Goal: Answer question/provide support

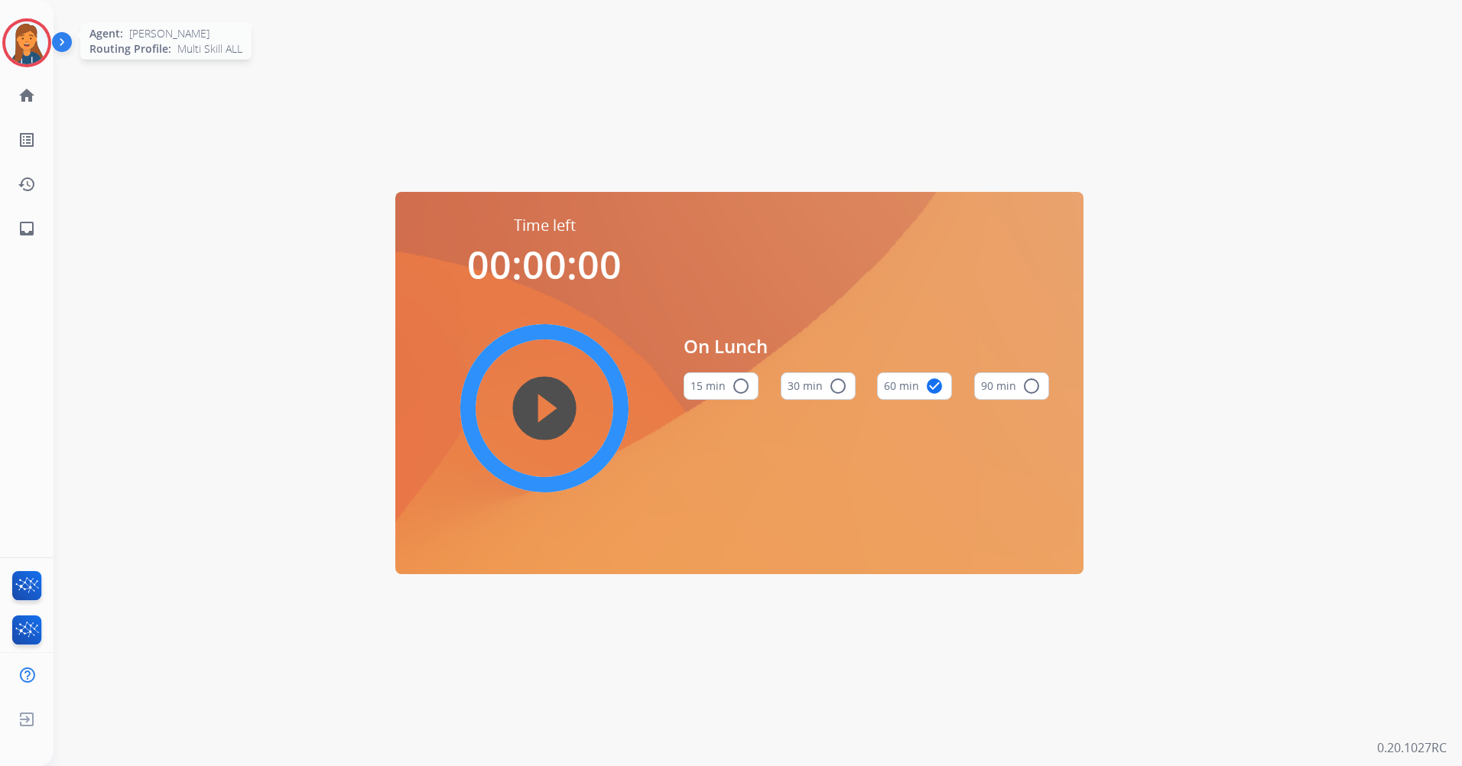
click at [32, 35] on img at bounding box center [26, 42] width 43 height 43
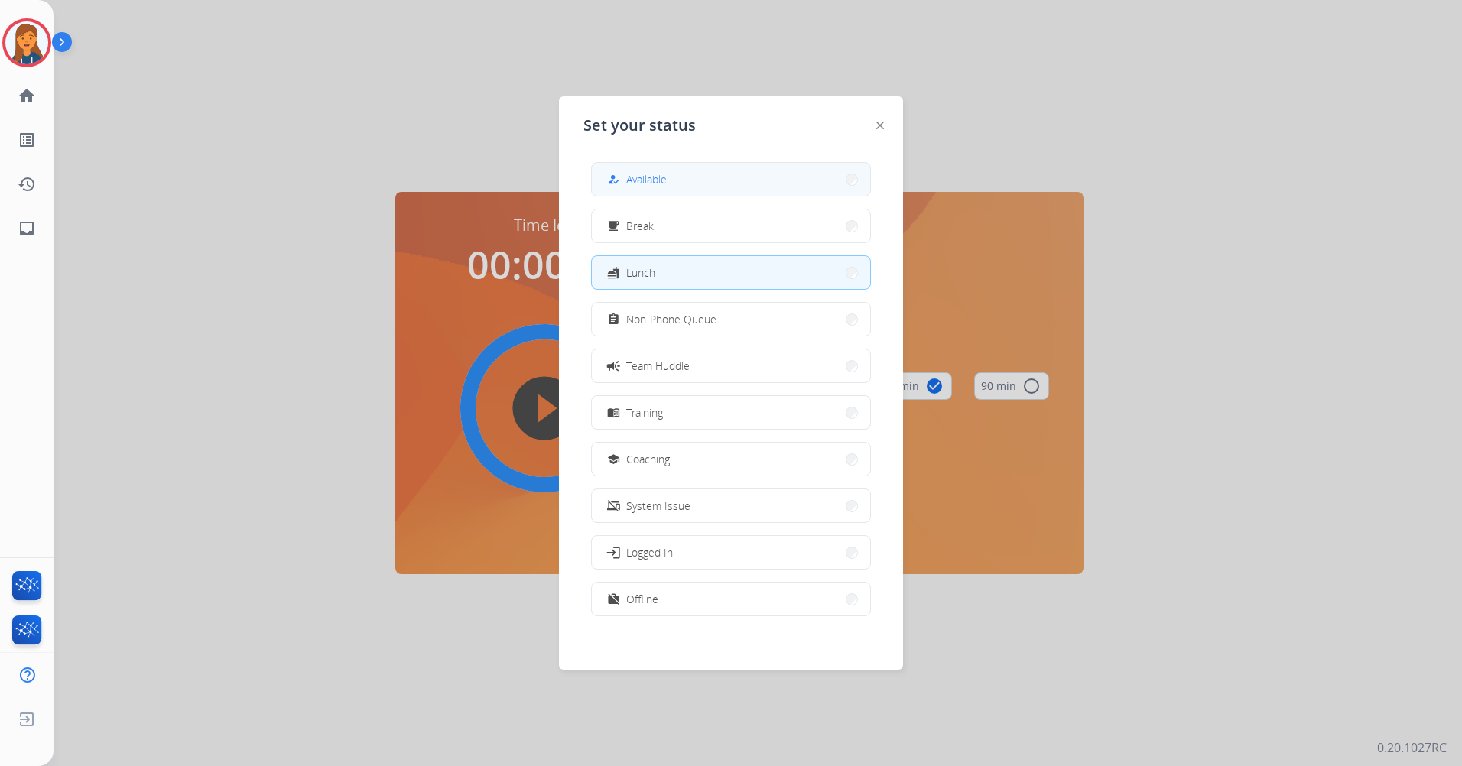
click at [628, 166] on button "how_to_reg Available" at bounding box center [731, 179] width 278 height 33
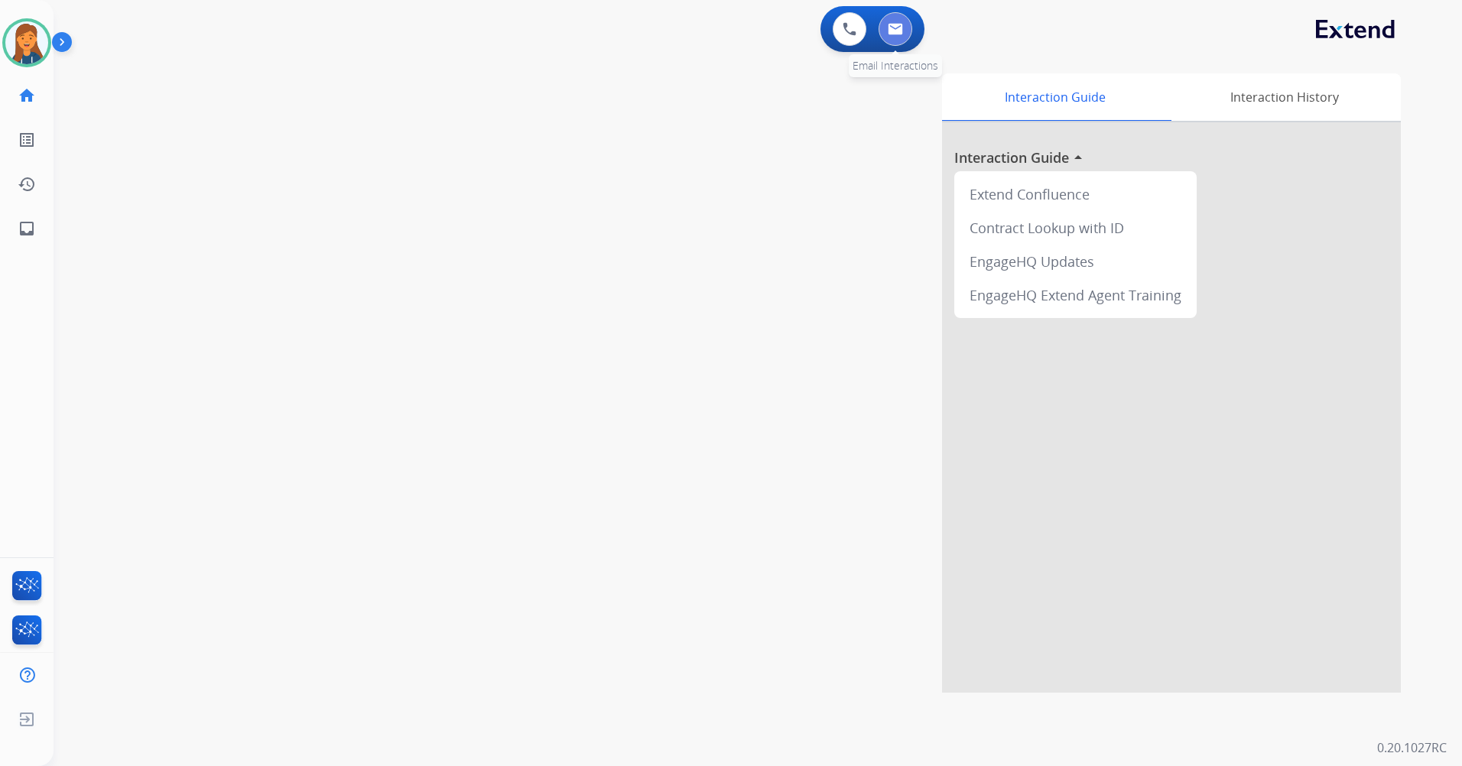
click at [899, 37] on button at bounding box center [895, 29] width 34 height 34
select select "**********"
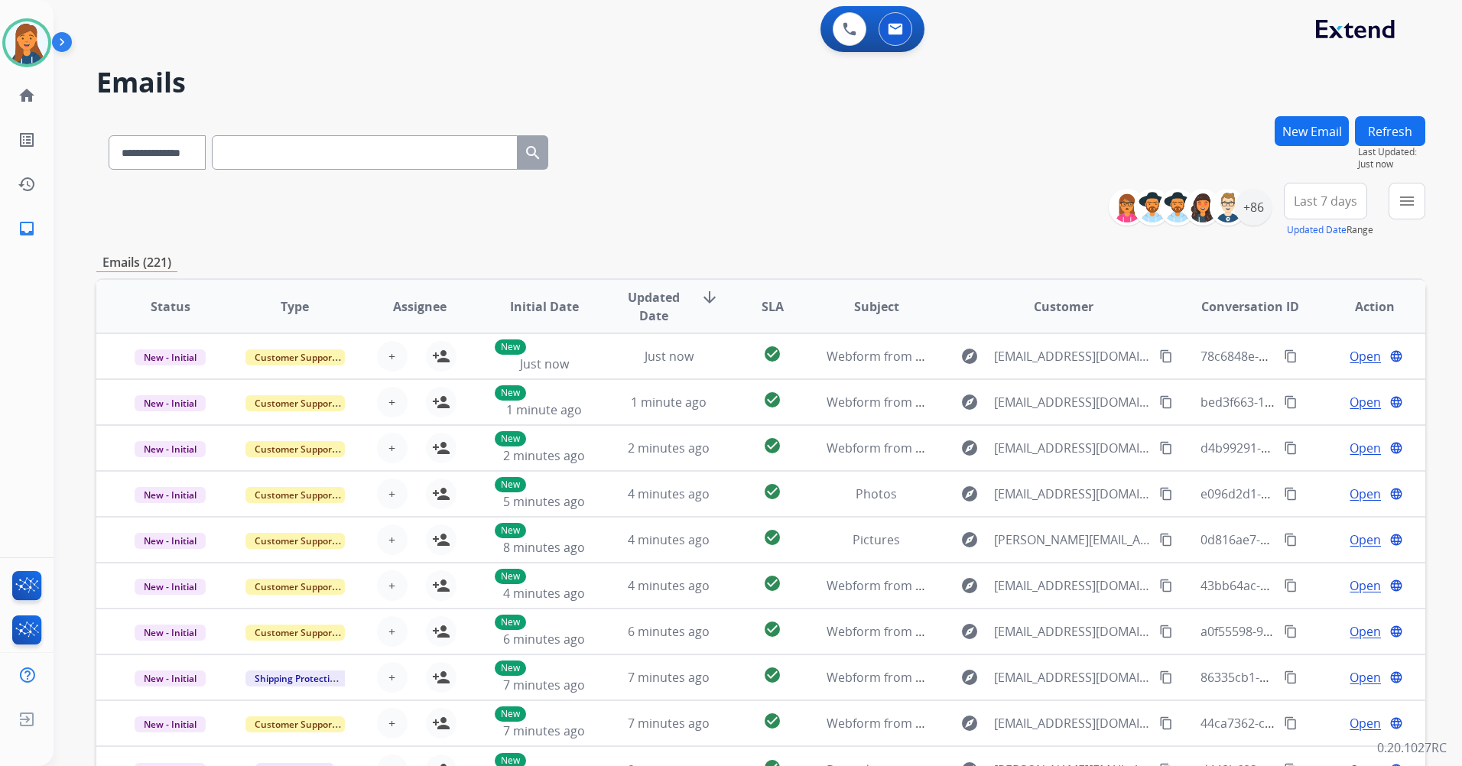
click at [1325, 188] on button "Last 7 days" at bounding box center [1324, 201] width 83 height 37
click at [1289, 391] on div "Last 90 days" at bounding box center [1320, 386] width 84 height 23
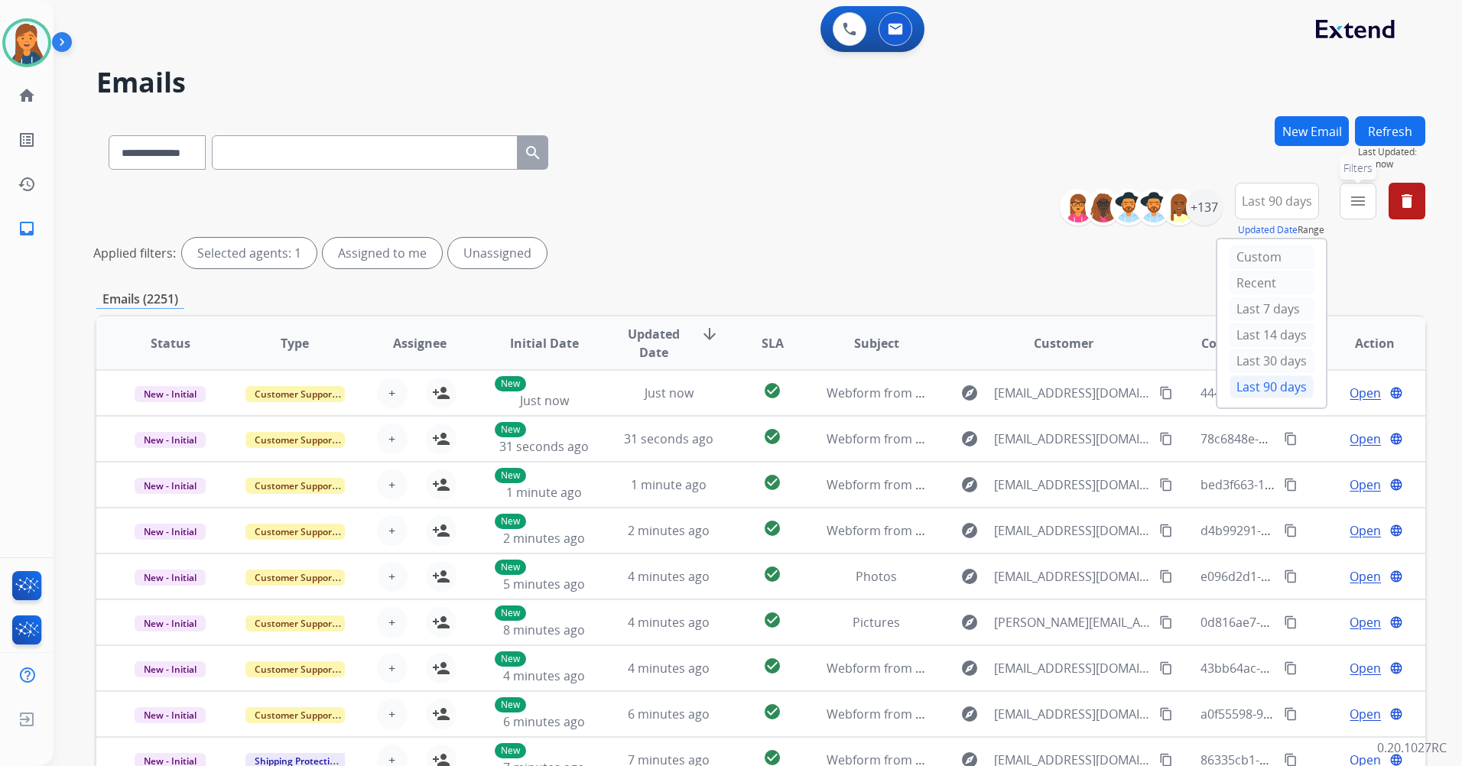
click at [1366, 200] on mat-icon "menu" at bounding box center [1357, 201] width 18 height 18
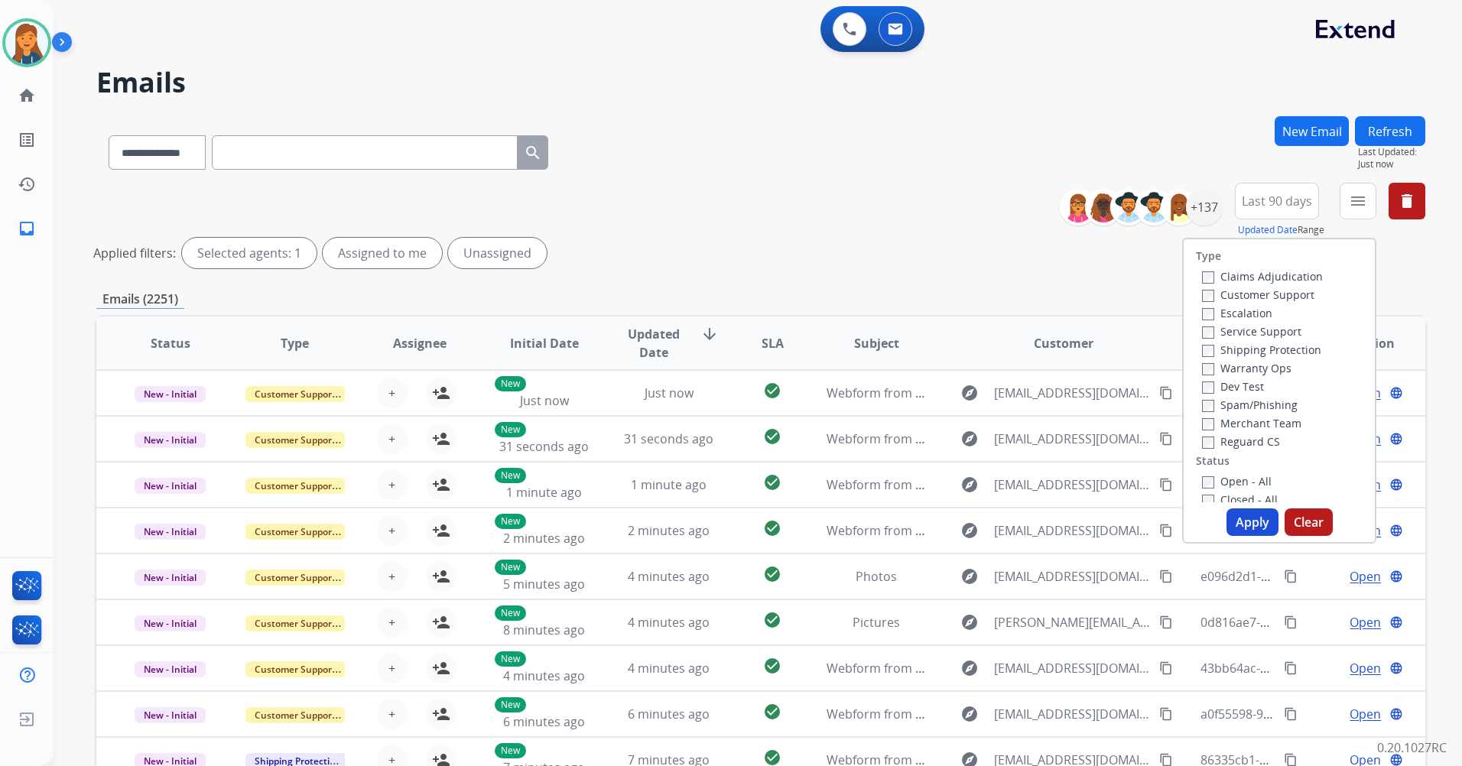
click at [1230, 292] on label "Customer Support" at bounding box center [1258, 294] width 112 height 15
click at [1246, 346] on label "Shipping Protection" at bounding box center [1261, 349] width 119 height 15
click at [1246, 435] on label "Reguard CS" at bounding box center [1241, 441] width 78 height 15
click at [1229, 483] on label "Open - All" at bounding box center [1237, 481] width 70 height 15
click at [1249, 521] on button "Apply" at bounding box center [1252, 522] width 52 height 28
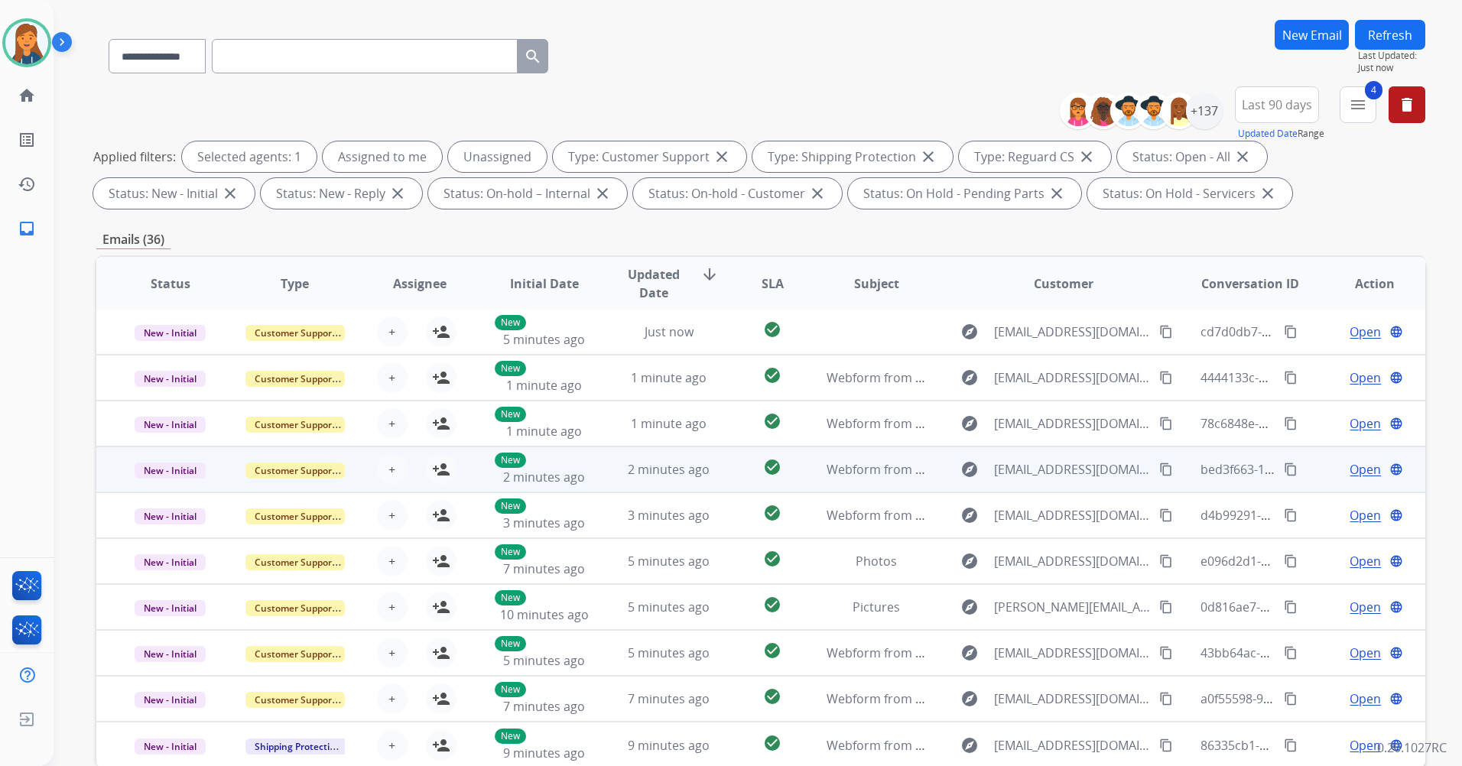
scroll to position [177, 0]
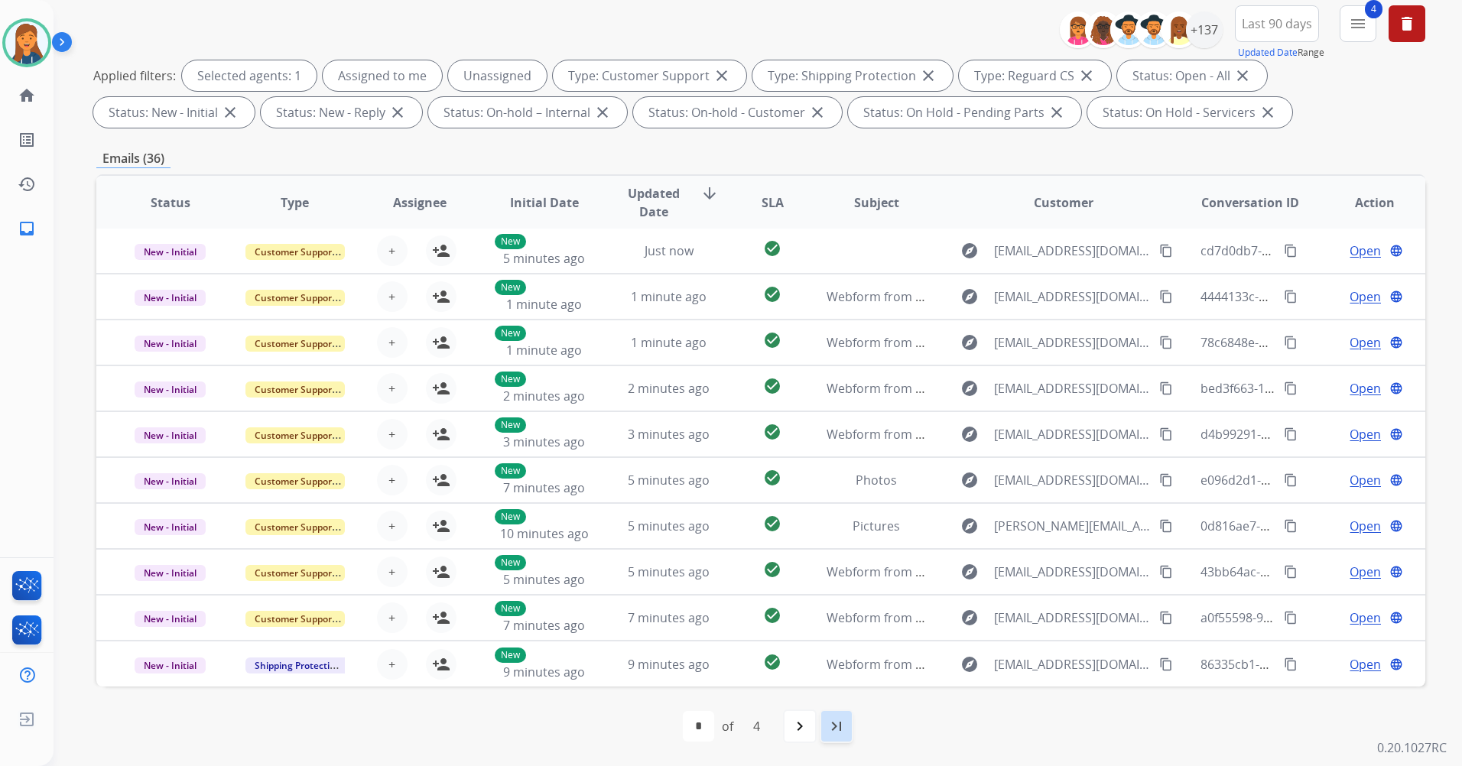
click at [824, 726] on div "last_page" at bounding box center [836, 726] width 34 height 34
select select "*"
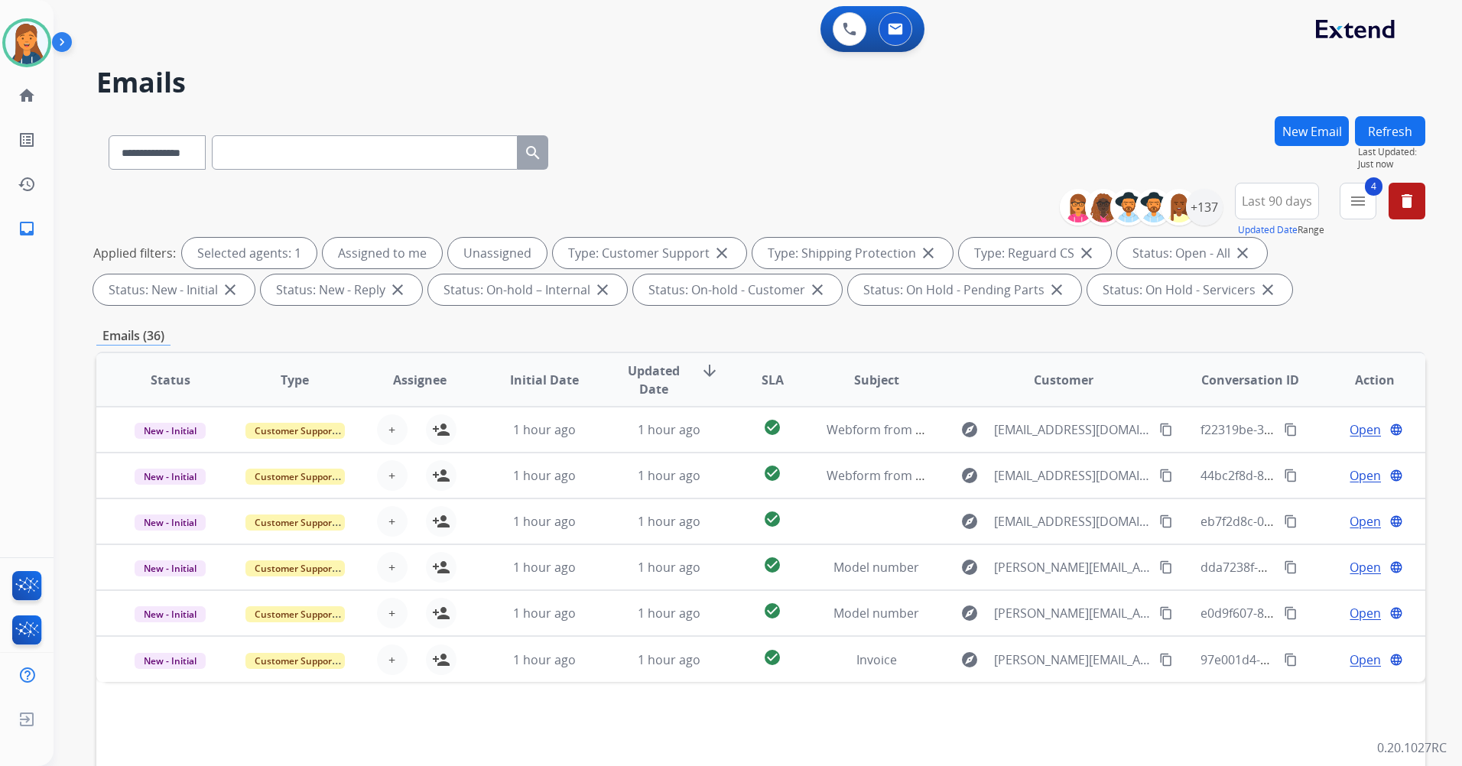
scroll to position [0, 0]
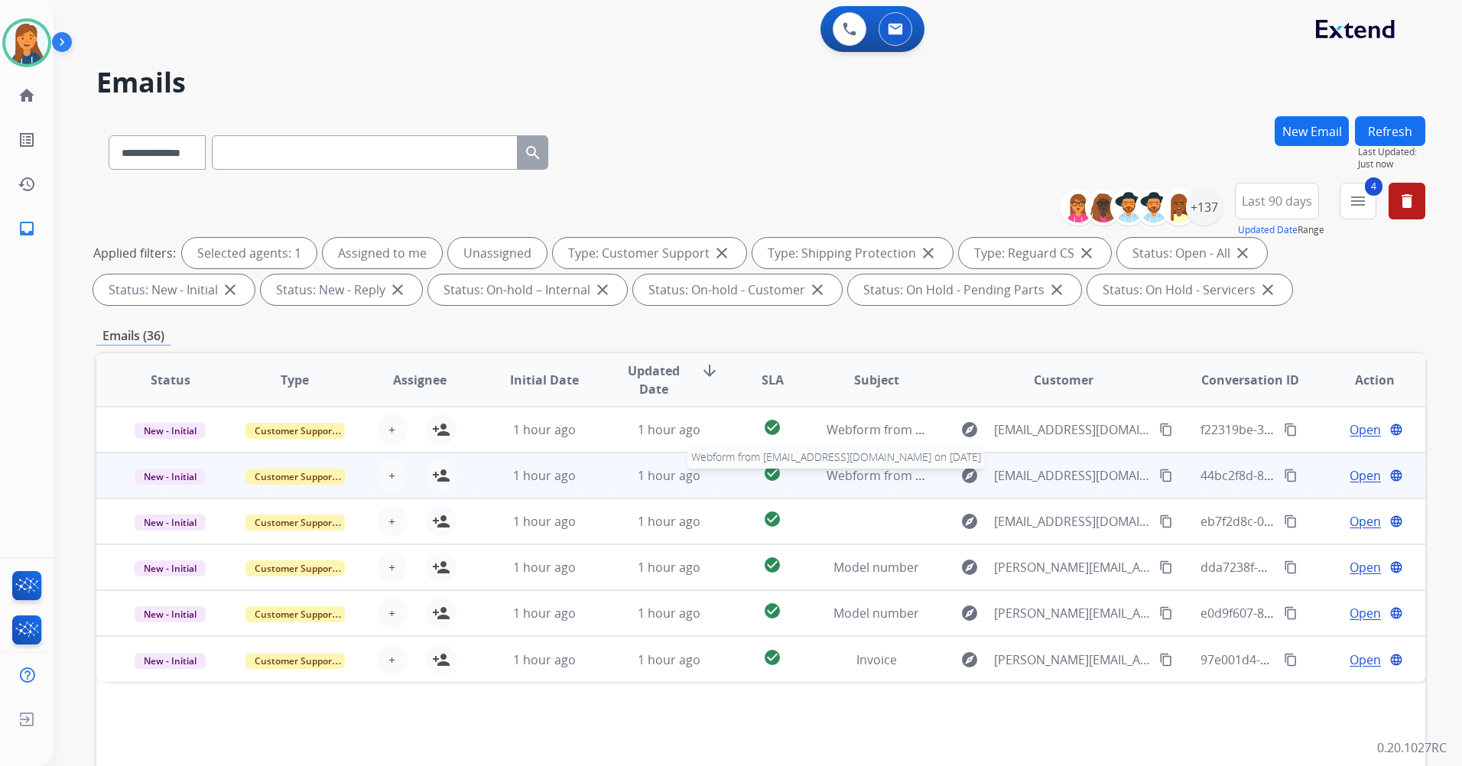
click at [873, 482] on span "Webform from Shannawalker0438@gmail.com on 10/09/2025" at bounding box center [999, 475] width 346 height 17
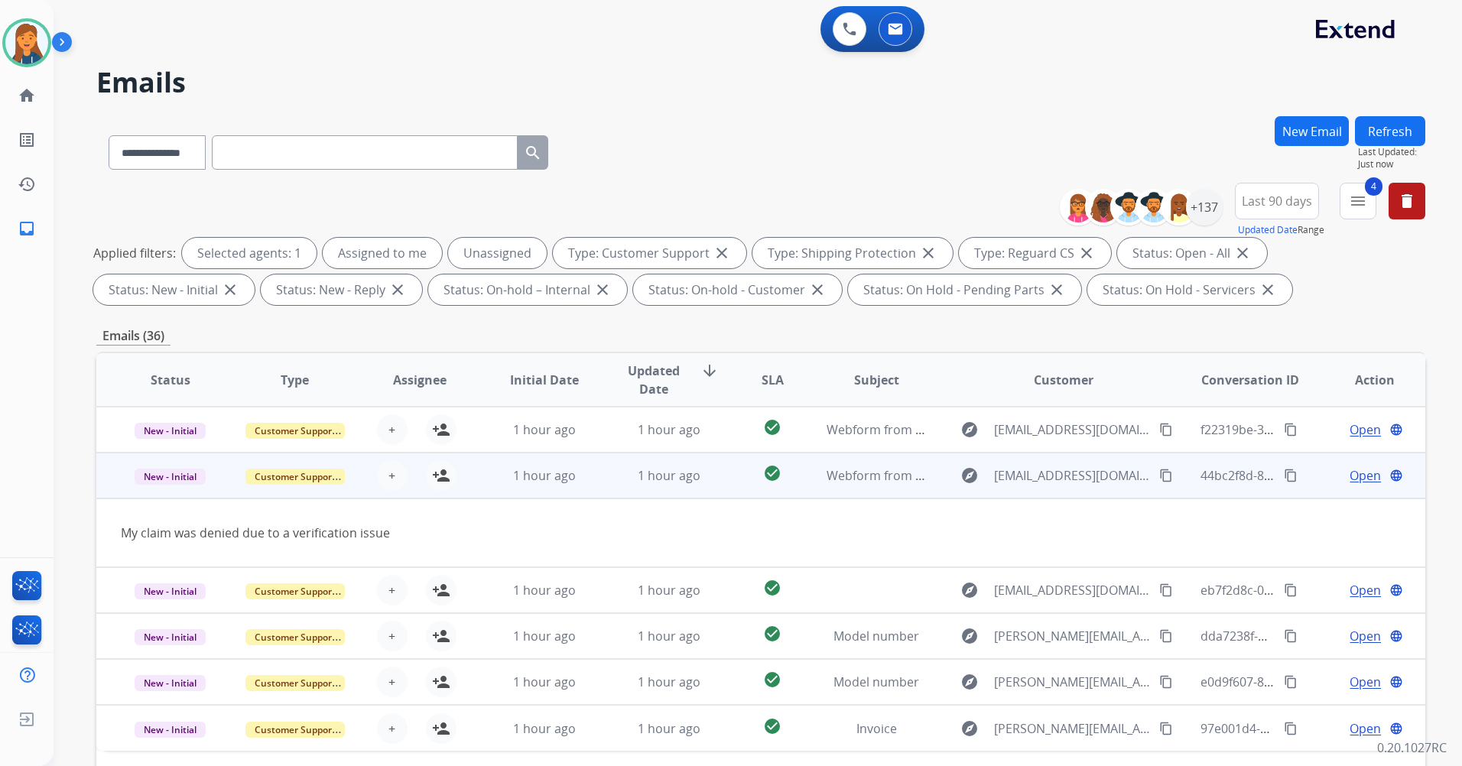
click at [1159, 470] on mat-icon "content_copy" at bounding box center [1166, 476] width 14 height 14
click at [434, 482] on mat-icon "person_add" at bounding box center [441, 475] width 18 height 18
click at [1349, 477] on span "Open" at bounding box center [1364, 475] width 31 height 18
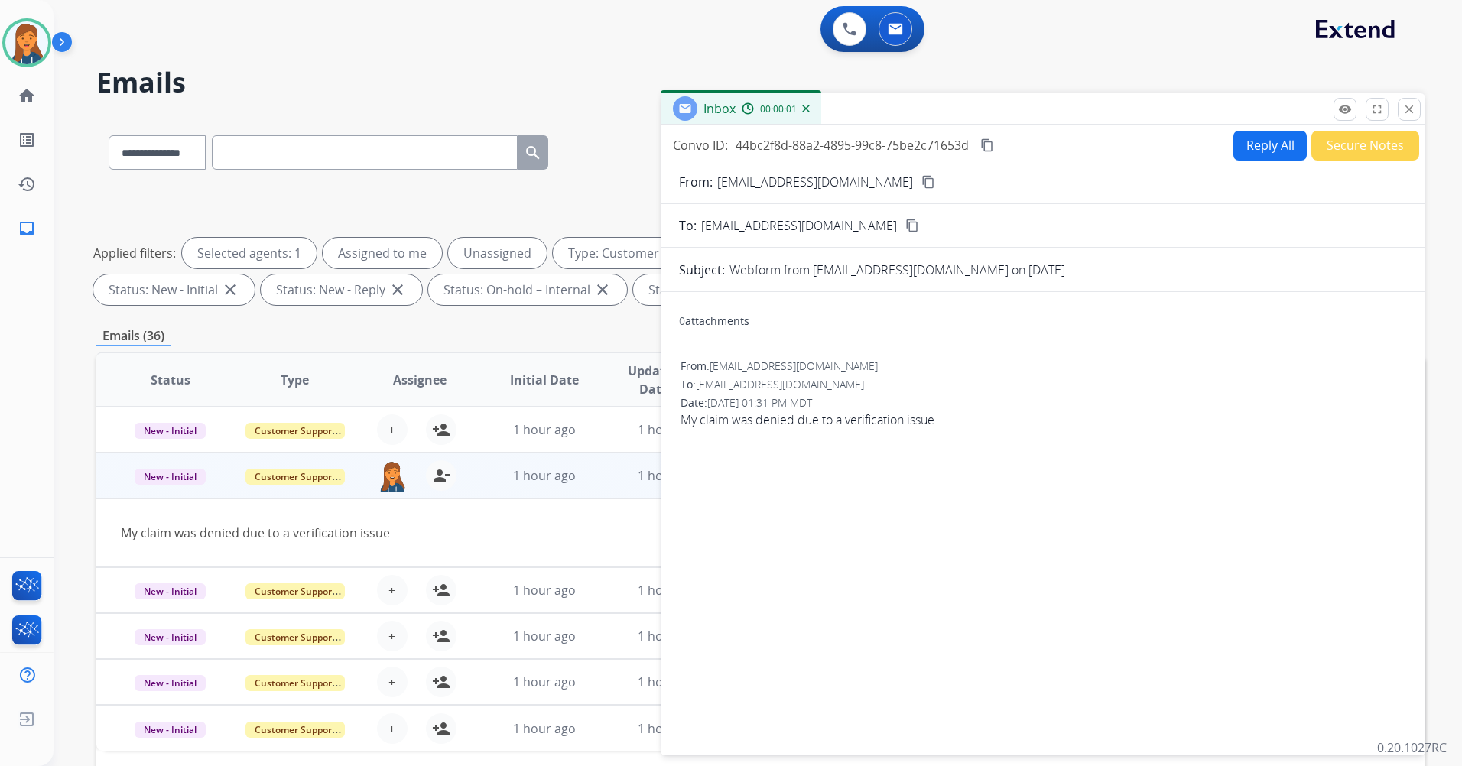
click at [1245, 148] on button "Reply All" at bounding box center [1269, 146] width 73 height 30
select select "**********"
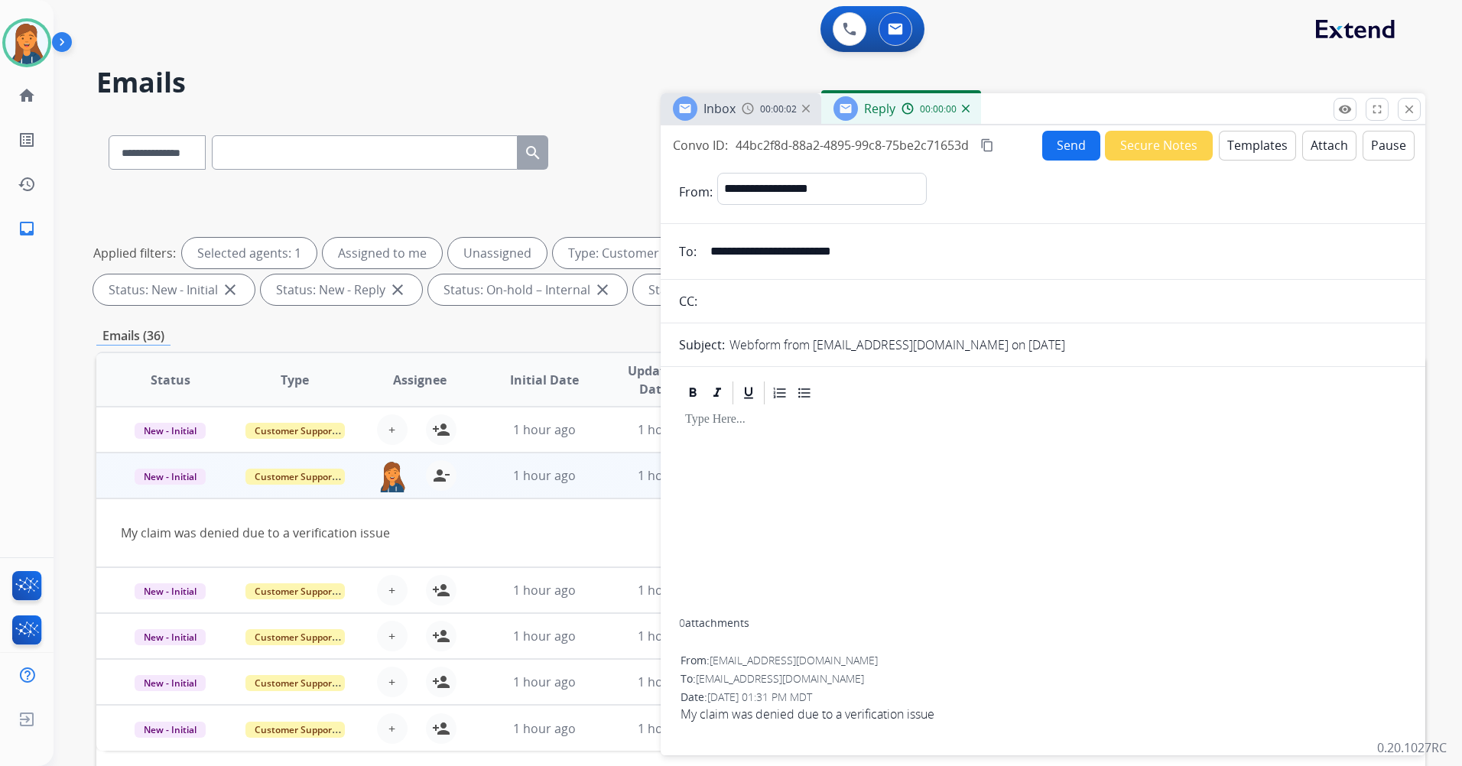
click at [1246, 150] on button "Templates" at bounding box center [1256, 146] width 77 height 30
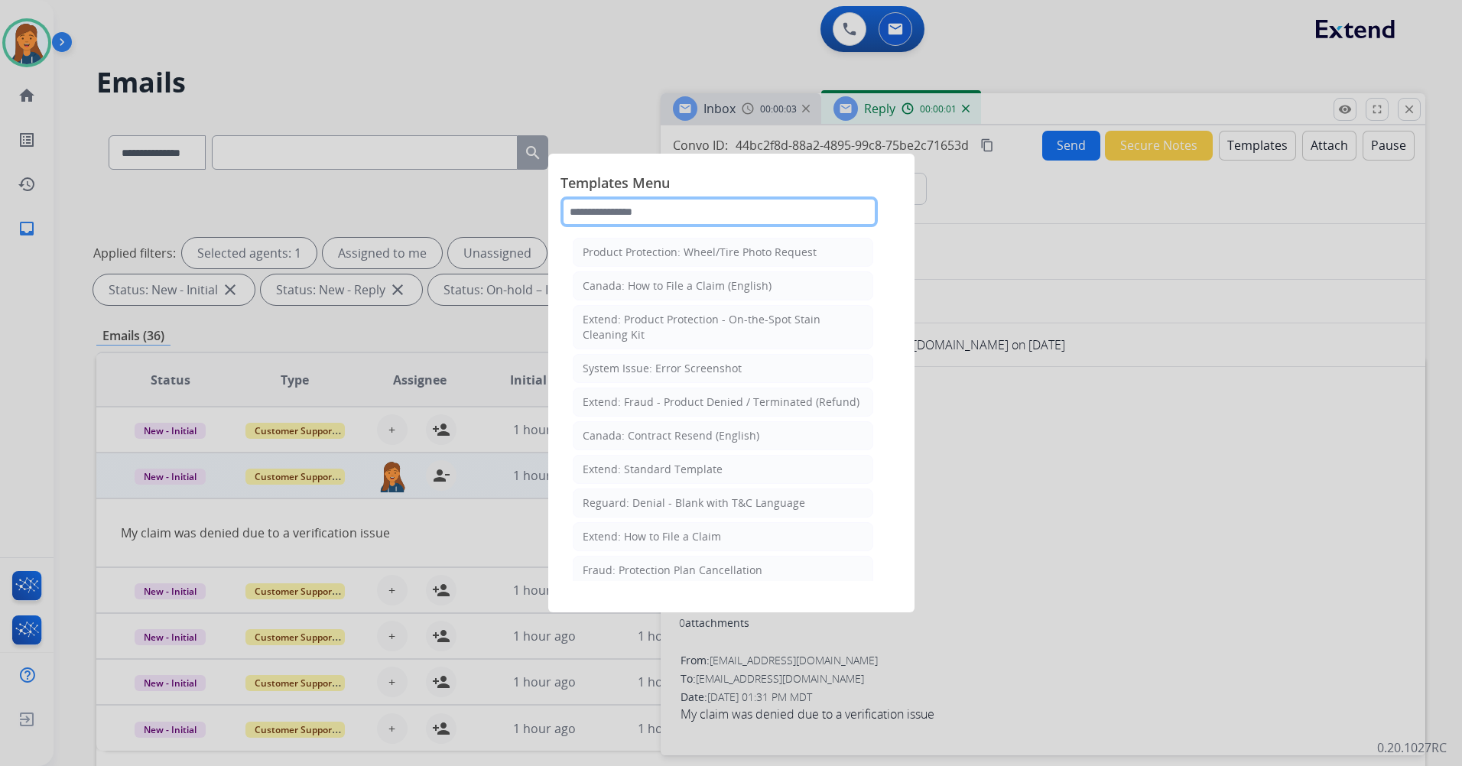
click at [654, 213] on input "text" at bounding box center [718, 211] width 317 height 31
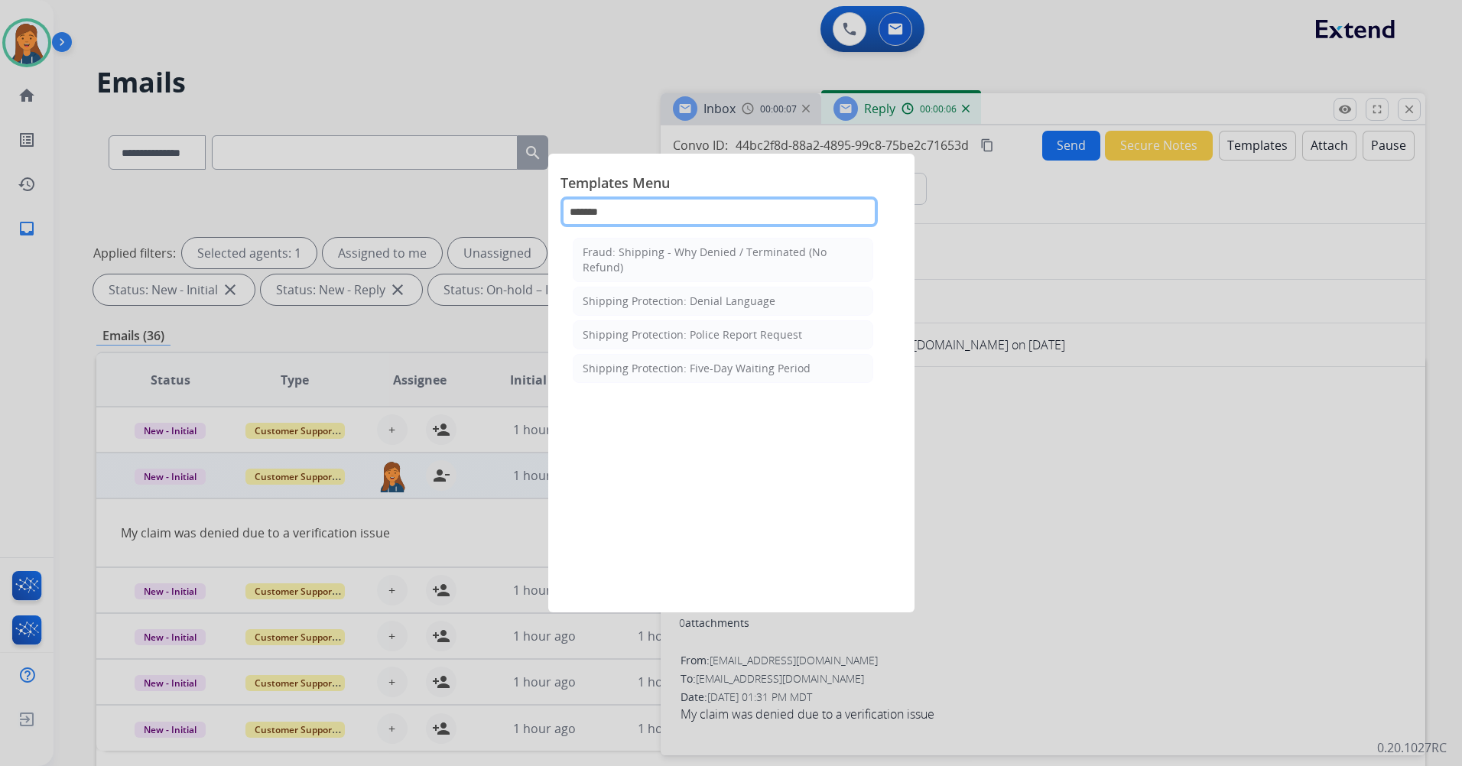
type input "*******"
click at [669, 284] on ul "Fraud: Shipping - Why Denied / Terminated (No Refund) Shipping Protection: Deni…" at bounding box center [723, 310] width 300 height 145
click at [664, 297] on div "Shipping Protection: Denial Language" at bounding box center [678, 301] width 193 height 15
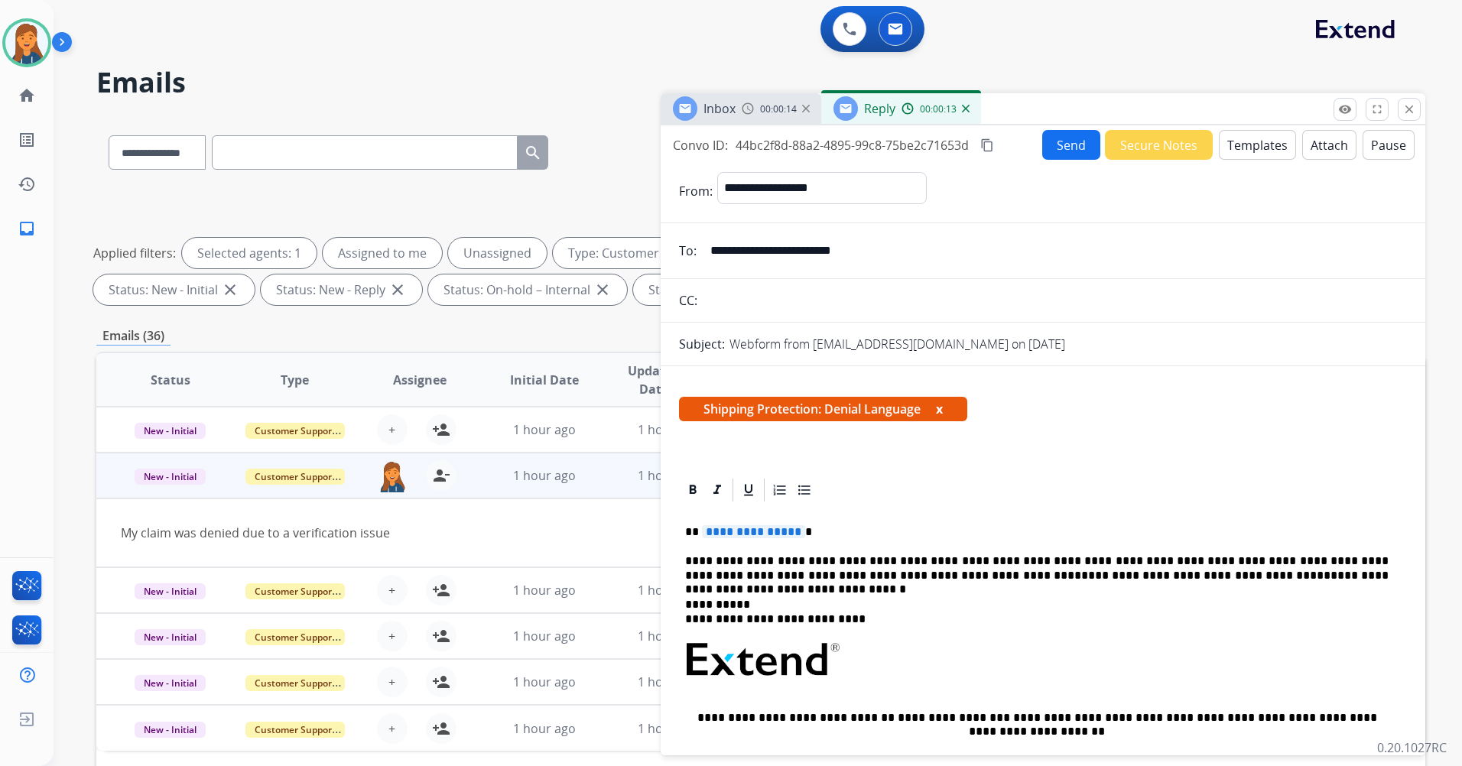
click at [777, 525] on span "**********" at bounding box center [753, 531] width 103 height 13
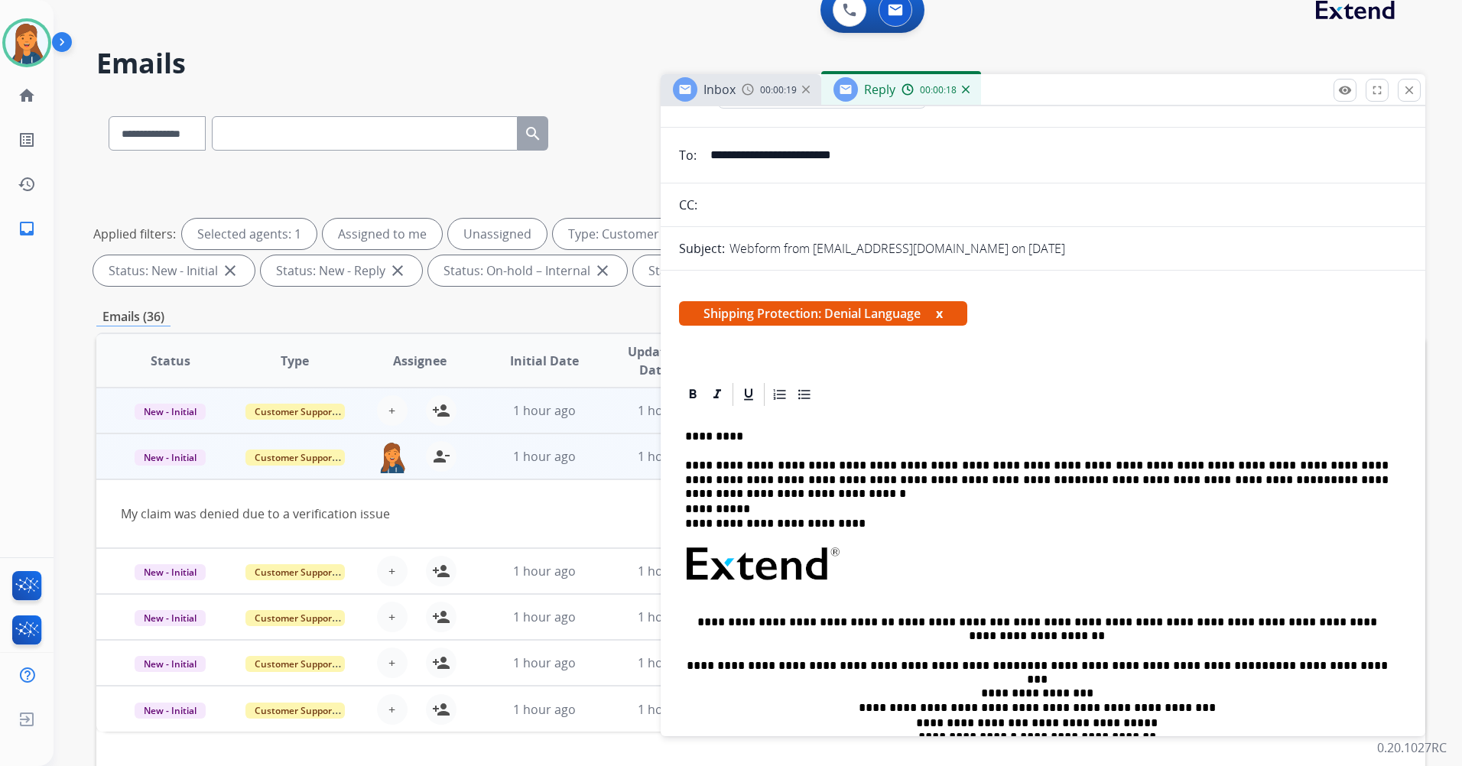
scroll to position [76, 0]
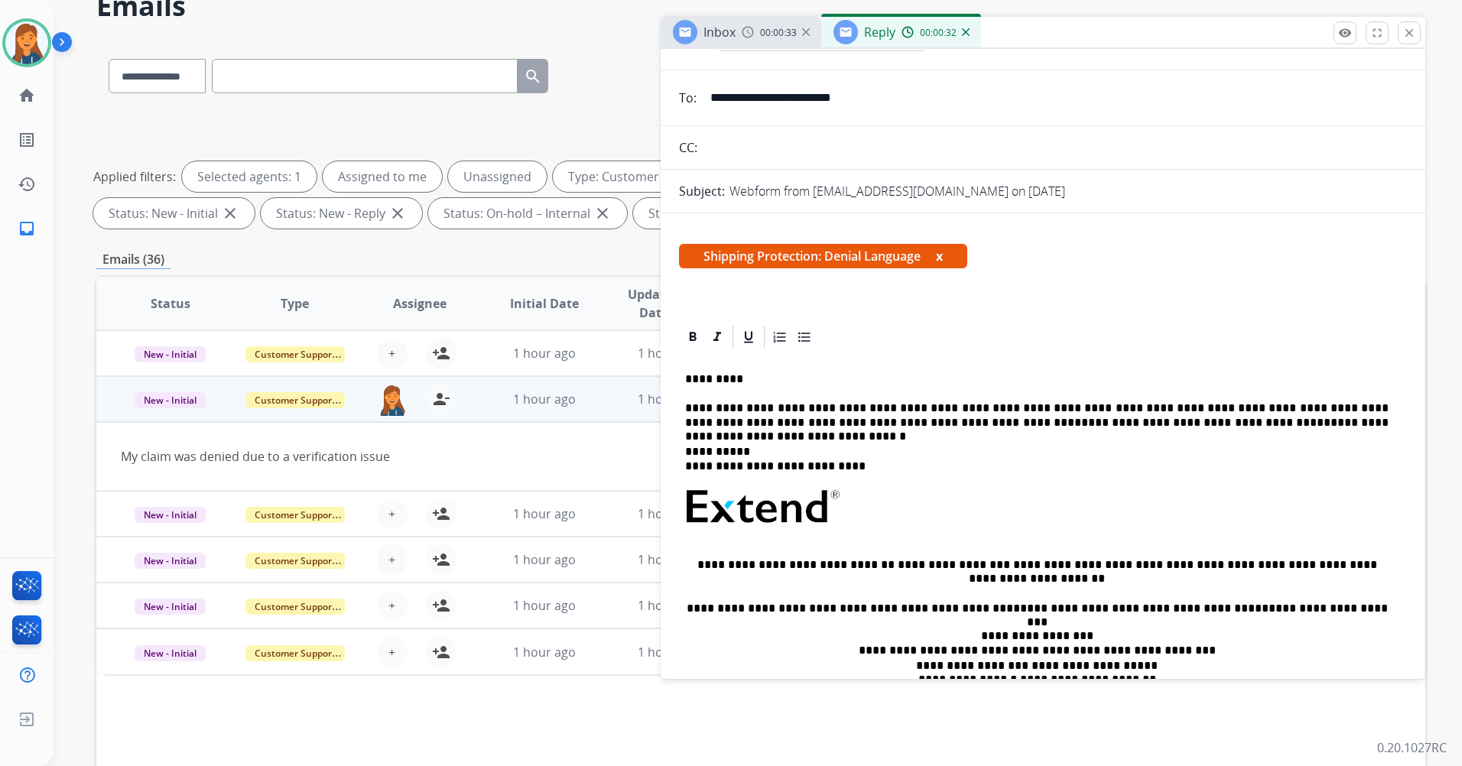
click at [1335, 428] on p "**********" at bounding box center [1036, 415] width 703 height 28
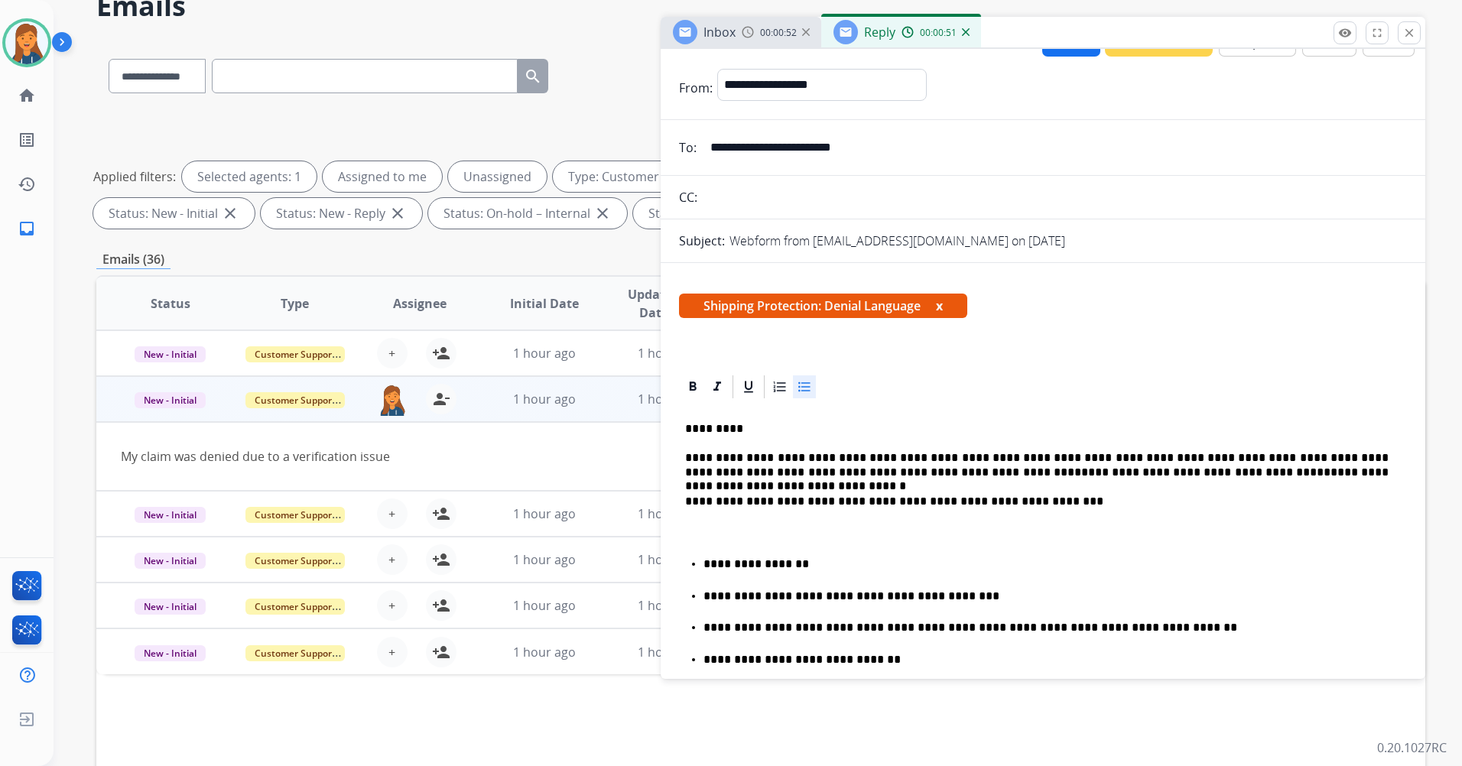
scroll to position [0, 0]
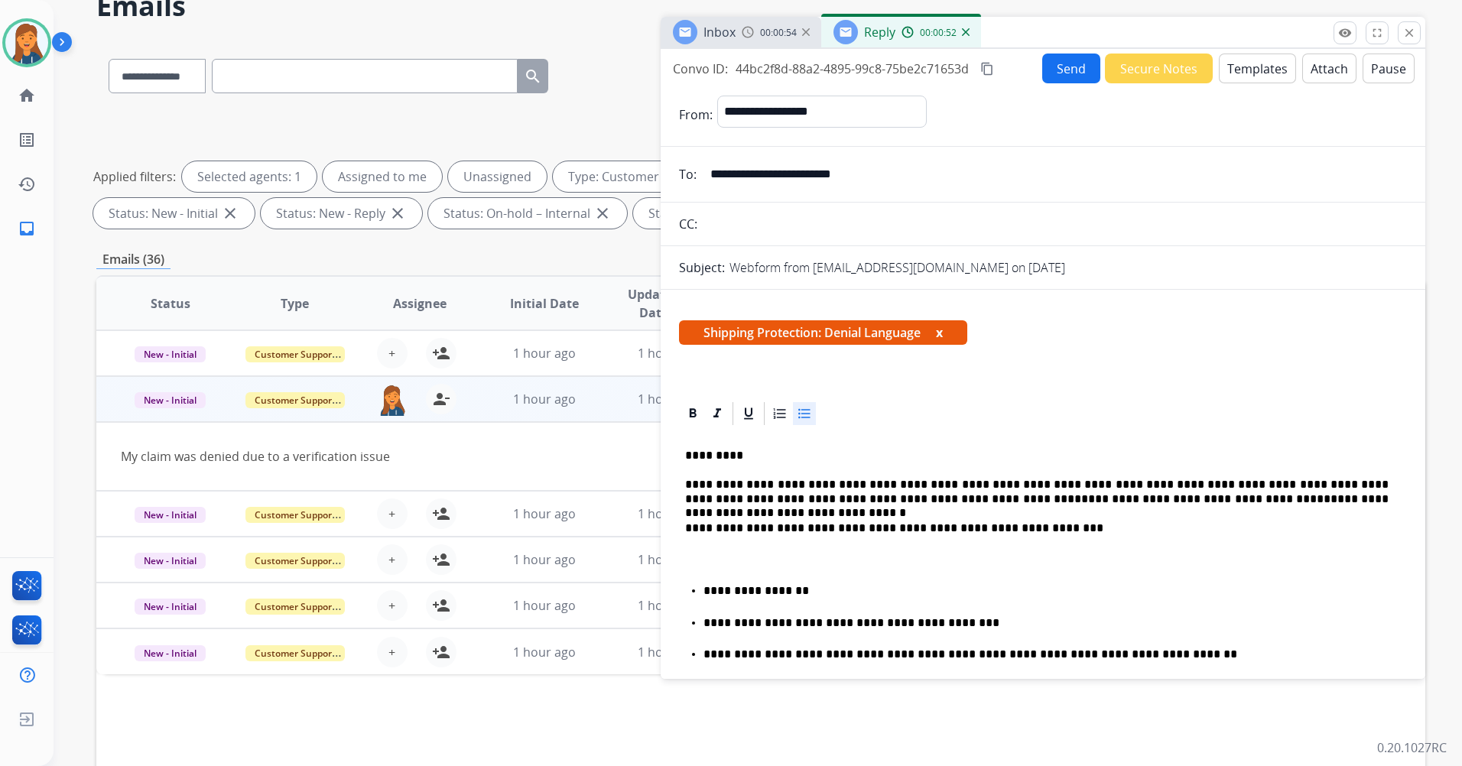
click at [986, 68] on mat-icon "content_copy" at bounding box center [987, 69] width 14 height 14
click at [1058, 81] on button "Send" at bounding box center [1071, 69] width 58 height 30
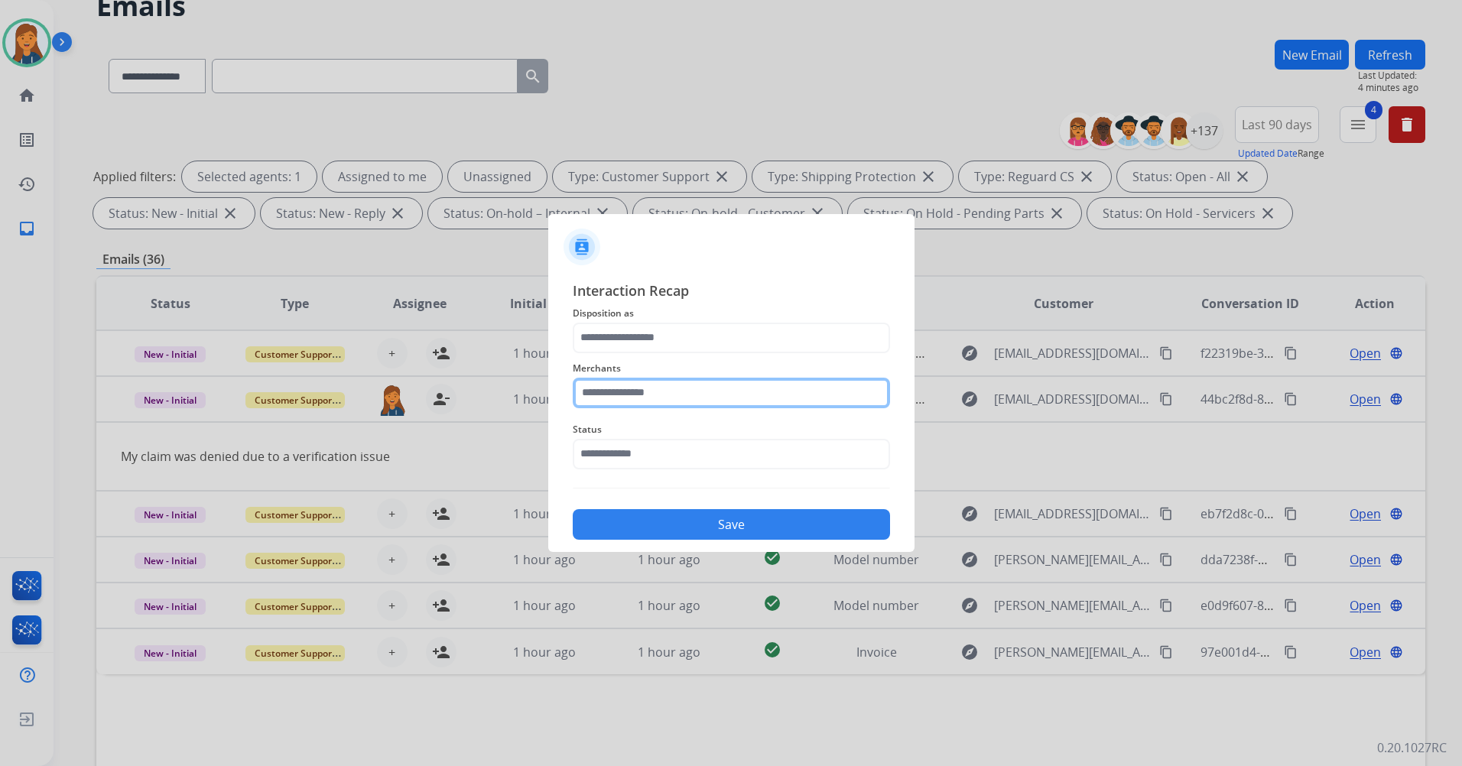
click at [683, 378] on input "text" at bounding box center [731, 393] width 317 height 31
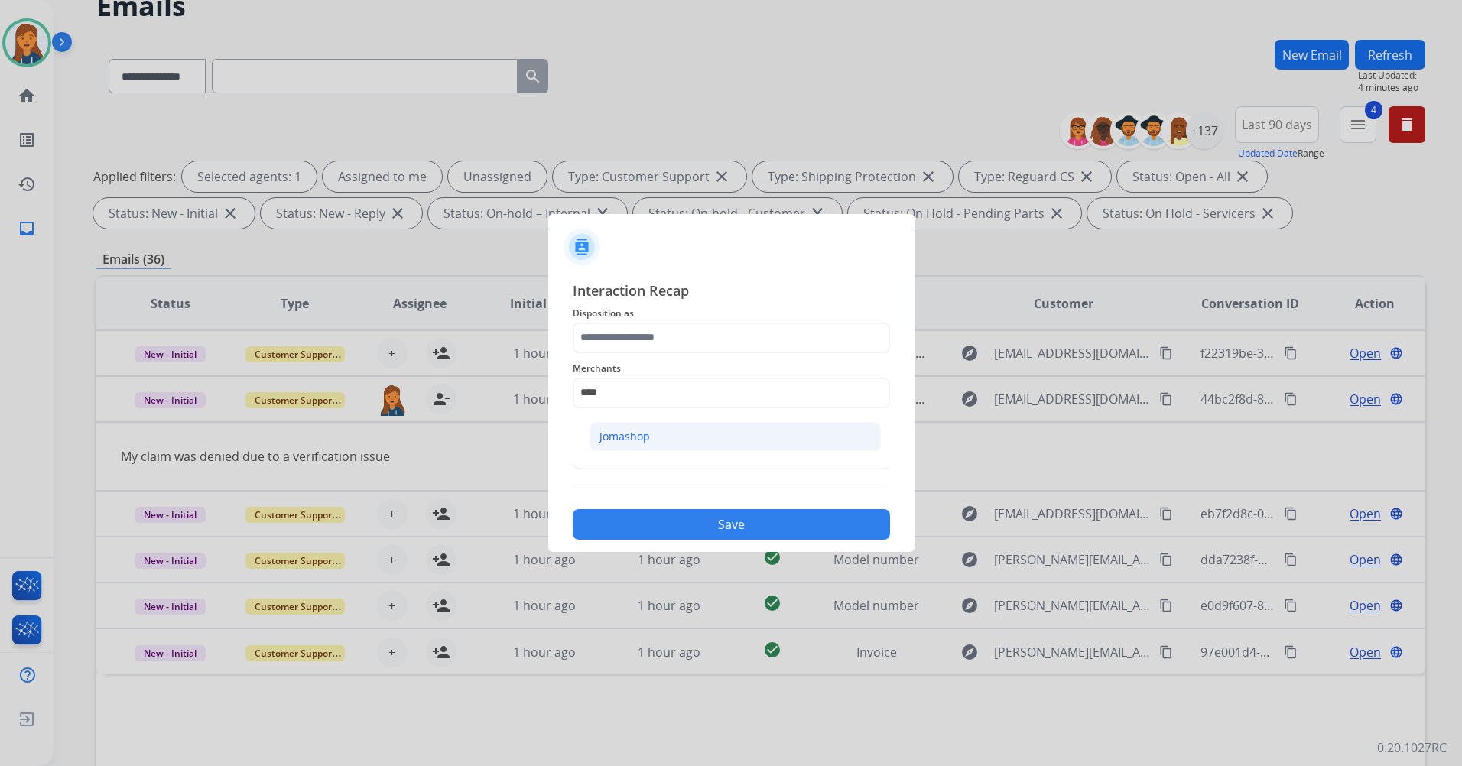
click at [641, 440] on div "Jomashop" at bounding box center [624, 436] width 50 height 15
type input "********"
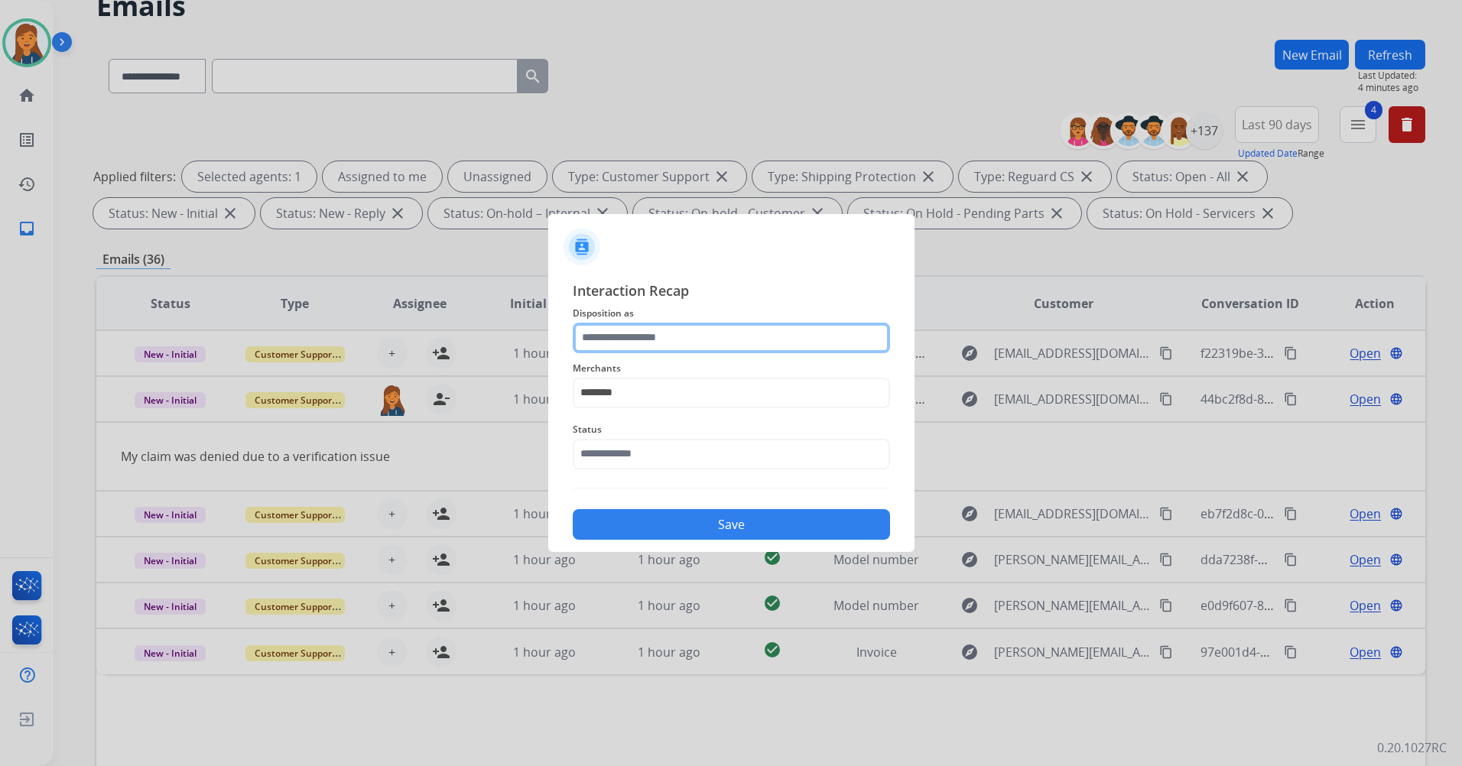
click at [617, 349] on input "text" at bounding box center [731, 338] width 317 height 31
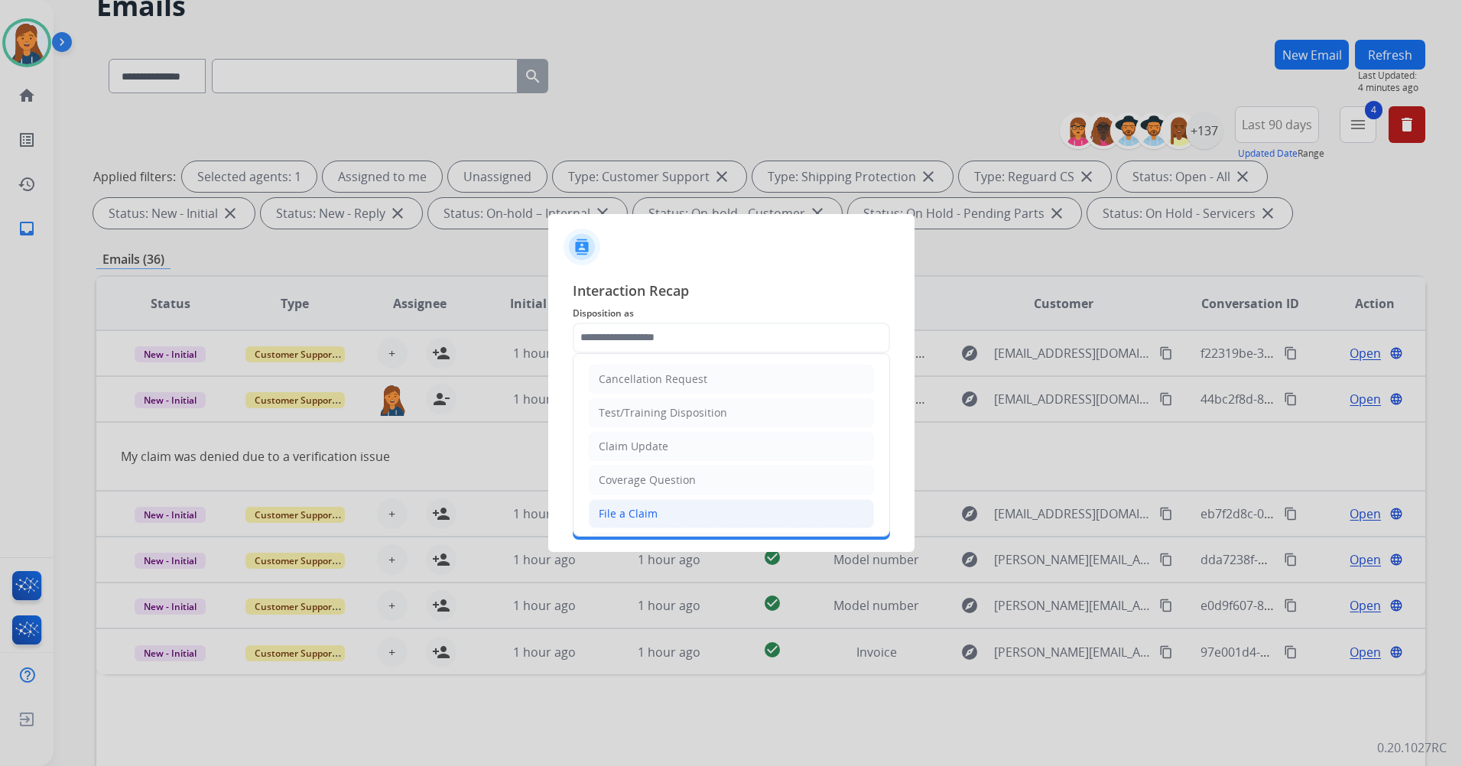
click at [608, 517] on div "File a Claim" at bounding box center [628, 513] width 59 height 15
type input "**********"
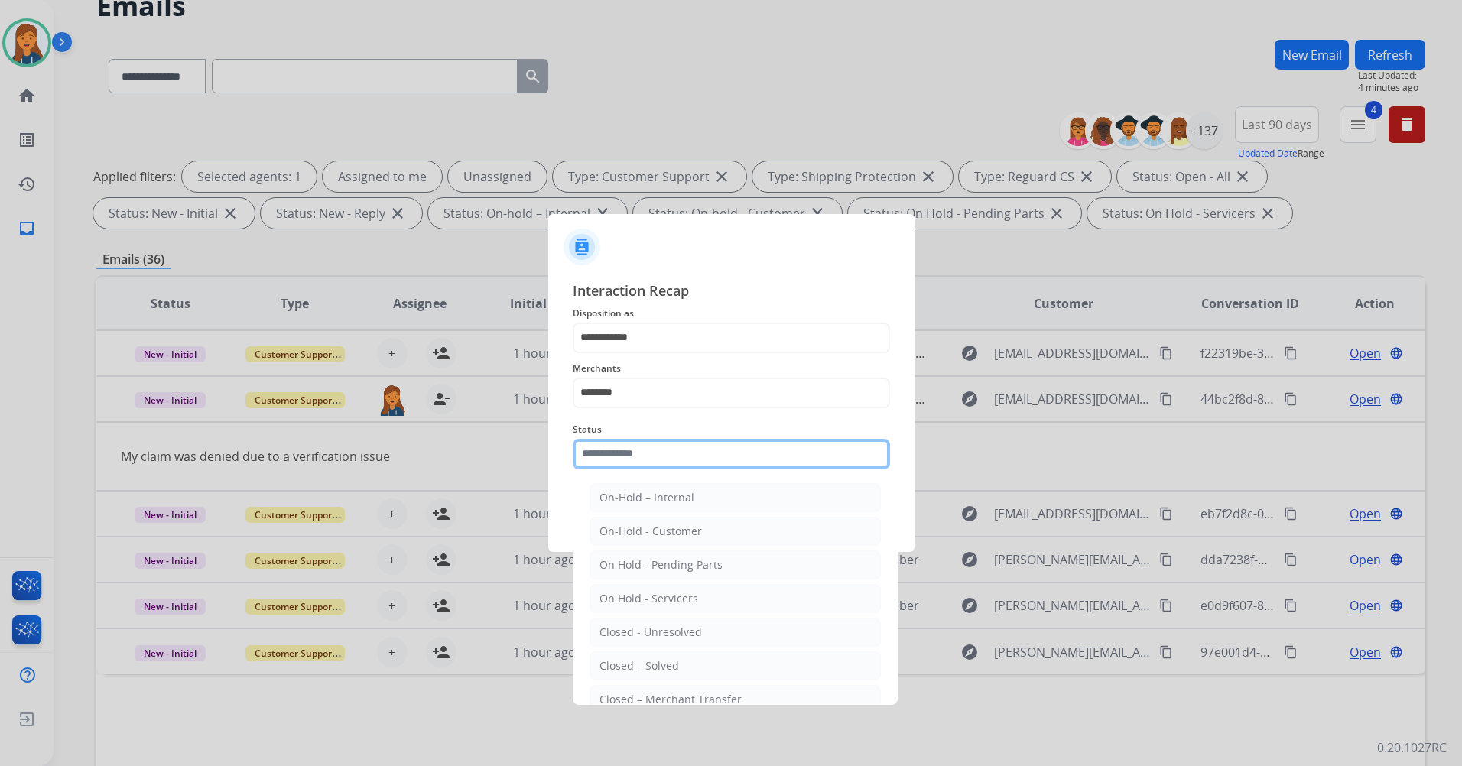
click at [594, 461] on input "text" at bounding box center [731, 454] width 317 height 31
click at [645, 667] on div "Closed – Solved" at bounding box center [638, 665] width 79 height 15
type input "**********"
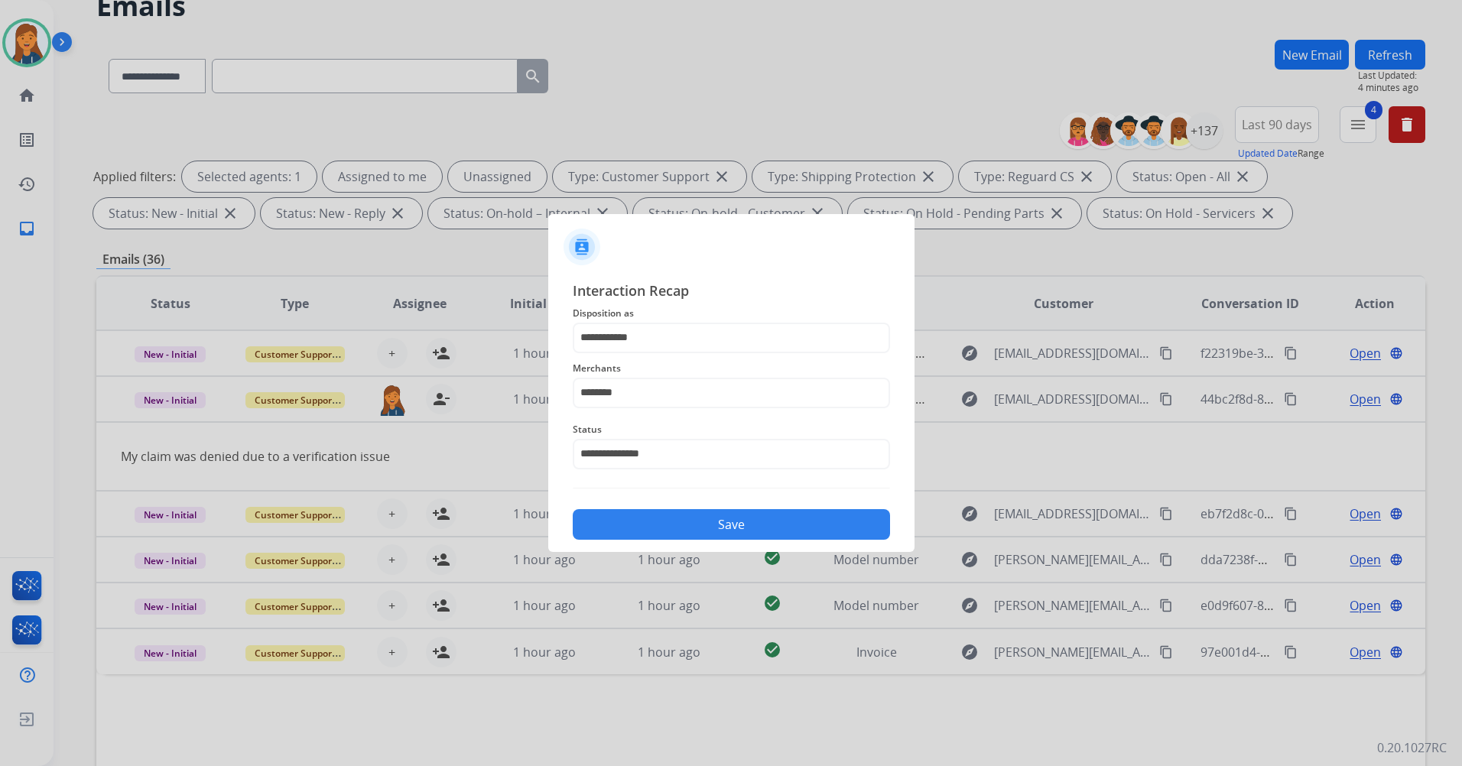
click at [601, 529] on button "Save" at bounding box center [731, 524] width 317 height 31
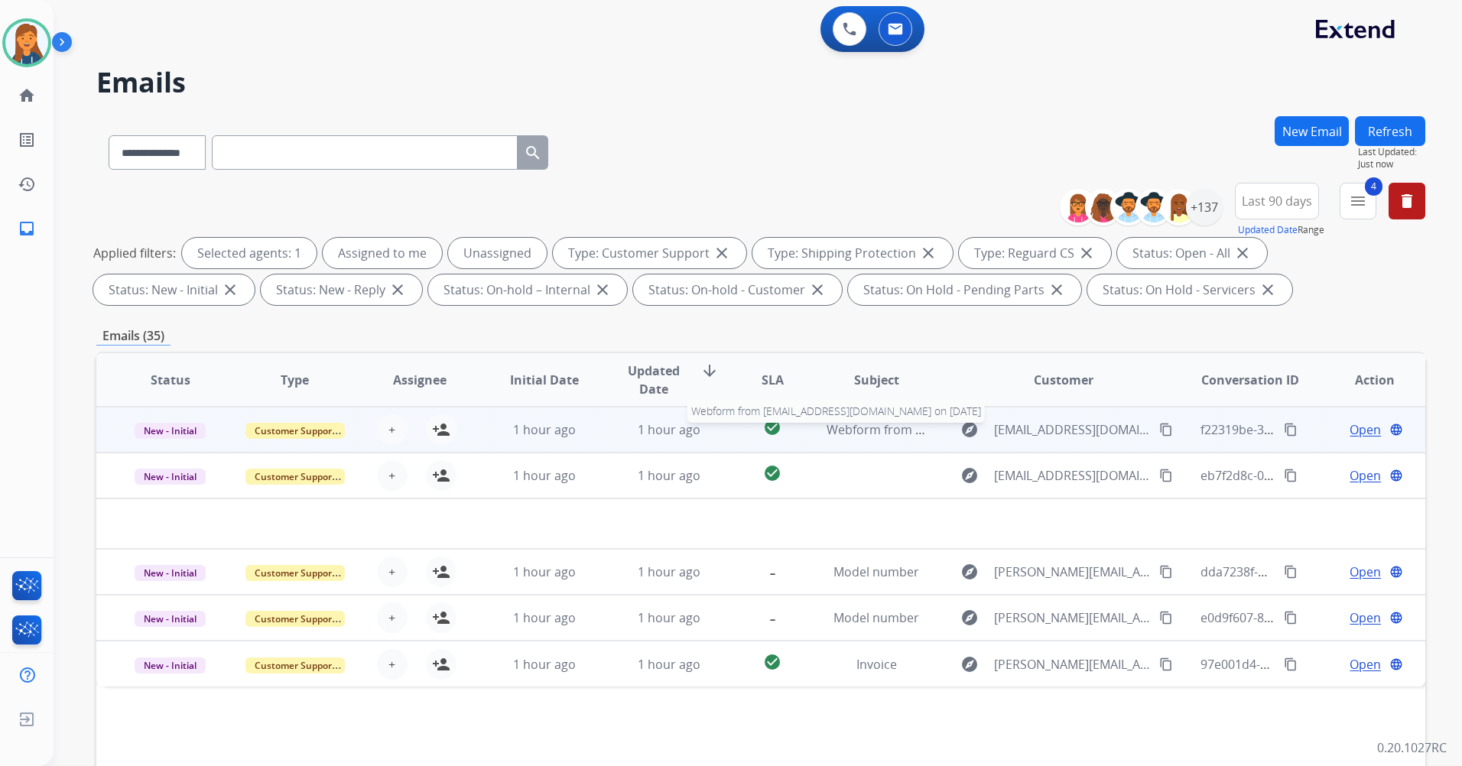
click at [871, 429] on span "Webform from johncrone3@gmail.com on 10/09/2025" at bounding box center [999, 429] width 346 height 17
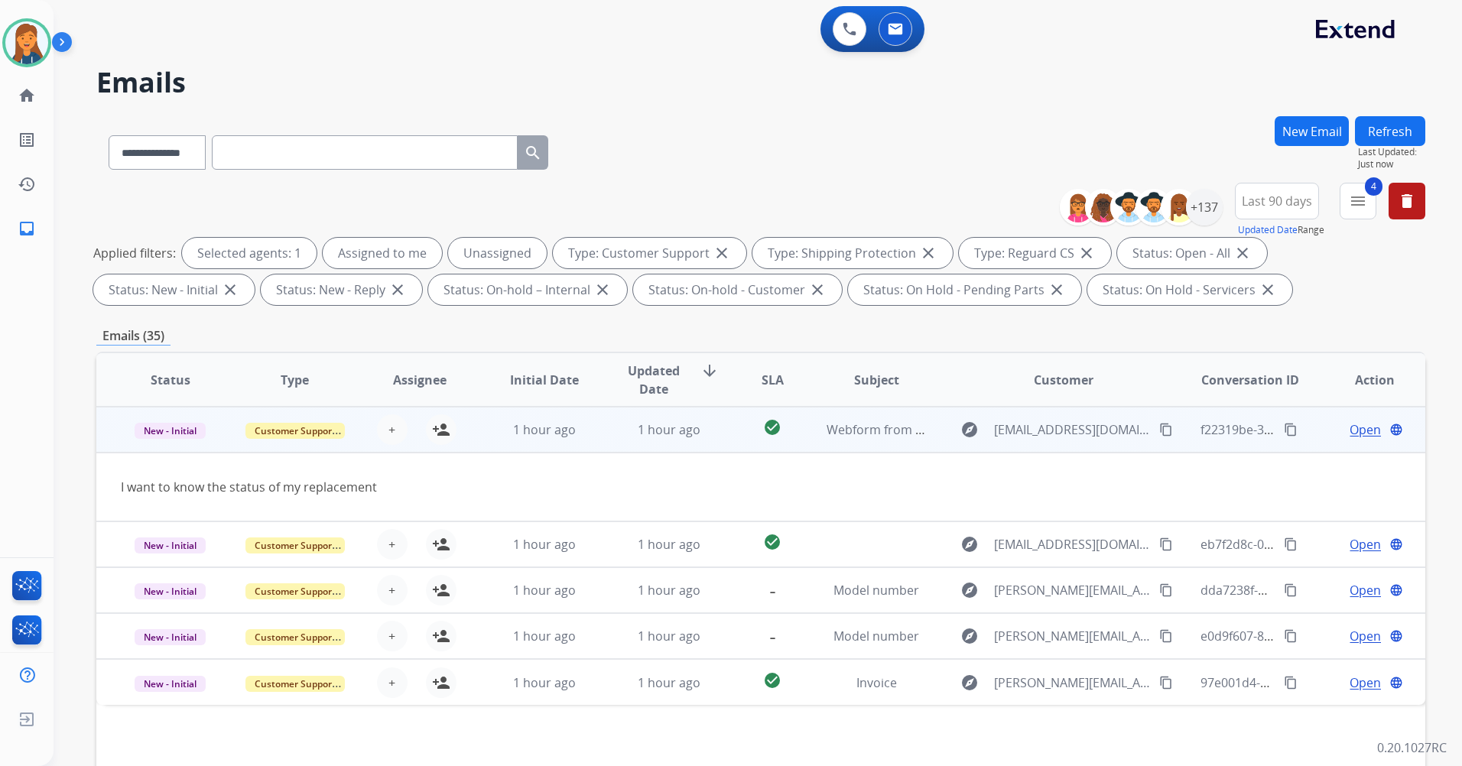
click at [1159, 433] on mat-icon "content_copy" at bounding box center [1166, 430] width 14 height 14
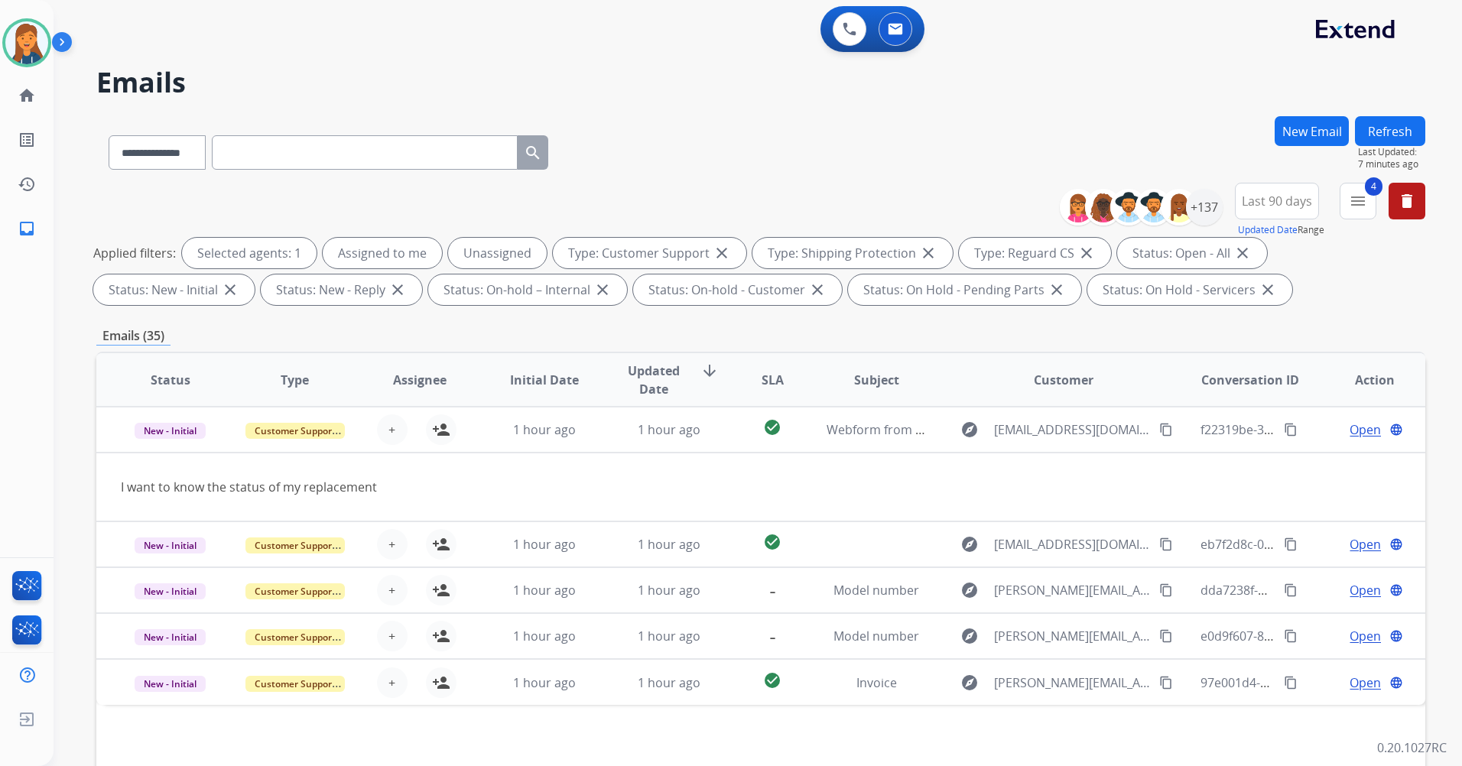
click at [816, 67] on div "**********" at bounding box center [739, 438] width 1371 height 766
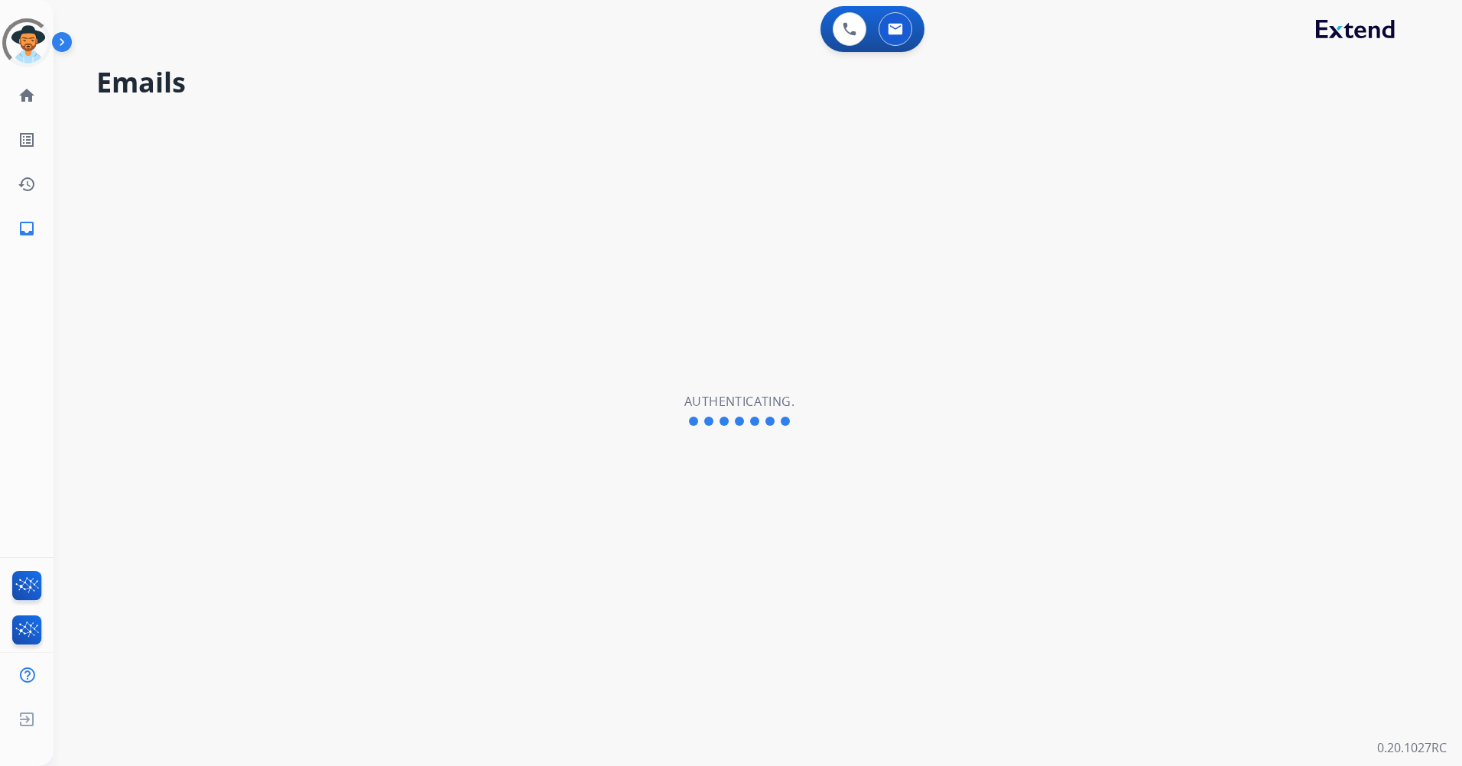
select select "**********"
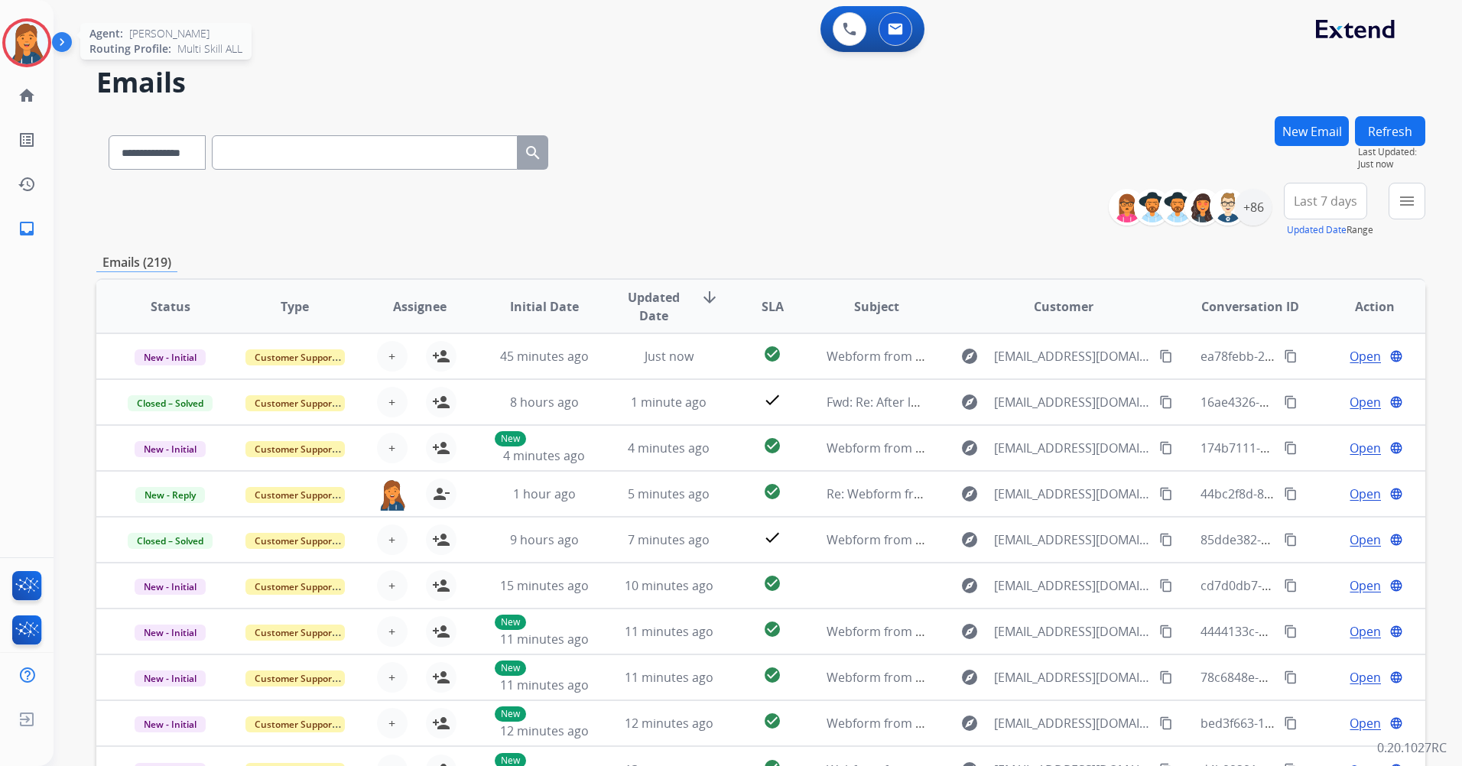
click at [21, 22] on img at bounding box center [26, 42] width 43 height 43
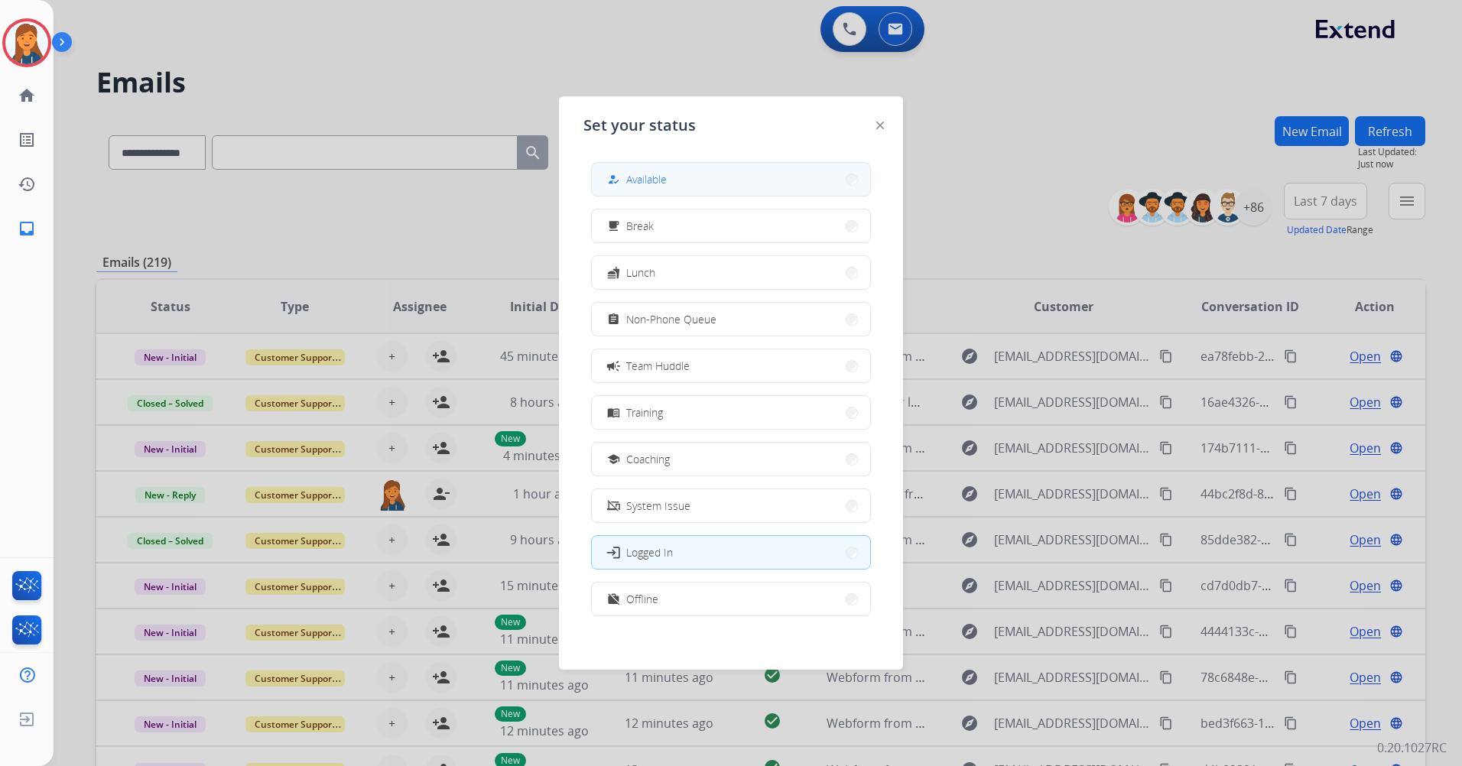
click at [638, 178] on span "Available" at bounding box center [646, 179] width 41 height 16
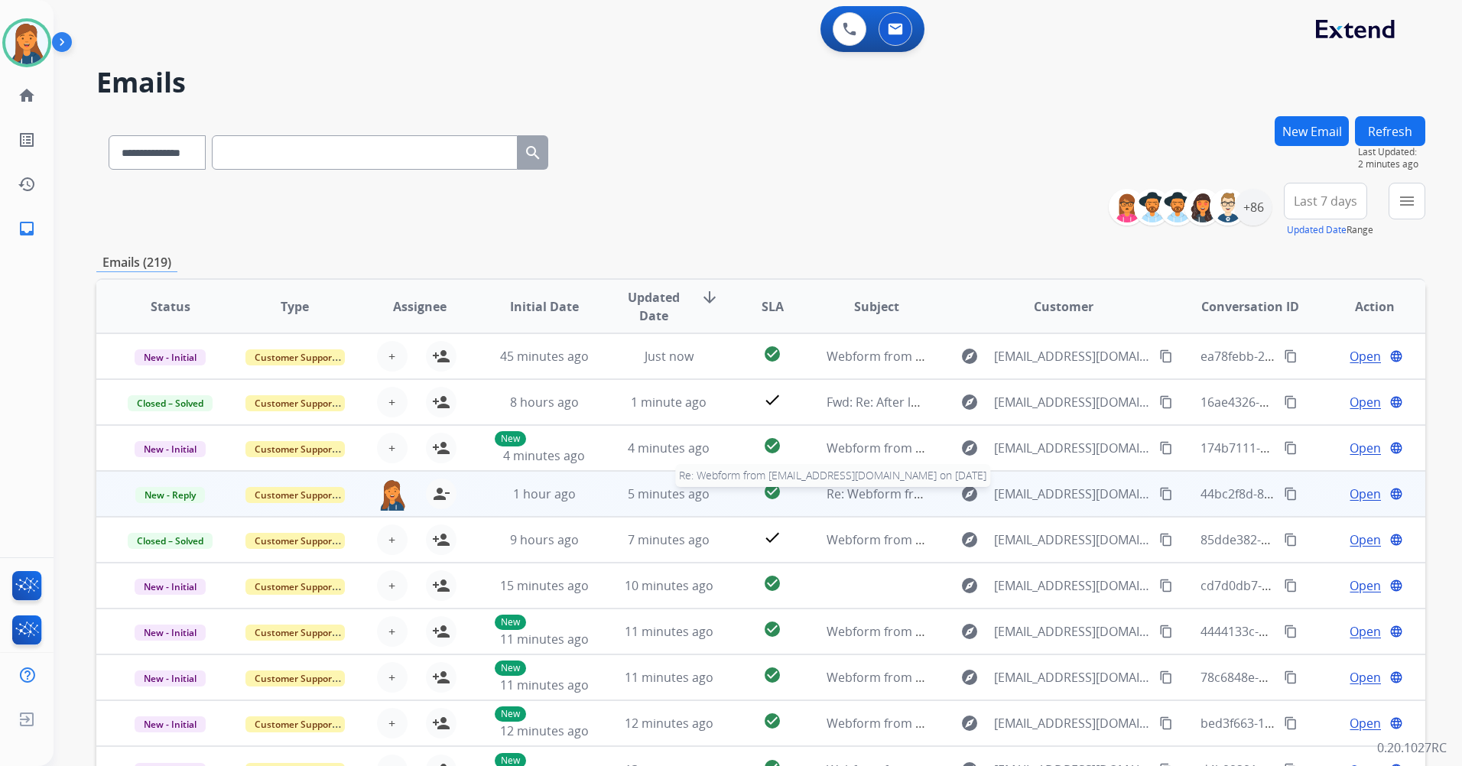
click at [873, 487] on span "Re: Webform from [EMAIL_ADDRESS][DOMAIN_NAME] on [DATE]" at bounding box center [1009, 493] width 367 height 17
click at [872, 493] on span "Re: Webform from [EMAIL_ADDRESS][DOMAIN_NAME] on [DATE]" at bounding box center [1009, 492] width 367 height 17
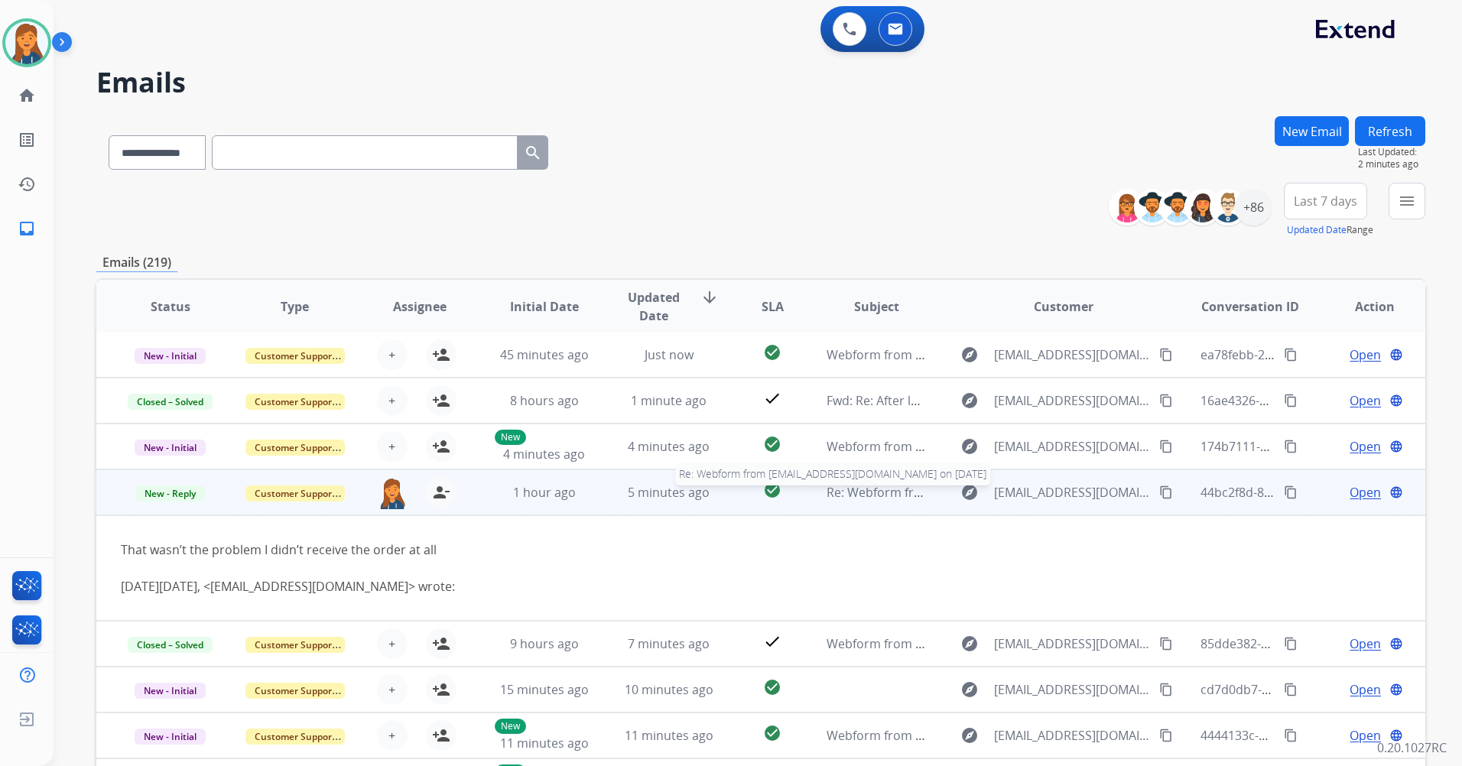
scroll to position [107, 0]
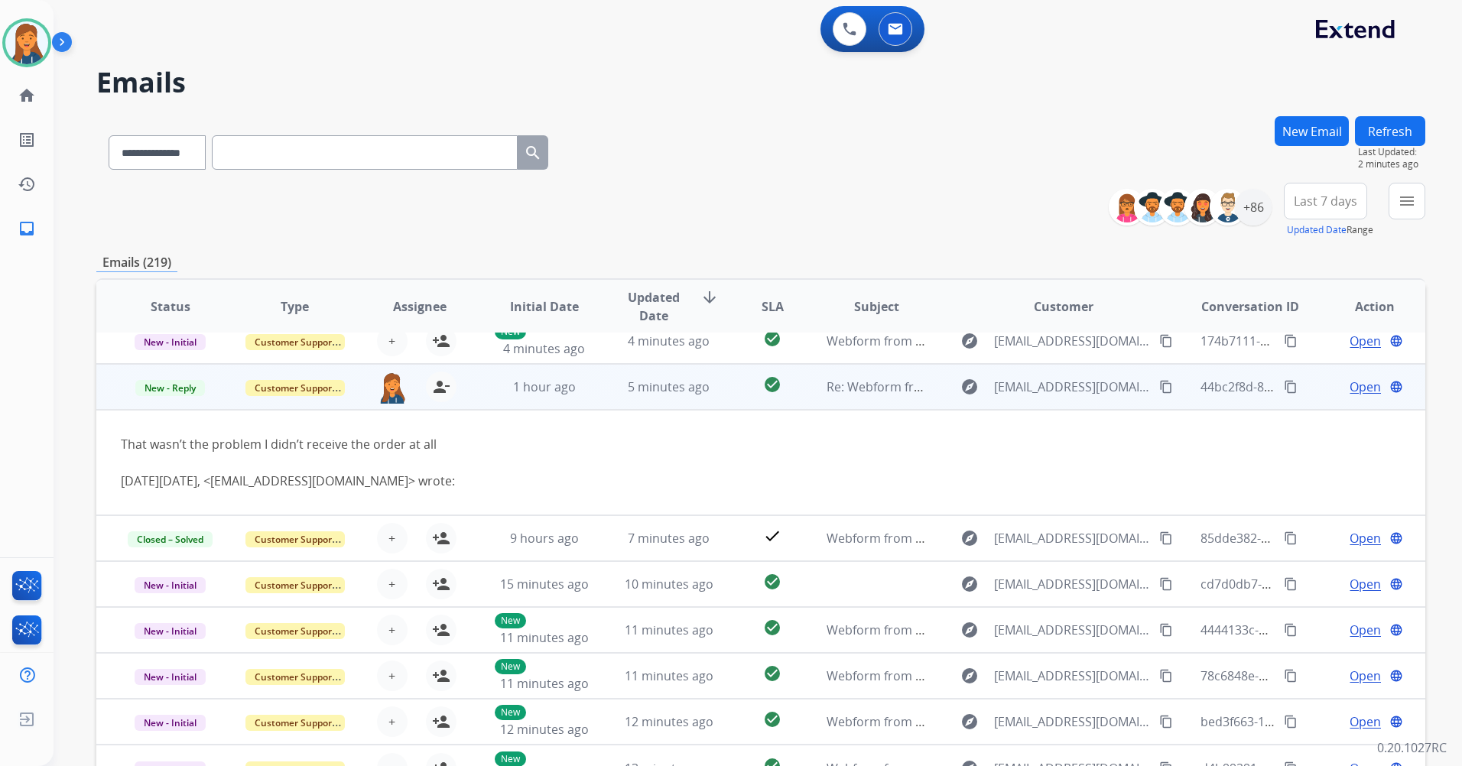
click at [1159, 388] on mat-icon "content_copy" at bounding box center [1166, 387] width 14 height 14
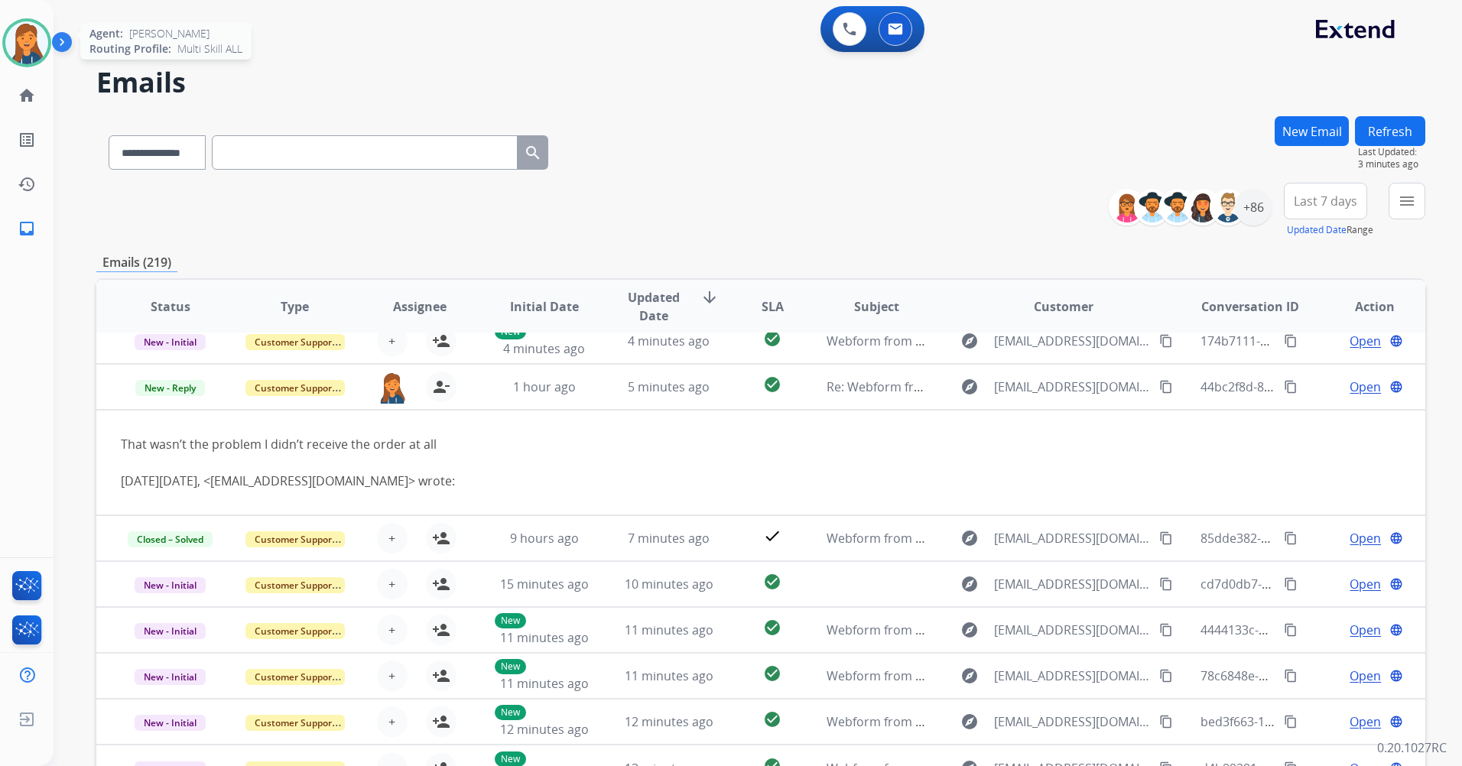
click at [42, 48] on img at bounding box center [26, 42] width 43 height 43
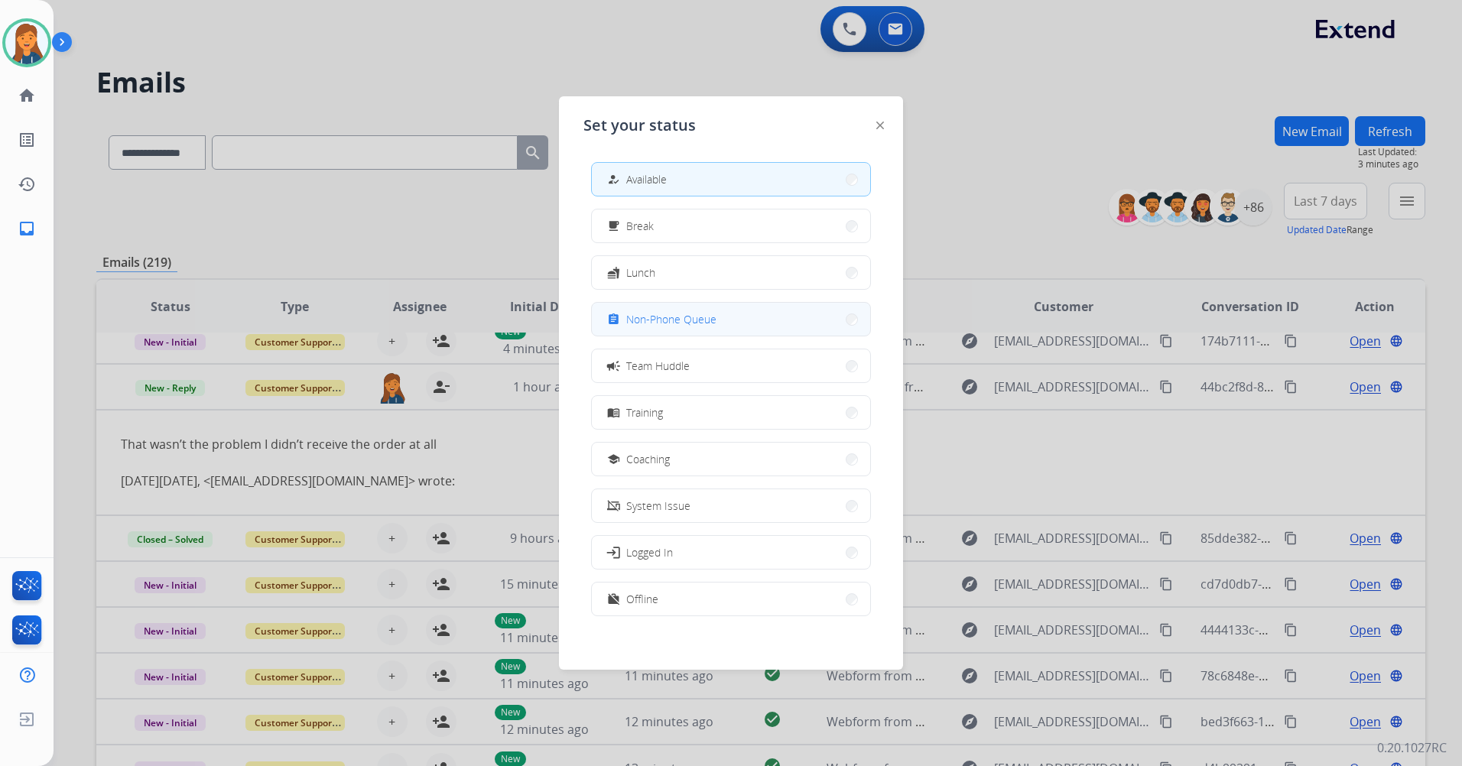
click at [650, 314] on span "Non-Phone Queue" at bounding box center [671, 319] width 90 height 16
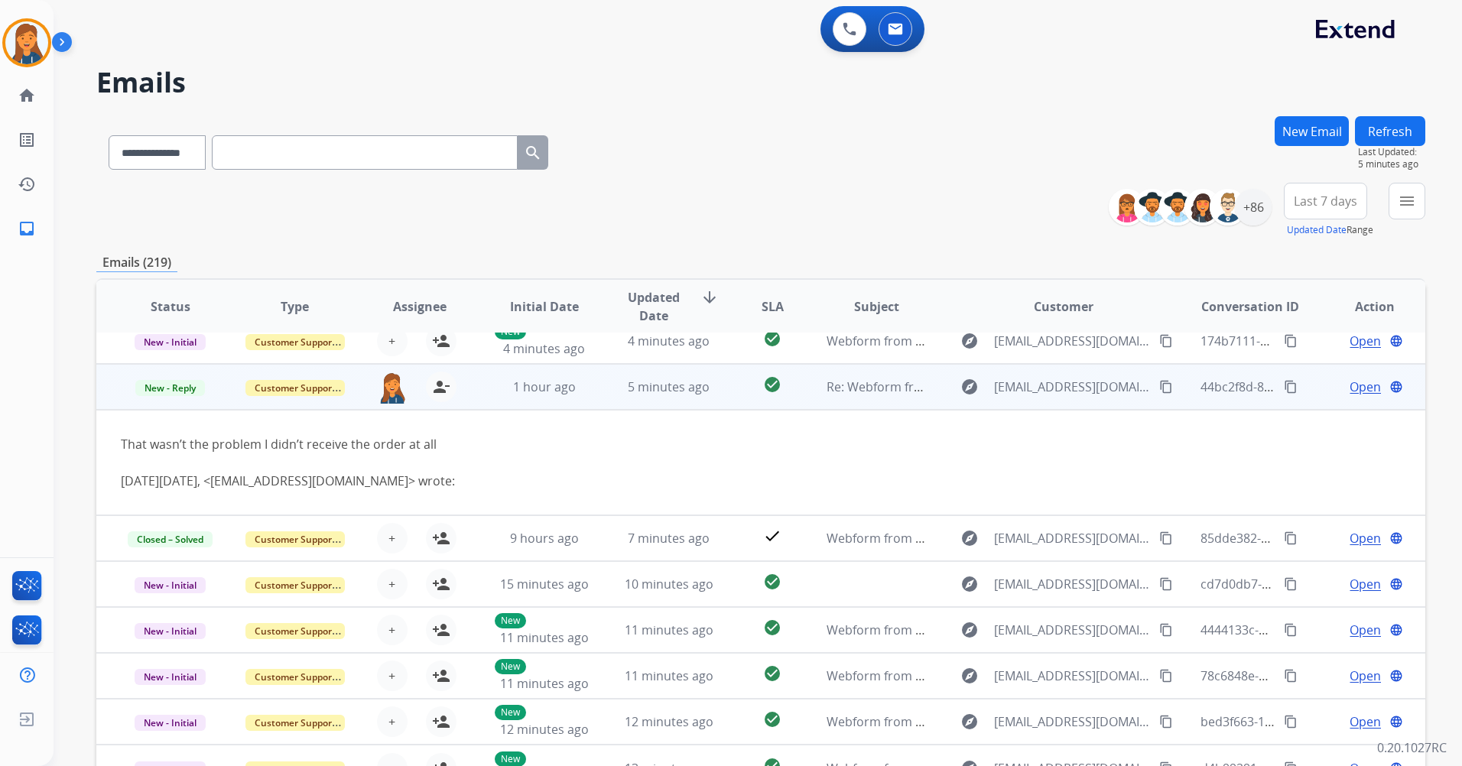
click at [1349, 392] on span "Open" at bounding box center [1364, 387] width 31 height 18
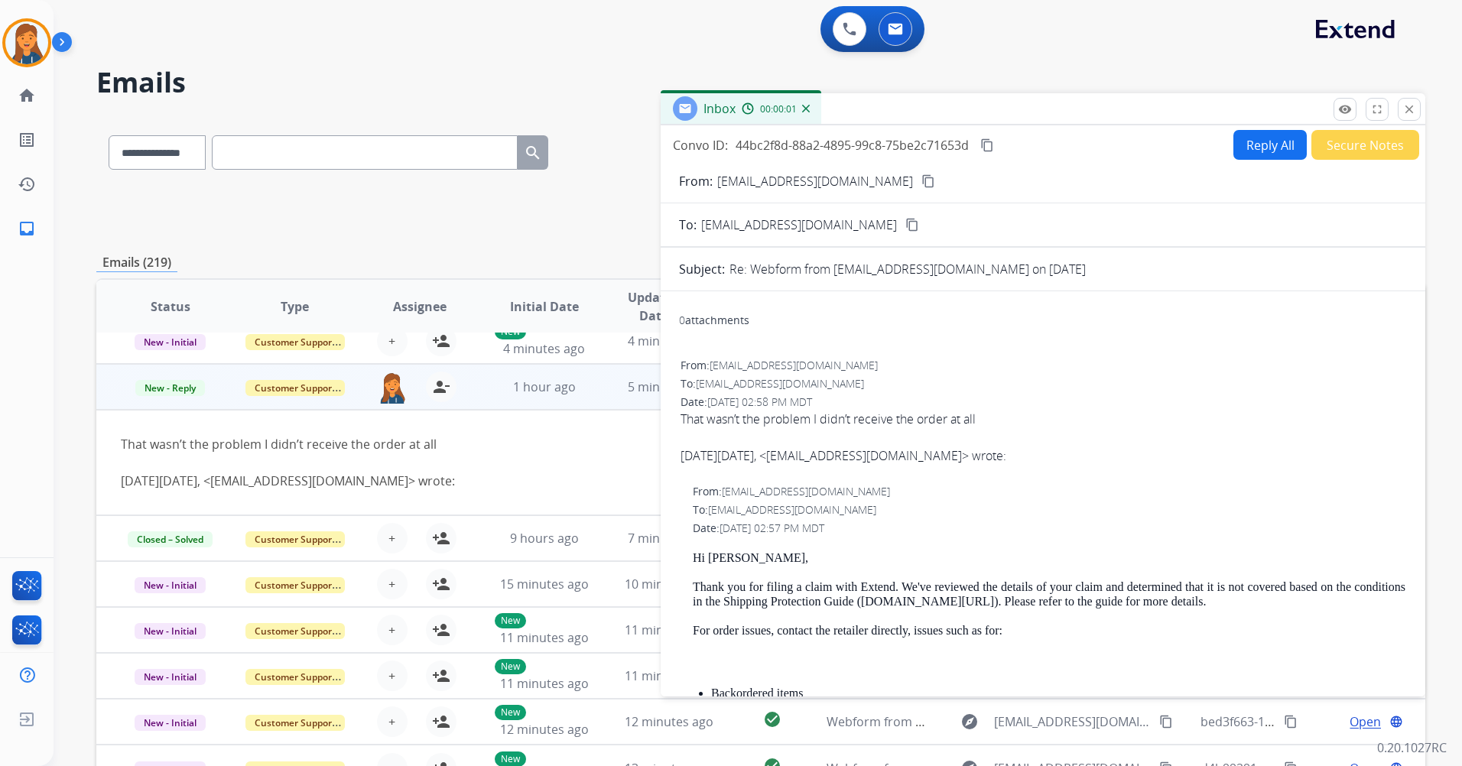
click at [1283, 146] on button "Reply All" at bounding box center [1269, 145] width 73 height 30
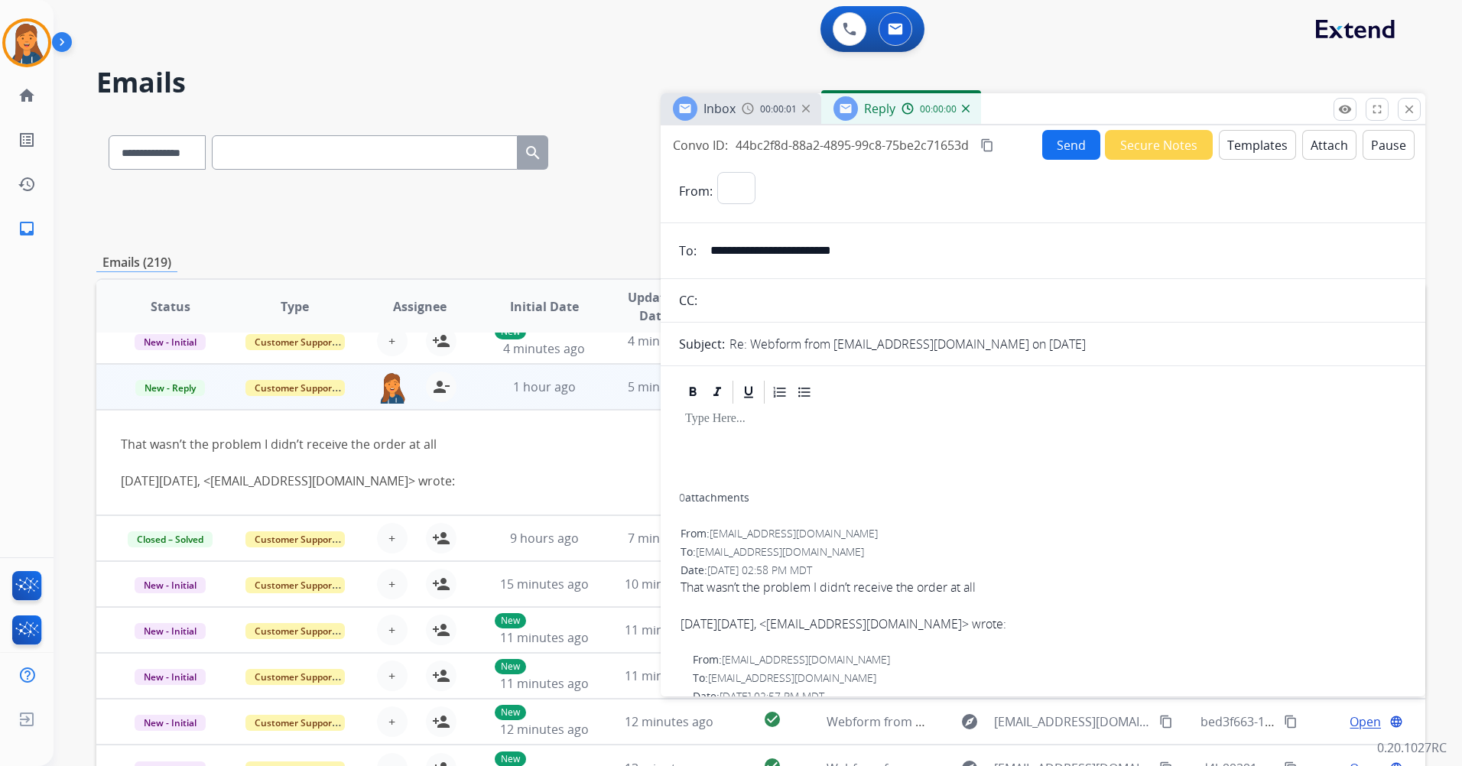
select select "**********"
click at [1227, 154] on button "Templates" at bounding box center [1256, 145] width 77 height 30
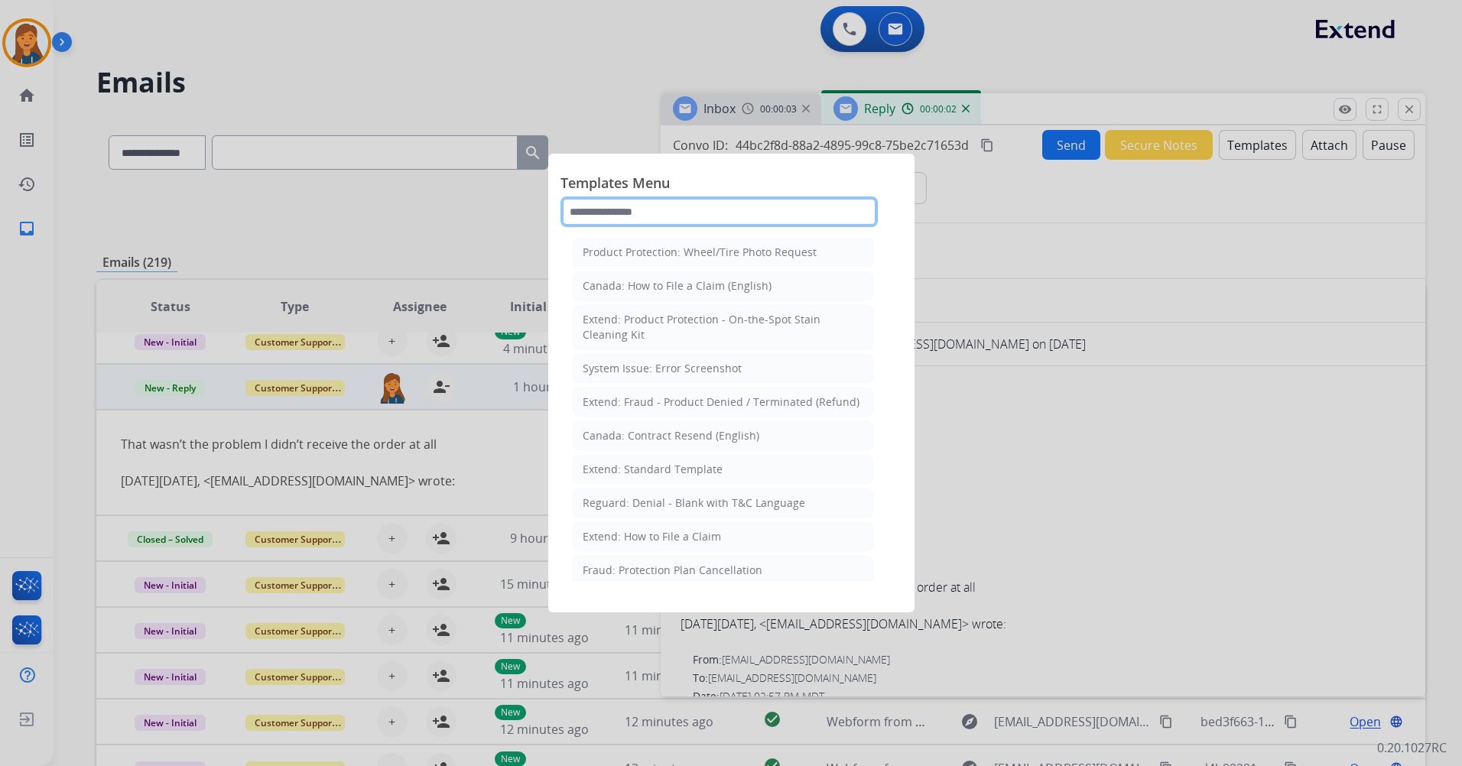
click at [683, 222] on input "text" at bounding box center [718, 211] width 317 height 31
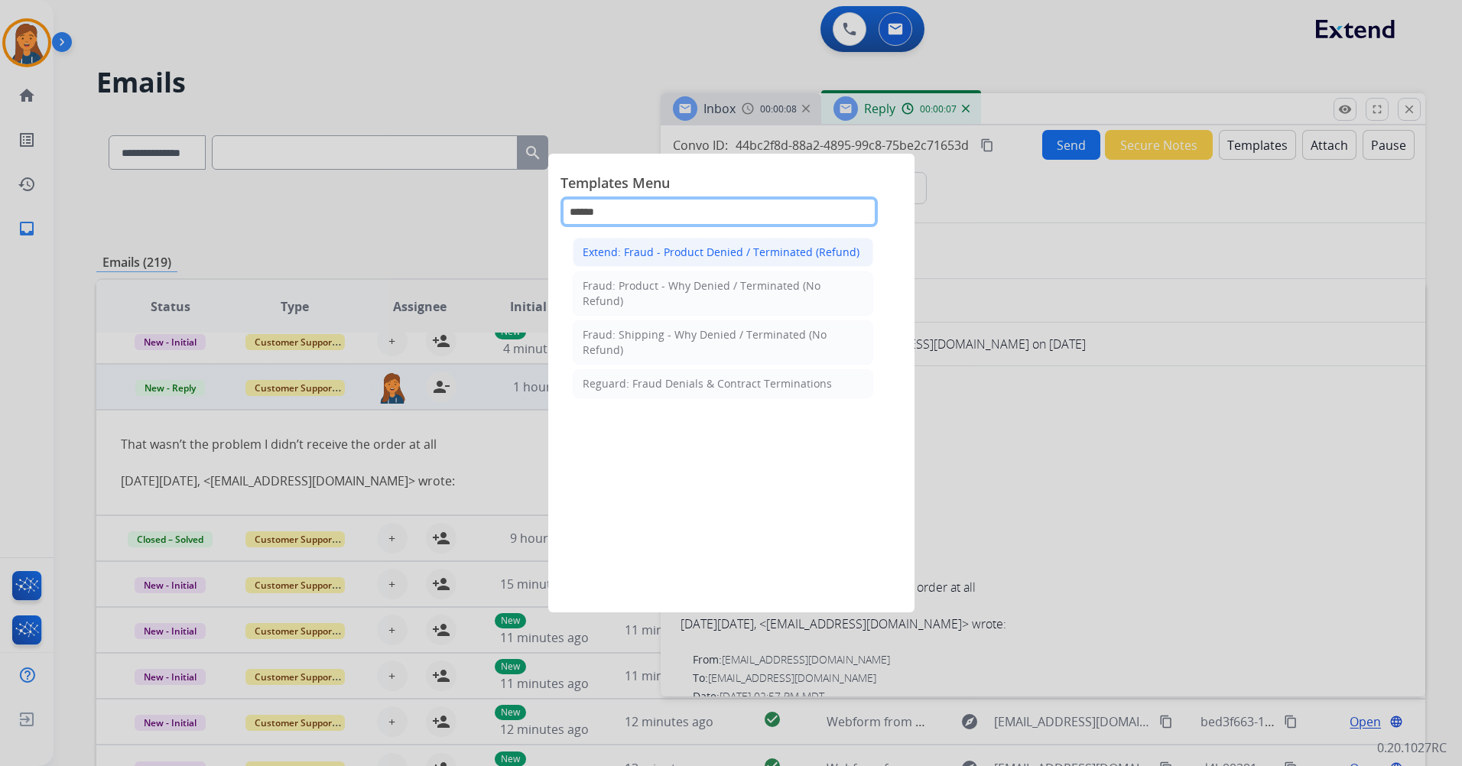
type input "******"
click at [642, 254] on div "Extend: Fraud - Product Denied / Terminated (Refund)" at bounding box center [720, 252] width 277 height 15
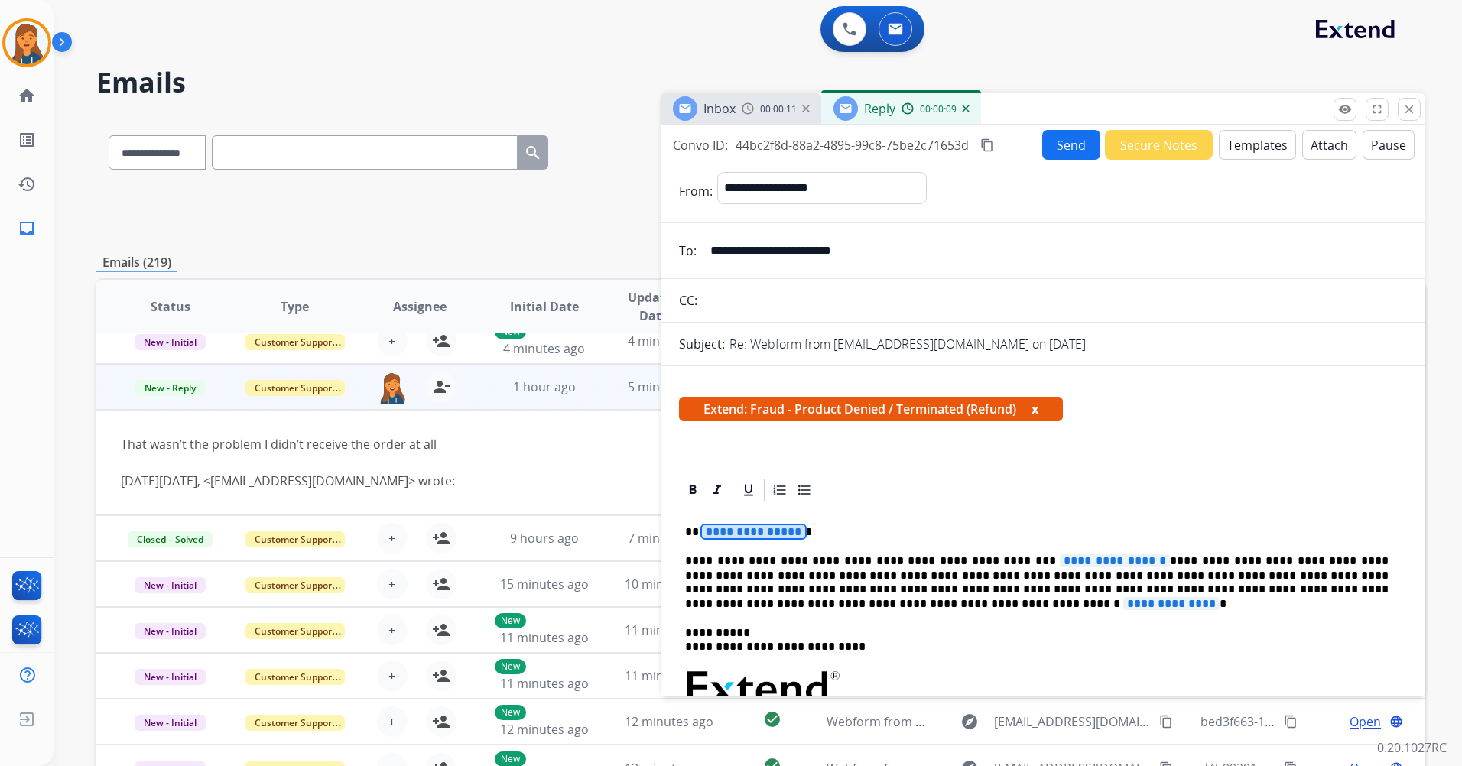
click at [755, 530] on span "**********" at bounding box center [753, 531] width 103 height 13
click at [1059, 560] on span "**********" at bounding box center [1114, 560] width 110 height 13
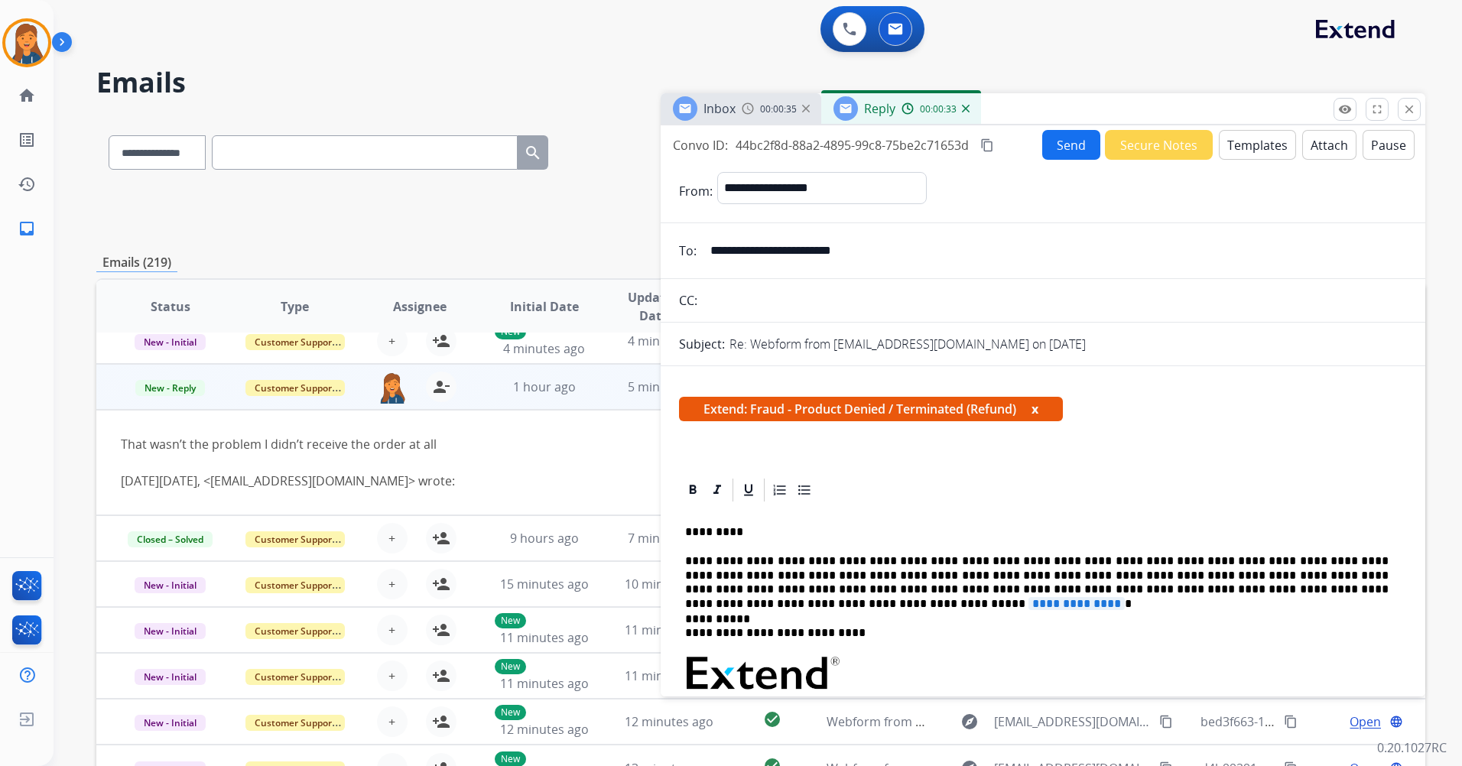
drag, startPoint x: 905, startPoint y: 258, endPoint x: 682, endPoint y: 261, distance: 223.2
click at [682, 261] on div "**********" at bounding box center [1042, 250] width 764 height 31
click at [1124, 597] on span "**********" at bounding box center [1076, 603] width 96 height 13
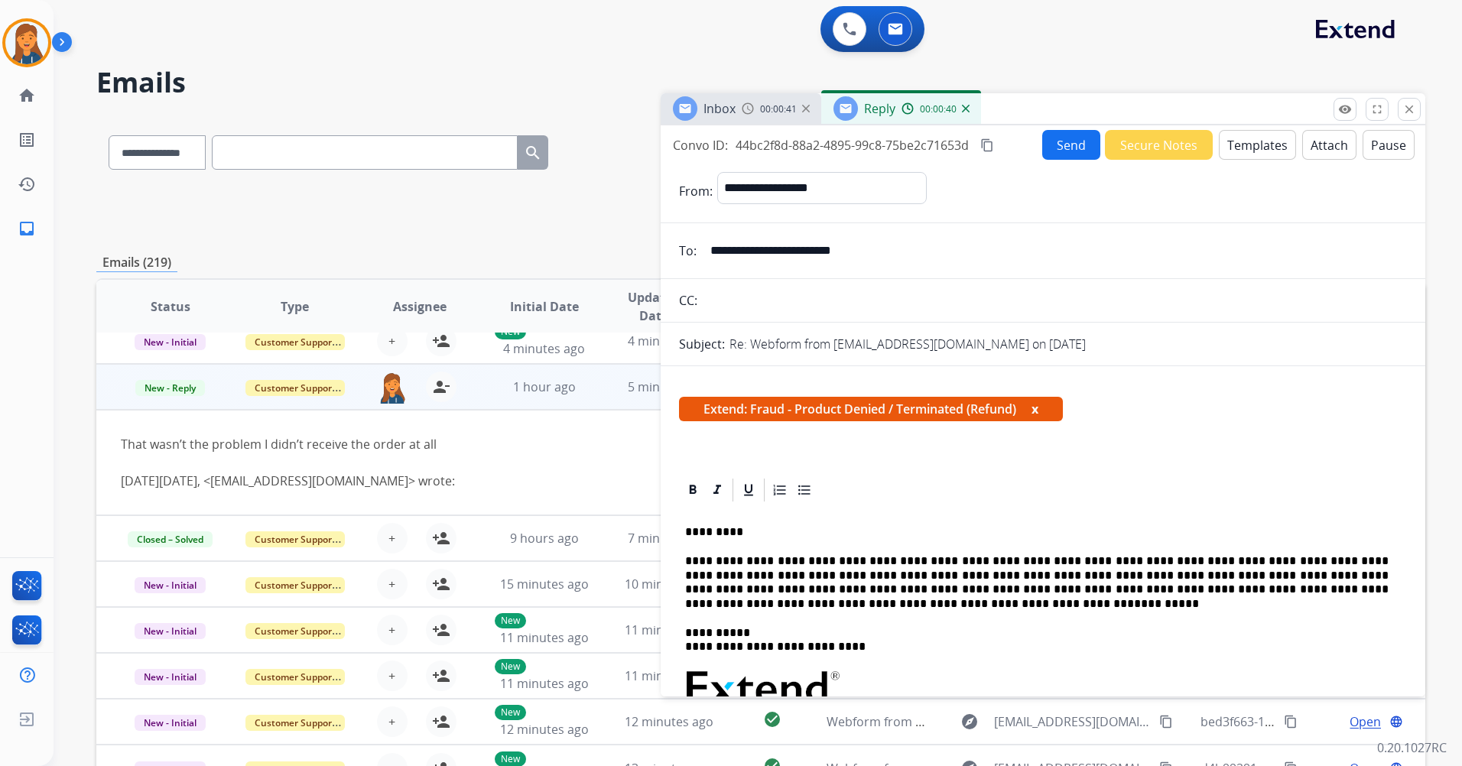
click at [1072, 135] on button "Send" at bounding box center [1071, 145] width 58 height 30
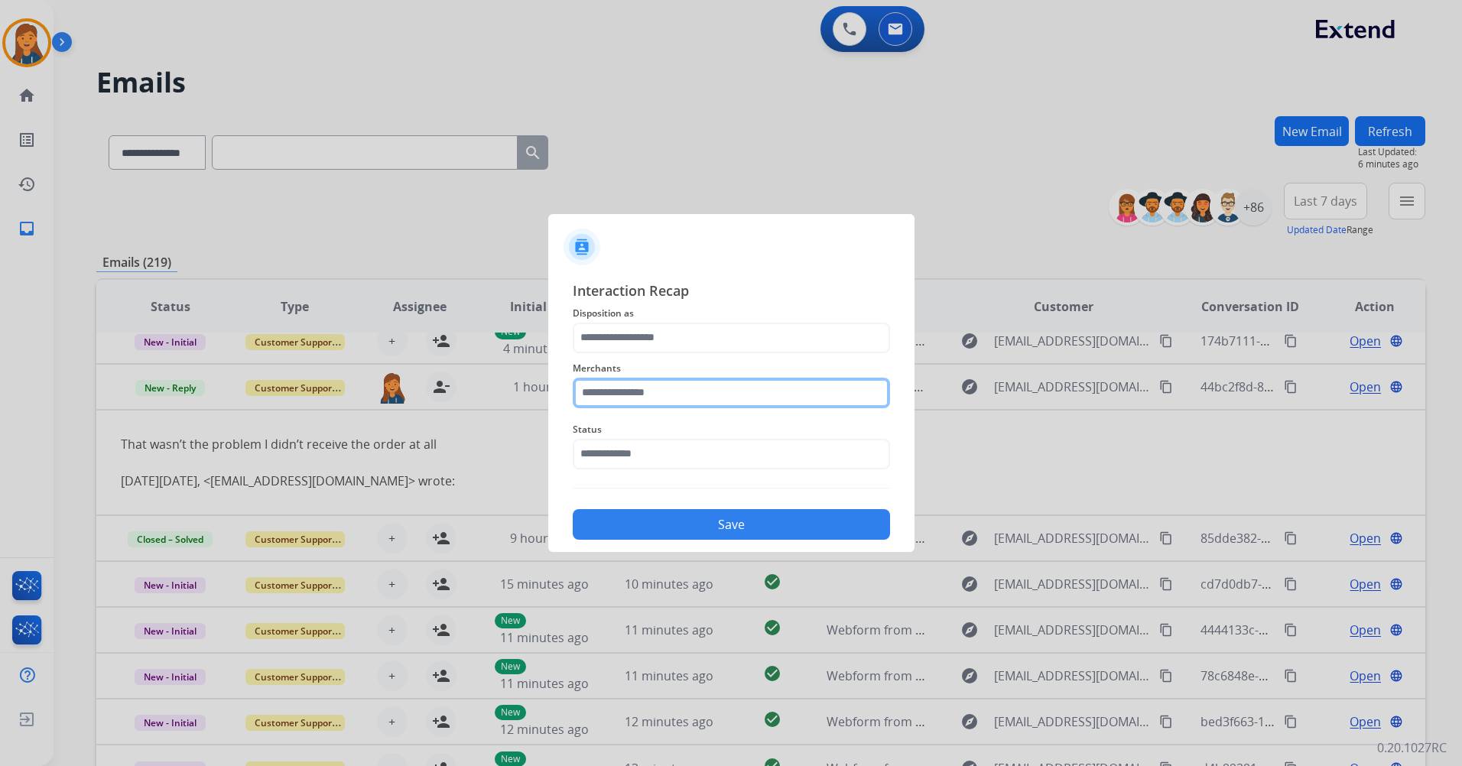
click at [680, 394] on input "text" at bounding box center [731, 393] width 317 height 31
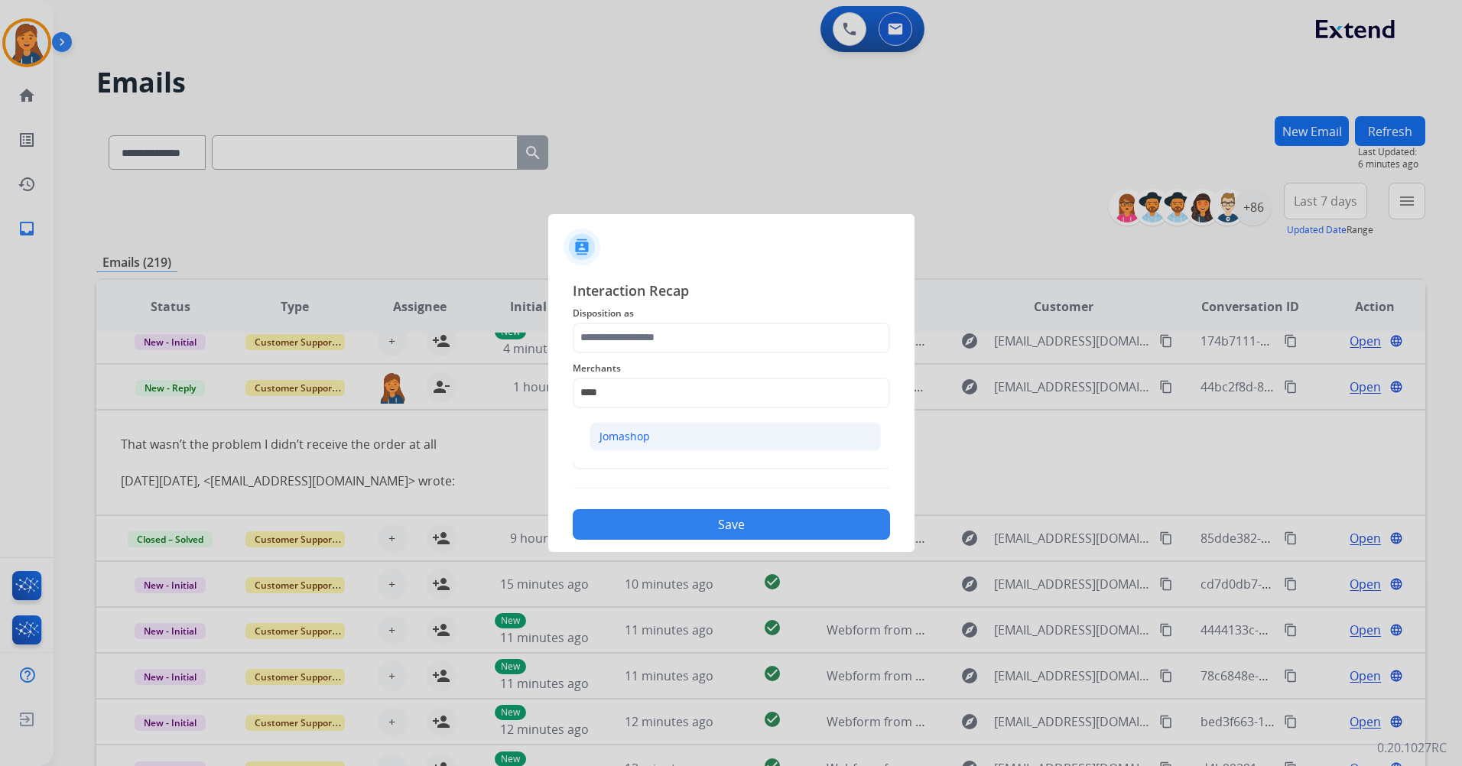
click at [635, 429] on div "Jomashop" at bounding box center [624, 436] width 50 height 15
type input "********"
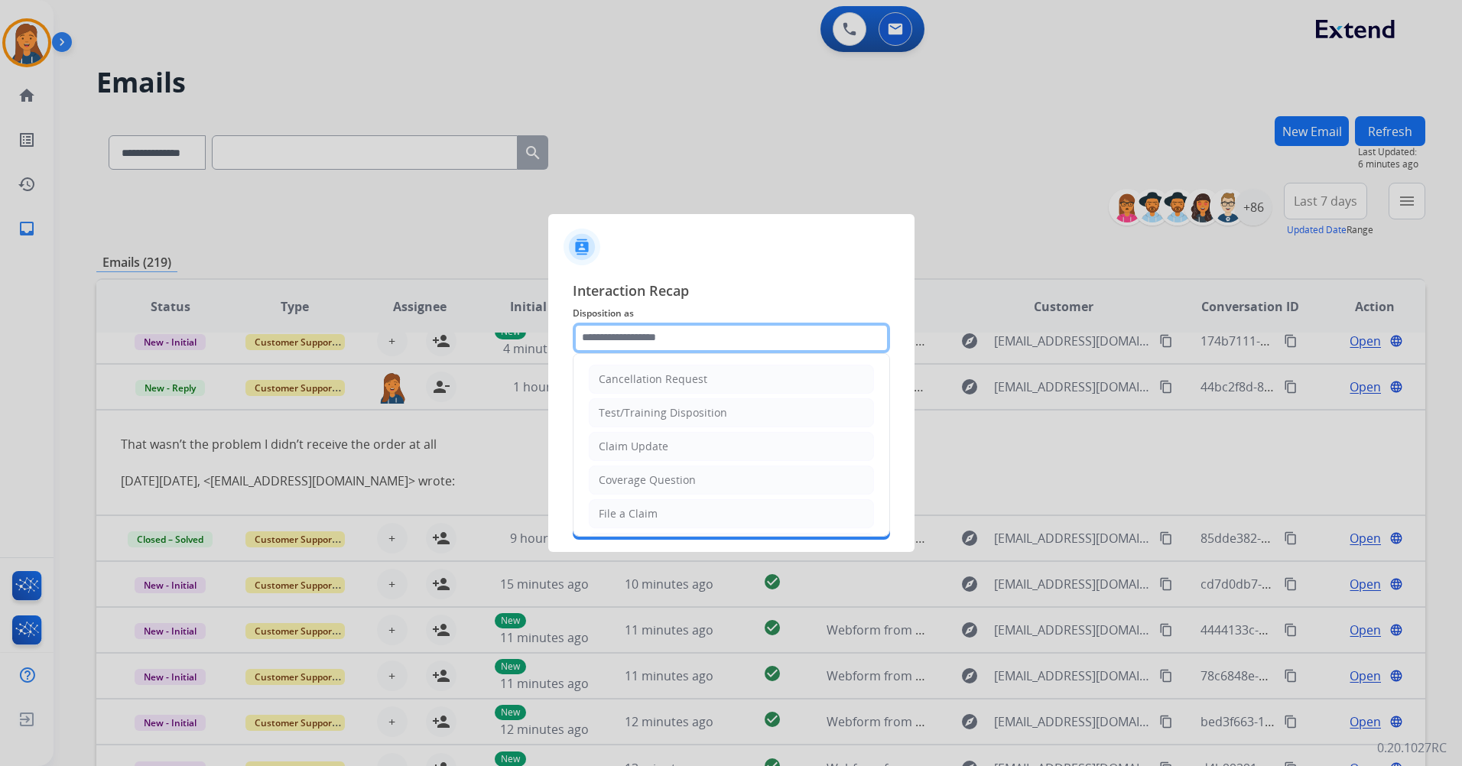
click at [592, 350] on input "text" at bounding box center [731, 338] width 317 height 31
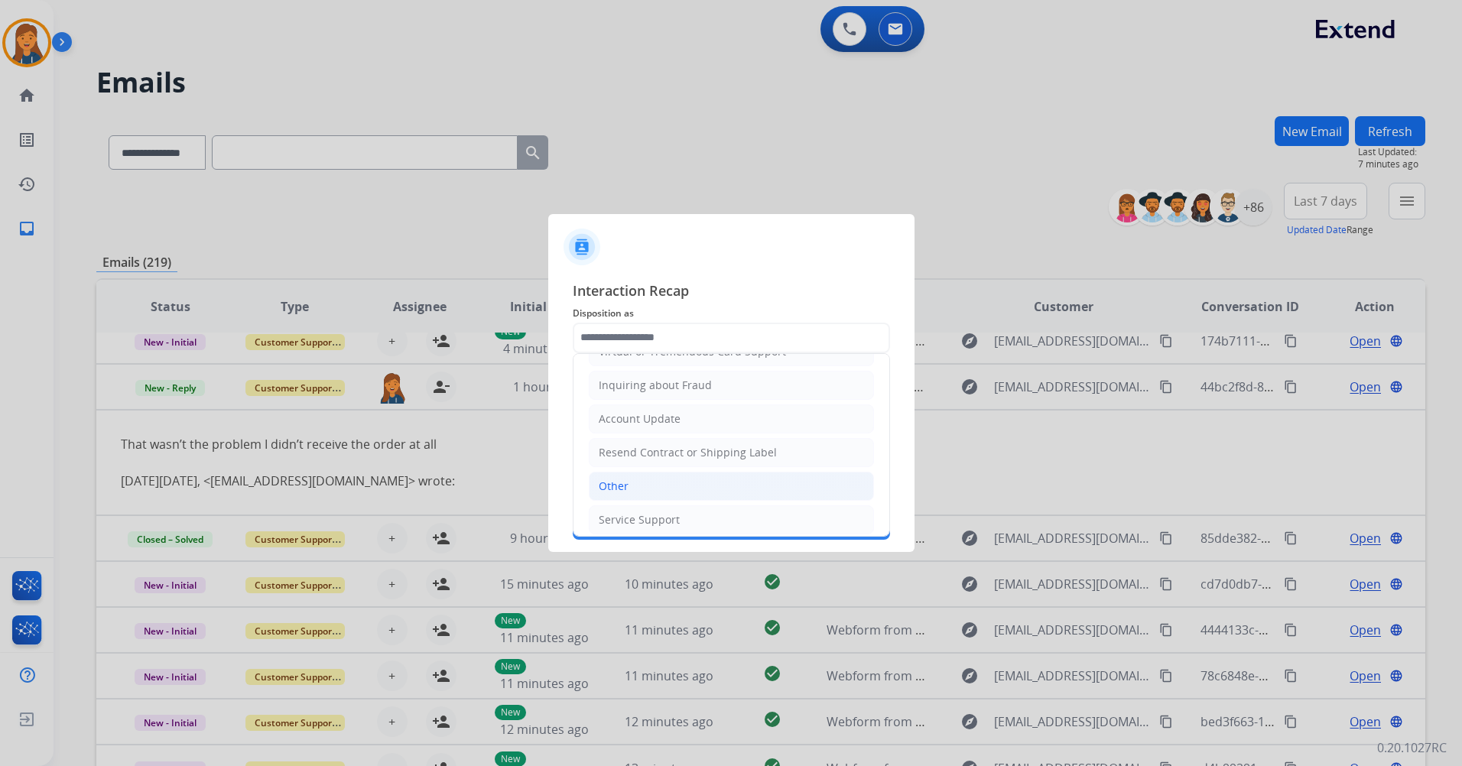
click at [631, 477] on li "Other" at bounding box center [731, 486] width 285 height 29
type input "*****"
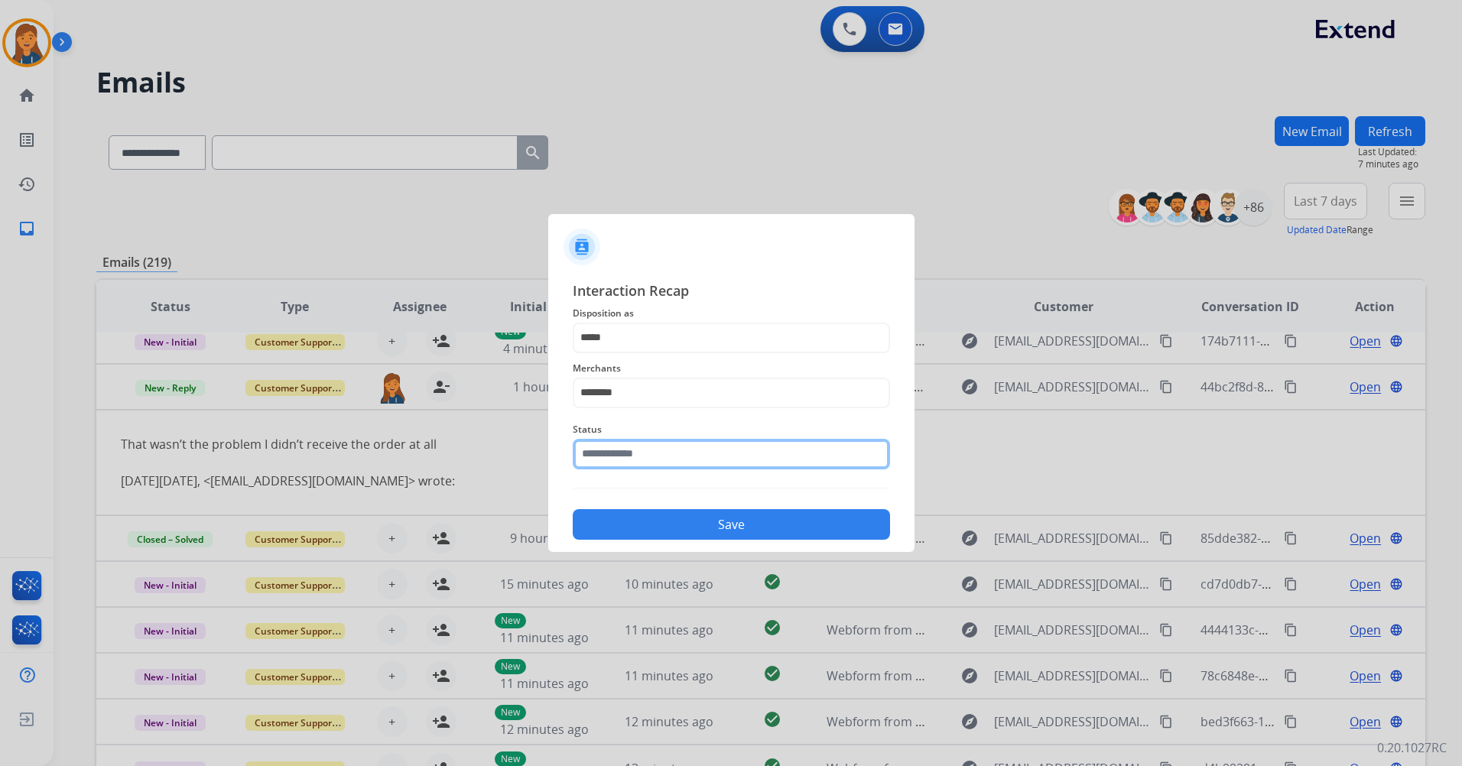
click at [639, 441] on input "text" at bounding box center [731, 454] width 317 height 31
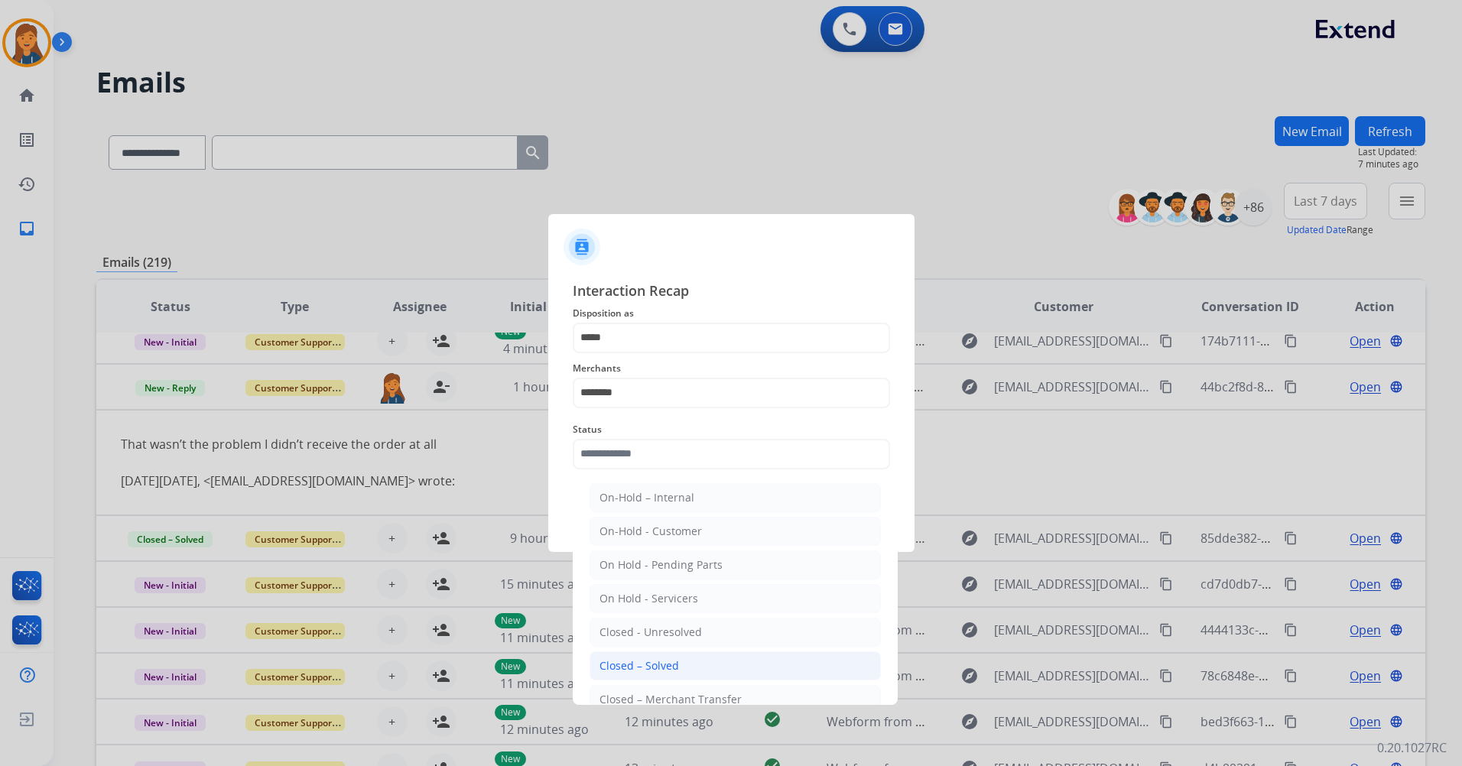
click at [641, 667] on div "Closed – Solved" at bounding box center [638, 665] width 79 height 15
type input "**********"
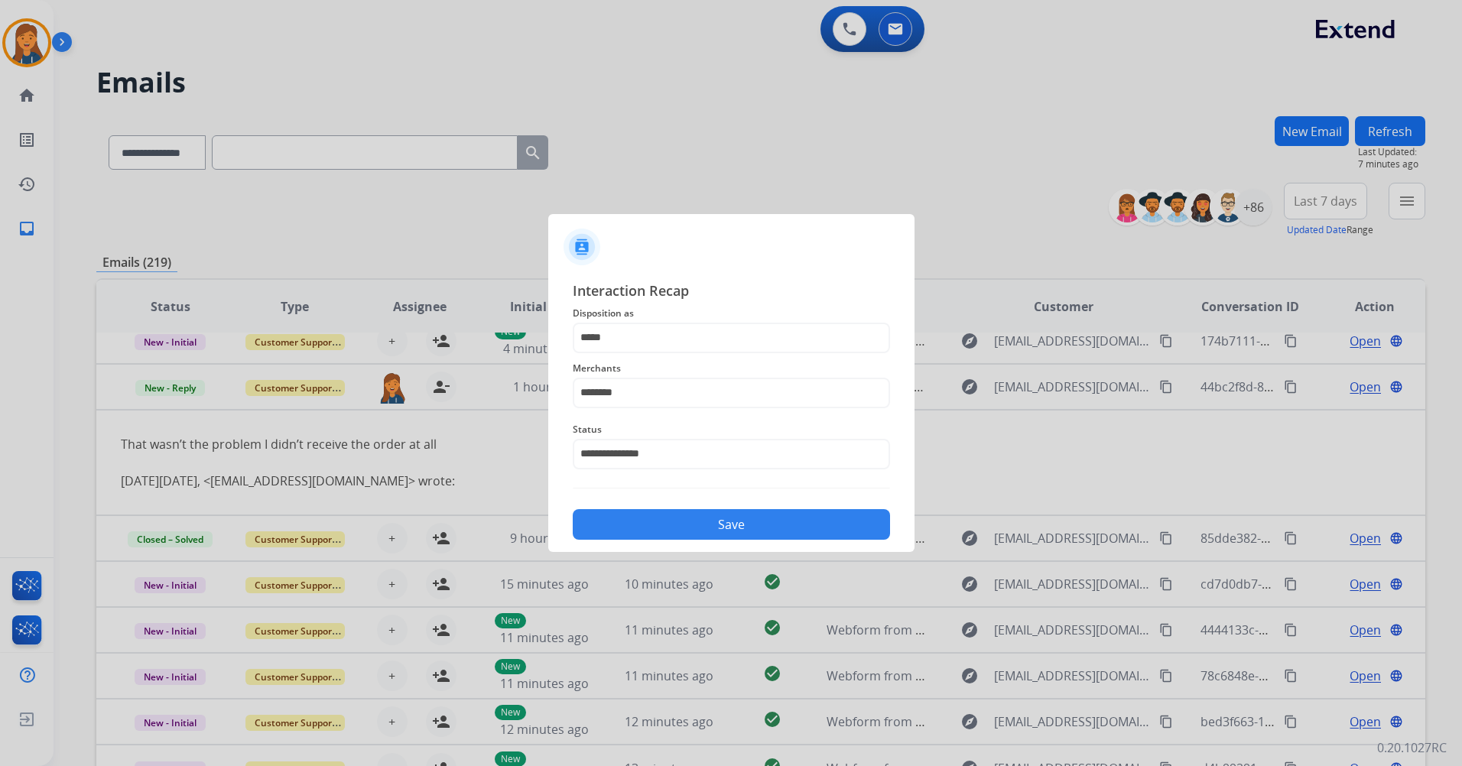
click at [665, 529] on button "Save" at bounding box center [731, 524] width 317 height 31
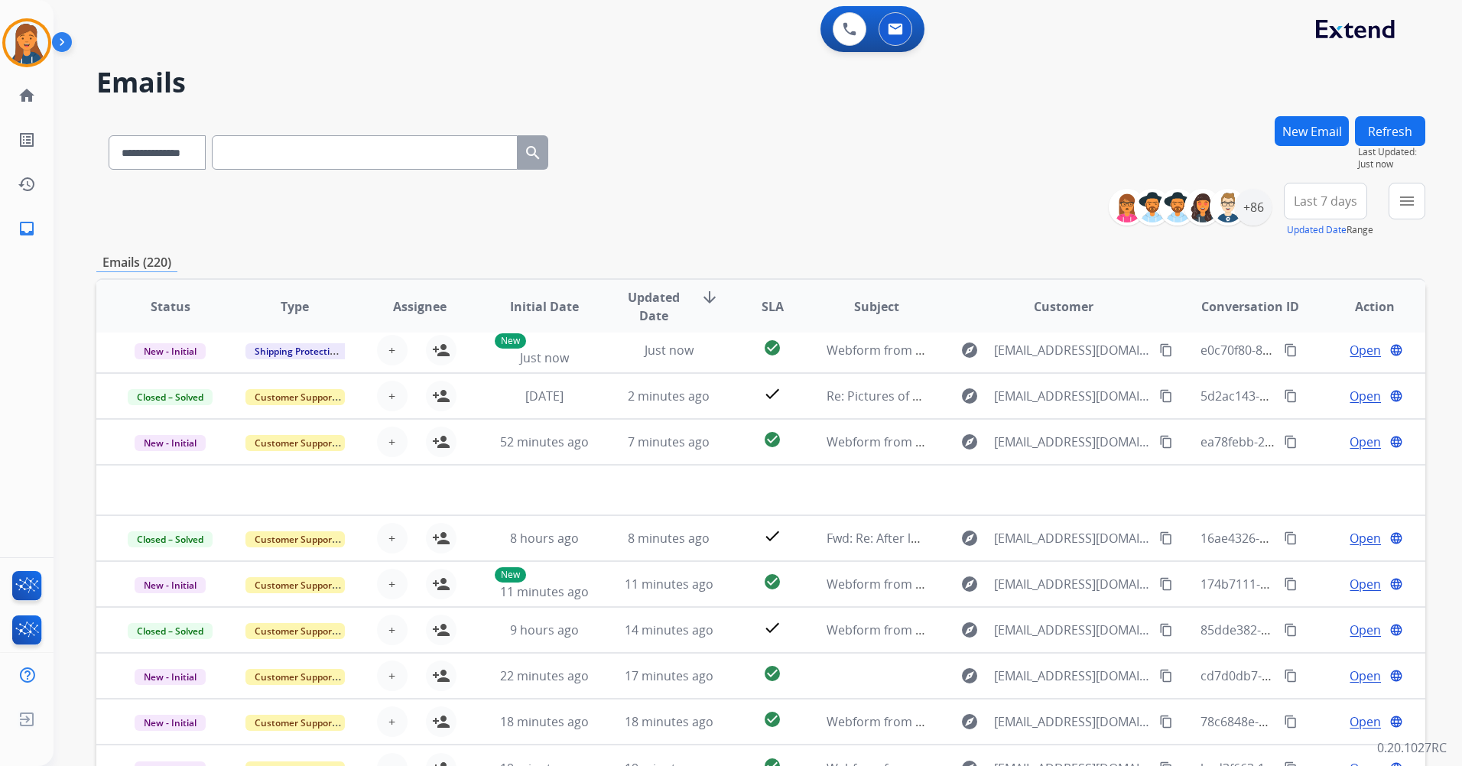
scroll to position [52, 0]
click at [24, 44] on img at bounding box center [26, 42] width 43 height 43
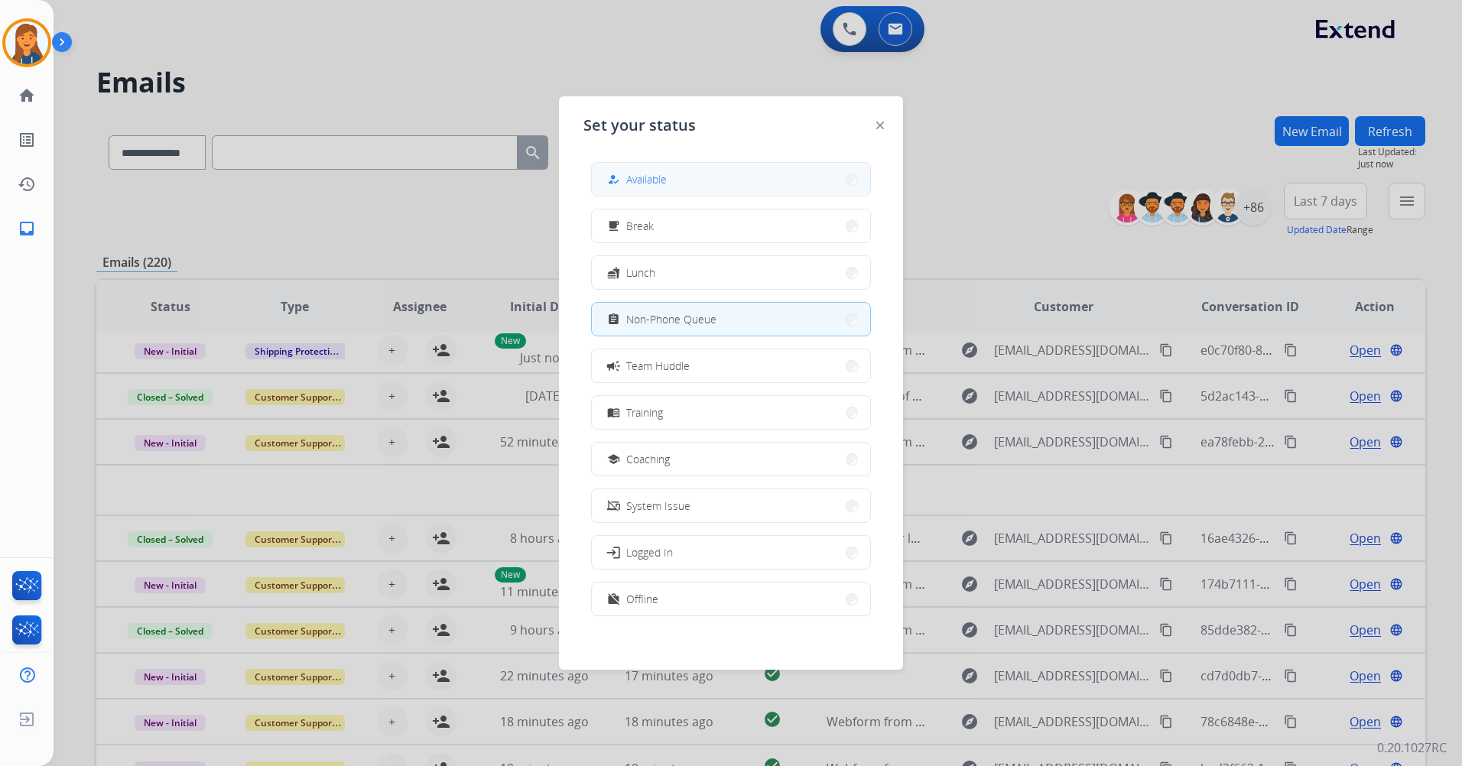
click at [662, 176] on span "Available" at bounding box center [646, 179] width 41 height 16
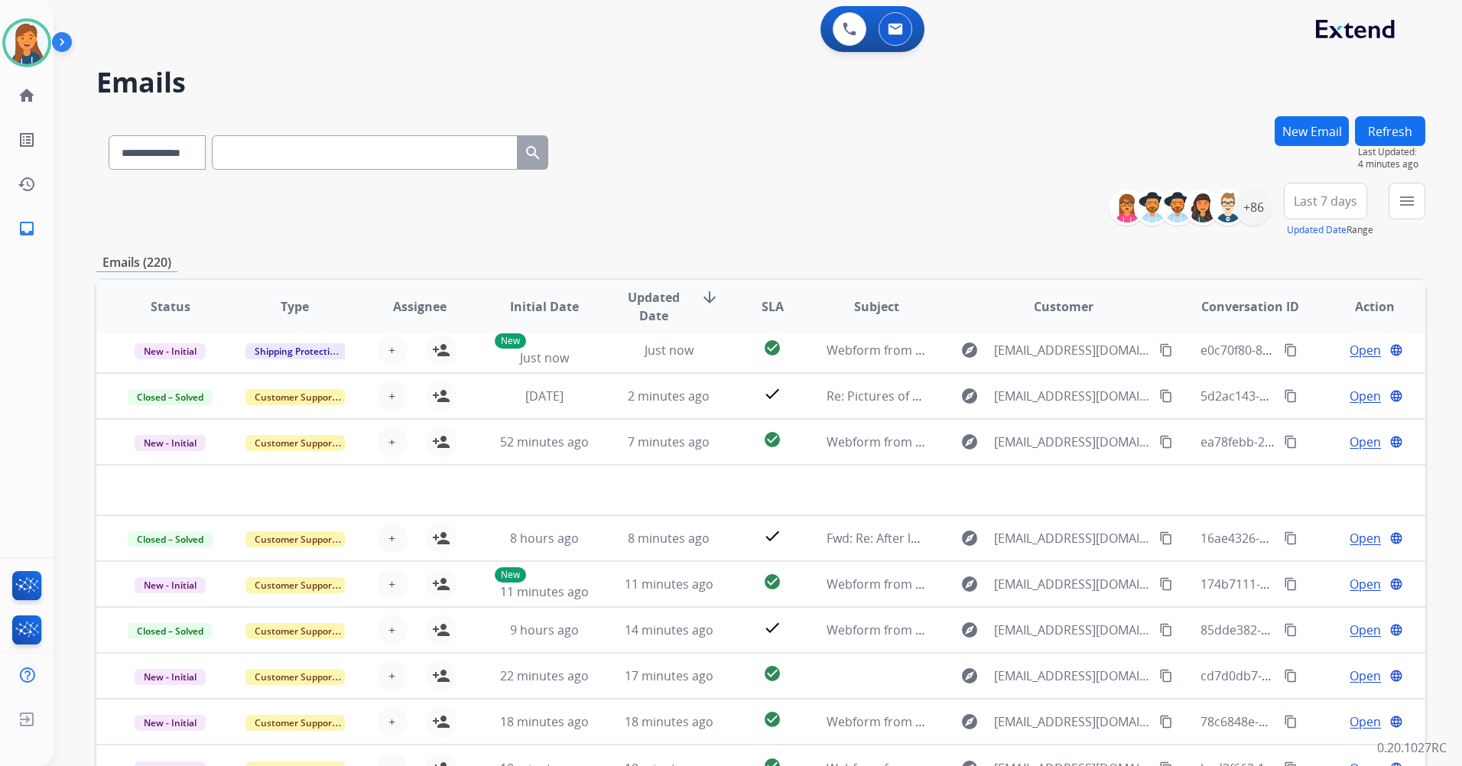
click at [1310, 198] on span "Last 7 days" at bounding box center [1324, 201] width 63 height 6
click at [1308, 385] on div "Last 90 days" at bounding box center [1320, 386] width 84 height 23
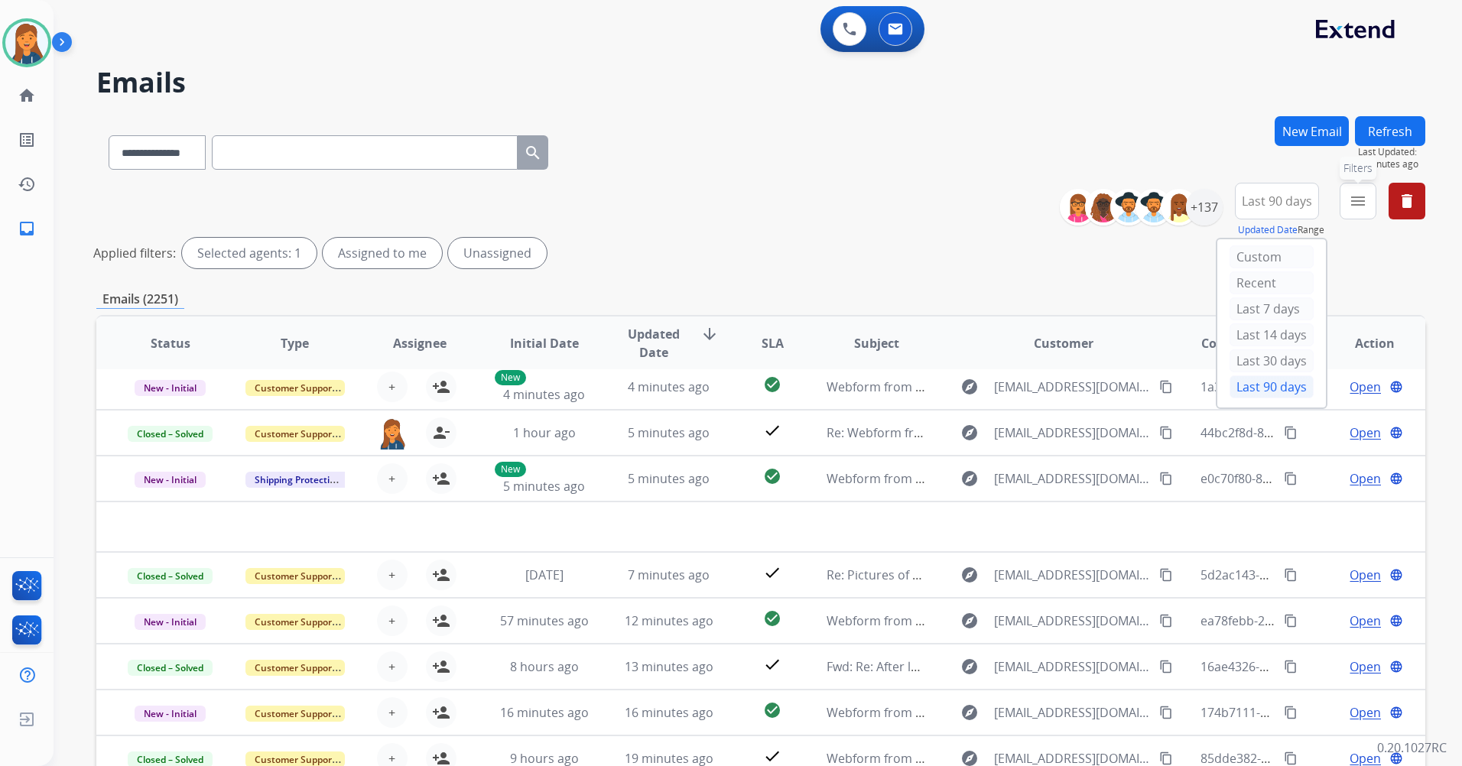
click at [1361, 201] on mat-icon "menu" at bounding box center [1357, 201] width 18 height 18
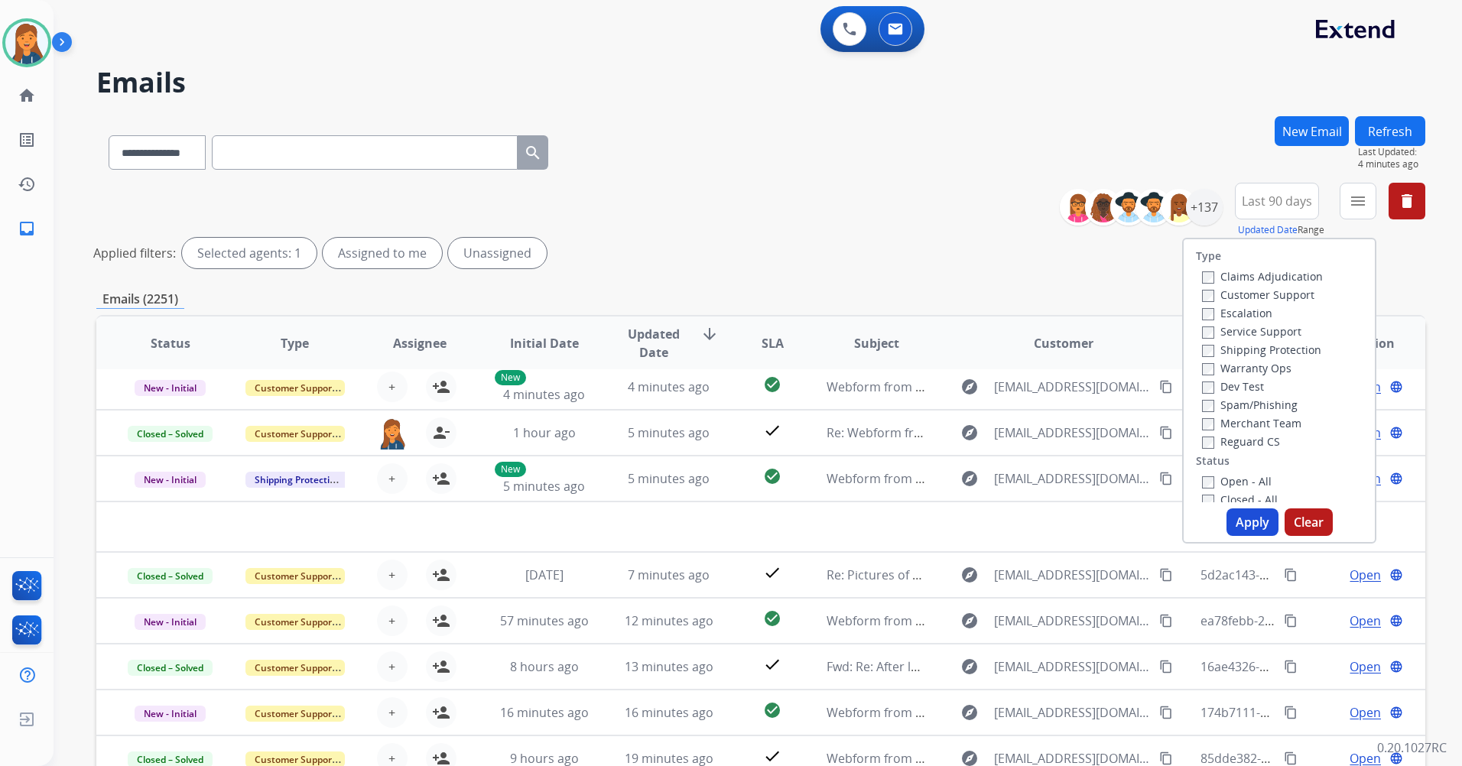
click at [1279, 295] on label "Customer Support" at bounding box center [1258, 294] width 112 height 15
click at [1254, 353] on label "Shipping Protection" at bounding box center [1261, 349] width 119 height 15
click at [1237, 442] on label "Reguard CS" at bounding box center [1241, 441] width 78 height 15
click at [1232, 478] on label "Open - All" at bounding box center [1237, 481] width 70 height 15
click at [1231, 516] on button "Apply" at bounding box center [1252, 522] width 52 height 28
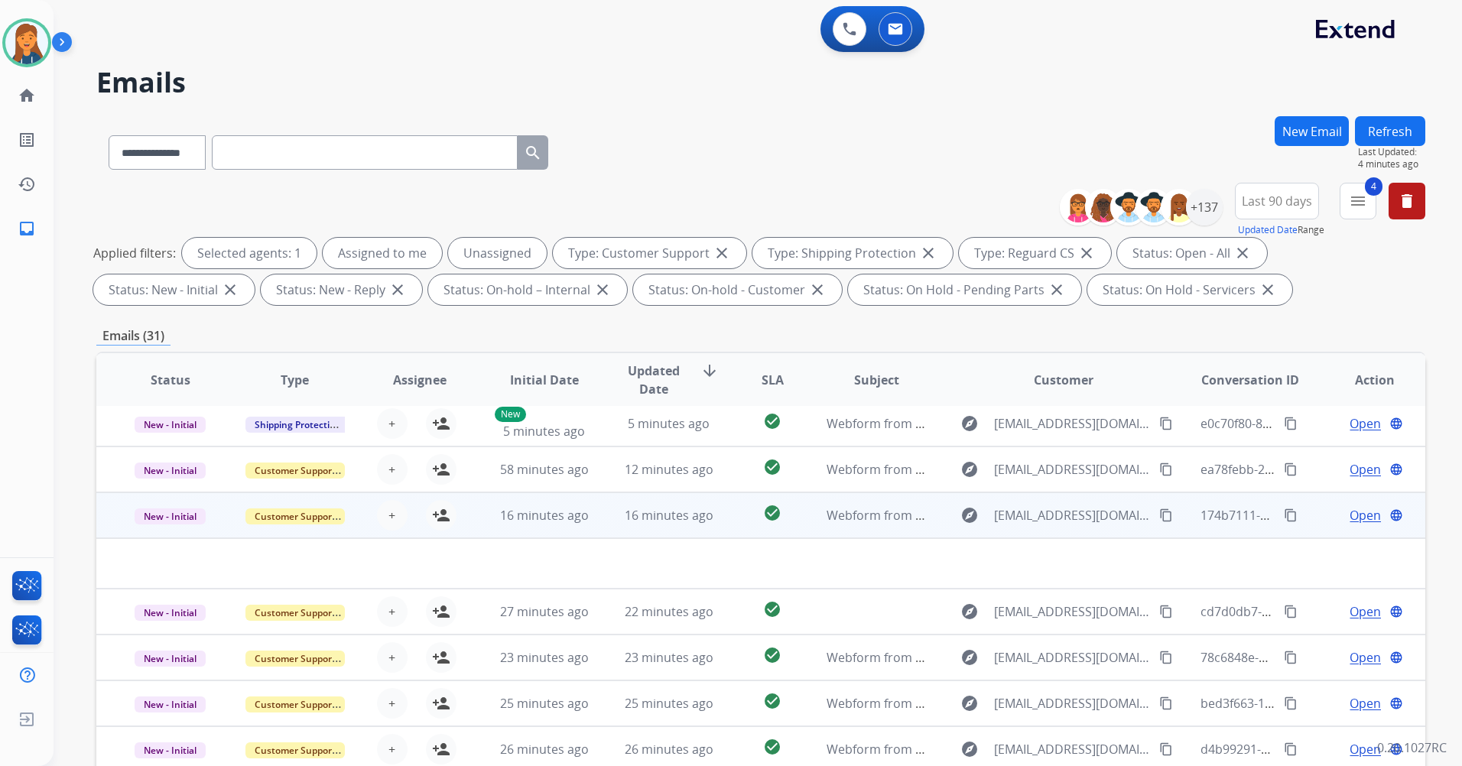
scroll to position [177, 0]
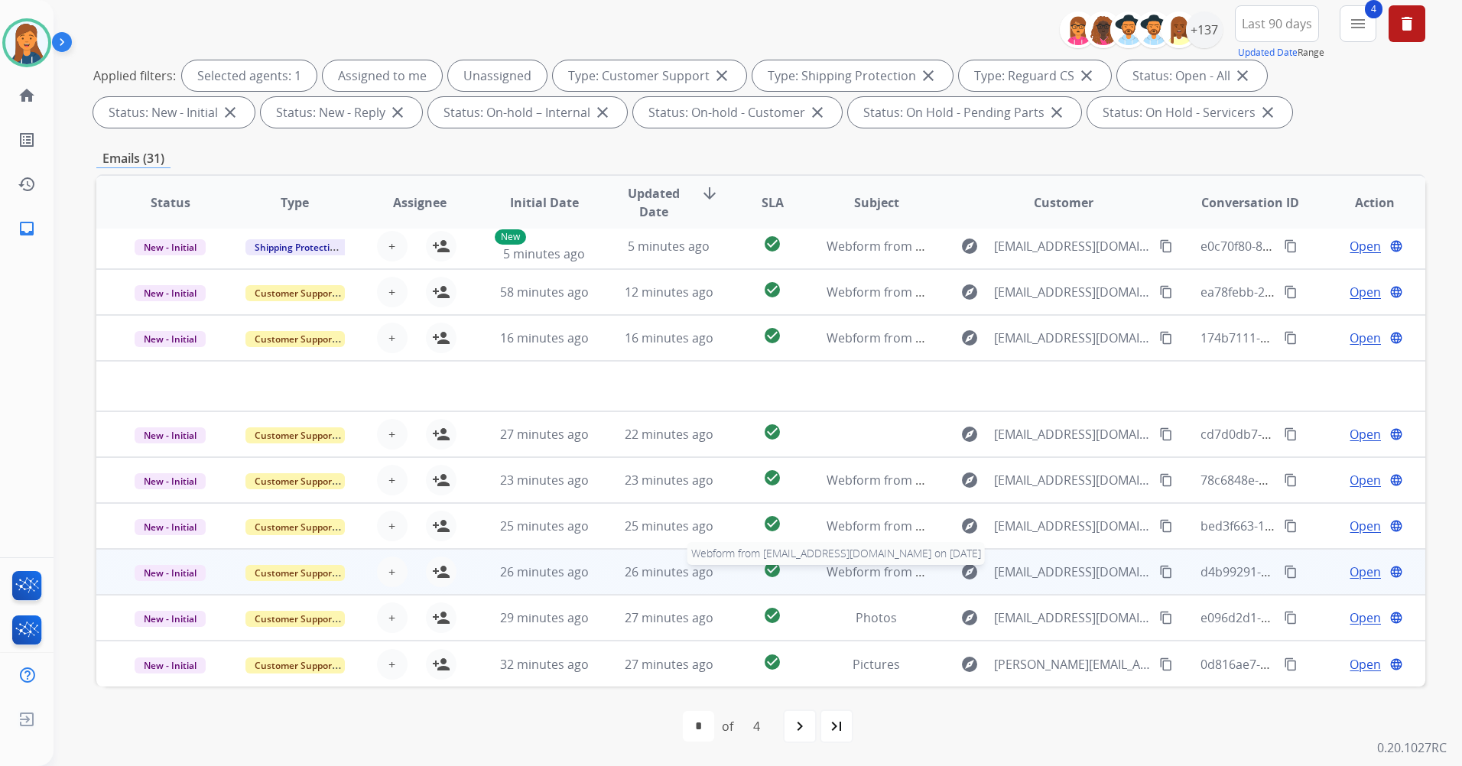
click at [872, 574] on span "Webform from Alexc8797@gmail.com on 10/09/2025" at bounding box center [999, 571] width 346 height 17
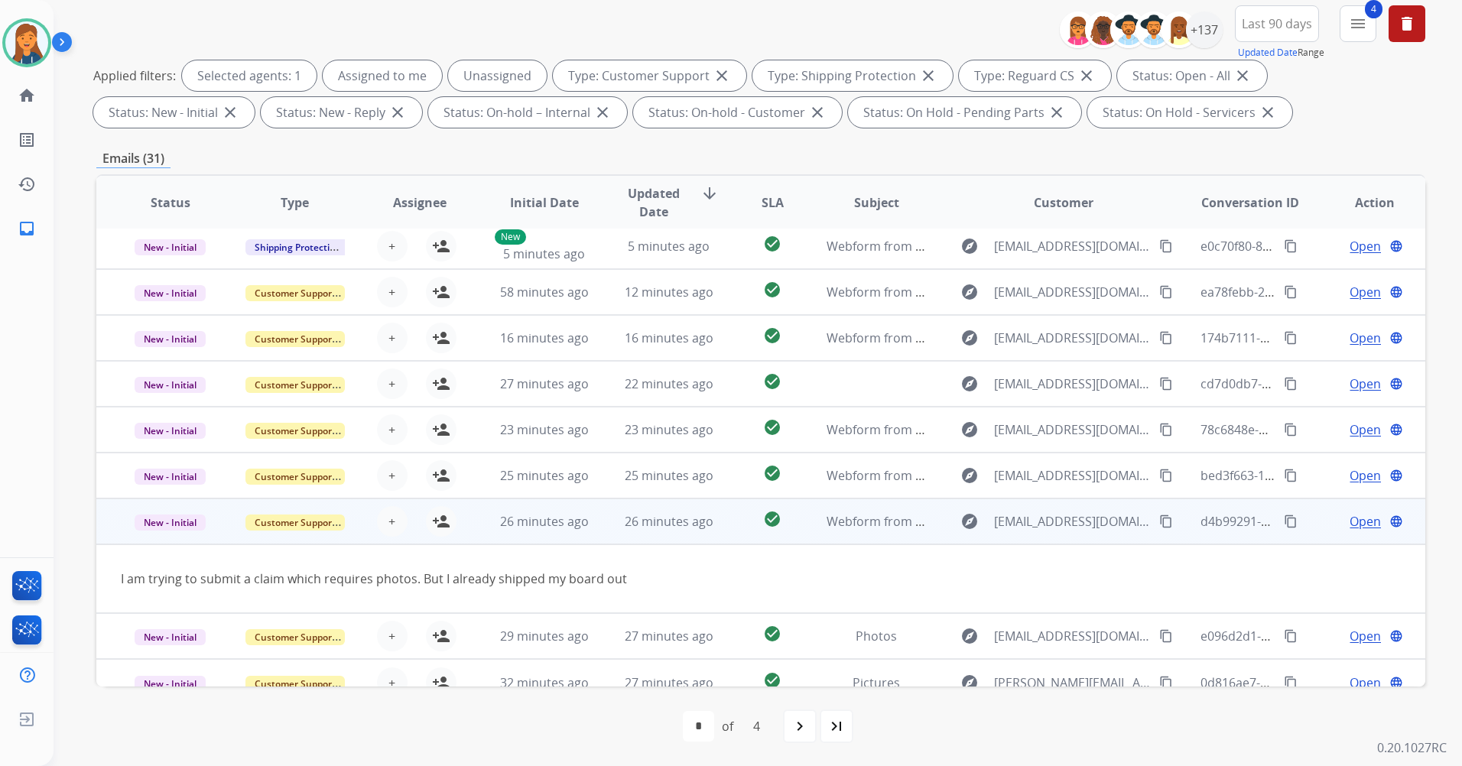
scroll to position [70, 0]
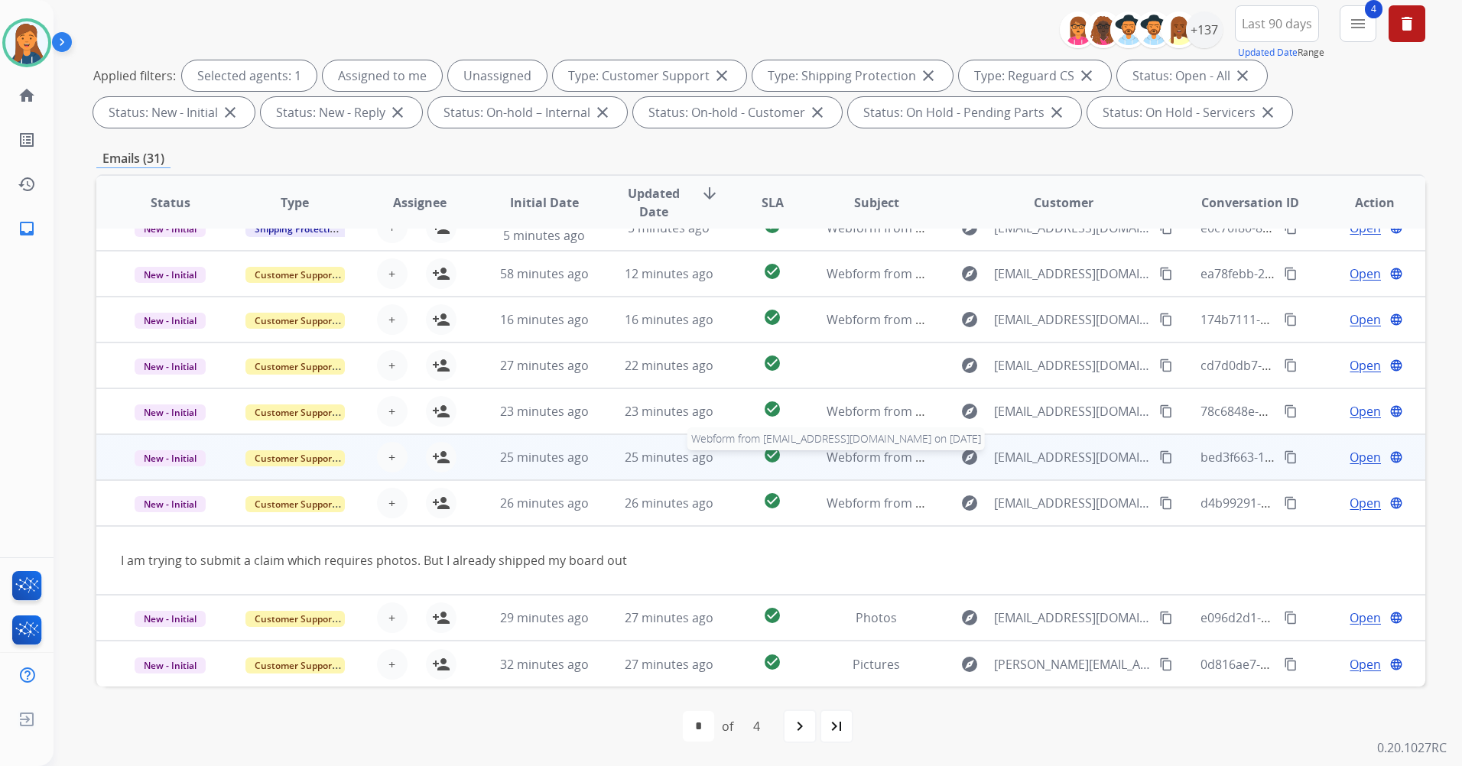
click at [855, 453] on span "Webform from jxislam@gmail.com on 10/09/2025" at bounding box center [999, 457] width 346 height 17
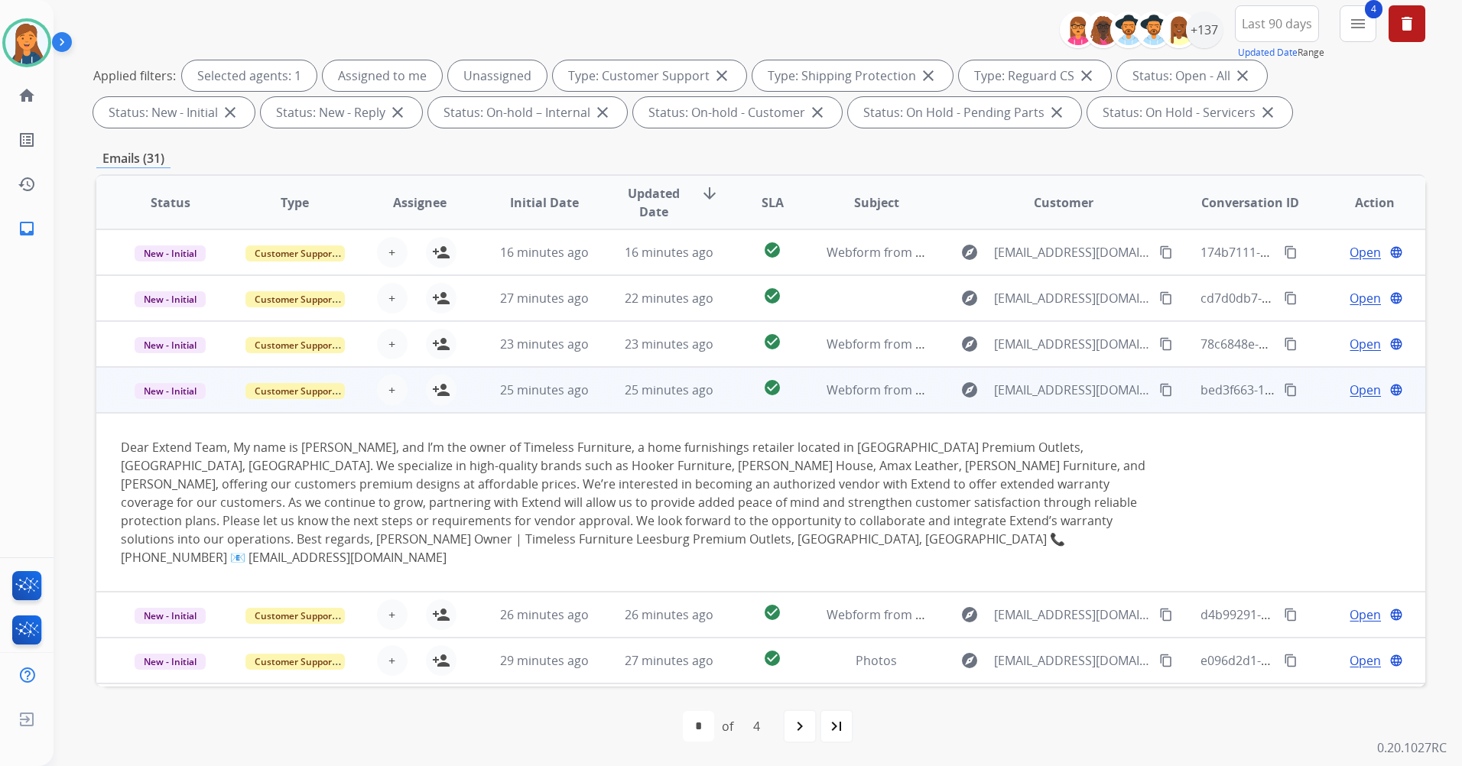
scroll to position [162, 0]
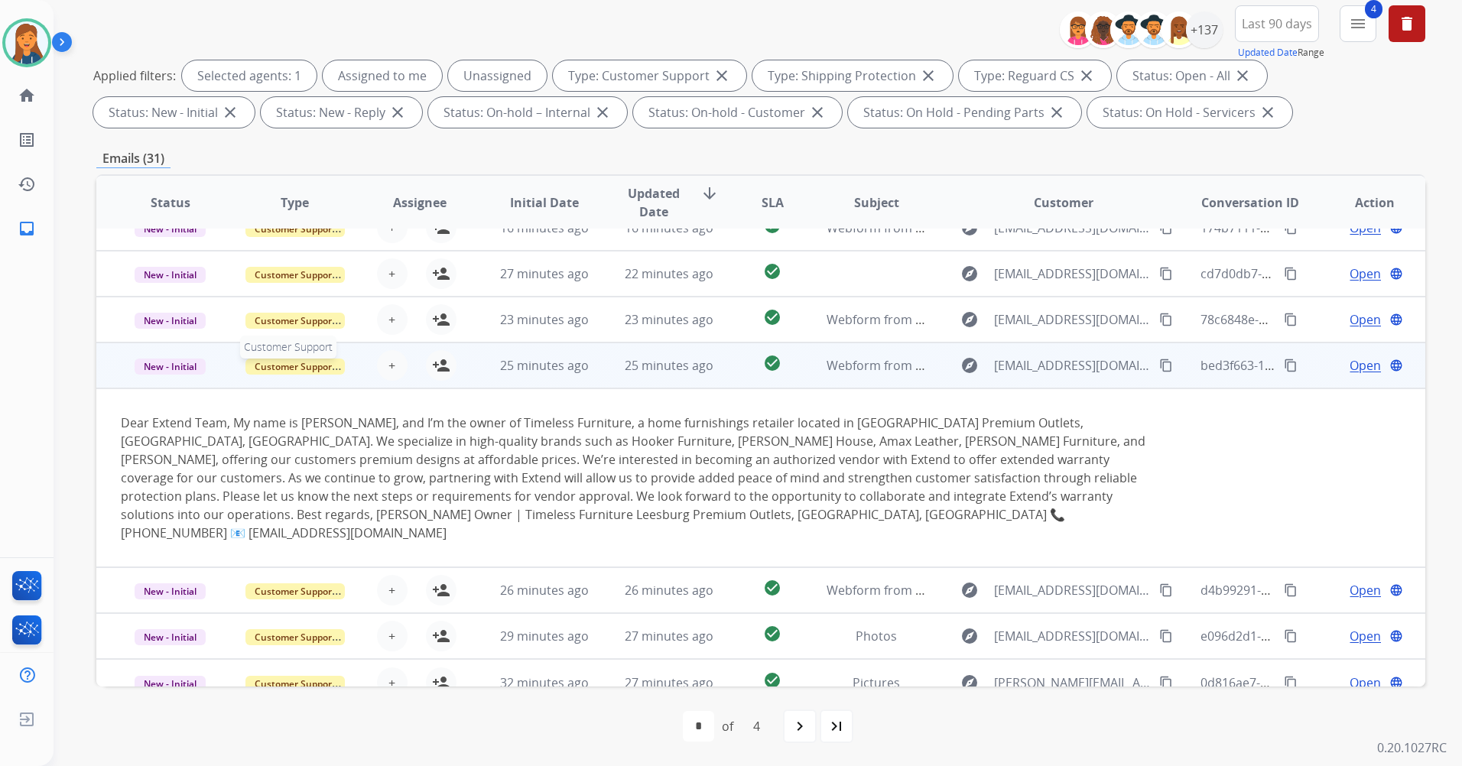
click at [269, 365] on span "Customer Support" at bounding box center [294, 367] width 99 height 16
click at [394, 334] on p "Merchant Team" at bounding box center [376, 333] width 87 height 21
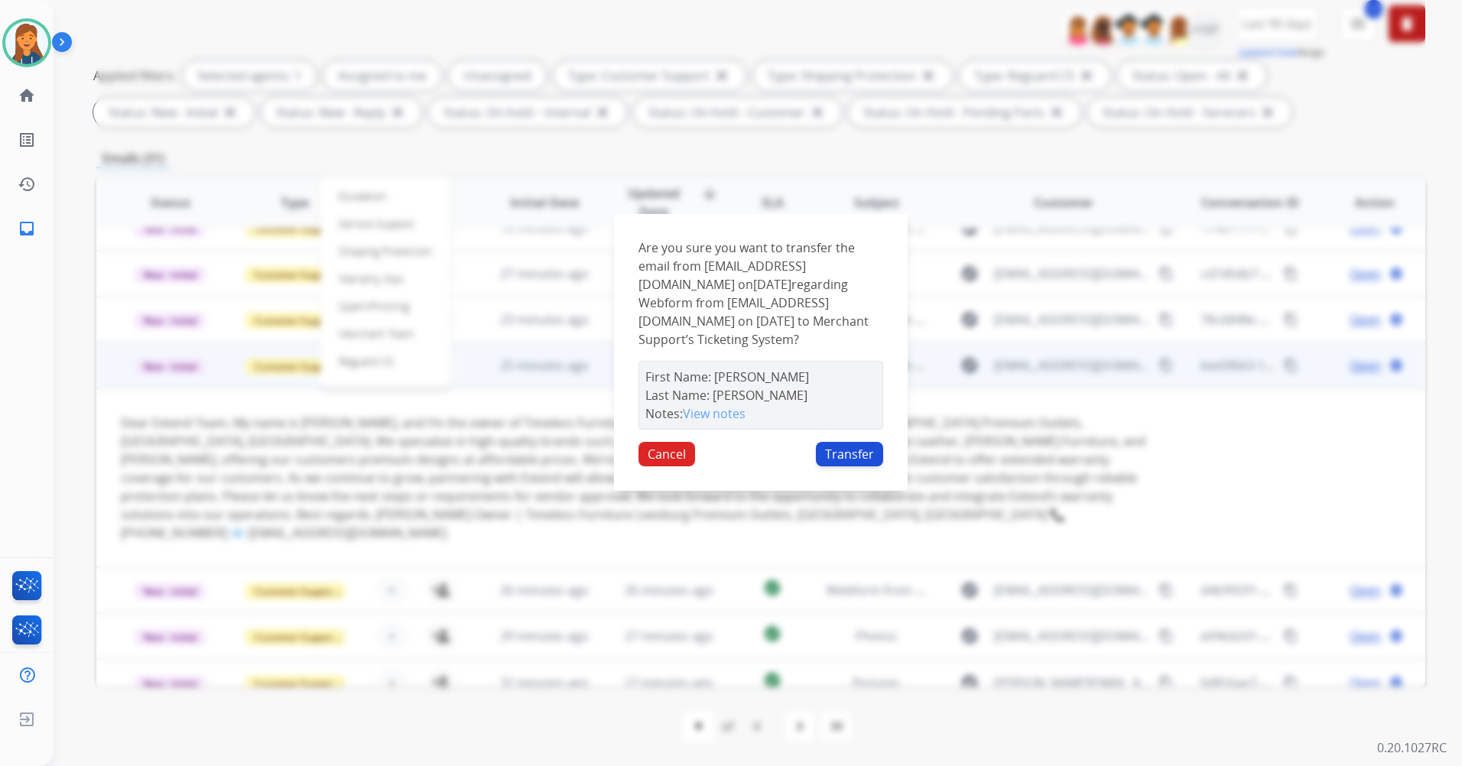
click at [860, 442] on button "Transfer" at bounding box center [849, 454] width 67 height 24
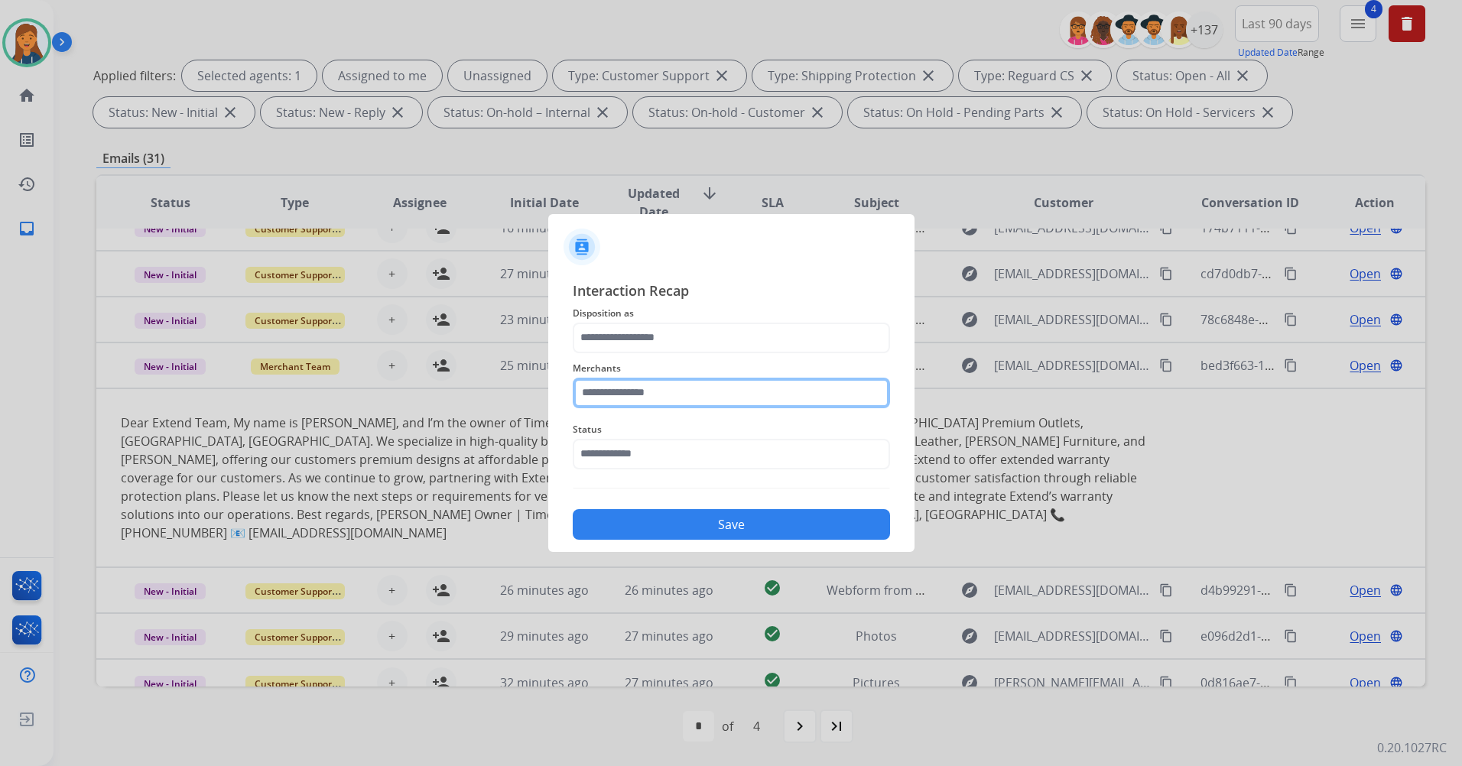
click at [678, 396] on input "text" at bounding box center [731, 393] width 317 height 31
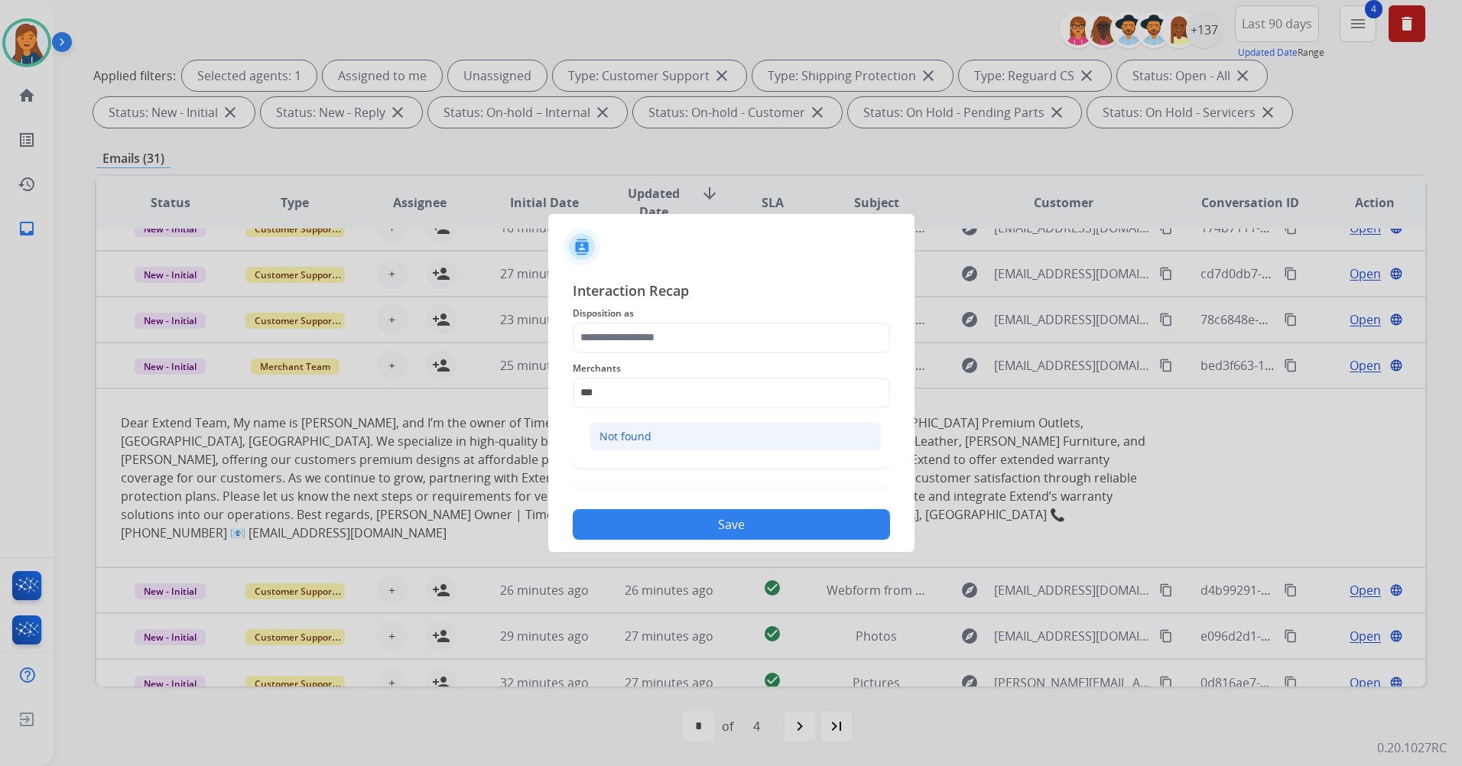
click at [650, 441] on div "Not found" at bounding box center [625, 436] width 52 height 15
type input "*********"
click at [633, 362] on span "Merchants" at bounding box center [731, 368] width 317 height 18
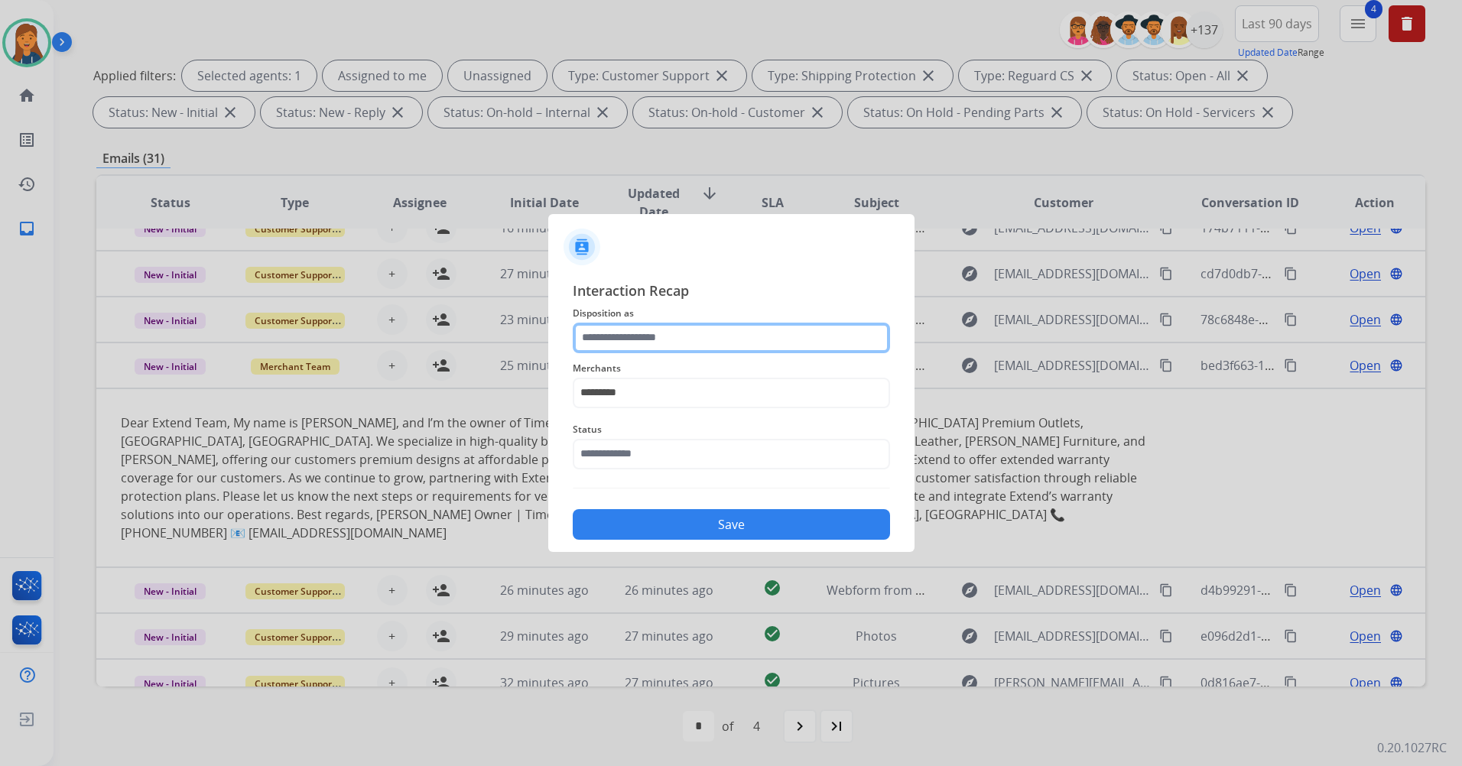
click at [633, 333] on input "text" at bounding box center [731, 338] width 317 height 31
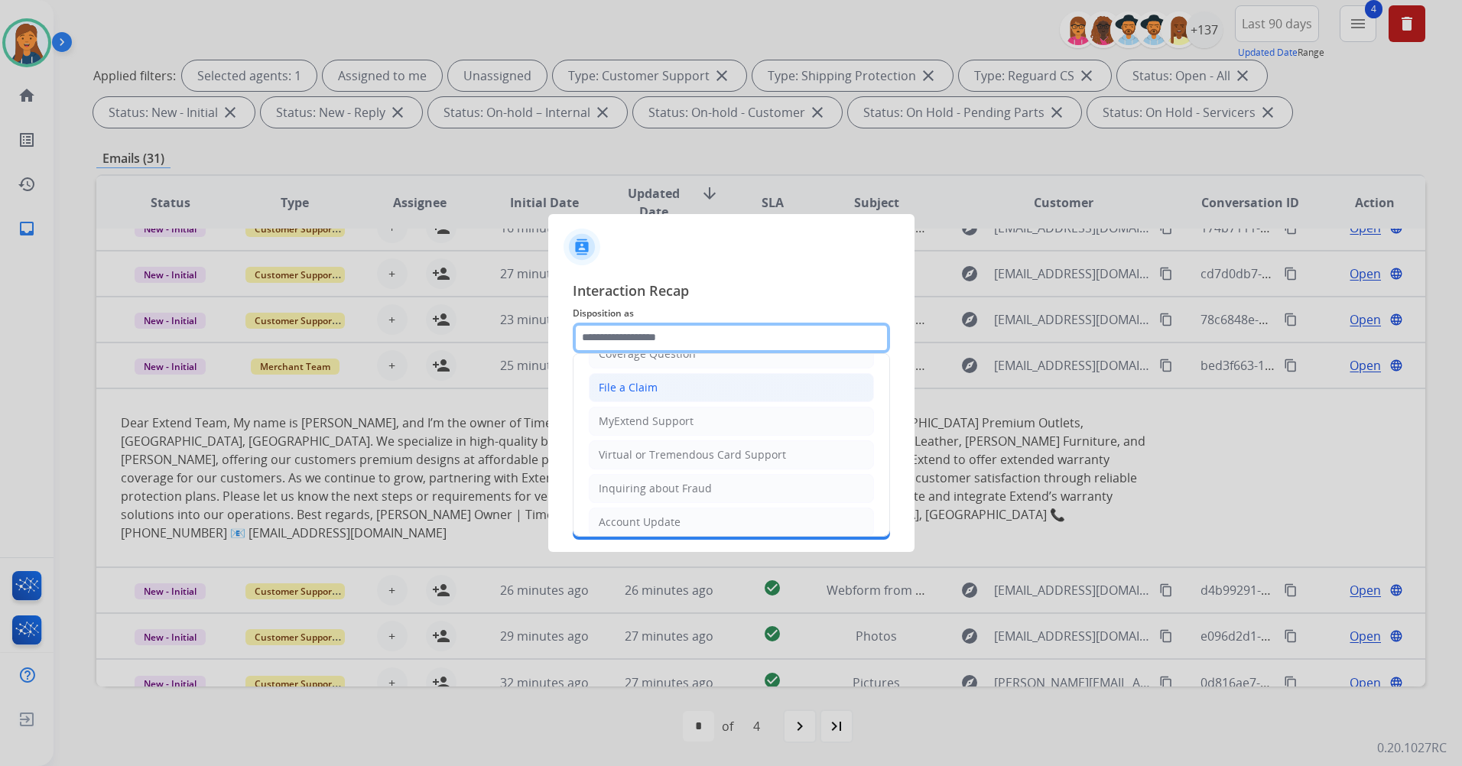
scroll to position [238, 0]
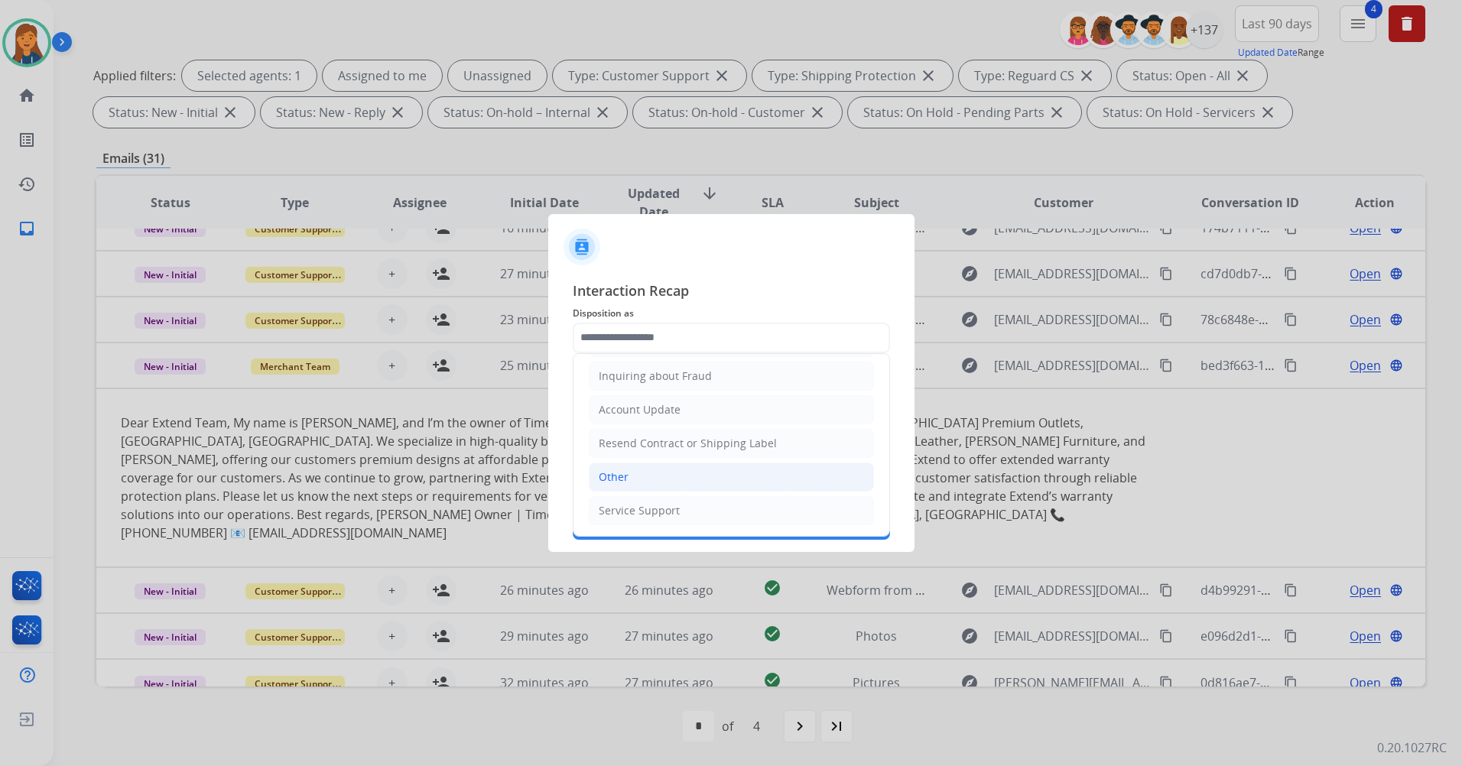
click at [635, 480] on li "Other" at bounding box center [731, 476] width 285 height 29
type input "*****"
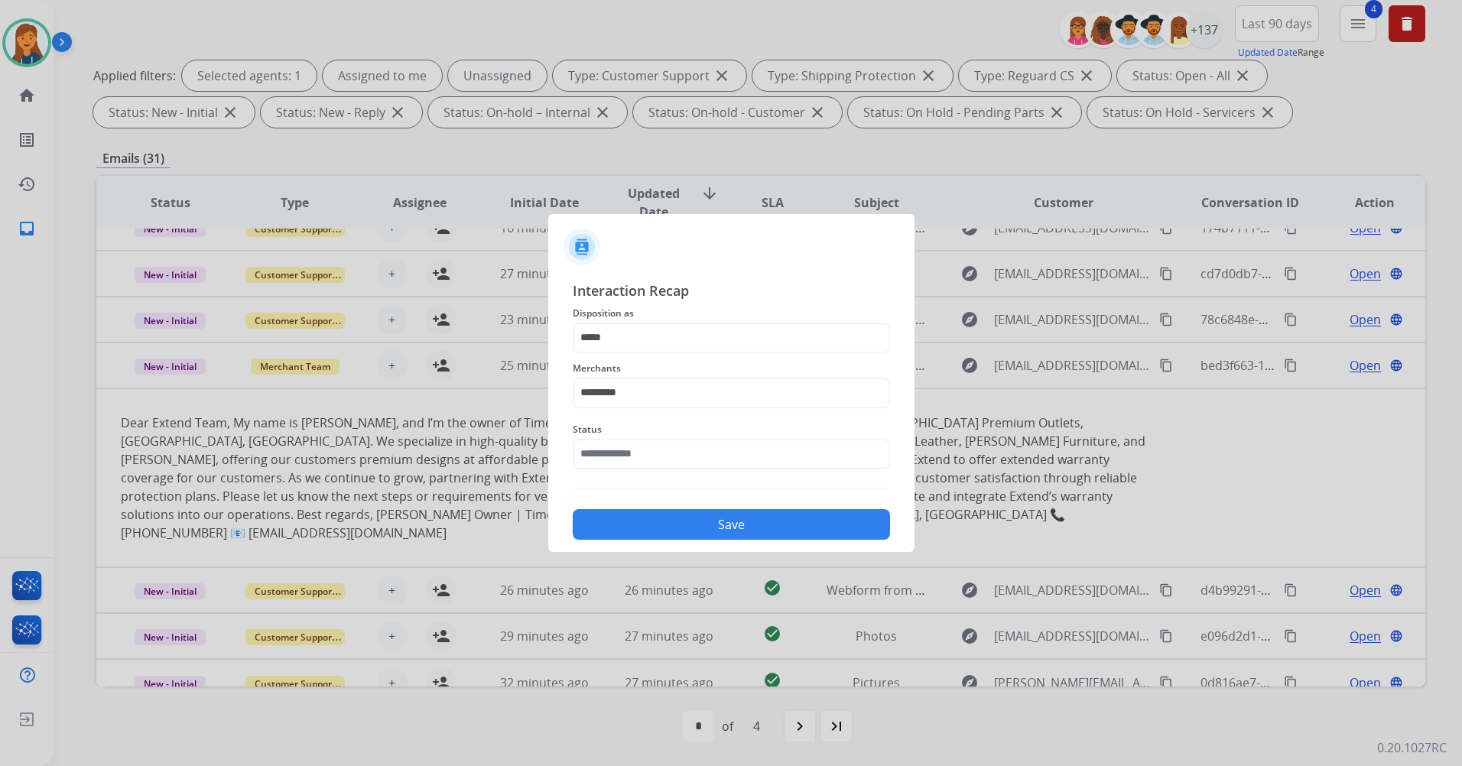
click at [631, 429] on span "Status" at bounding box center [731, 429] width 317 height 18
click at [628, 446] on input "text" at bounding box center [731, 454] width 317 height 31
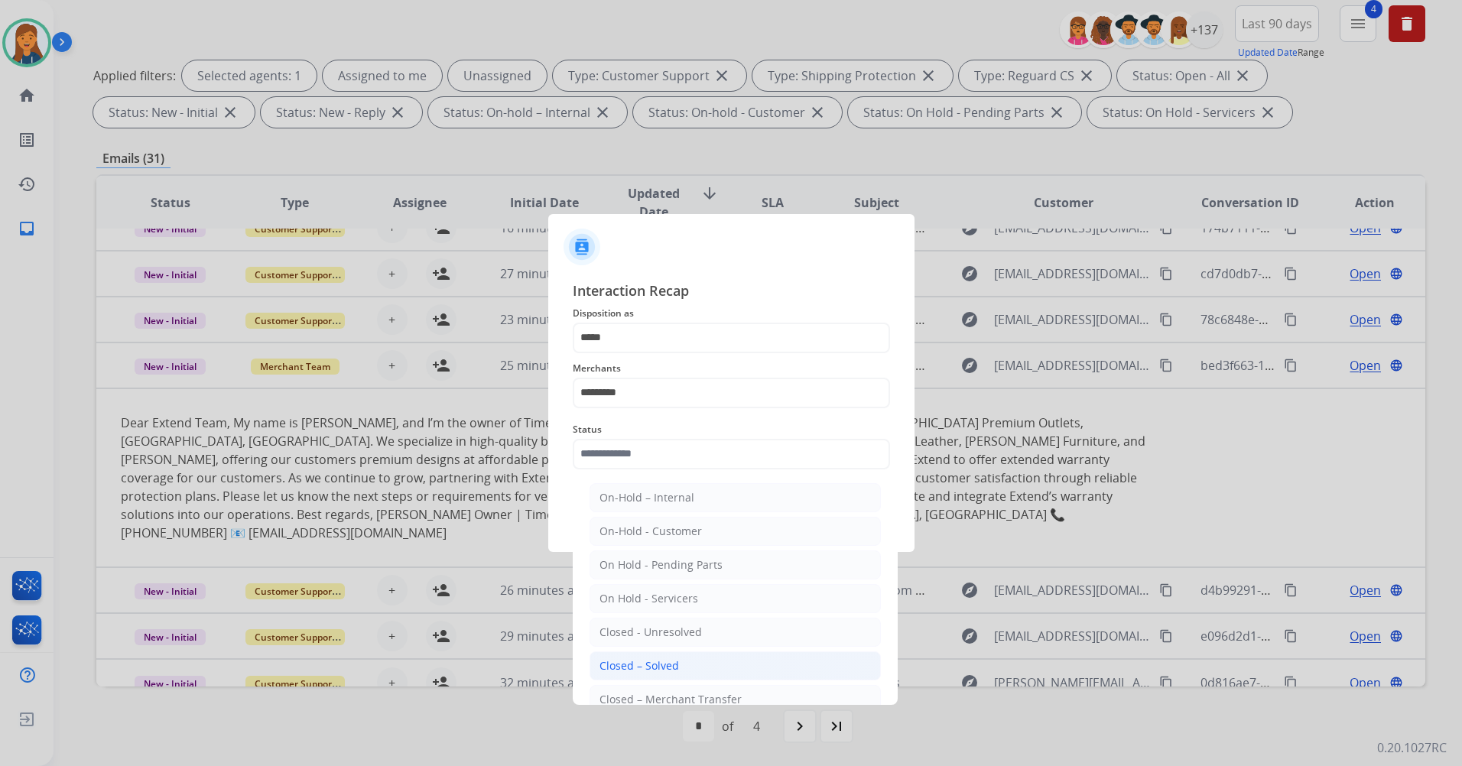
click at [638, 666] on div "Closed – Solved" at bounding box center [638, 665] width 79 height 15
type input "**********"
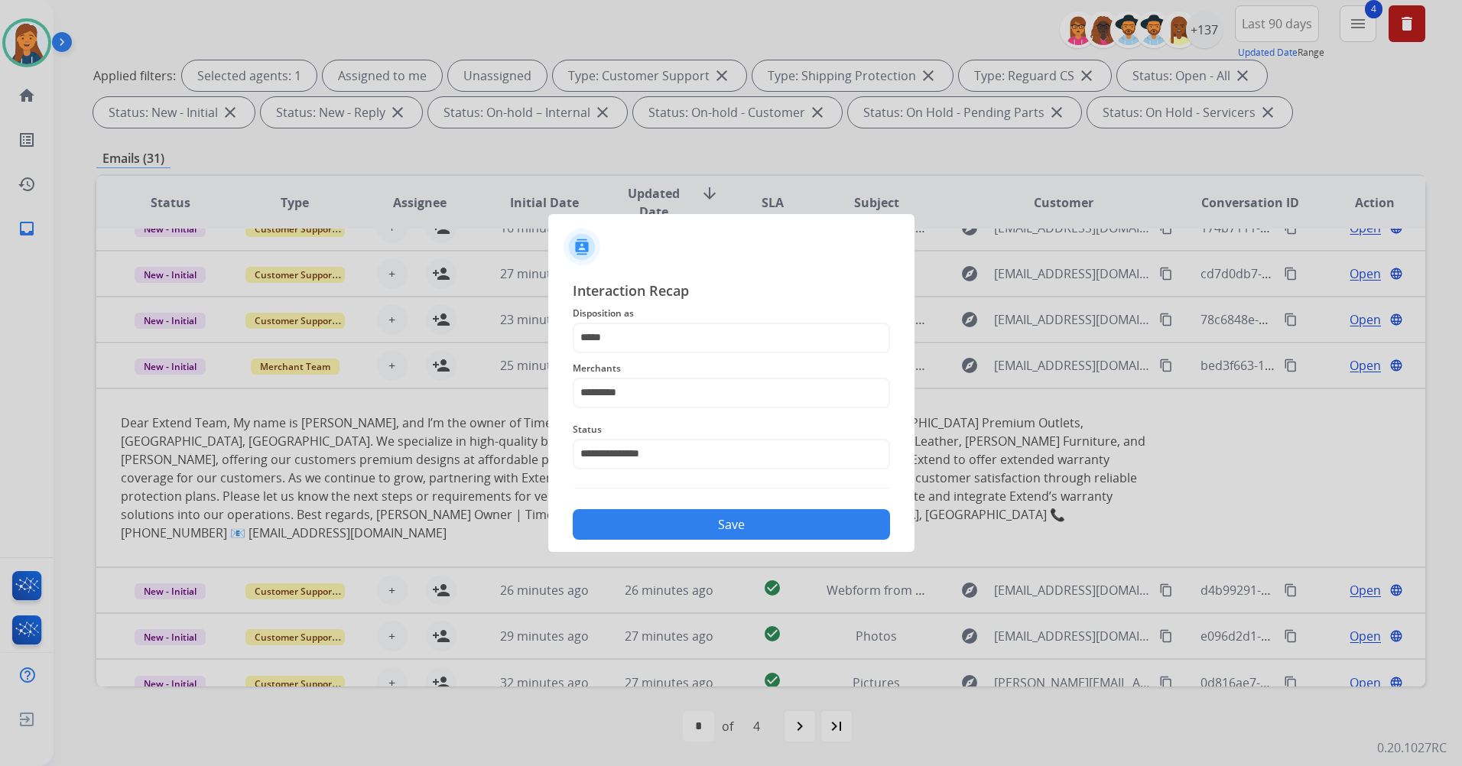
click at [676, 527] on button "Save" at bounding box center [731, 524] width 317 height 31
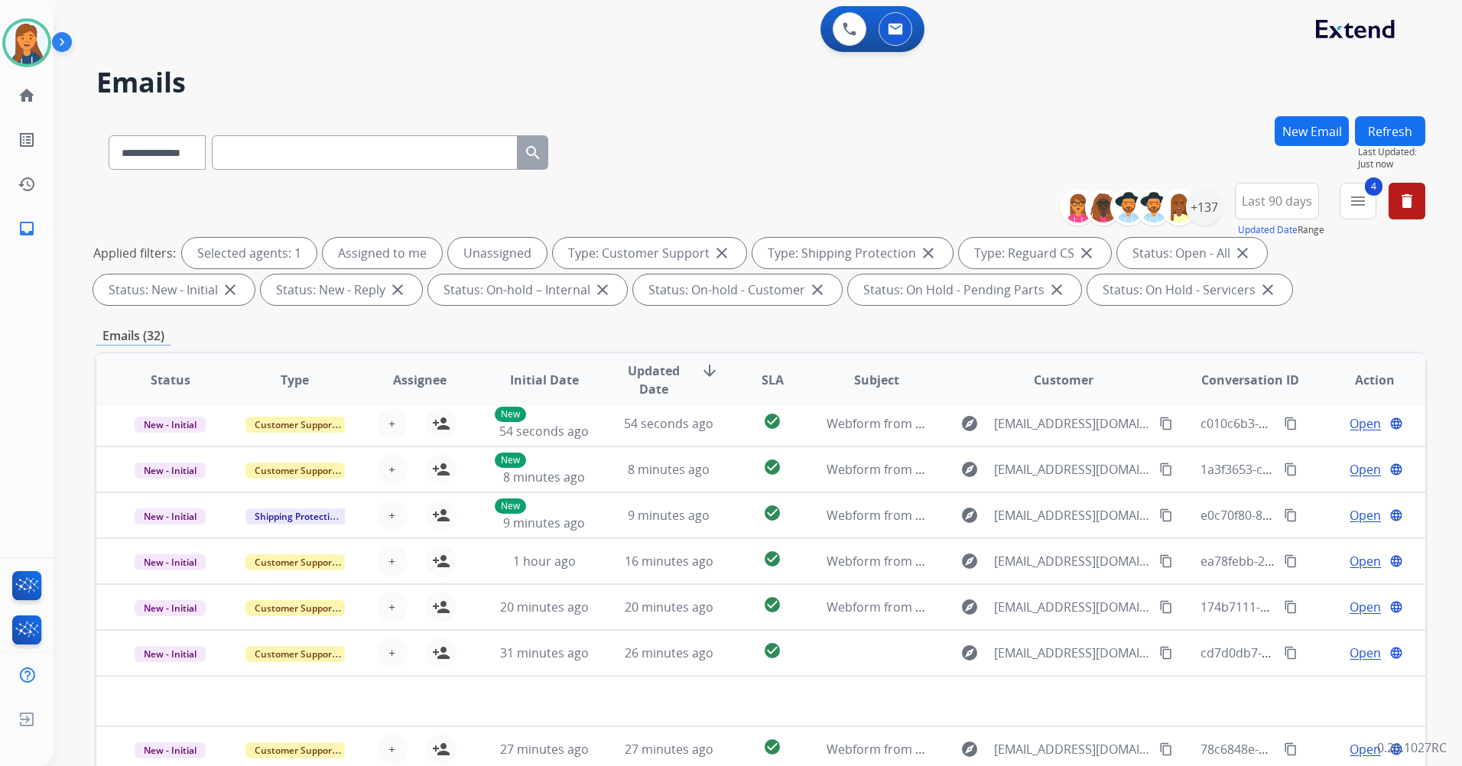
scroll to position [52, 0]
click at [36, 47] on img at bounding box center [26, 42] width 43 height 43
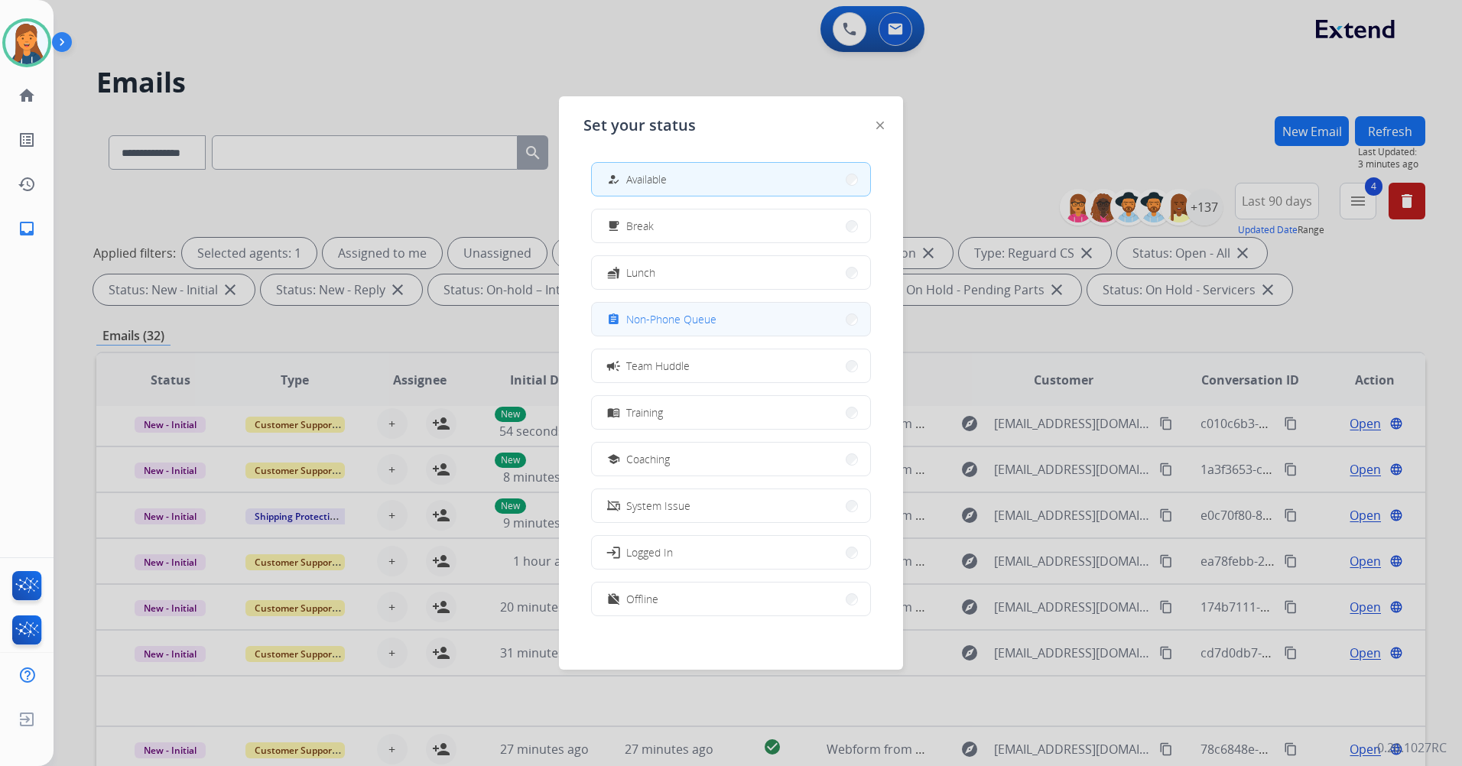
click at [702, 315] on span "Non-Phone Queue" at bounding box center [671, 319] width 90 height 16
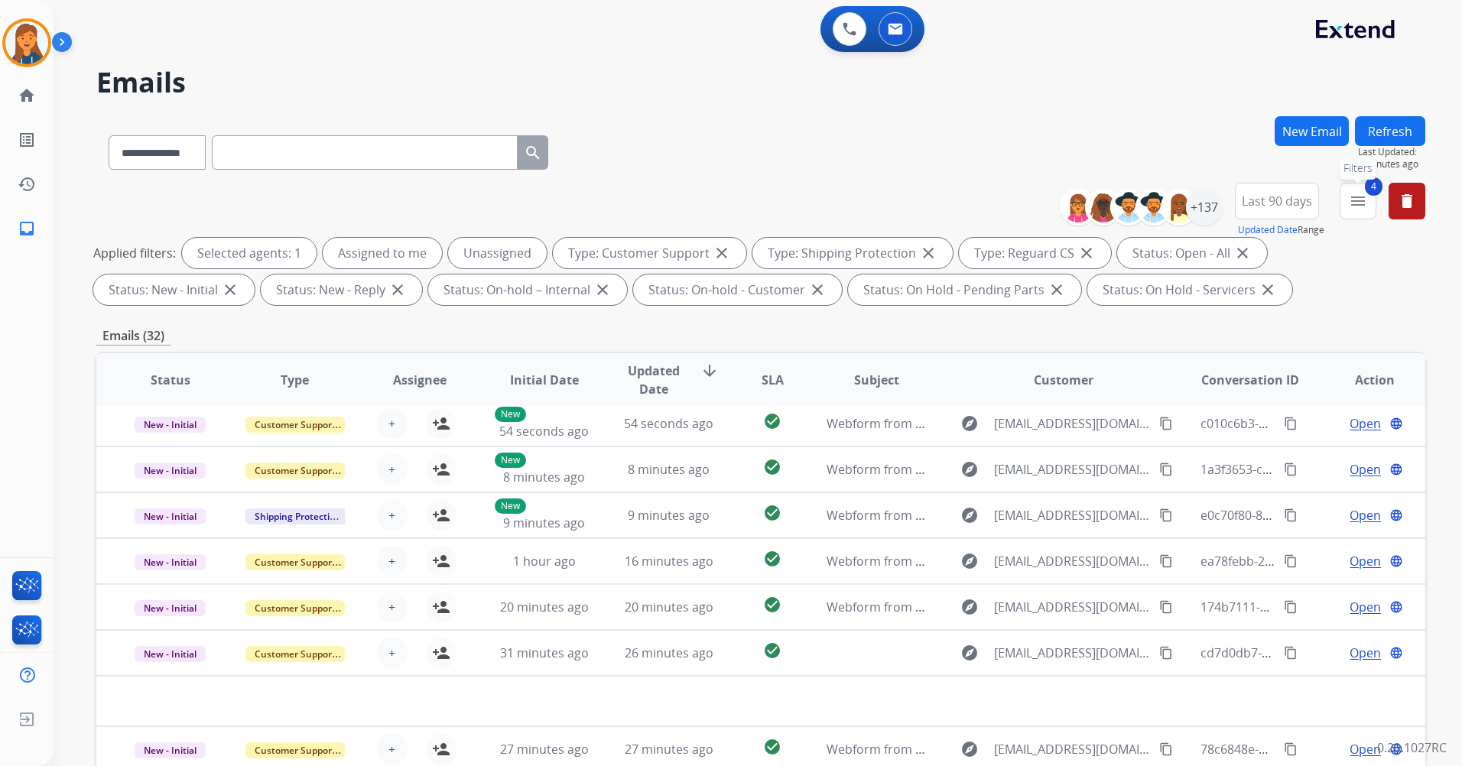
click at [1358, 200] on mat-icon "menu" at bounding box center [1357, 201] width 18 height 18
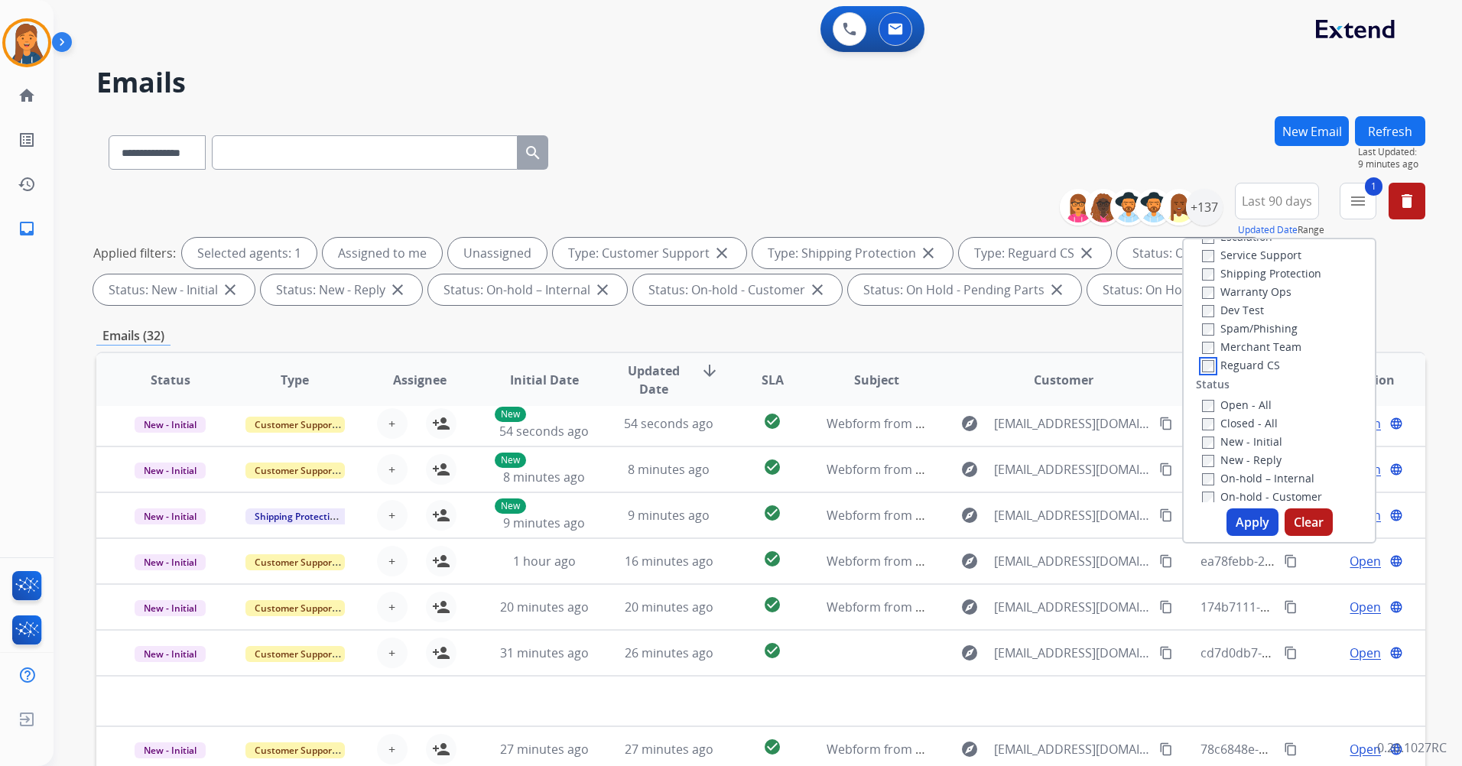
scroll to position [0, 0]
click at [1239, 527] on button "Apply" at bounding box center [1252, 522] width 52 height 28
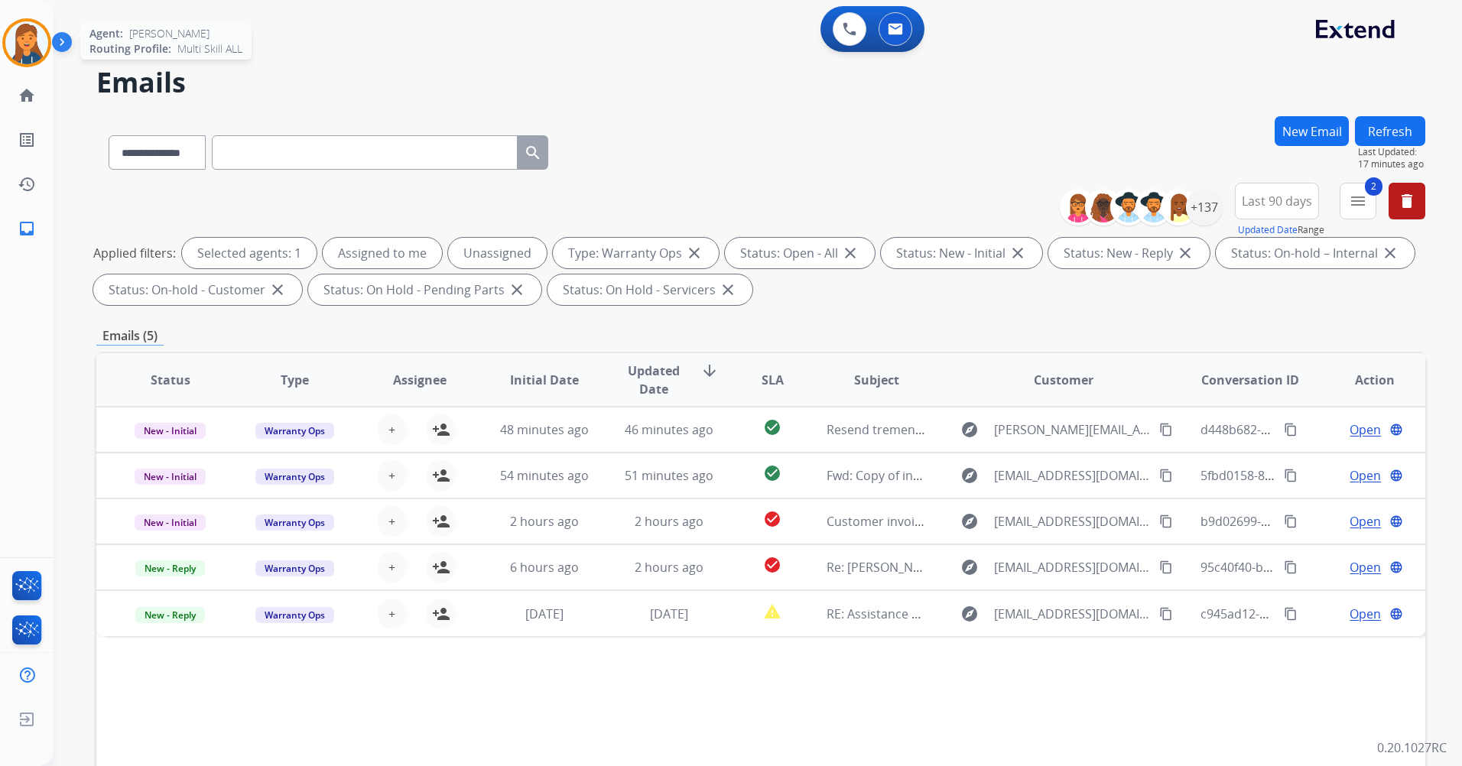
click at [26, 46] on img at bounding box center [26, 42] width 43 height 43
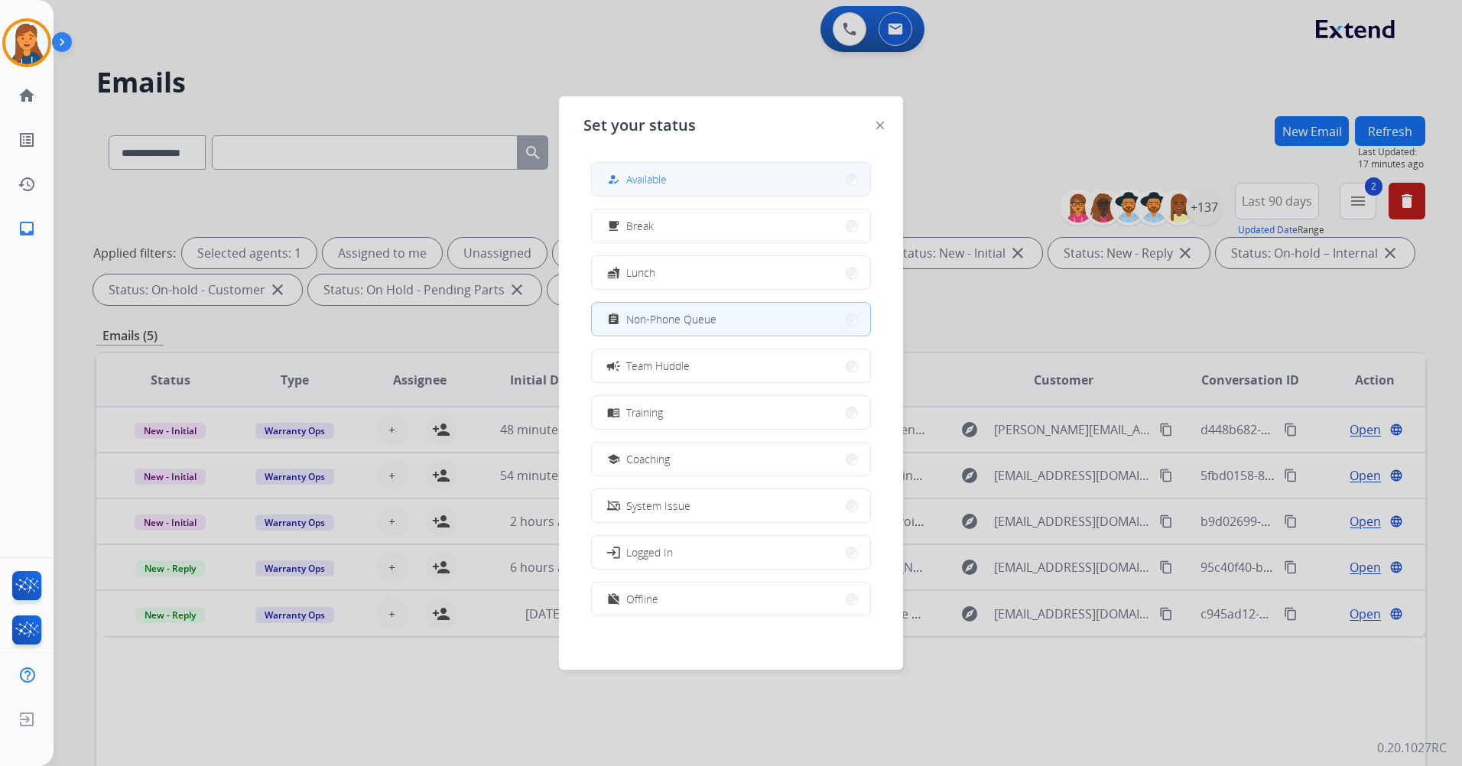
click at [667, 183] on span "Available" at bounding box center [646, 179] width 41 height 16
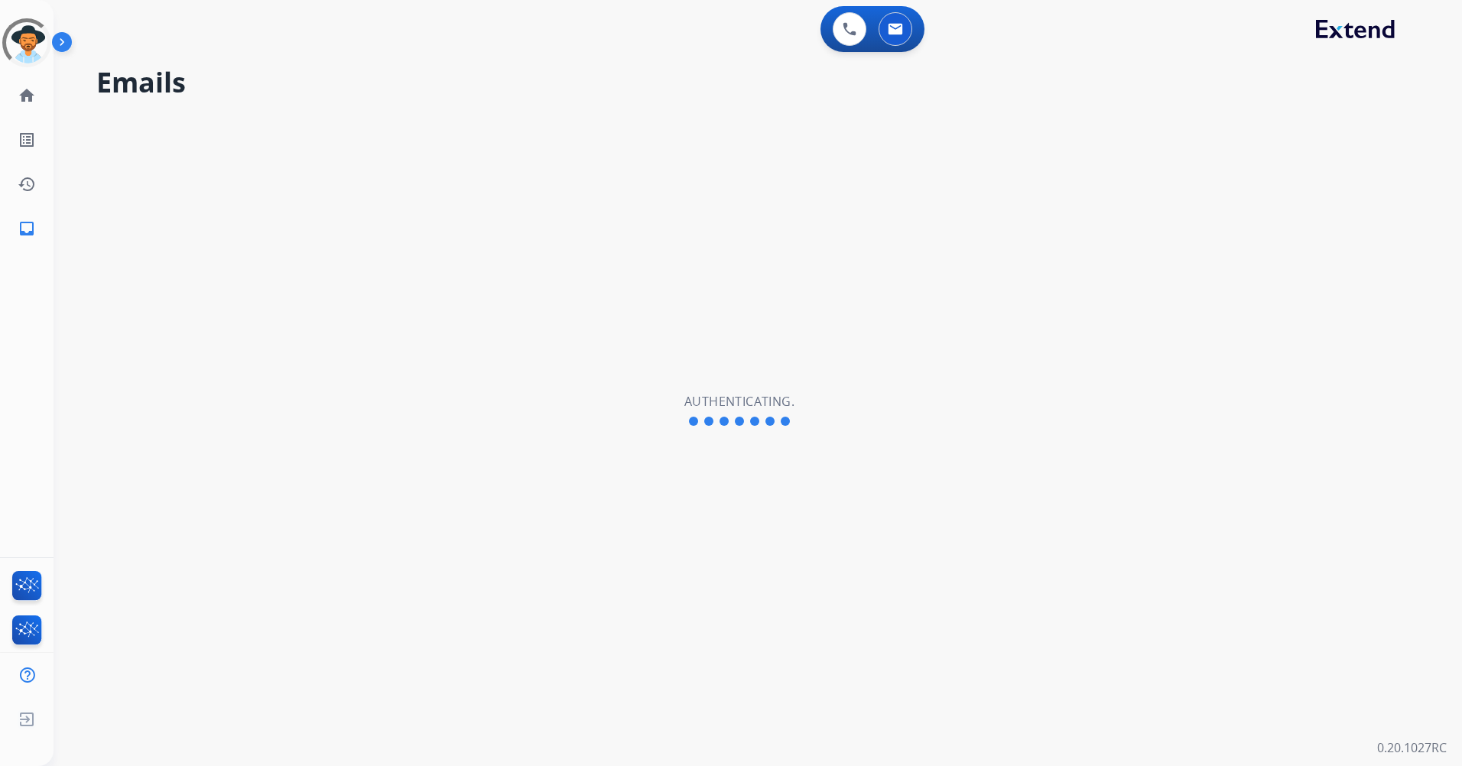
select select "**********"
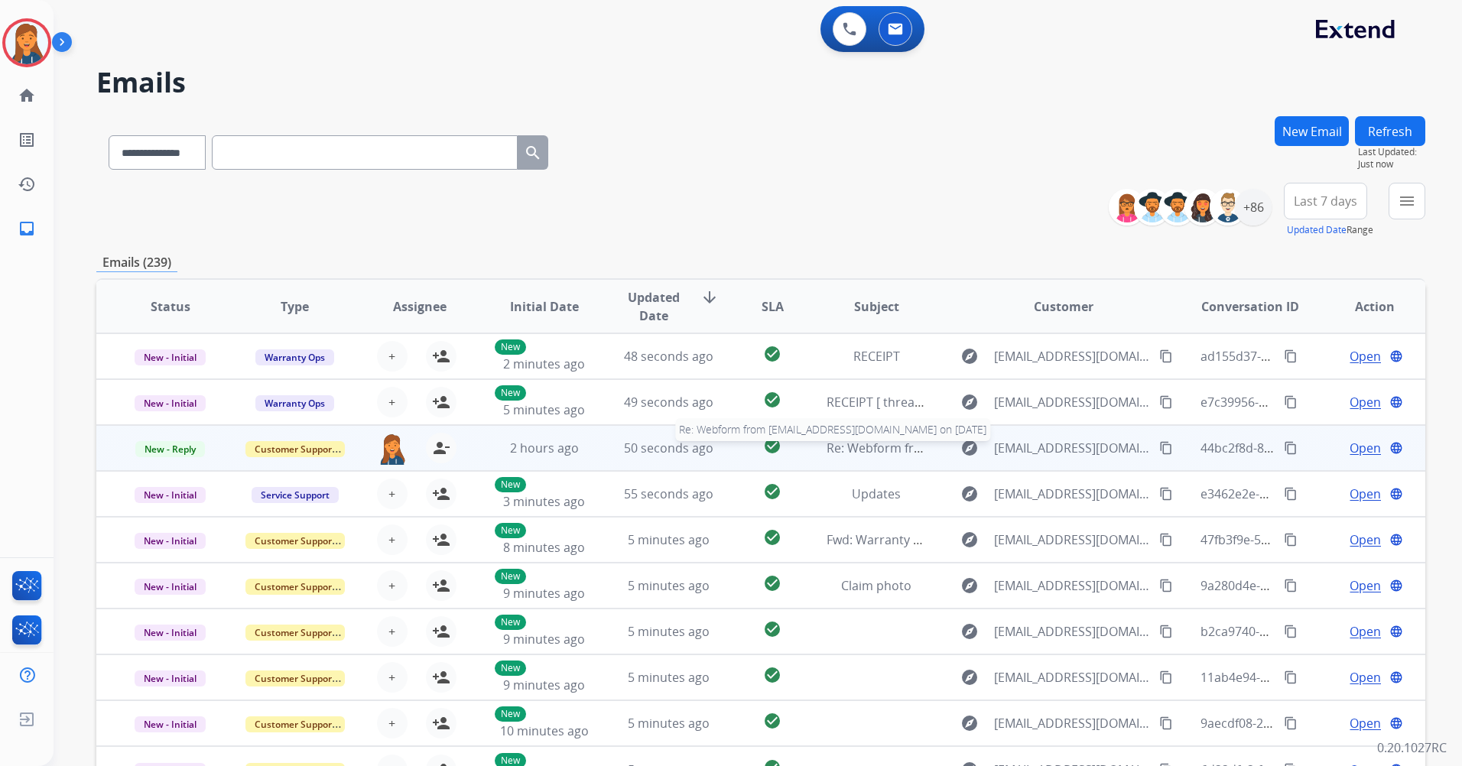
click at [858, 452] on span "Re: Webform from [EMAIL_ADDRESS][DOMAIN_NAME] on [DATE]" at bounding box center [1009, 448] width 367 height 17
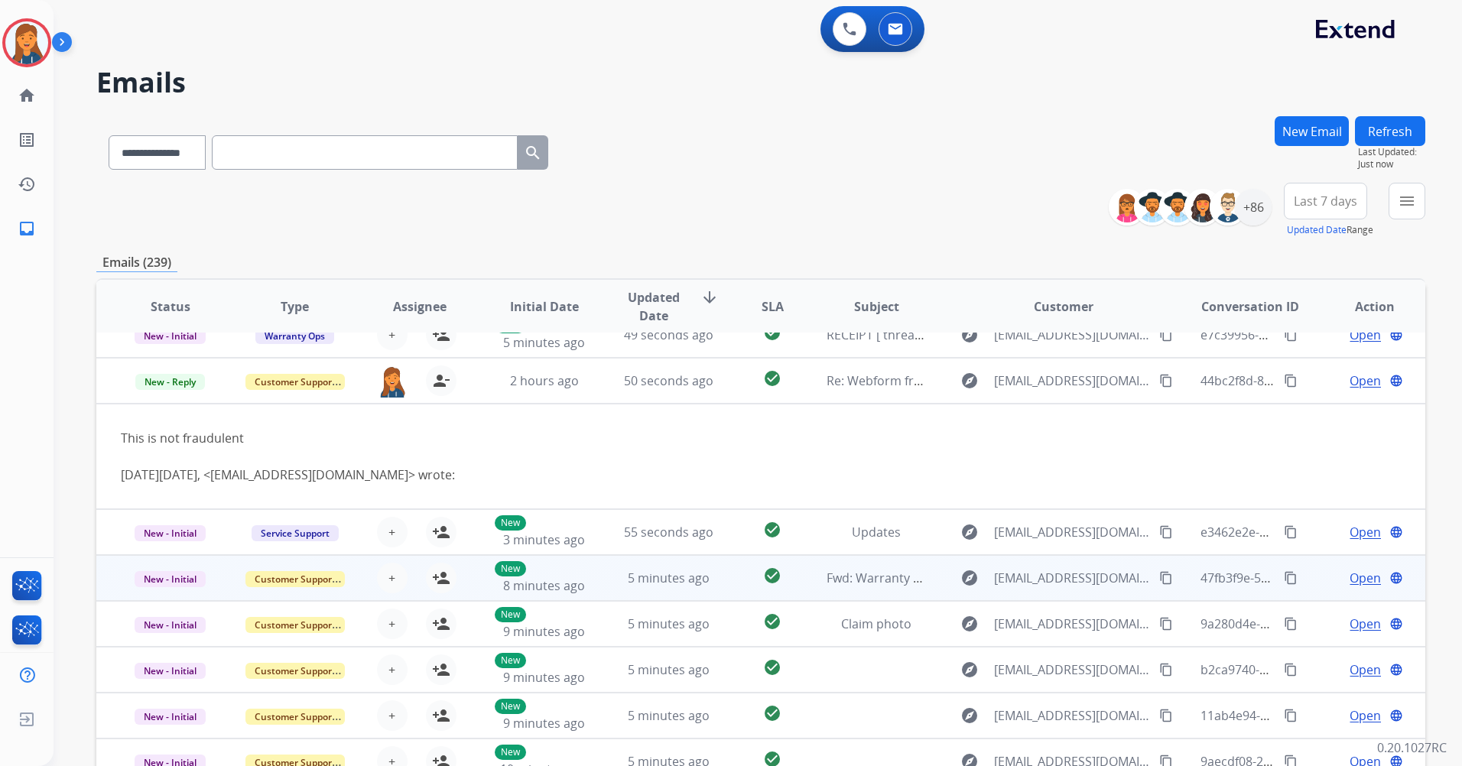
scroll to position [92, 0]
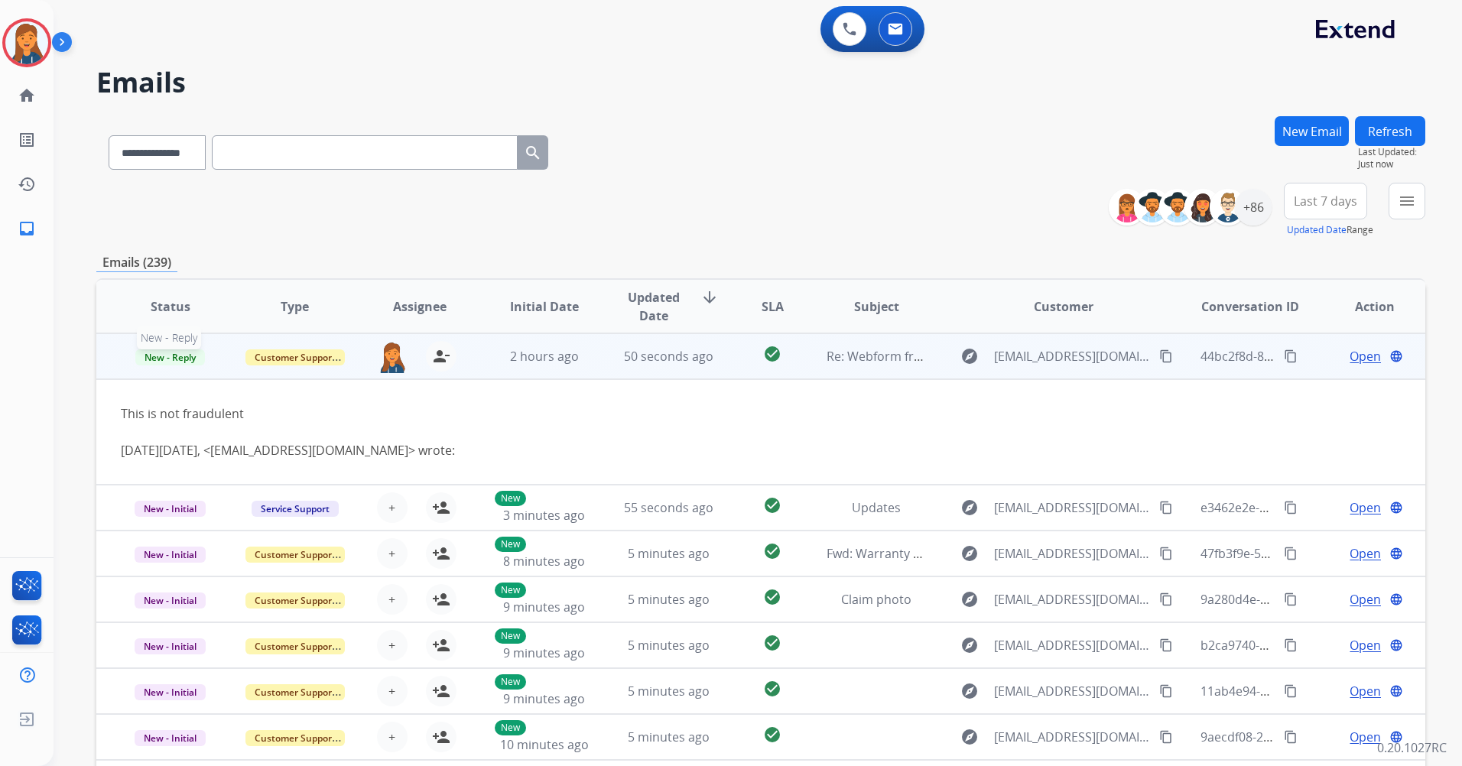
click at [175, 359] on span "New - Reply" at bounding box center [170, 357] width 70 height 16
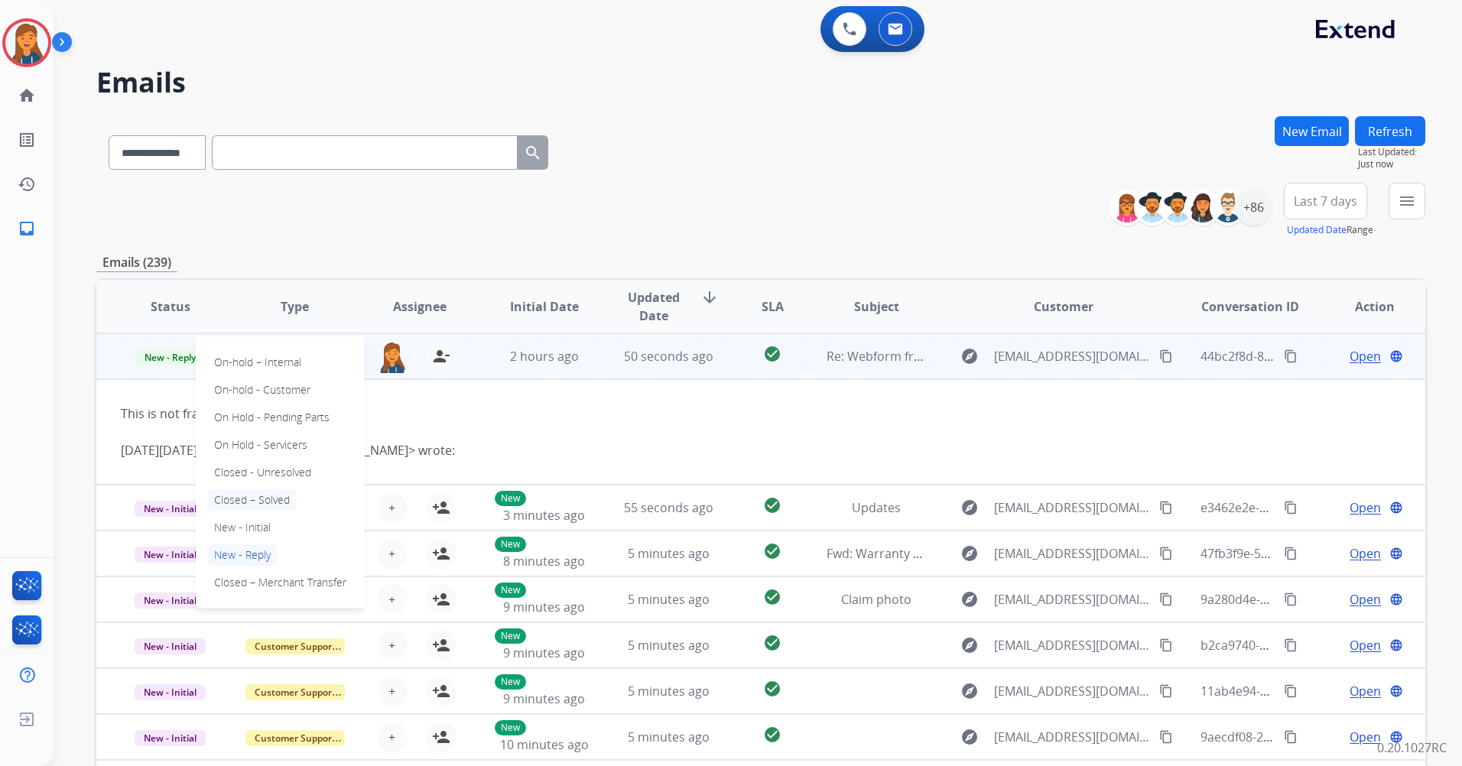
click at [251, 494] on p "Closed – Solved" at bounding box center [252, 499] width 88 height 21
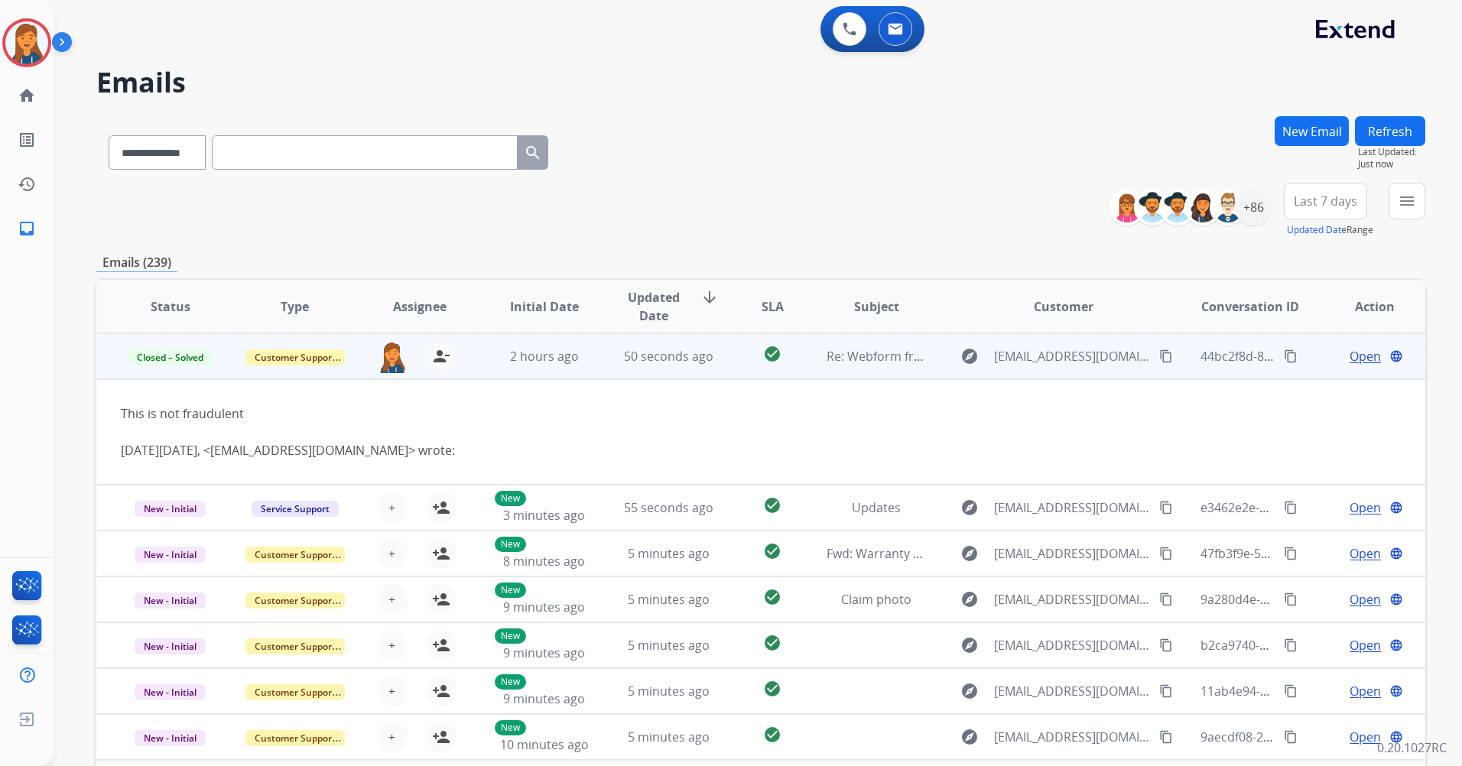
click at [1355, 358] on span "Open" at bounding box center [1364, 356] width 31 height 18
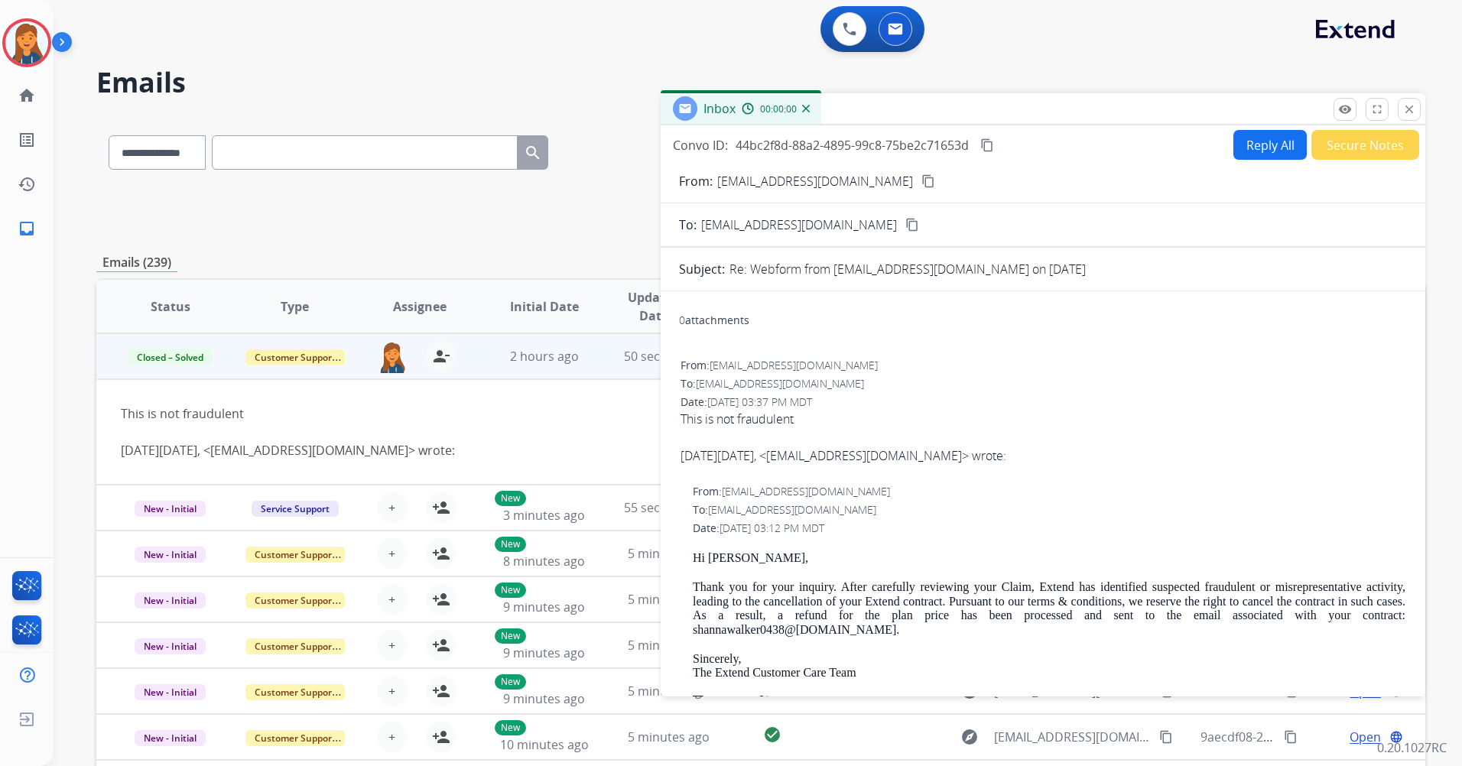
click at [1338, 154] on button "Secure Notes" at bounding box center [1365, 145] width 108 height 30
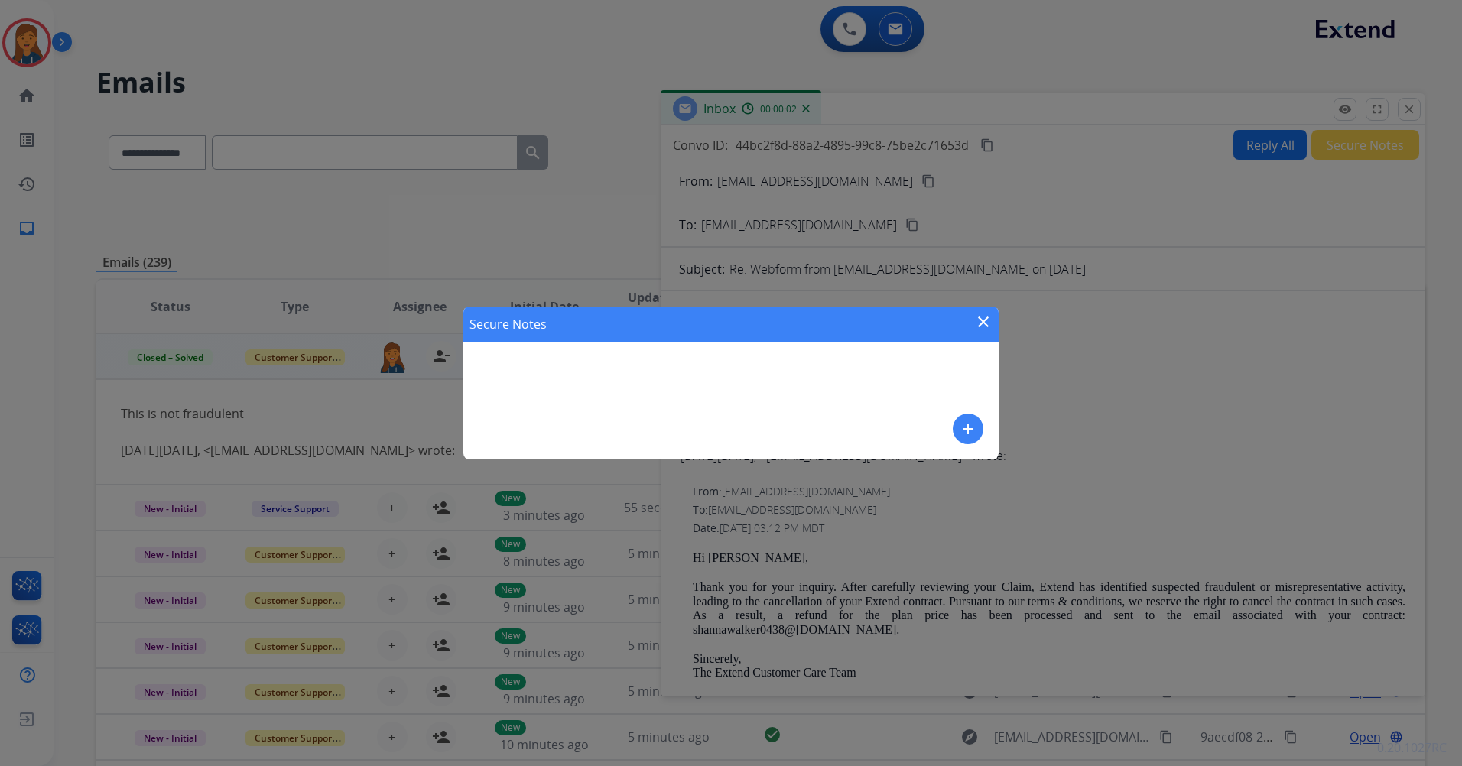
click at [599, 380] on div "Secure Notes close add" at bounding box center [730, 383] width 535 height 153
click at [964, 433] on mat-icon "add" at bounding box center [968, 429] width 18 height 18
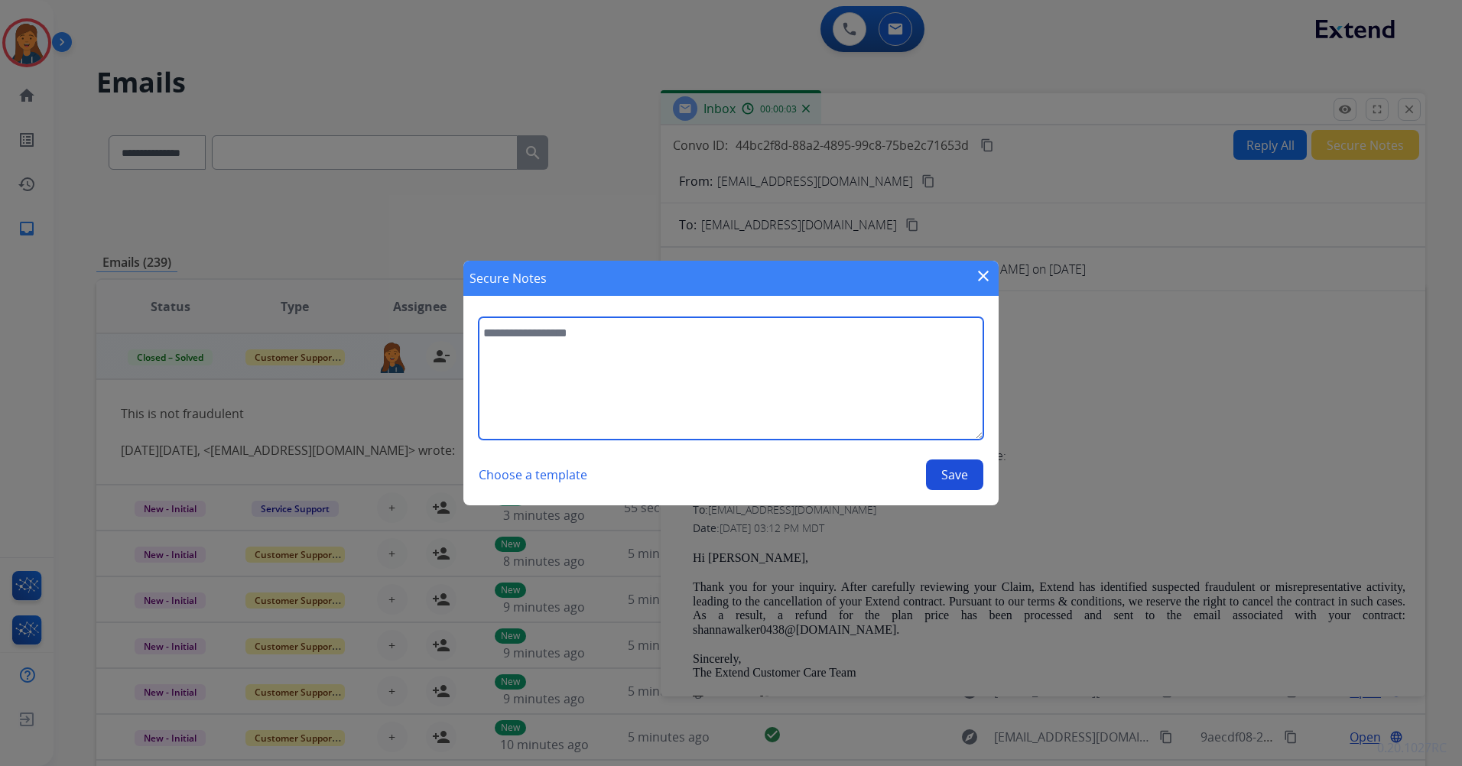
click at [722, 404] on textarea at bounding box center [731, 378] width 505 height 122
type textarea "**********"
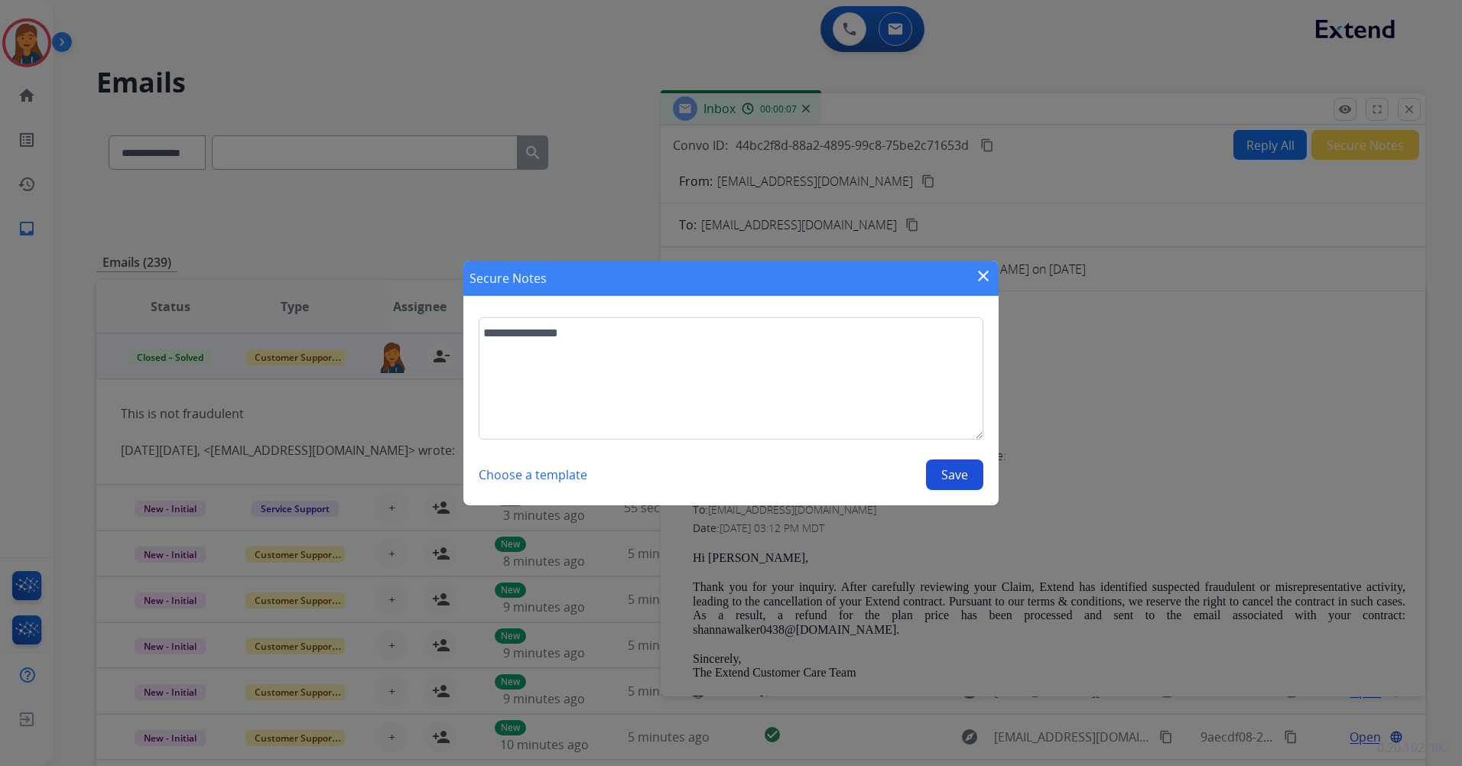
click at [960, 466] on button "Save" at bounding box center [954, 474] width 57 height 31
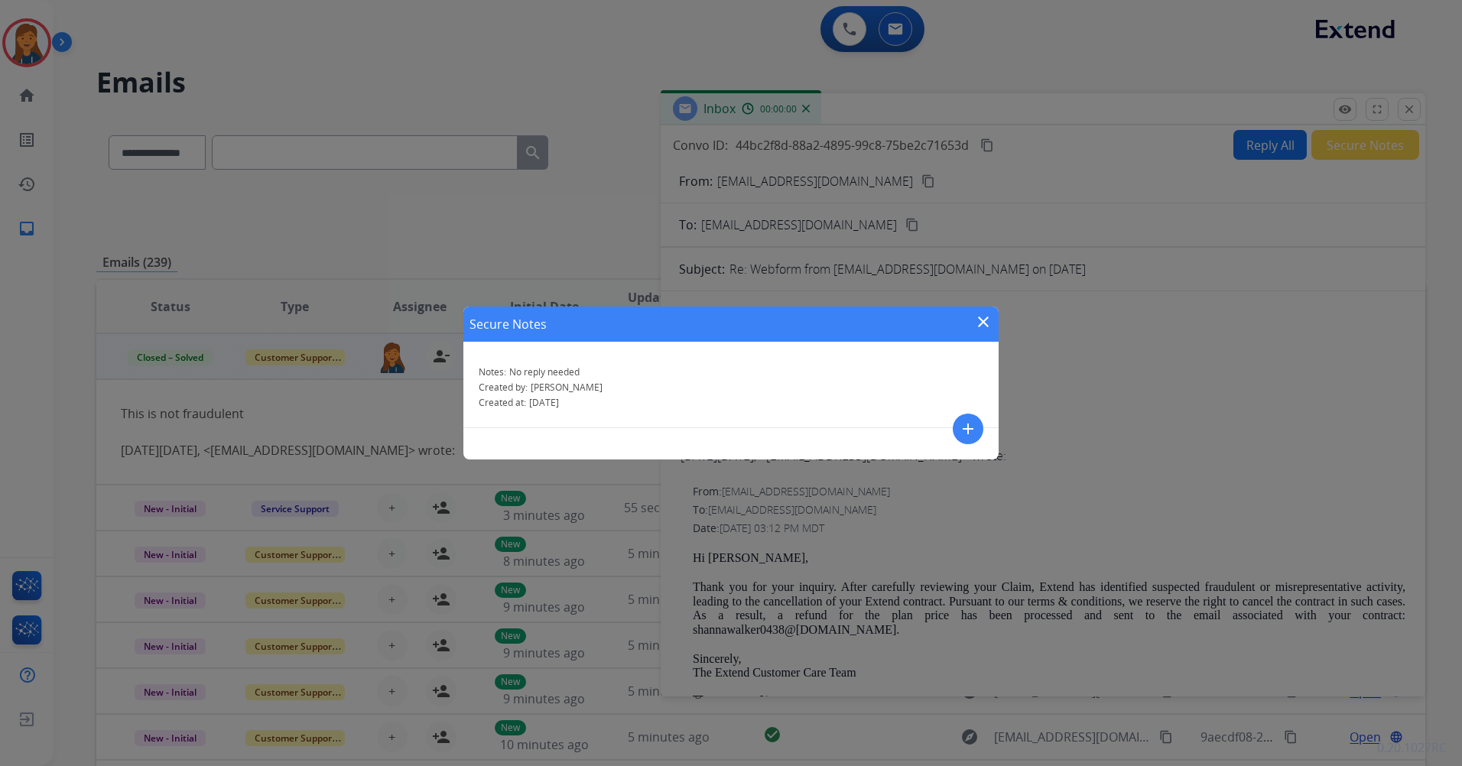
click at [985, 318] on mat-icon "close" at bounding box center [983, 322] width 18 height 18
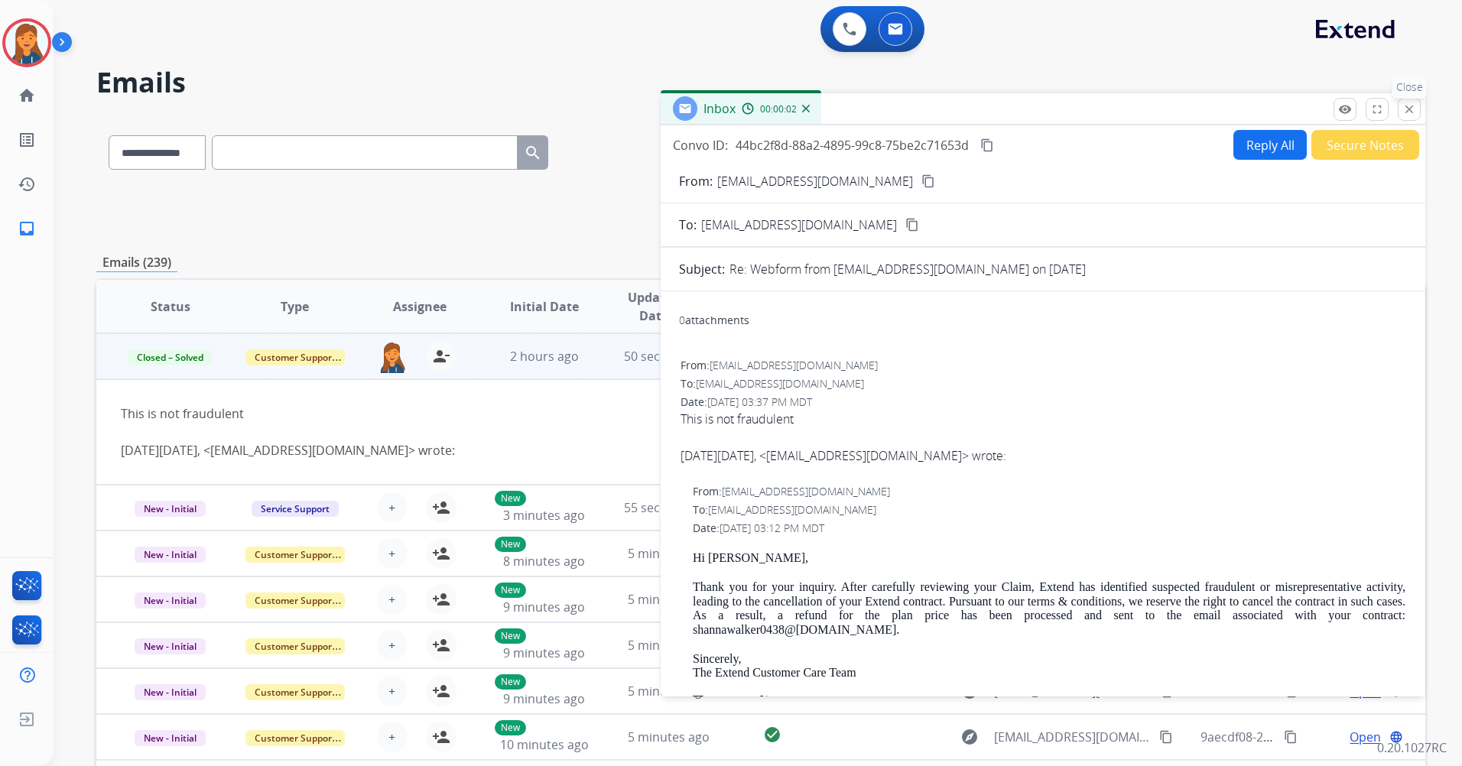
click at [1412, 114] on mat-icon "close" at bounding box center [1409, 109] width 14 height 14
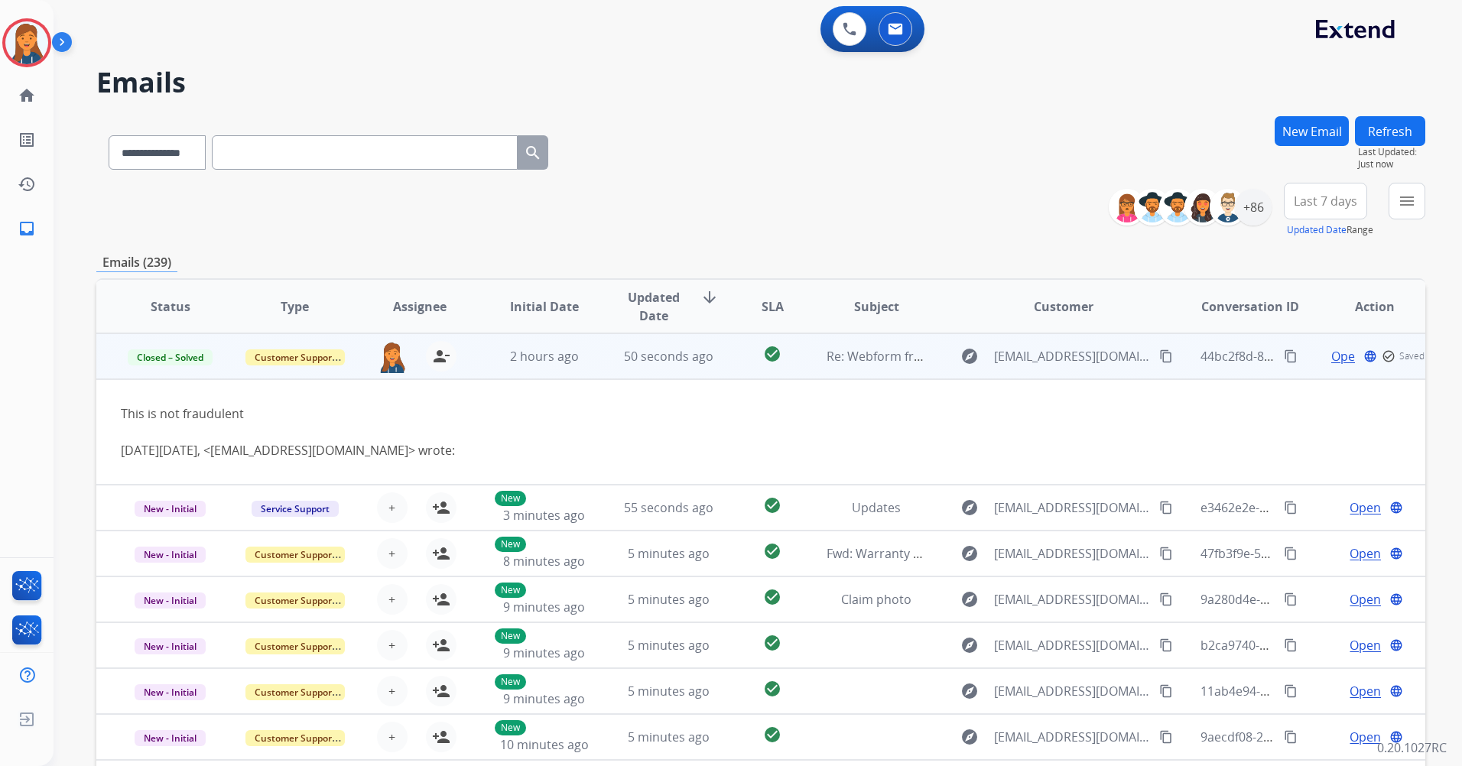
click at [1293, 203] on span "Last 7 days" at bounding box center [1324, 201] width 63 height 6
click at [1312, 392] on div "Last 90 days" at bounding box center [1320, 386] width 84 height 23
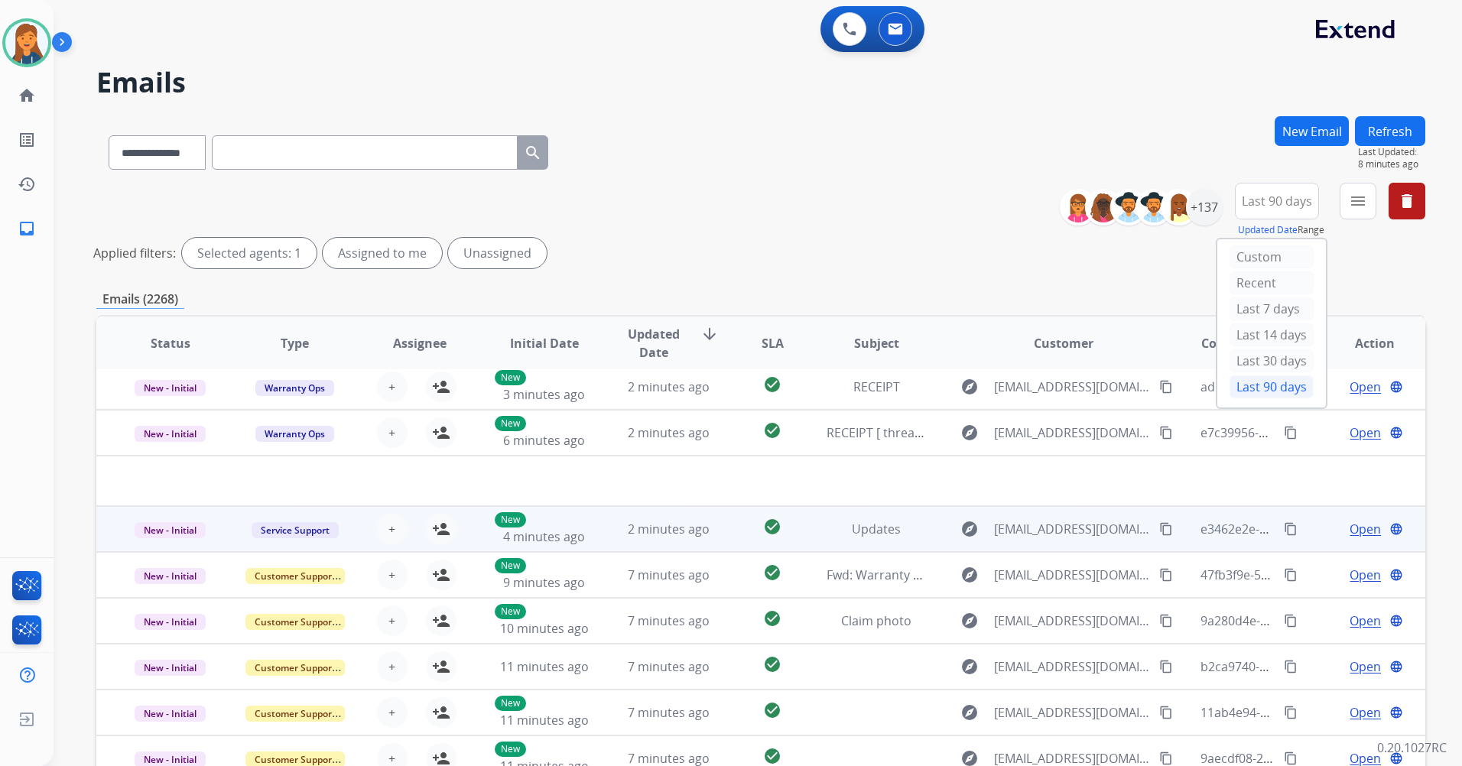
scroll to position [141, 0]
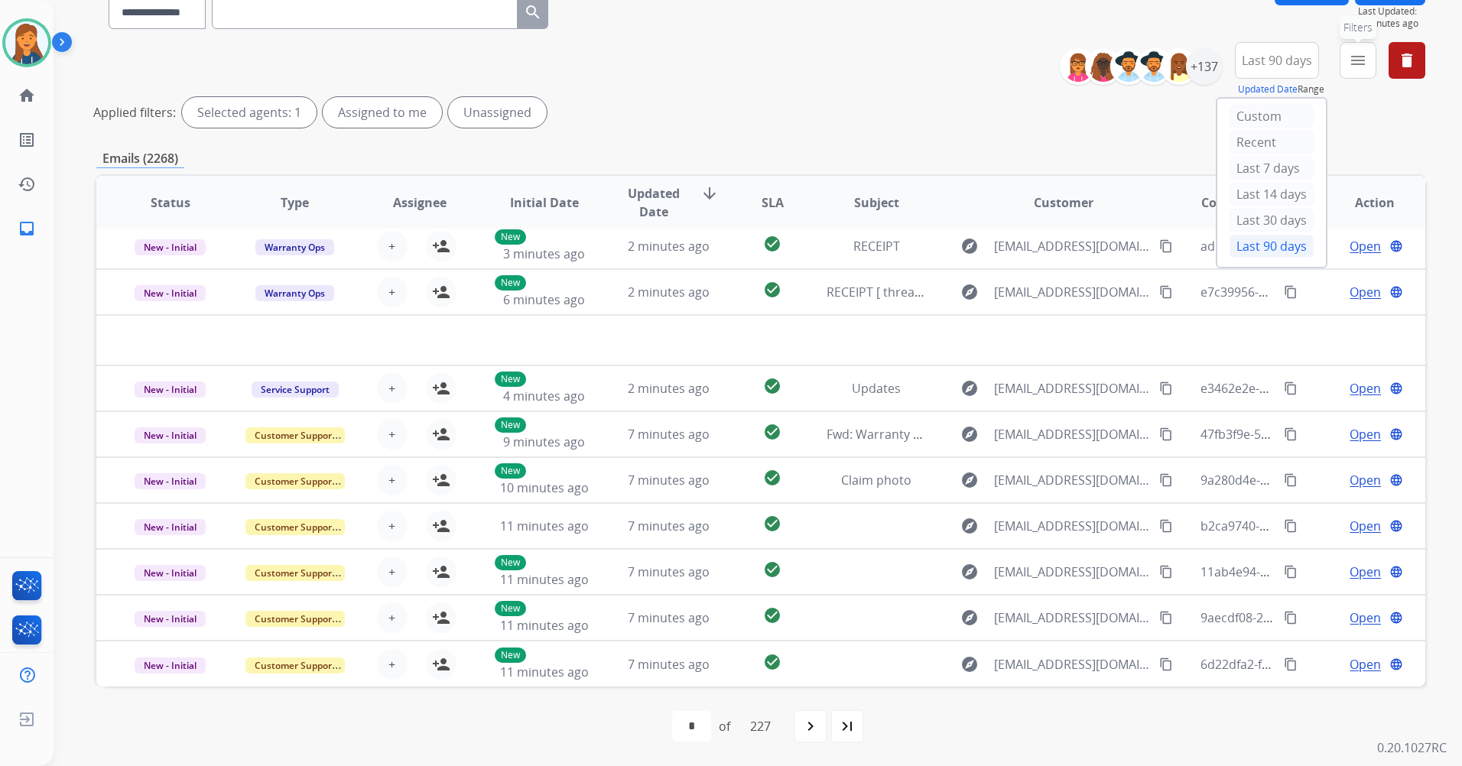
click at [1358, 49] on button "menu Filters" at bounding box center [1357, 60] width 37 height 37
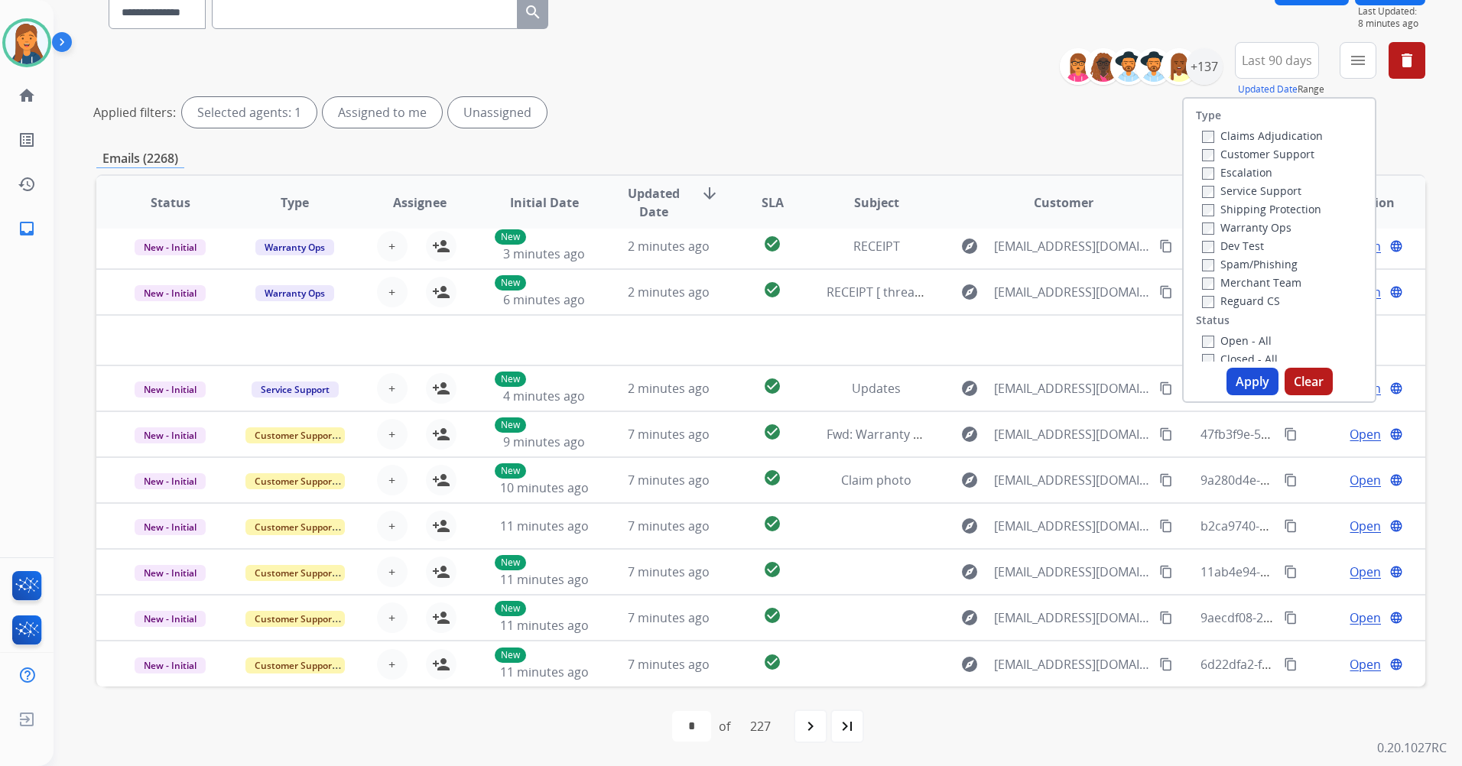
click at [1216, 158] on label "Customer Support" at bounding box center [1258, 154] width 112 height 15
click at [1217, 202] on label "Shipping Protection" at bounding box center [1261, 209] width 119 height 15
click at [1220, 296] on label "Reguard CS" at bounding box center [1241, 301] width 78 height 15
click at [1222, 342] on label "Open - All" at bounding box center [1237, 340] width 70 height 15
click at [1239, 382] on button "Apply" at bounding box center [1252, 382] width 52 height 28
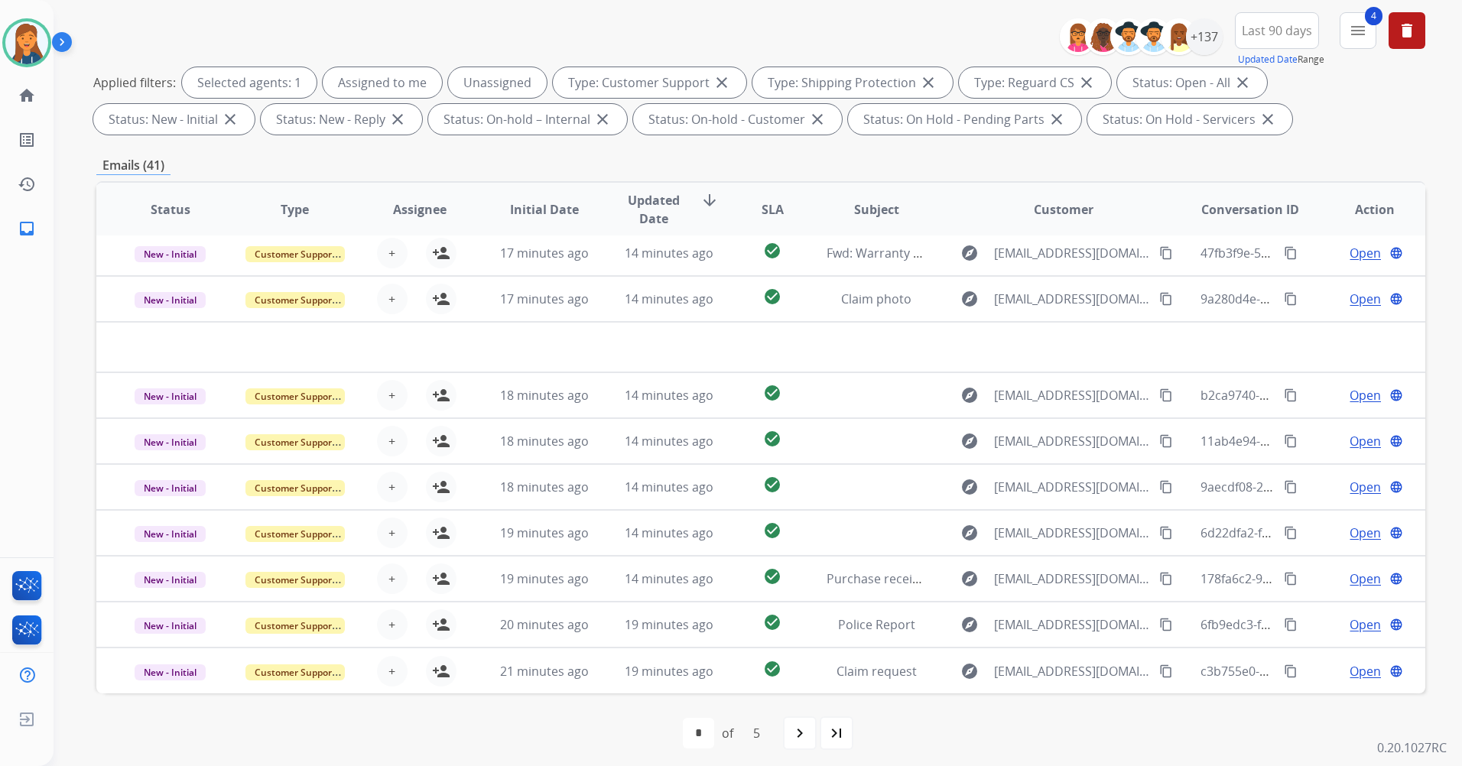
scroll to position [177, 0]
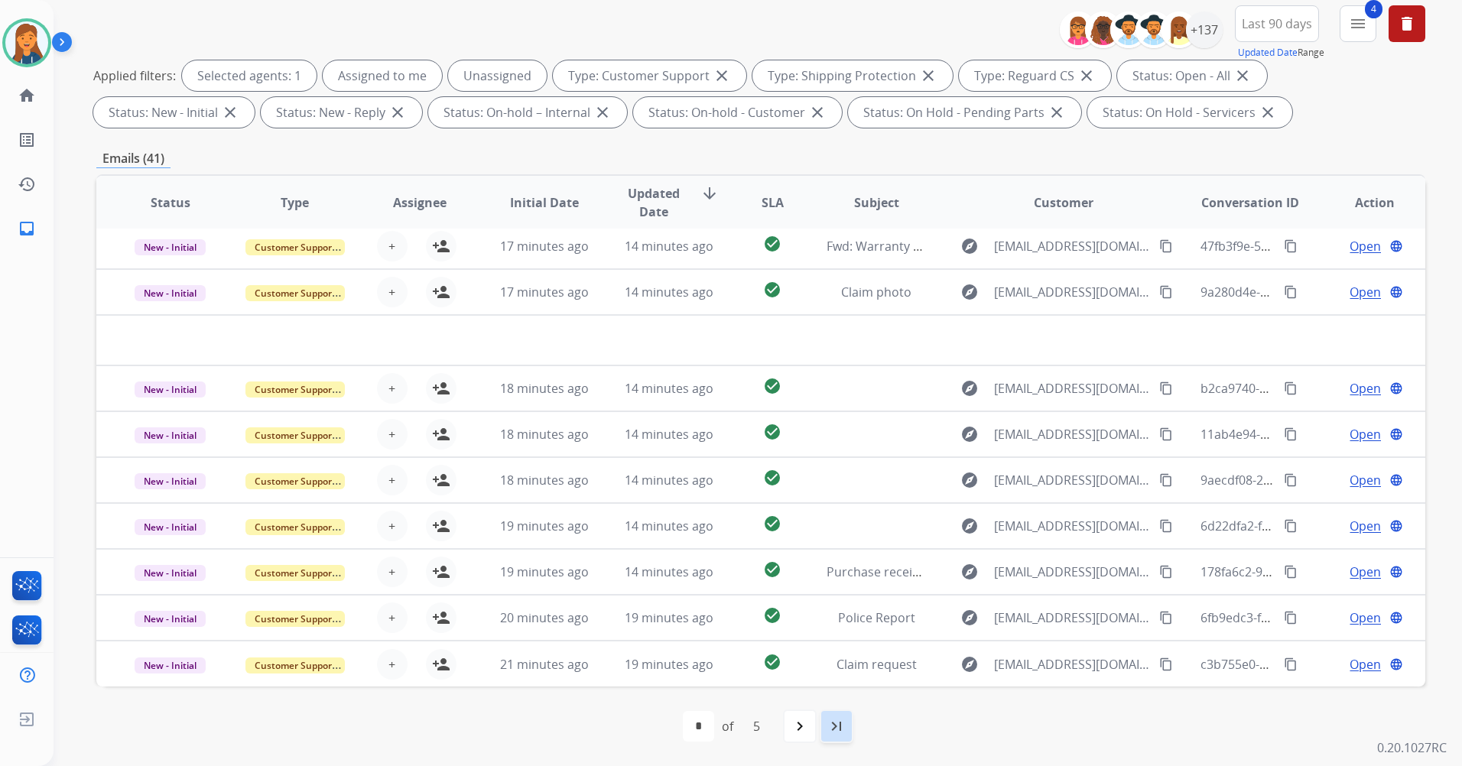
click at [835, 724] on mat-icon "last_page" at bounding box center [836, 726] width 18 height 18
select select "*"
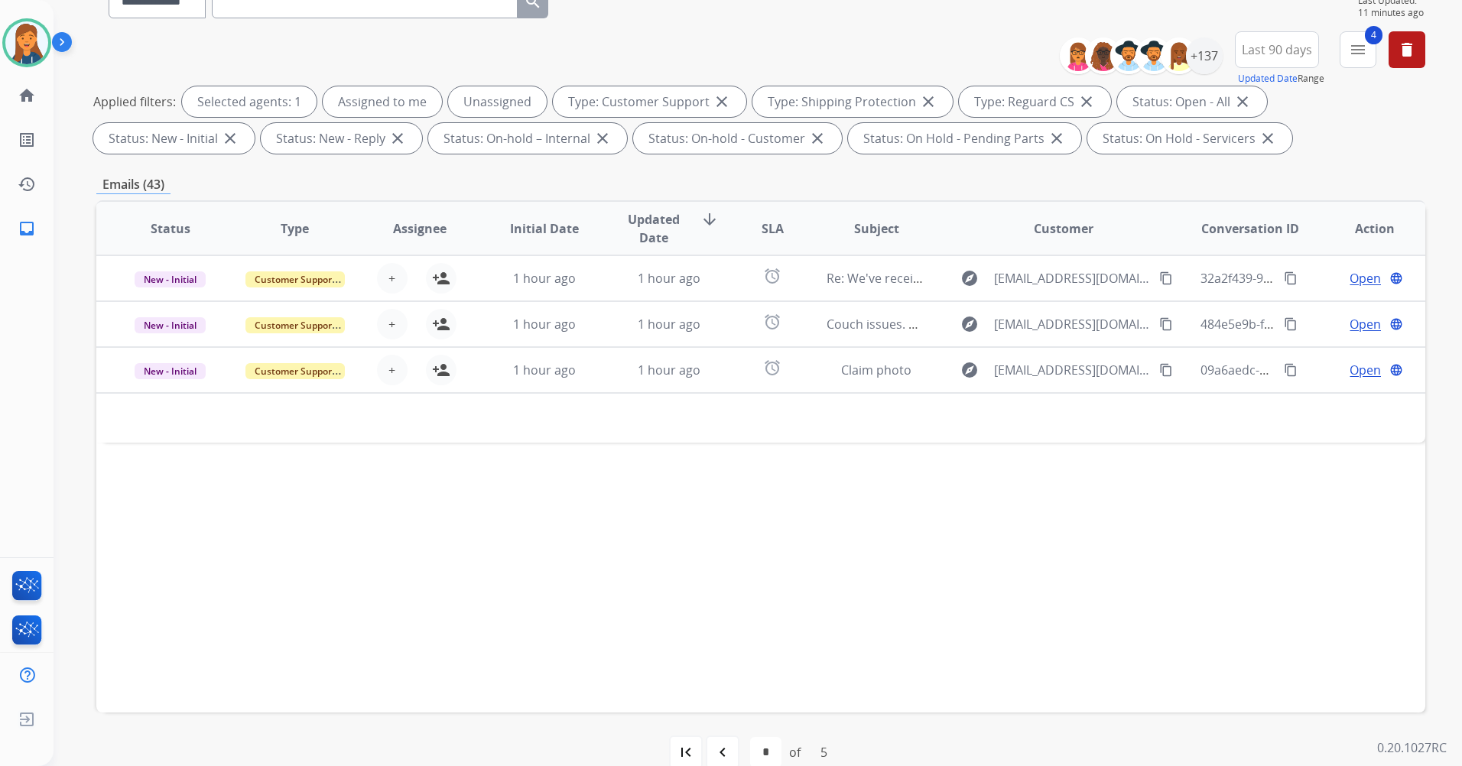
scroll to position [153, 0]
click at [725, 754] on mat-icon "navigate_before" at bounding box center [722, 750] width 18 height 18
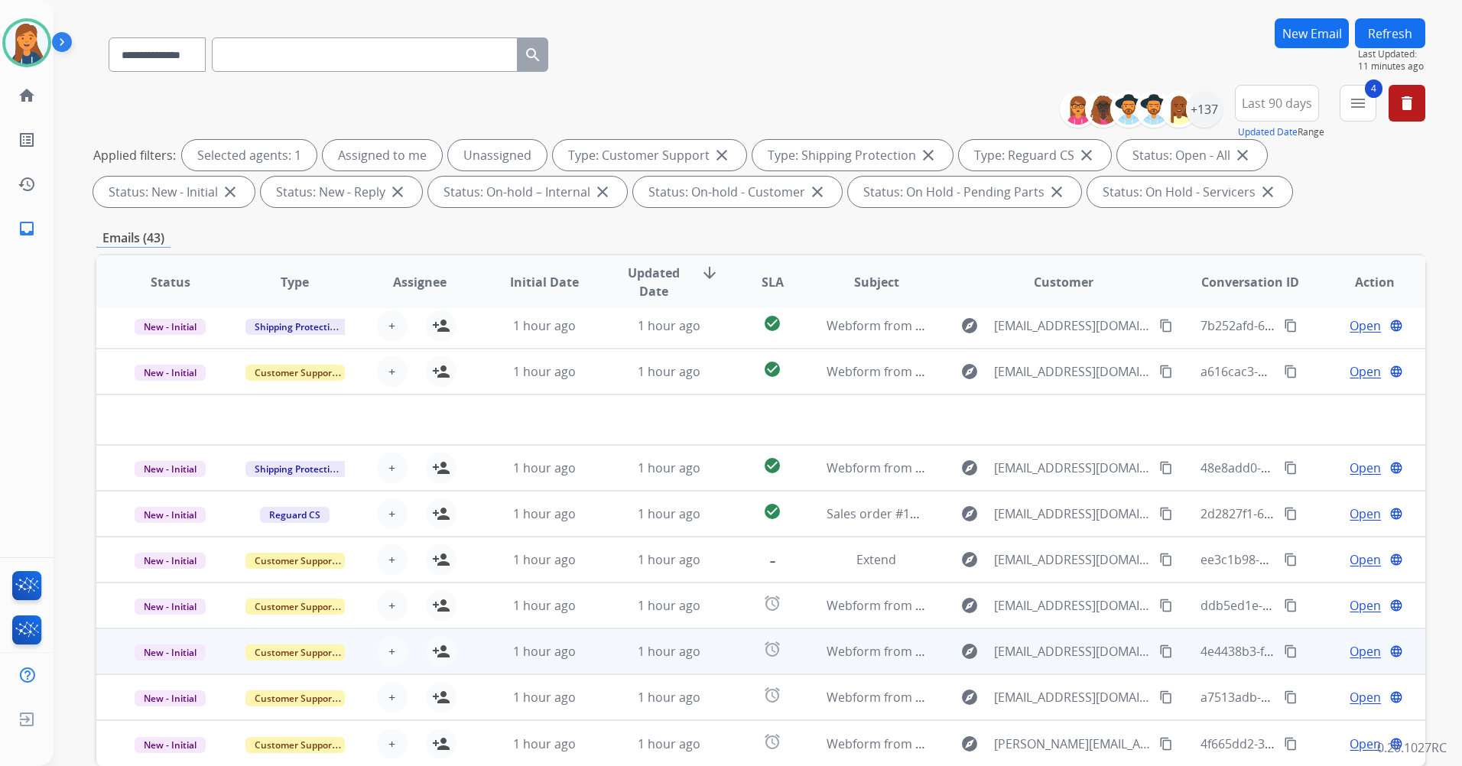
scroll to position [177, 0]
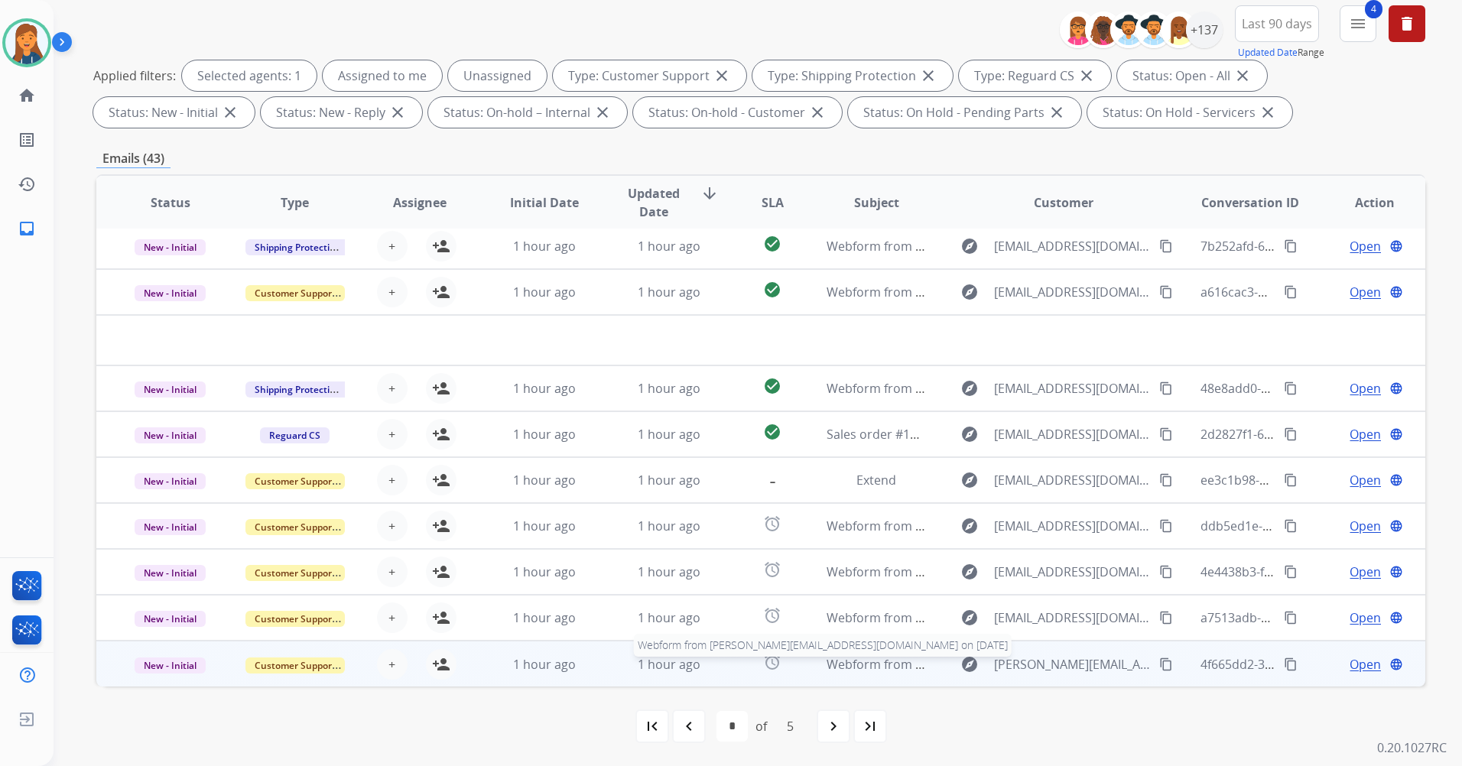
click at [858, 660] on span "Webform from christina.duncan86@hotmail.com on 10/09/2025" at bounding box center [1046, 664] width 441 height 17
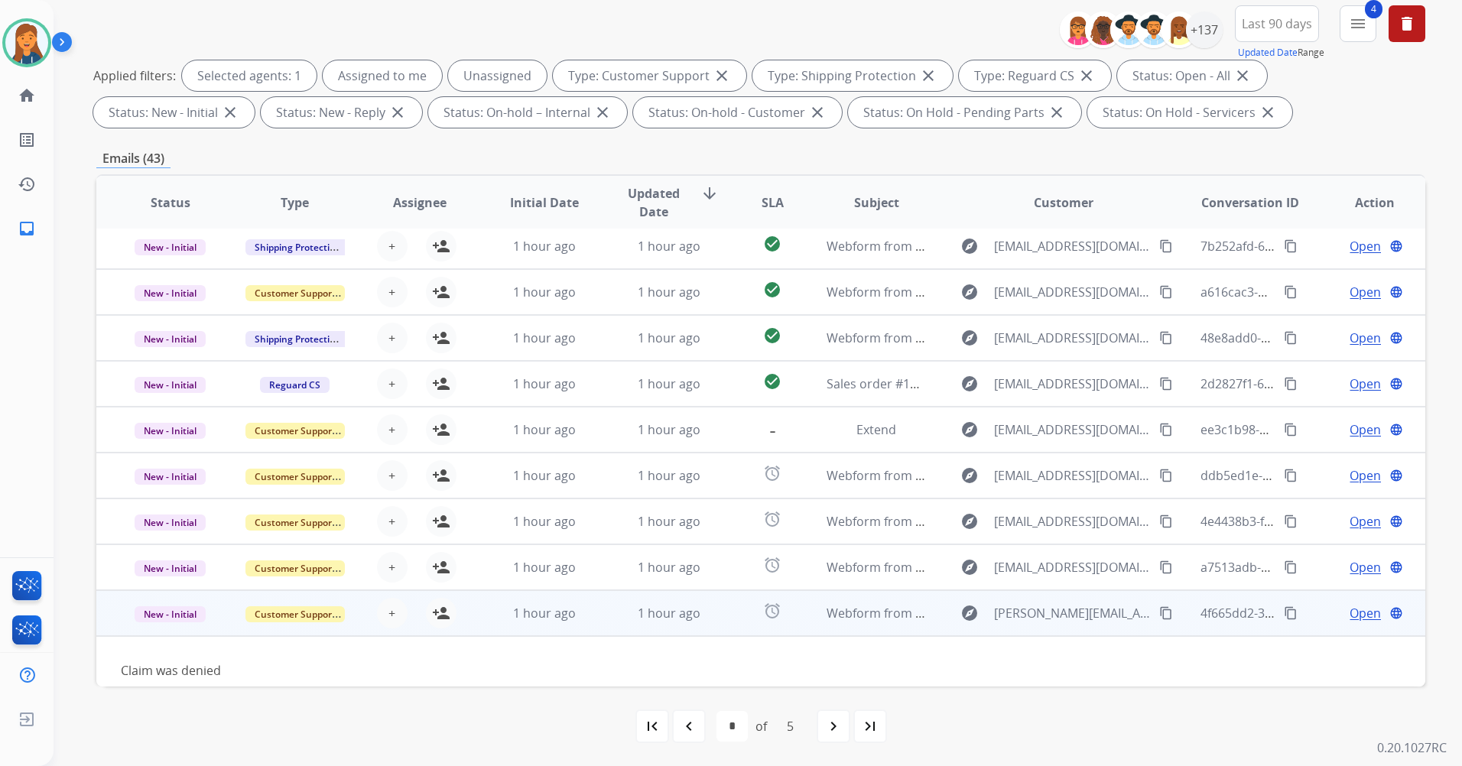
scroll to position [70, 0]
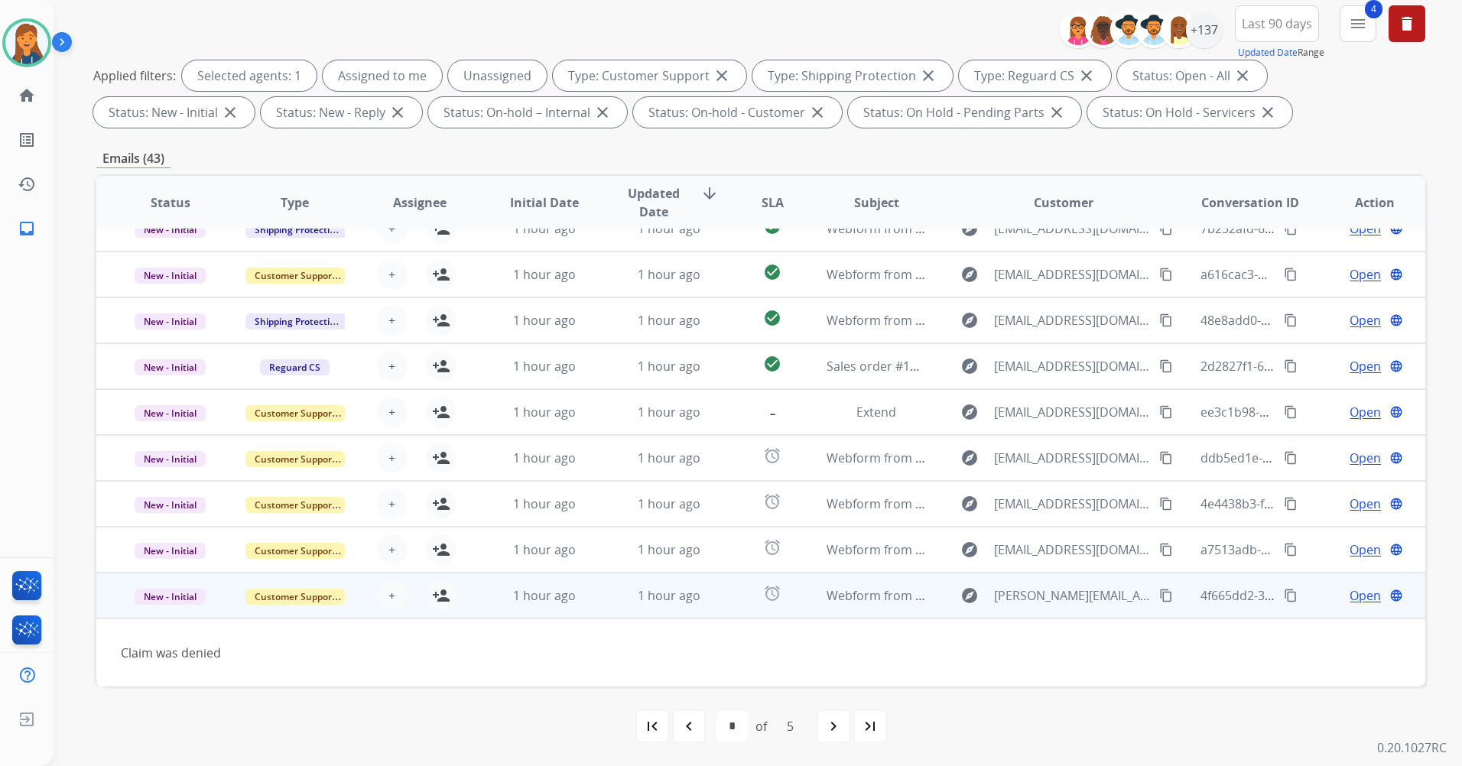
click at [1159, 592] on mat-icon "content_copy" at bounding box center [1166, 596] width 14 height 14
click at [432, 599] on mat-icon "person_add" at bounding box center [441, 595] width 18 height 18
click at [1358, 592] on span "Open" at bounding box center [1364, 595] width 31 height 18
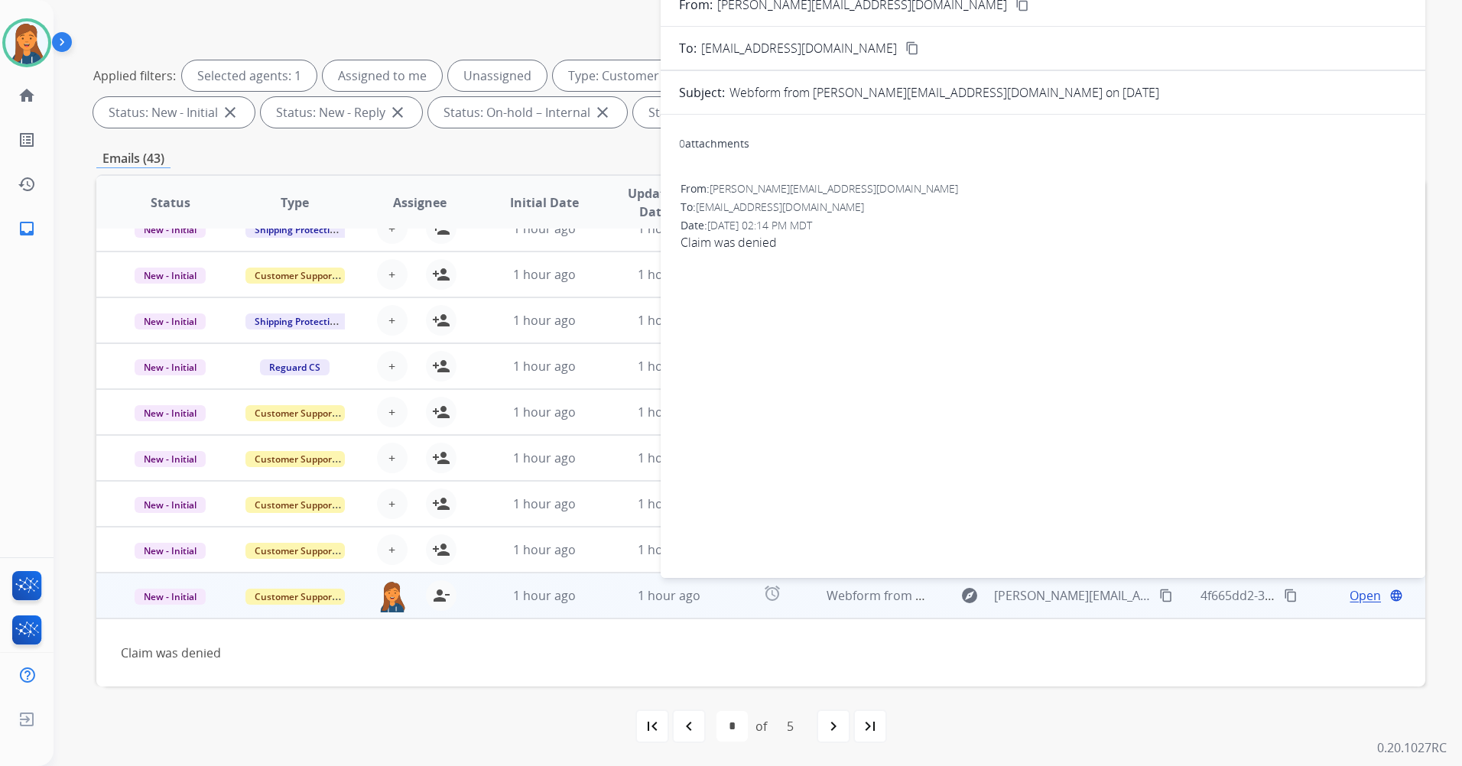
scroll to position [0, 0]
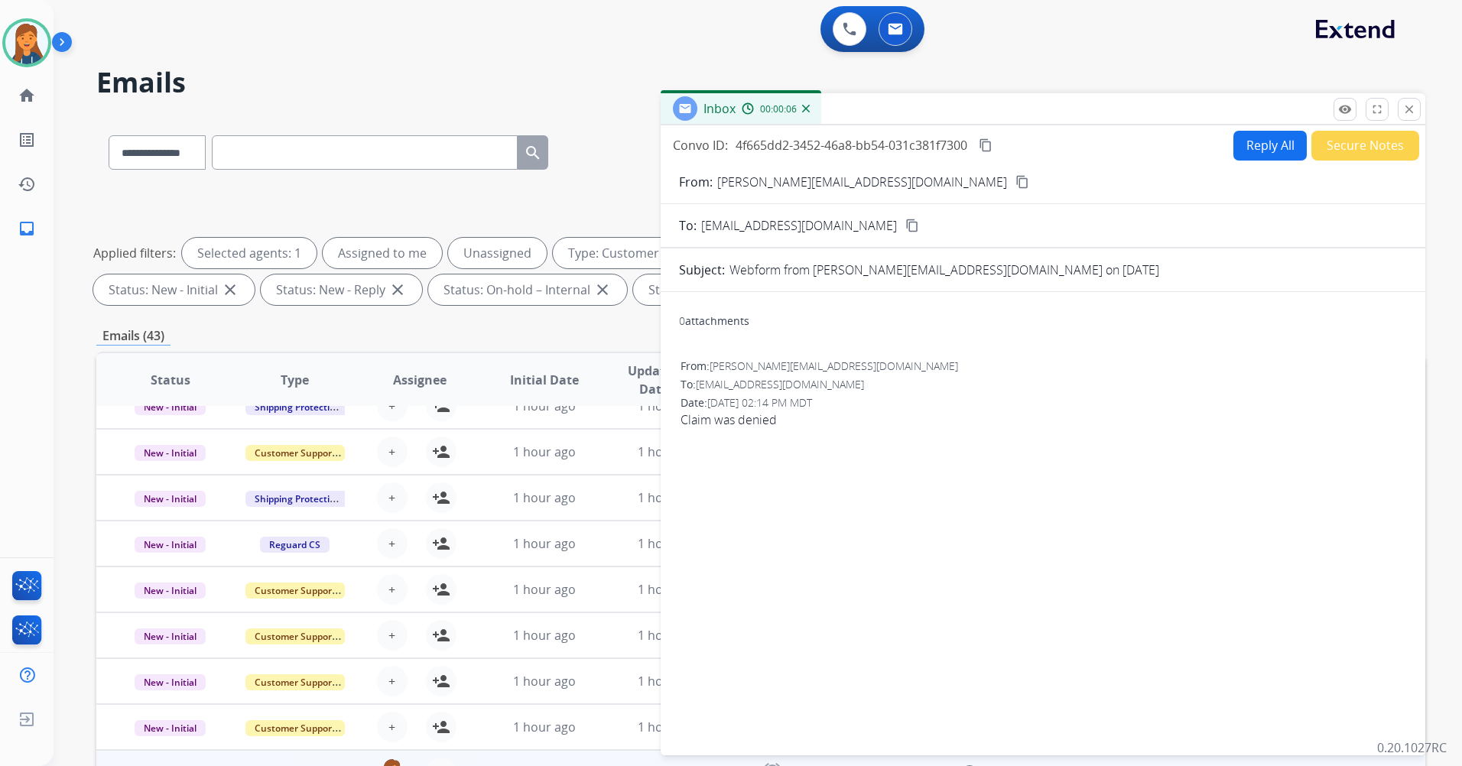
click at [1248, 154] on button "Reply All" at bounding box center [1269, 146] width 73 height 30
select select "**********"
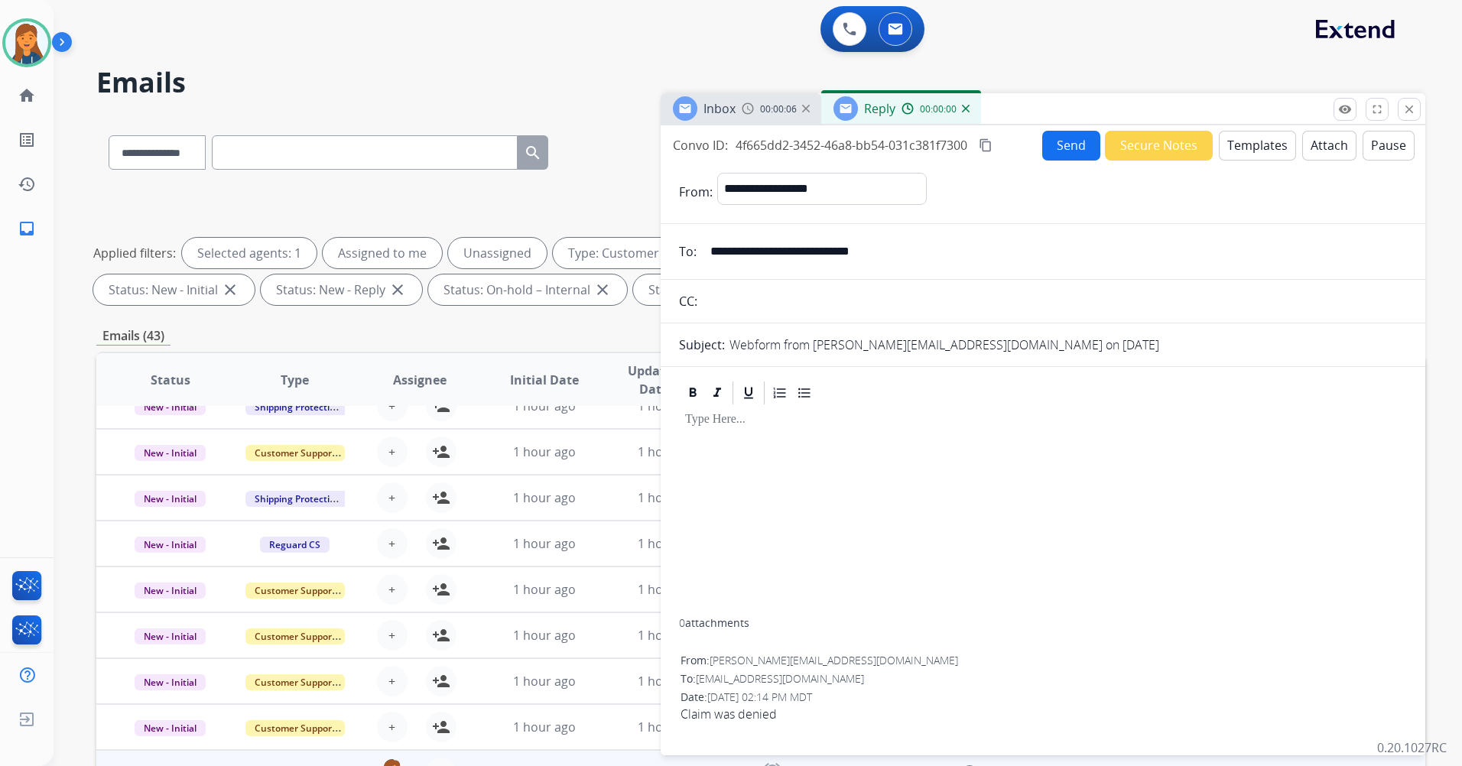
click at [1256, 149] on button "Templates" at bounding box center [1256, 146] width 77 height 30
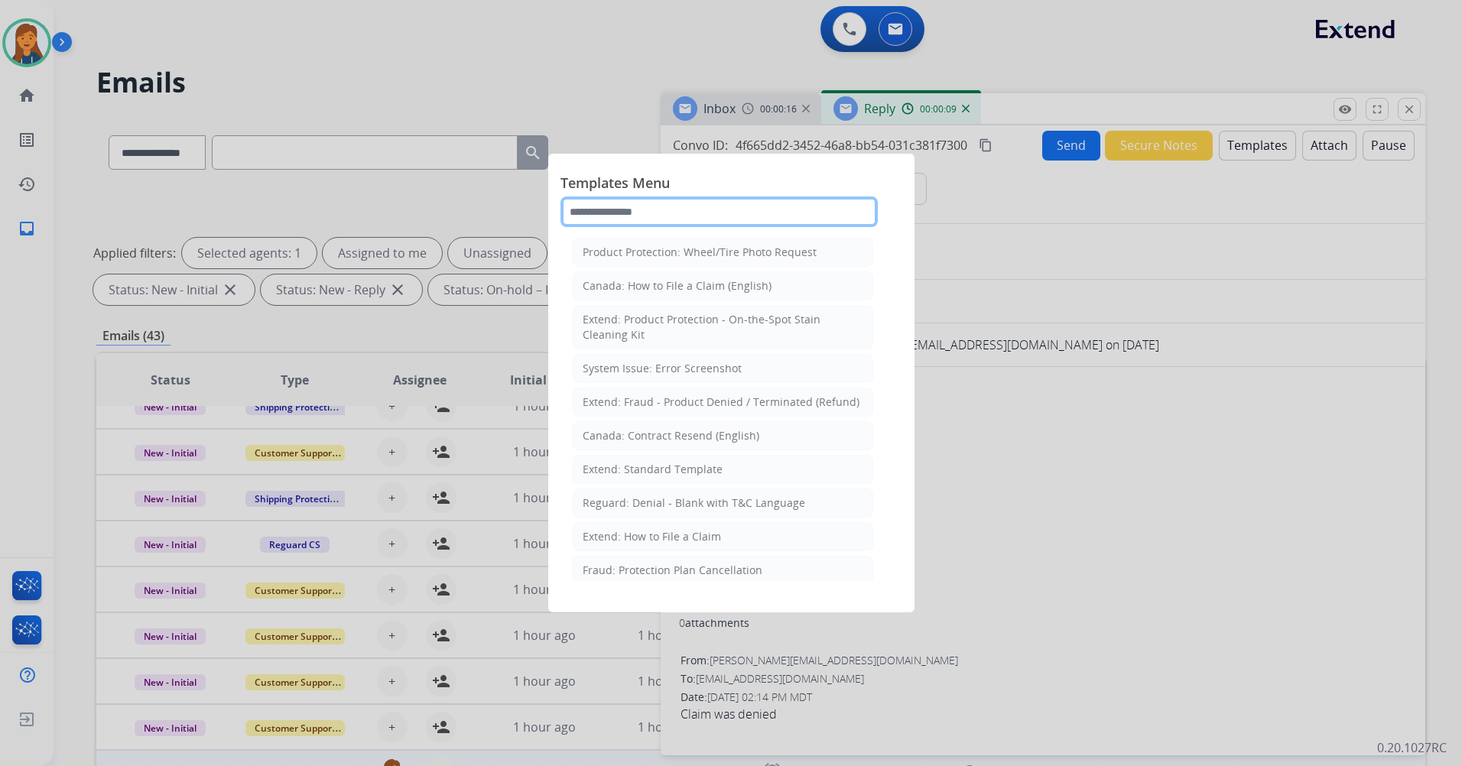
click at [690, 203] on input "text" at bounding box center [718, 211] width 317 height 31
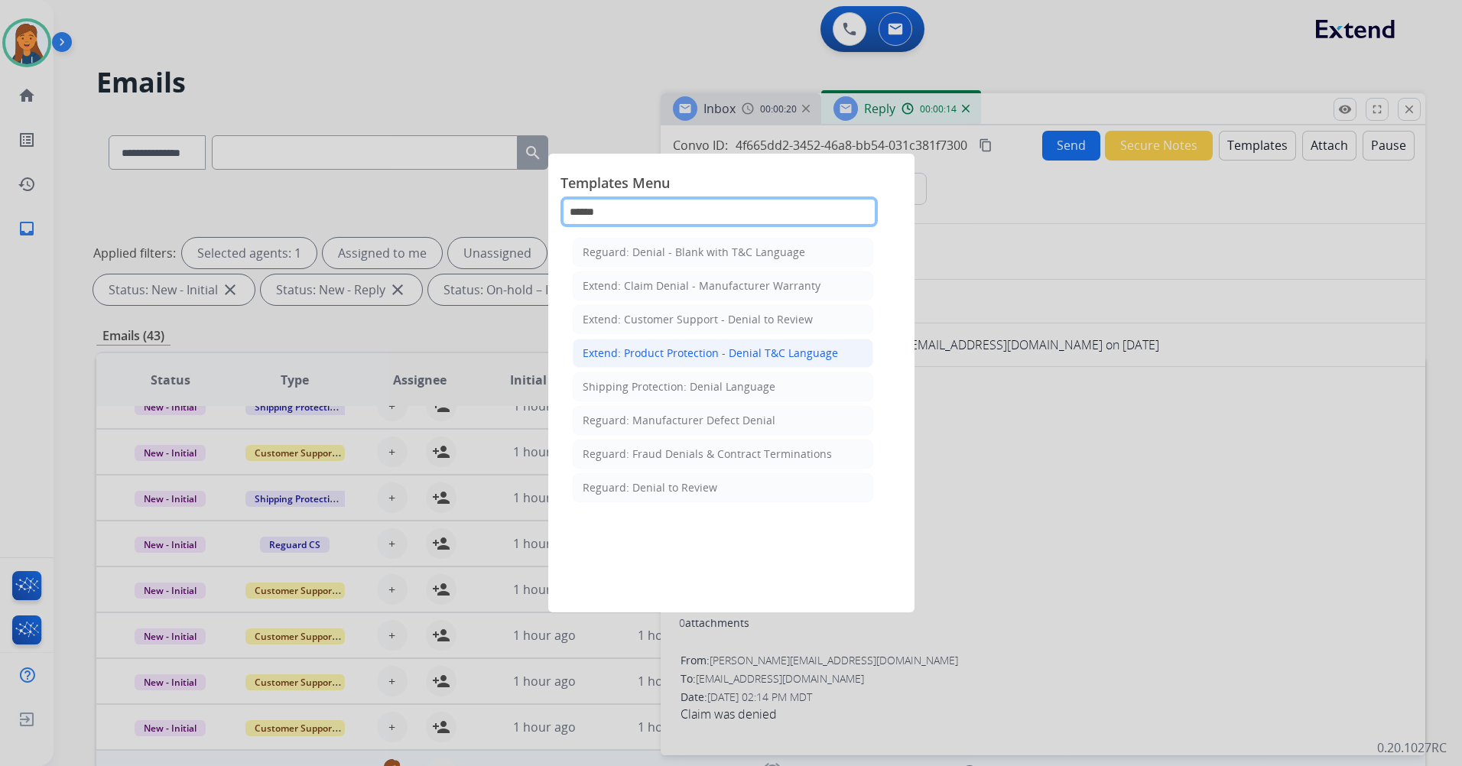
type input "******"
click at [670, 363] on li "Extend: Product Protection - Denial T&C Language" at bounding box center [723, 353] width 300 height 29
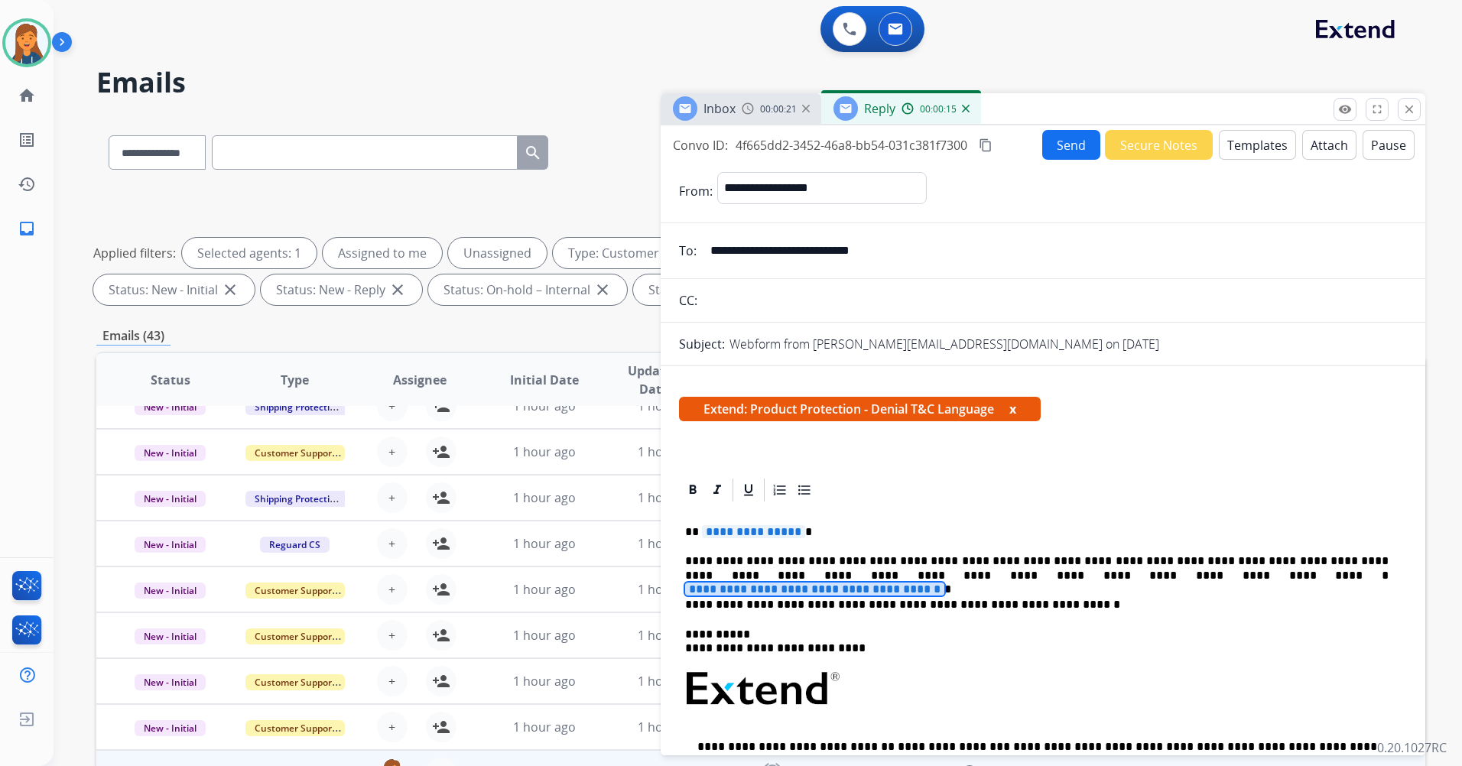
click at [944, 582] on span "**********" at bounding box center [814, 588] width 259 height 13
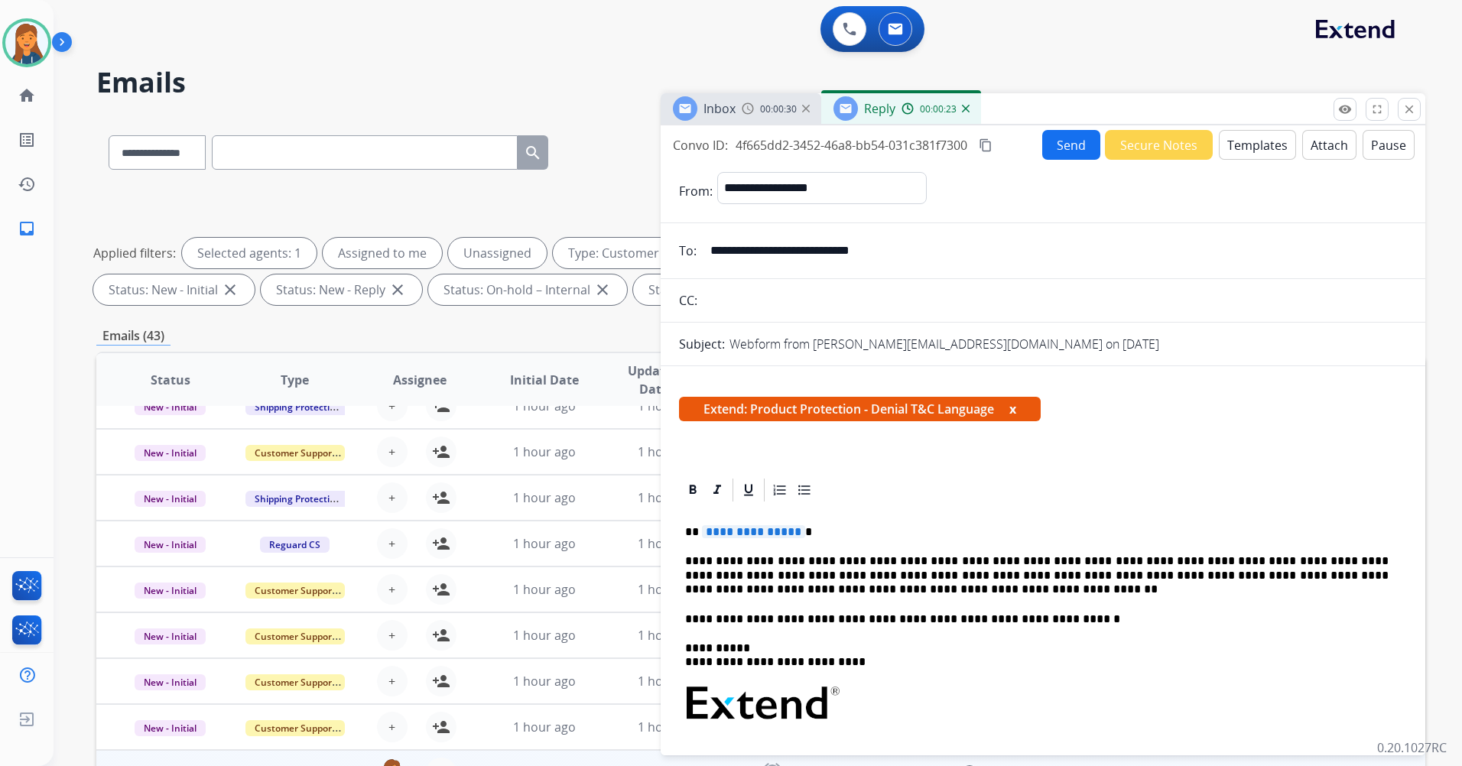
click at [728, 535] on span "**********" at bounding box center [753, 531] width 103 height 13
click at [988, 144] on mat-icon "content_copy" at bounding box center [985, 145] width 14 height 14
click at [1069, 139] on button "Send" at bounding box center [1071, 145] width 58 height 30
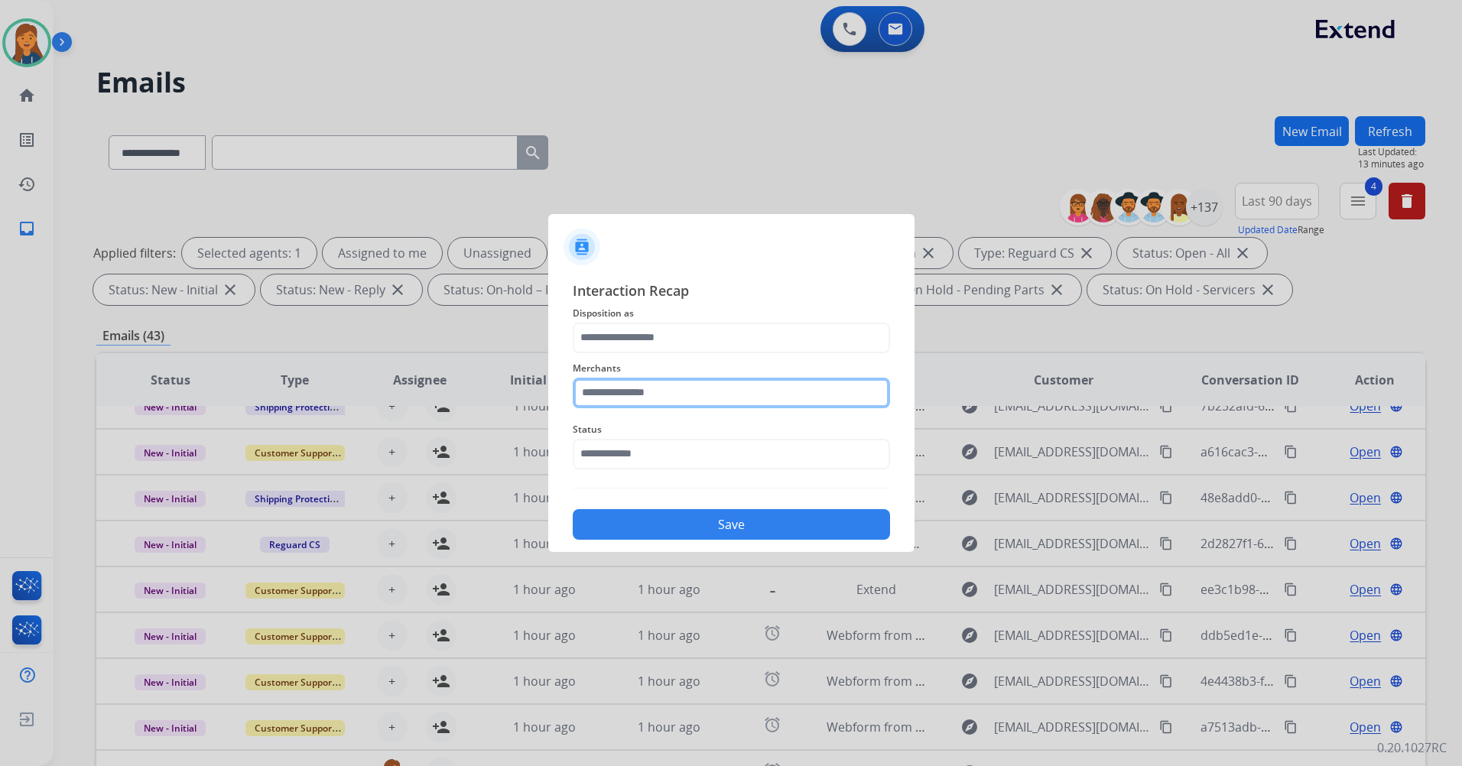
click at [646, 390] on input "text" at bounding box center [731, 393] width 317 height 31
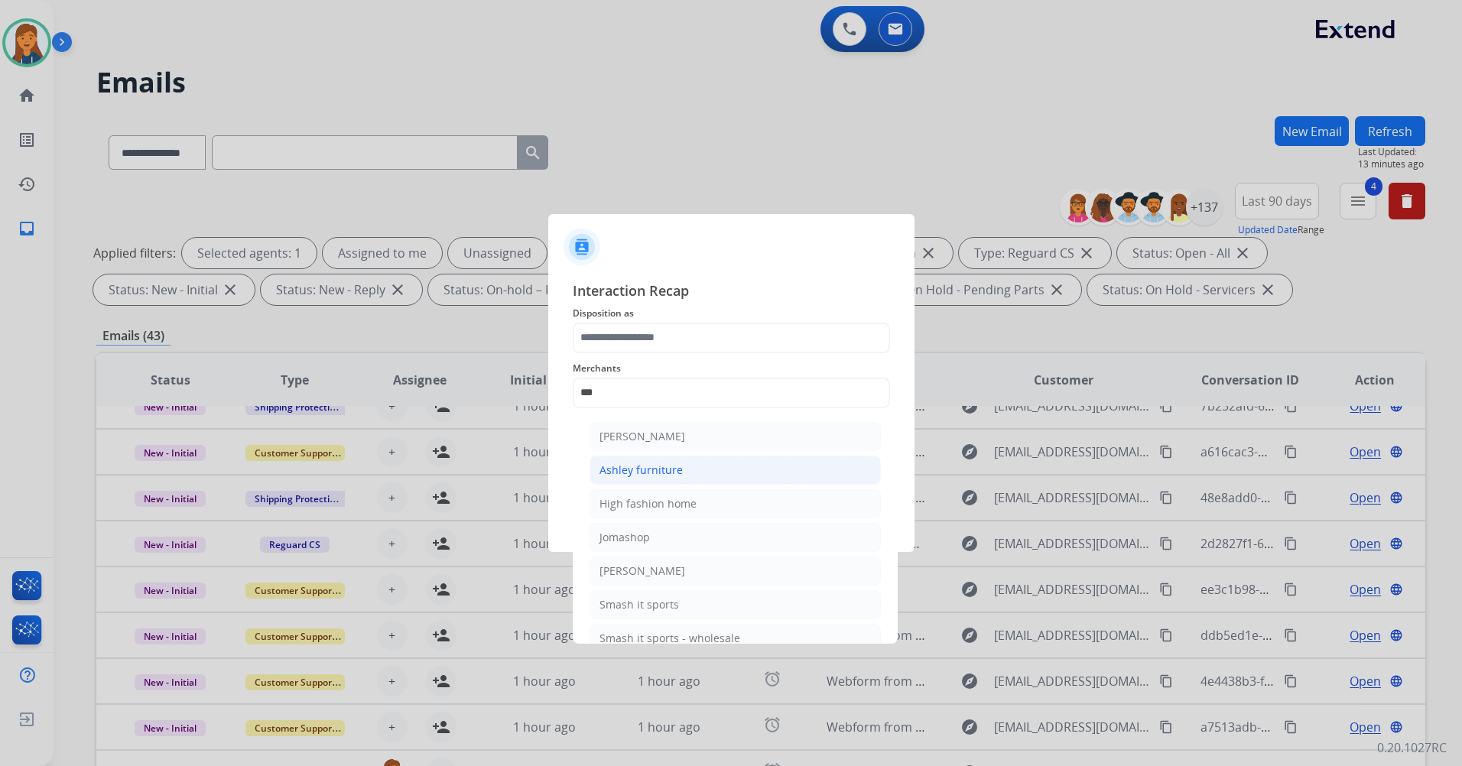
click at [641, 470] on div "Ashley furniture" at bounding box center [640, 469] width 83 height 15
type input "**********"
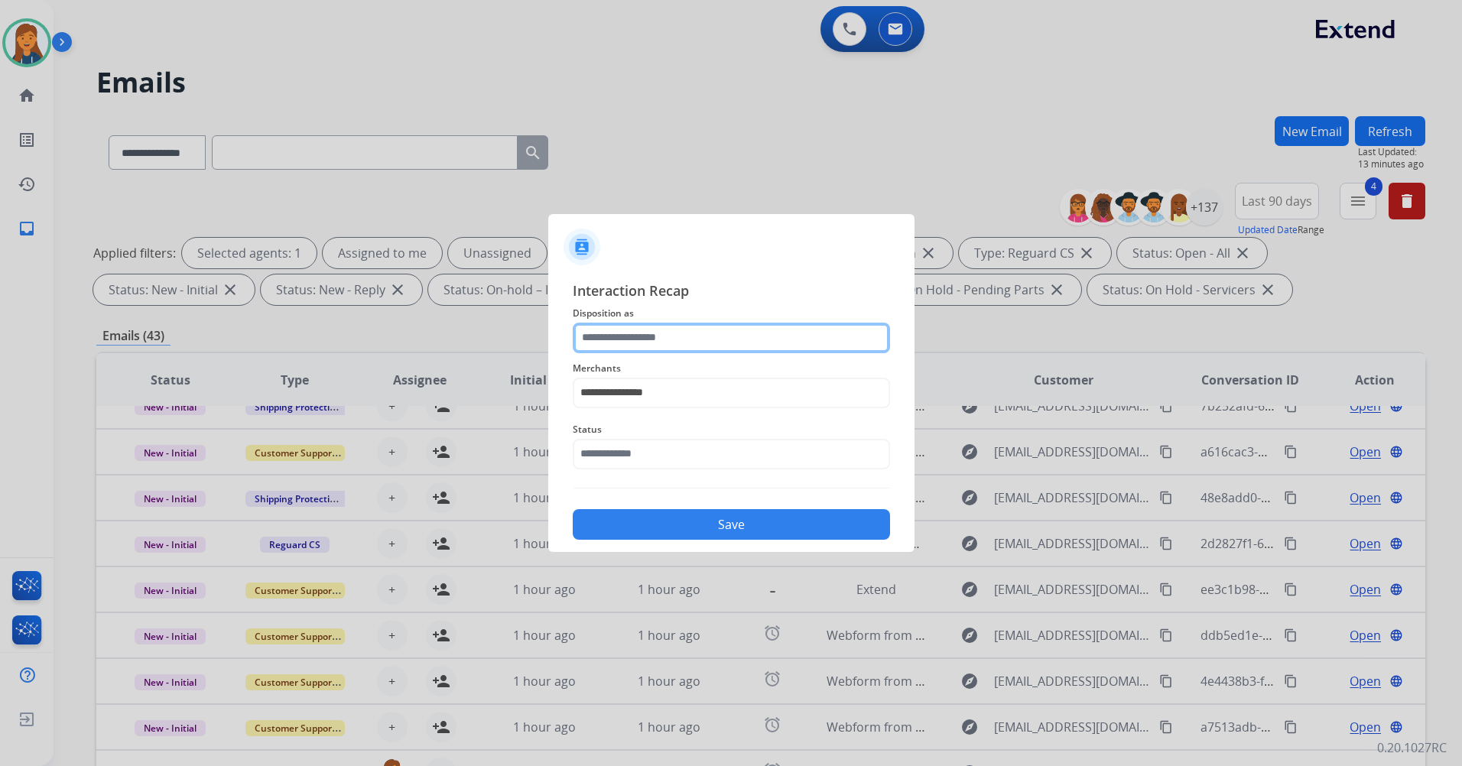
click at [633, 352] on input "text" at bounding box center [731, 338] width 317 height 31
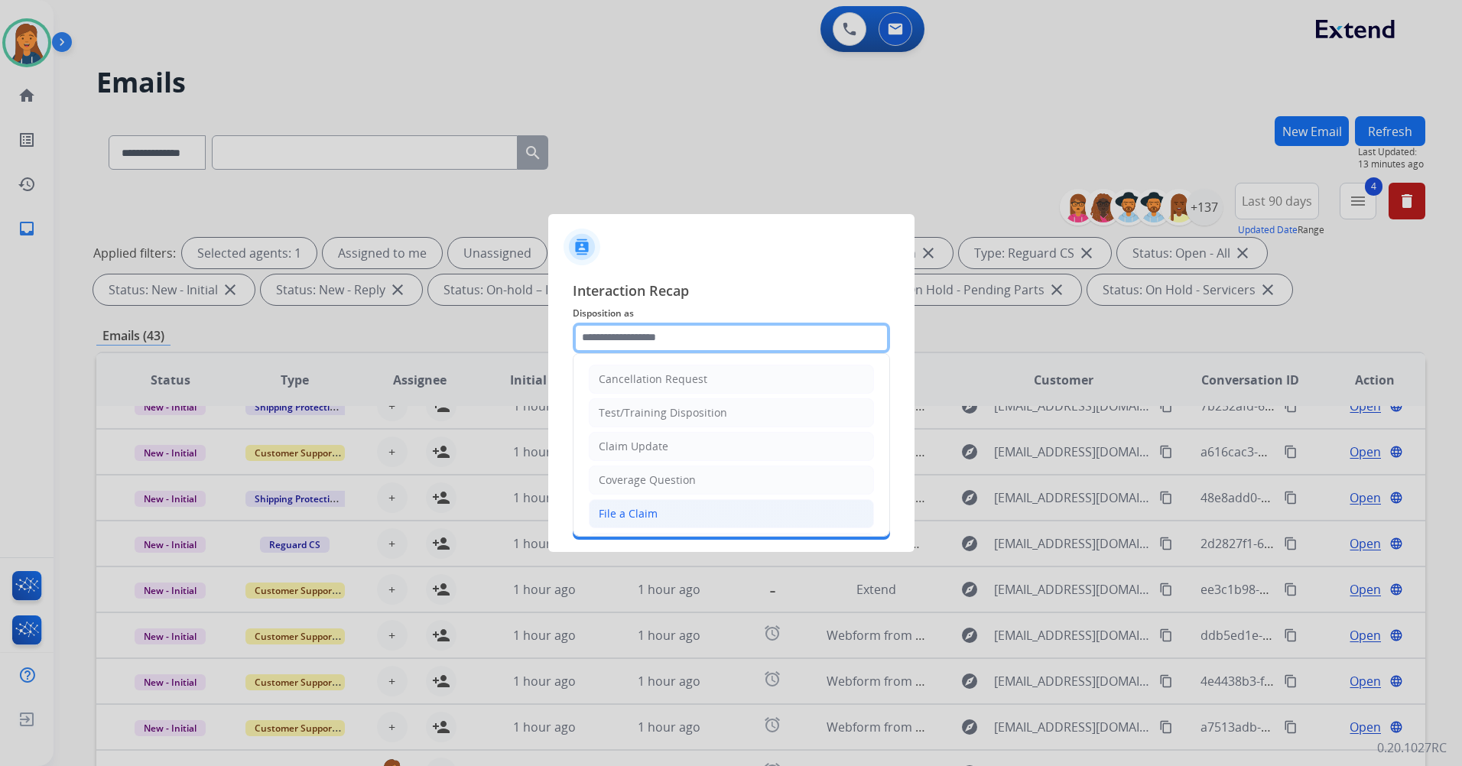
scroll to position [238, 0]
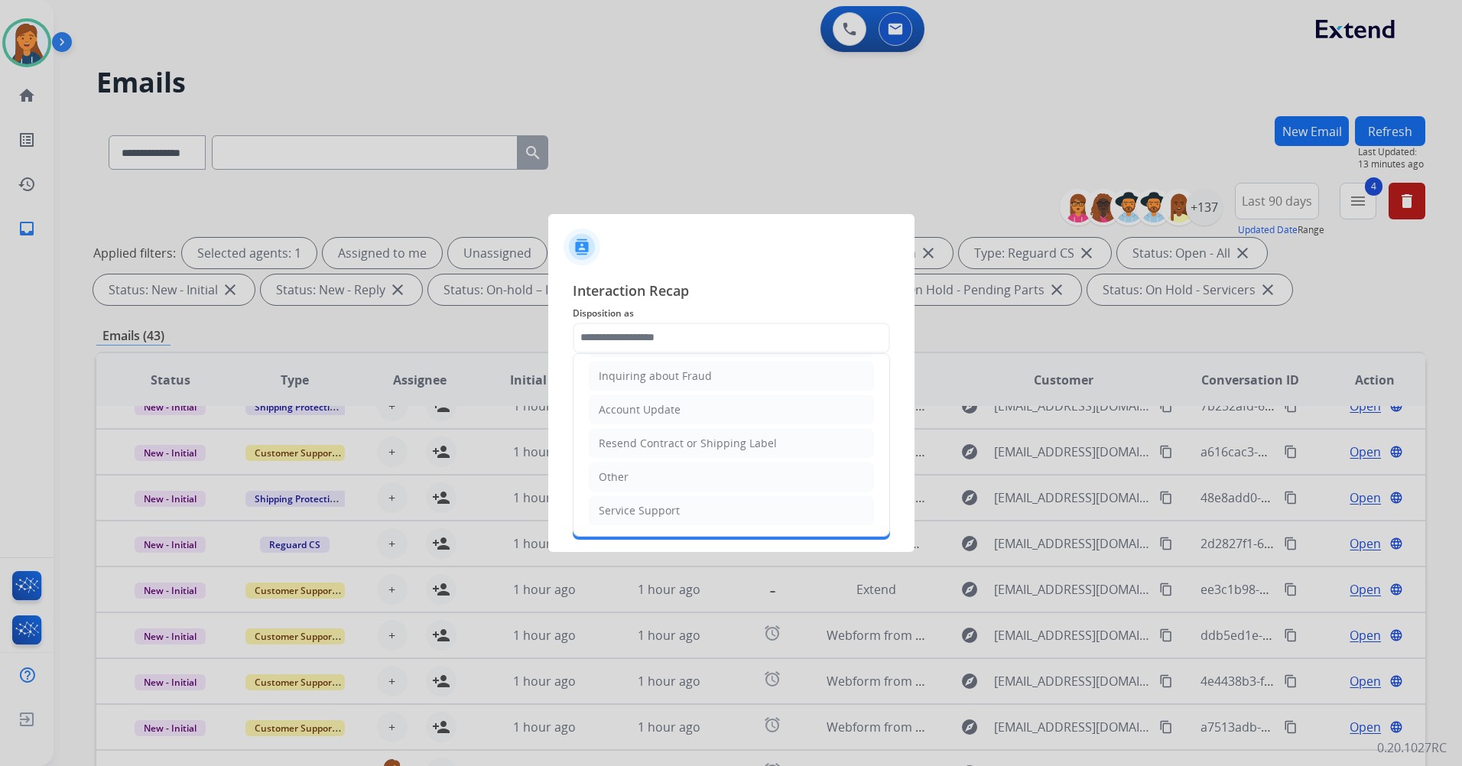
click at [621, 473] on div "Other" at bounding box center [614, 476] width 30 height 15
type input "*****"
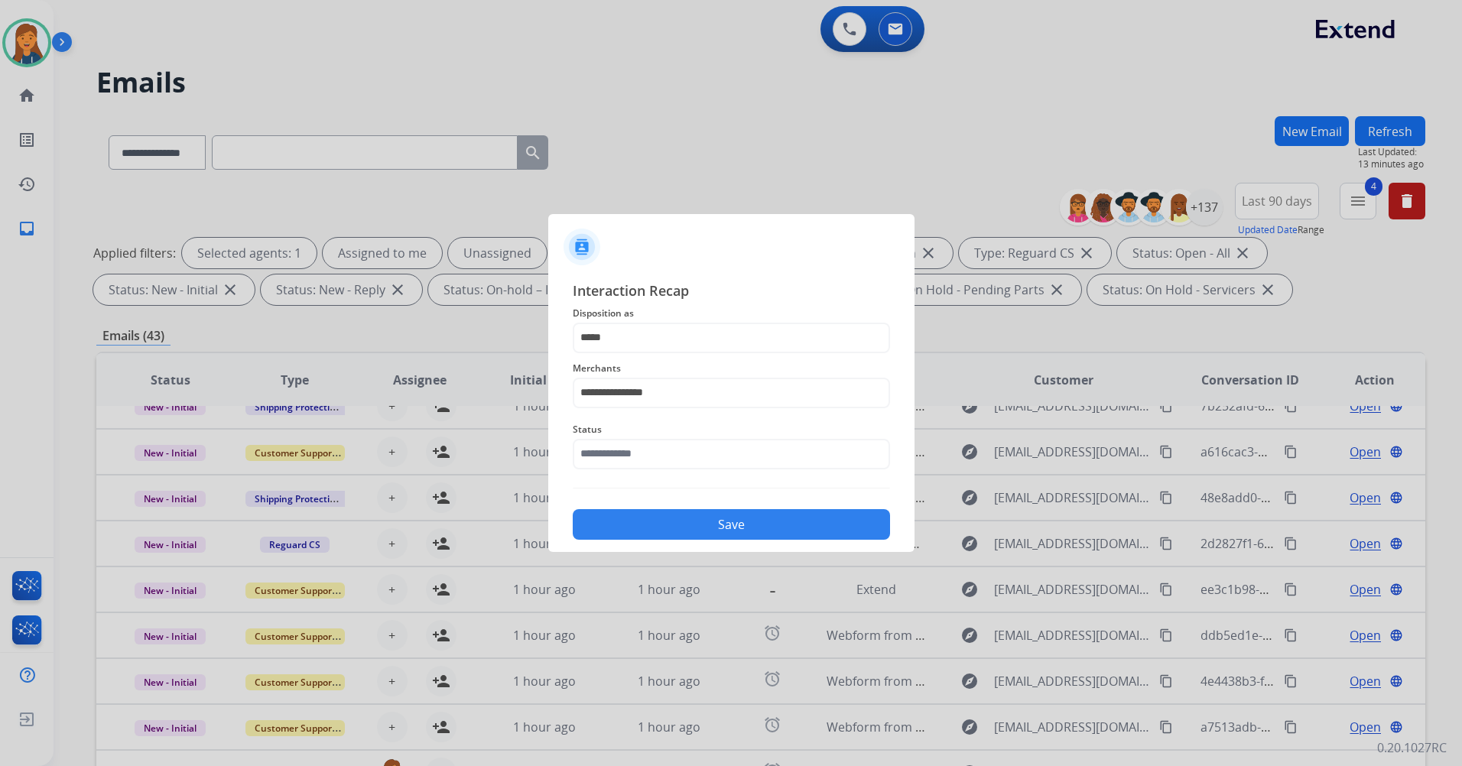
click at [620, 433] on span "Status" at bounding box center [731, 429] width 317 height 18
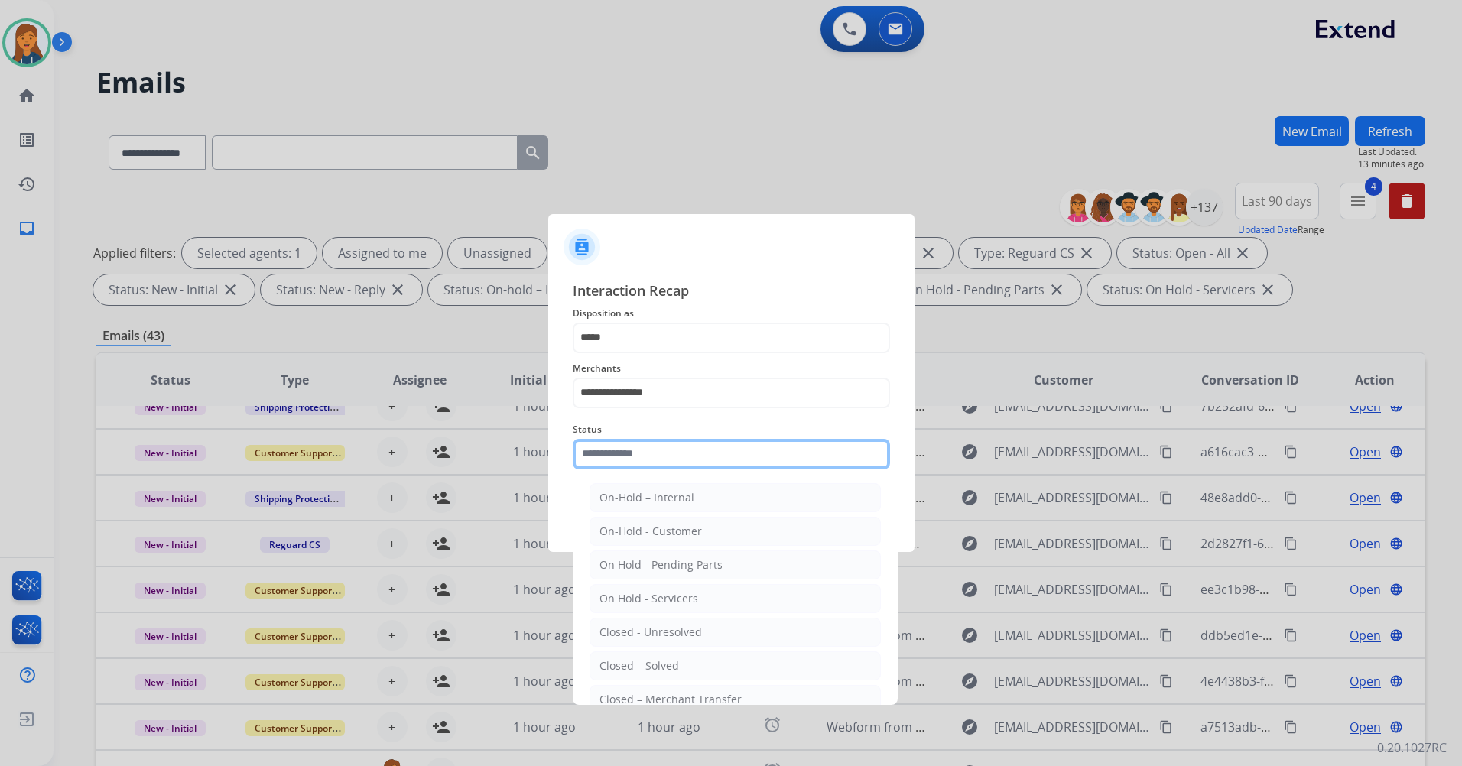
click at [620, 450] on input "text" at bounding box center [731, 454] width 317 height 31
click at [638, 667] on div "Closed – Solved" at bounding box center [638, 665] width 79 height 15
type input "**********"
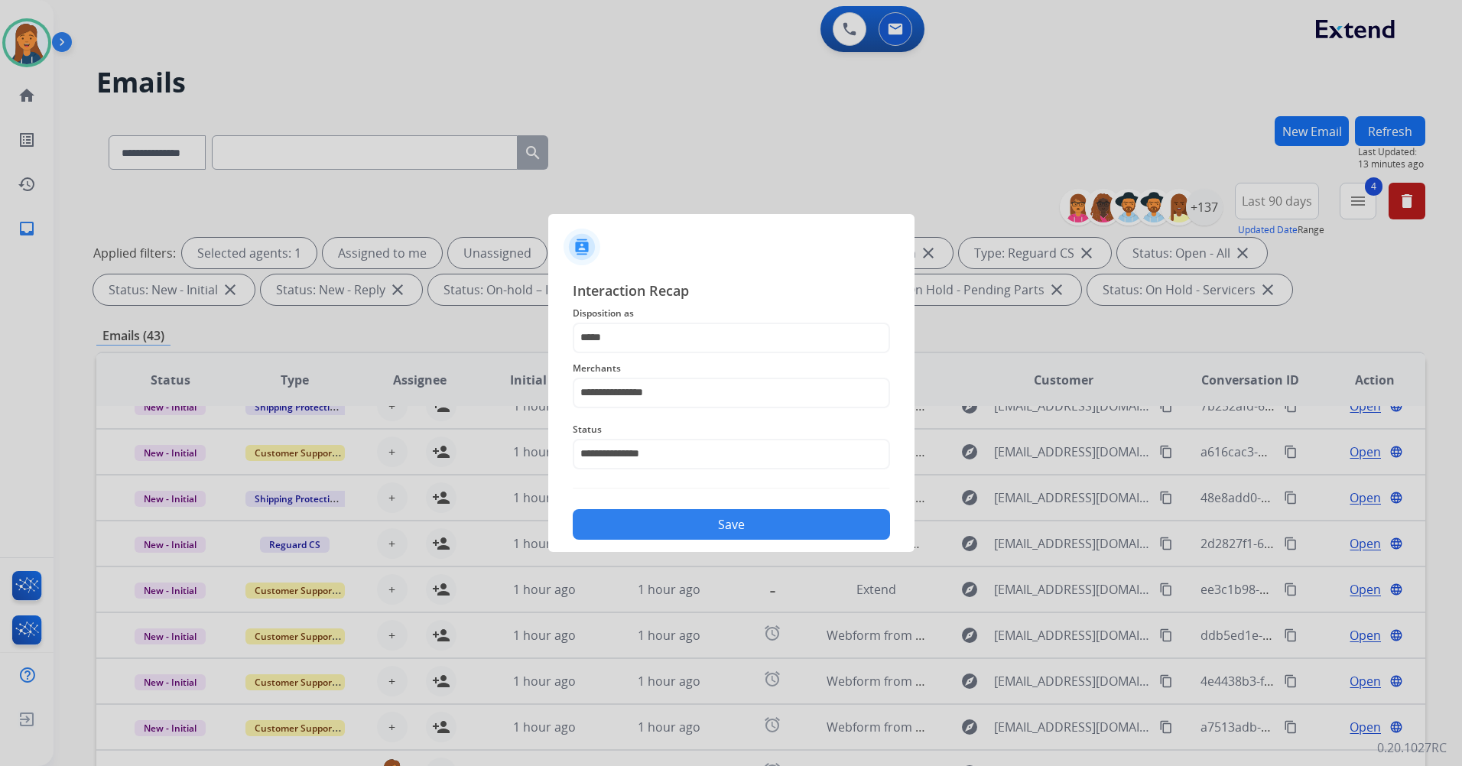
click at [664, 518] on button "Save" at bounding box center [731, 524] width 317 height 31
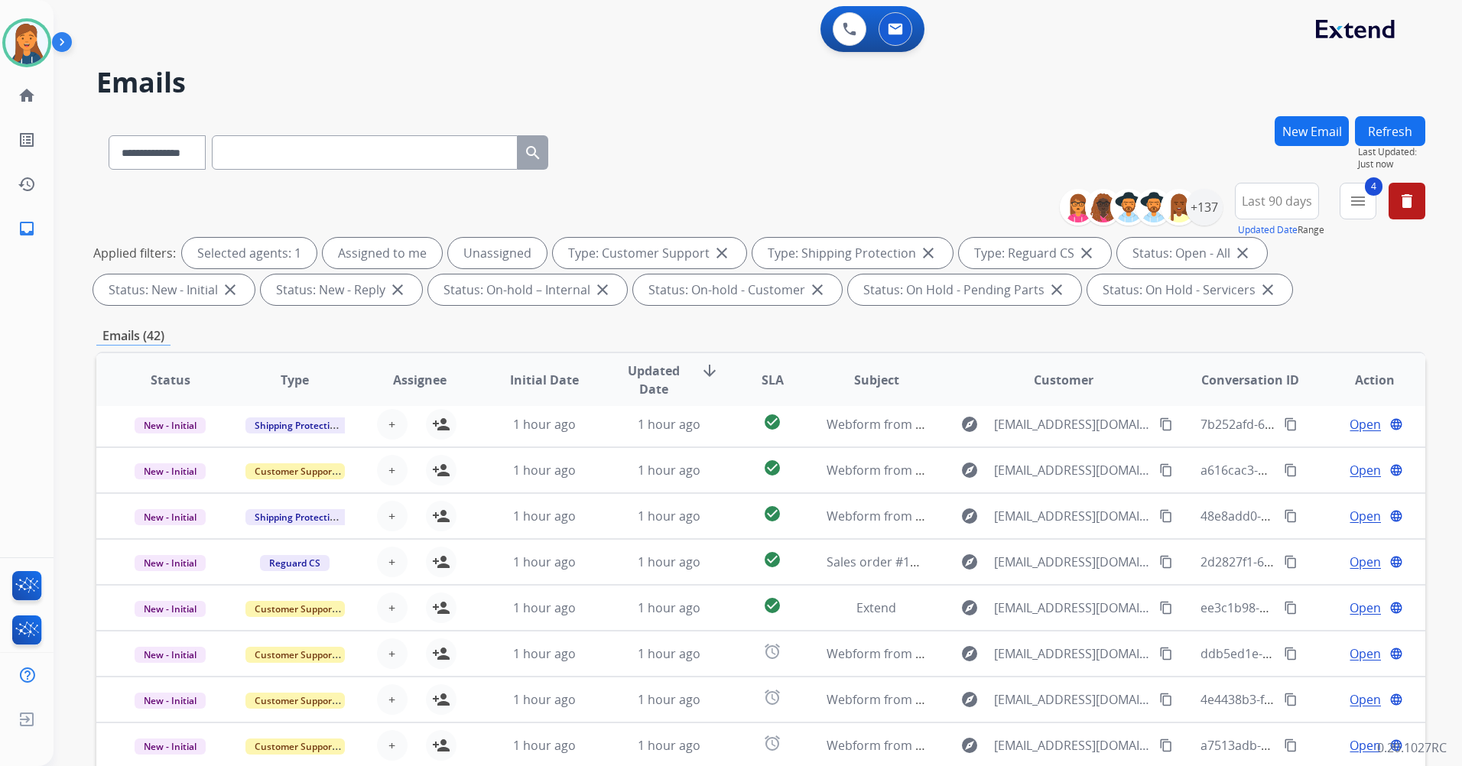
scroll to position [51, 0]
click at [913, 111] on div "**********" at bounding box center [739, 438] width 1371 height 766
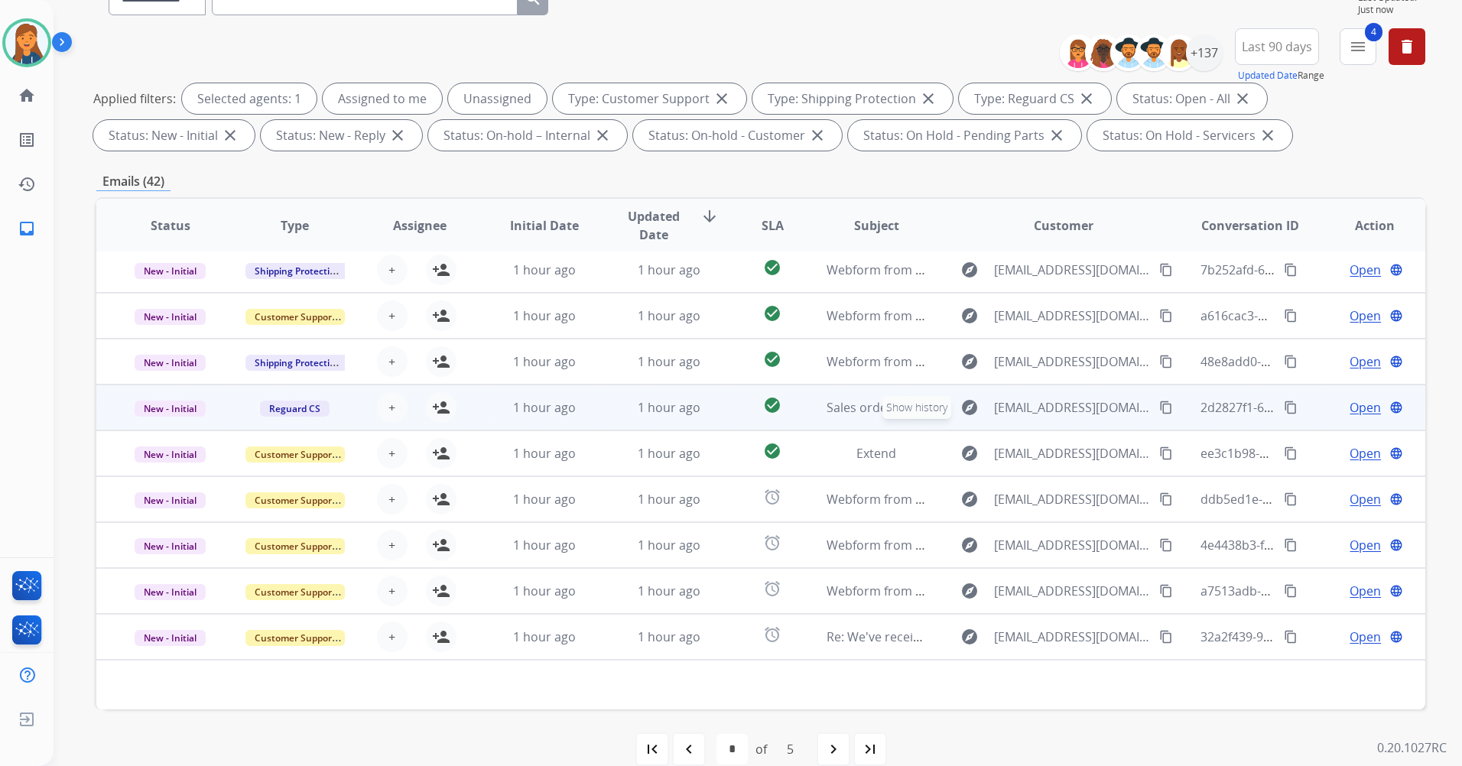
scroll to position [177, 0]
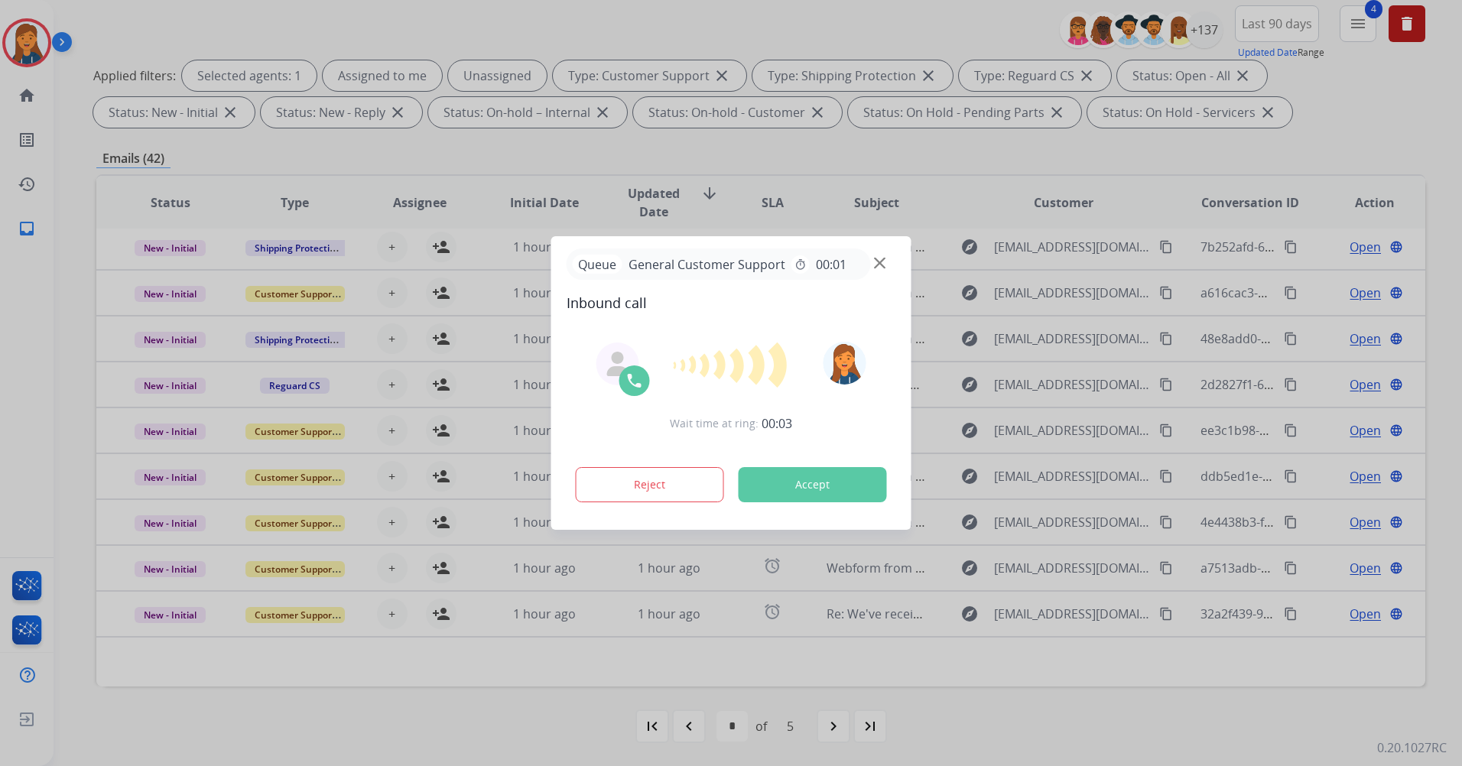
click at [1228, 144] on div at bounding box center [731, 383] width 1462 height 766
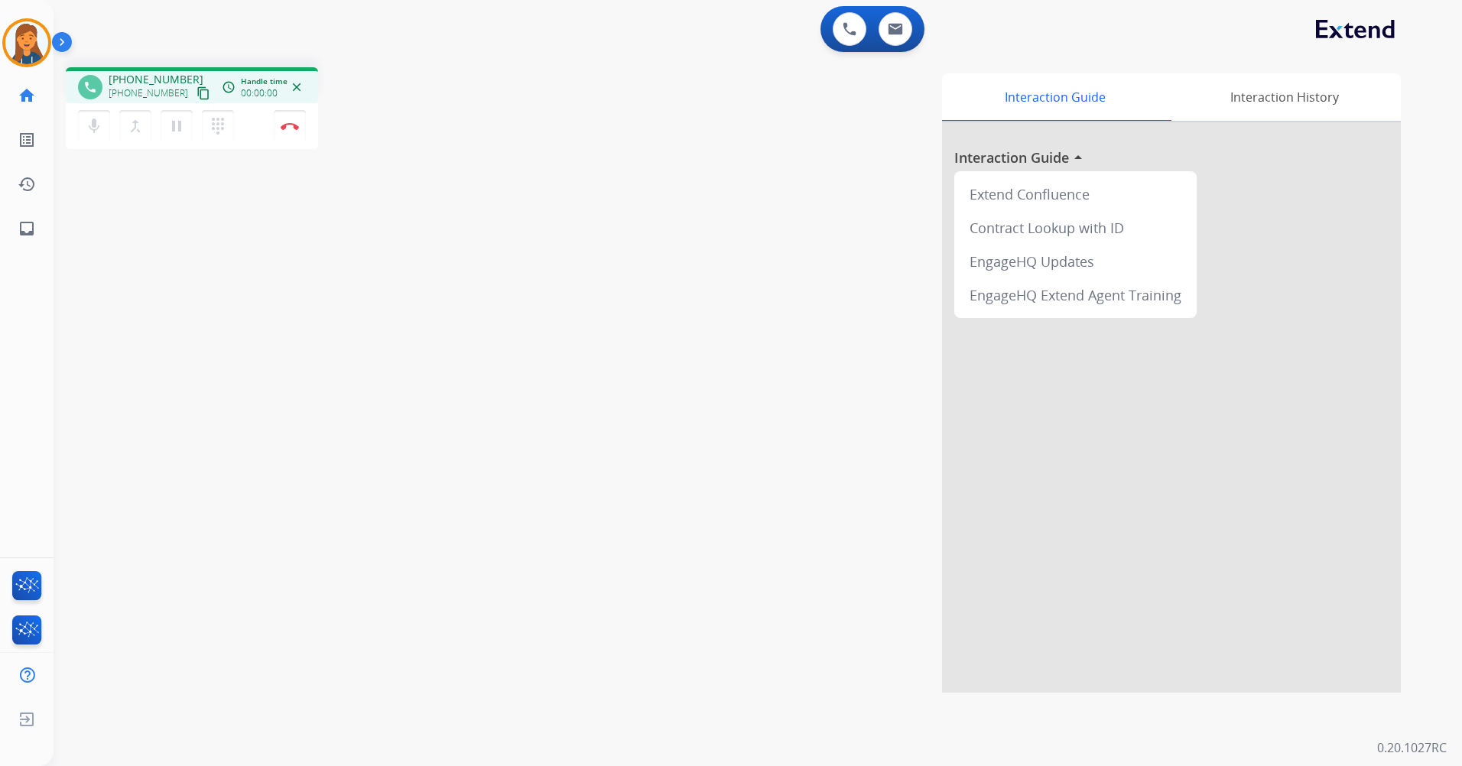
click at [196, 95] on mat-icon "content_copy" at bounding box center [203, 93] width 14 height 14
click at [282, 125] on img at bounding box center [290, 126] width 18 height 8
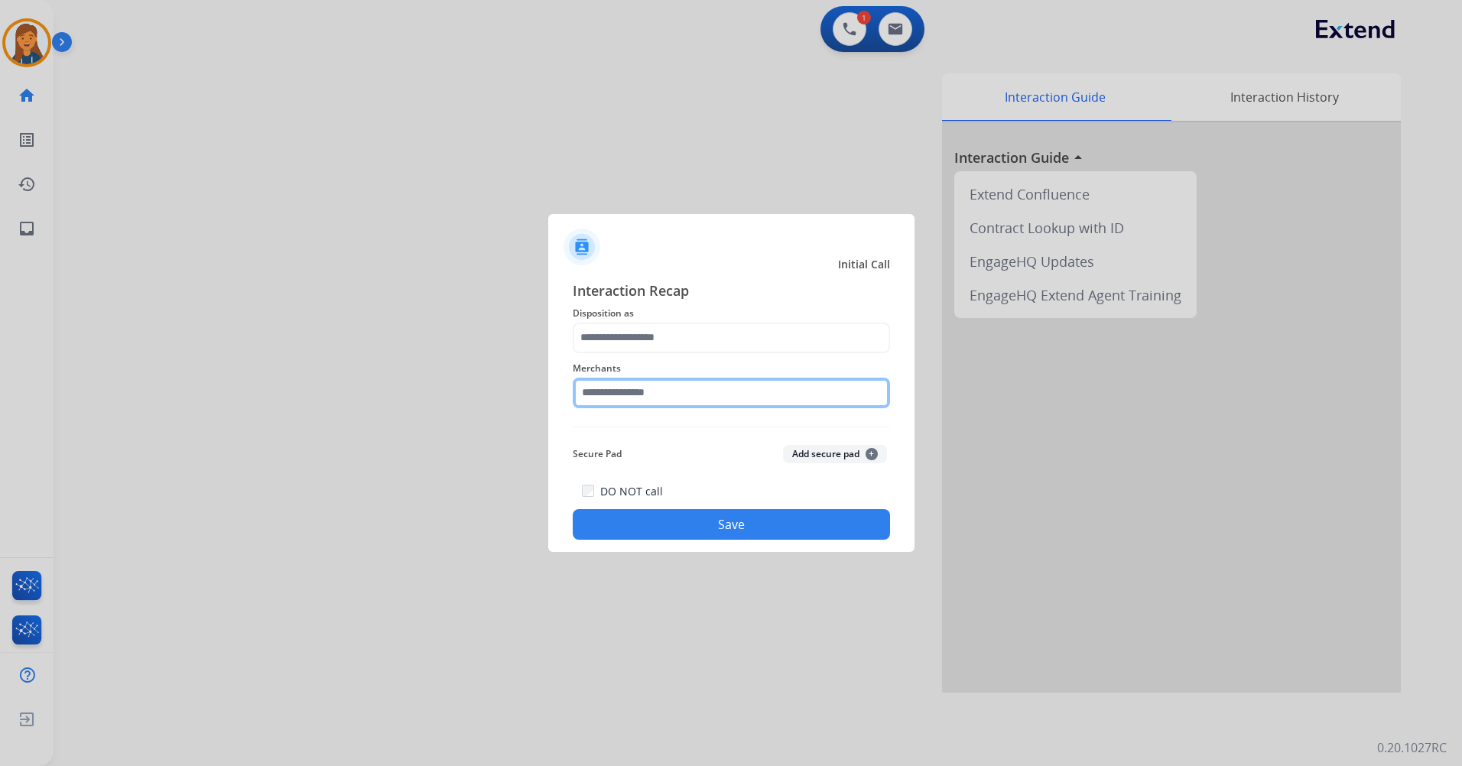
click at [612, 386] on input "text" at bounding box center [731, 393] width 317 height 31
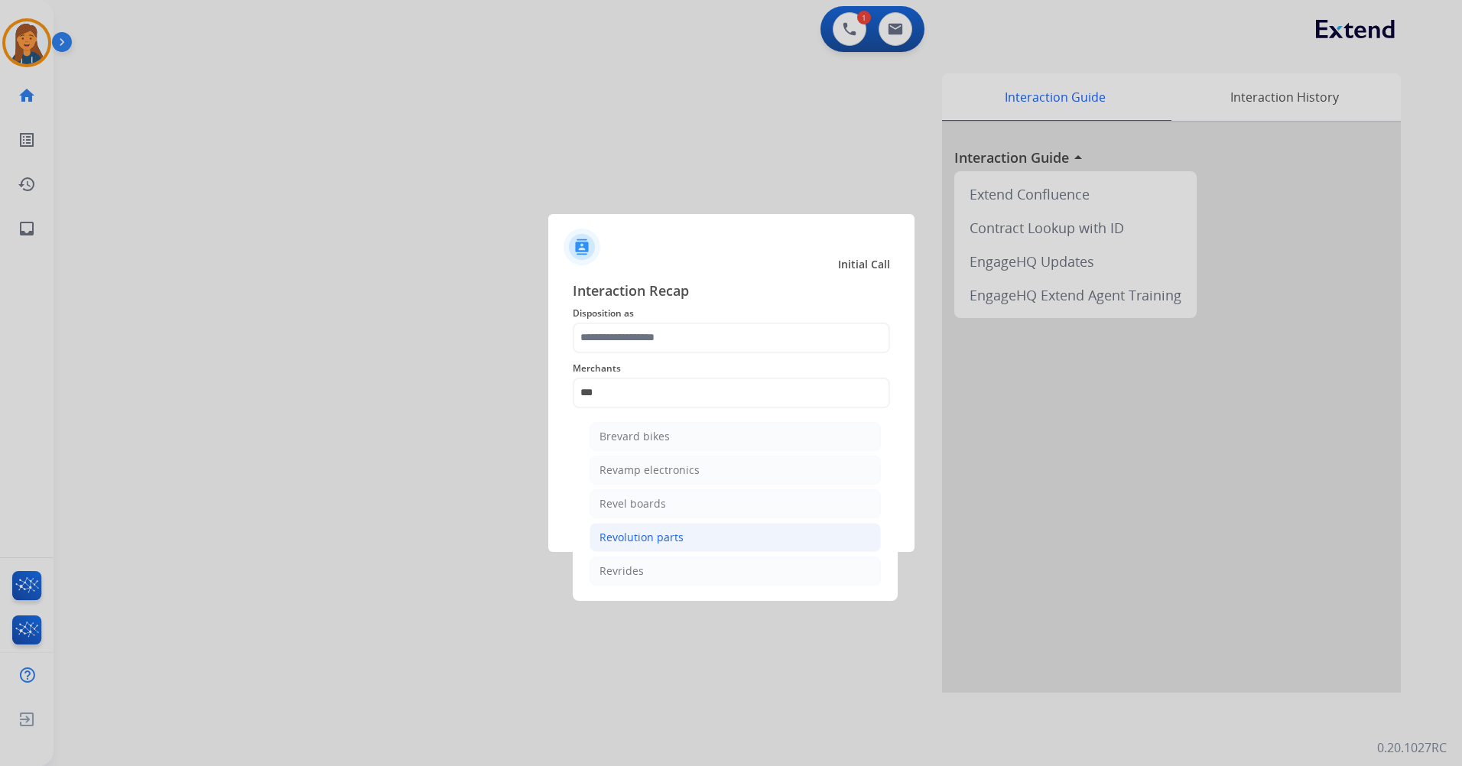
click at [608, 540] on div "Revolution parts" at bounding box center [641, 537] width 84 height 15
type input "**********"
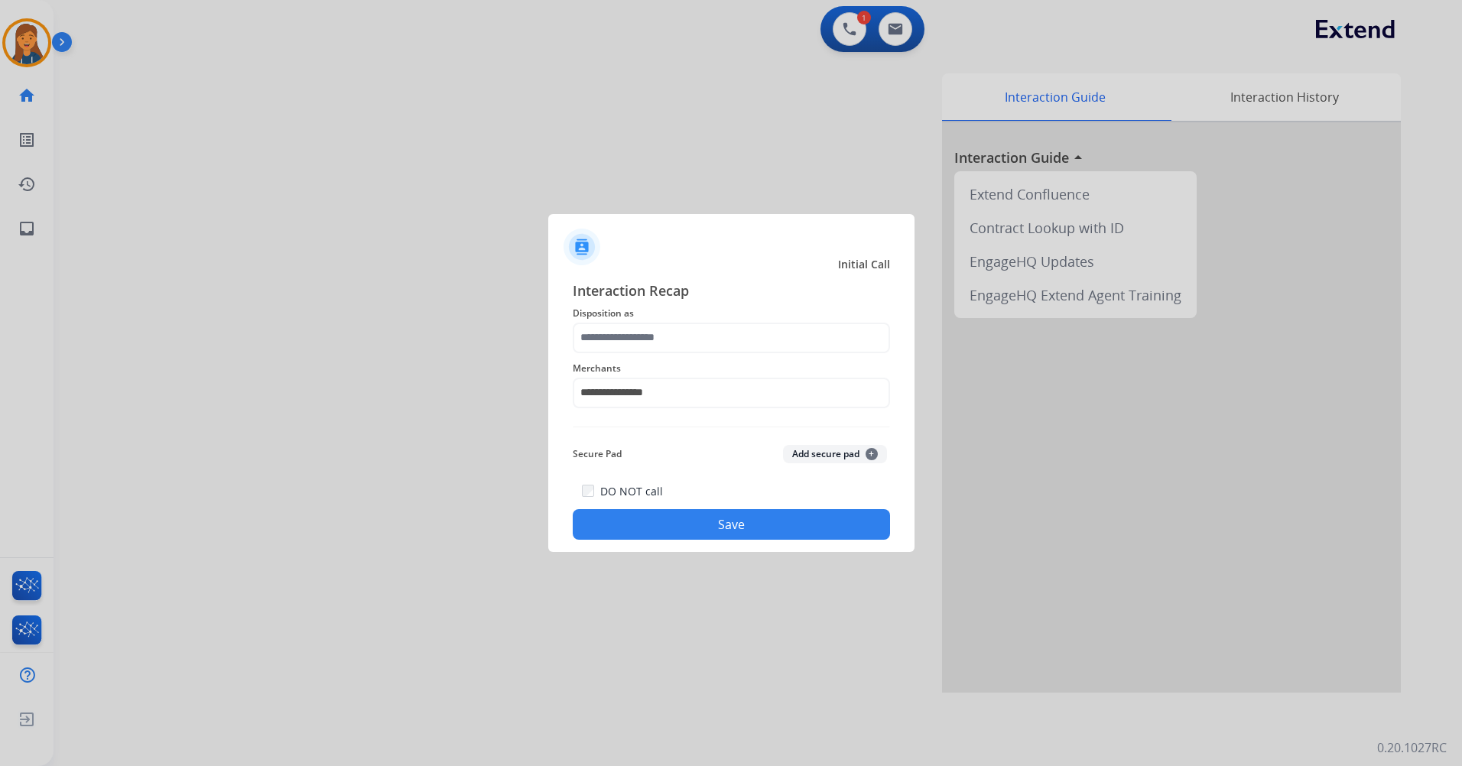
click at [627, 354] on div "**********" at bounding box center [731, 383] width 317 height 61
click at [627, 342] on input "text" at bounding box center [731, 338] width 317 height 31
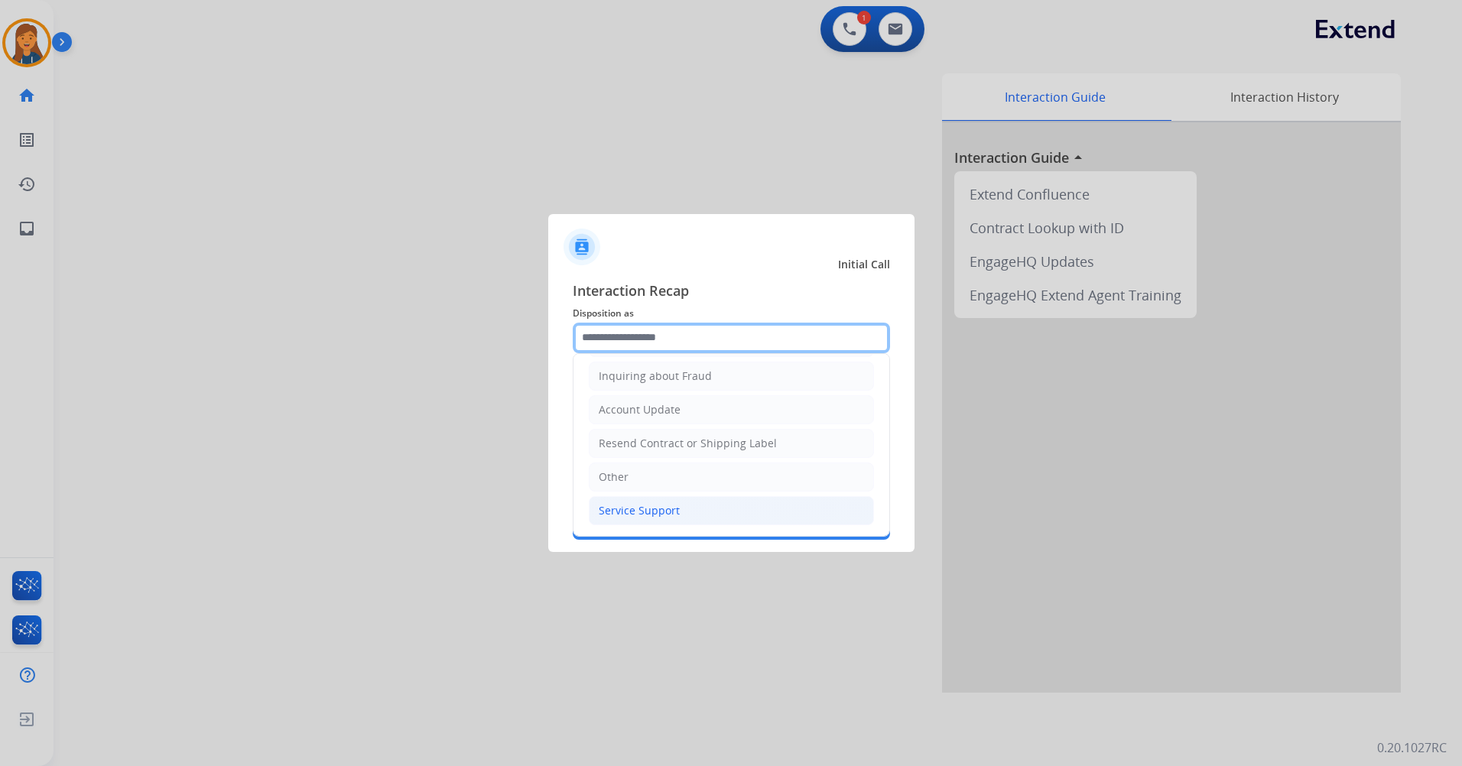
scroll to position [162, 0]
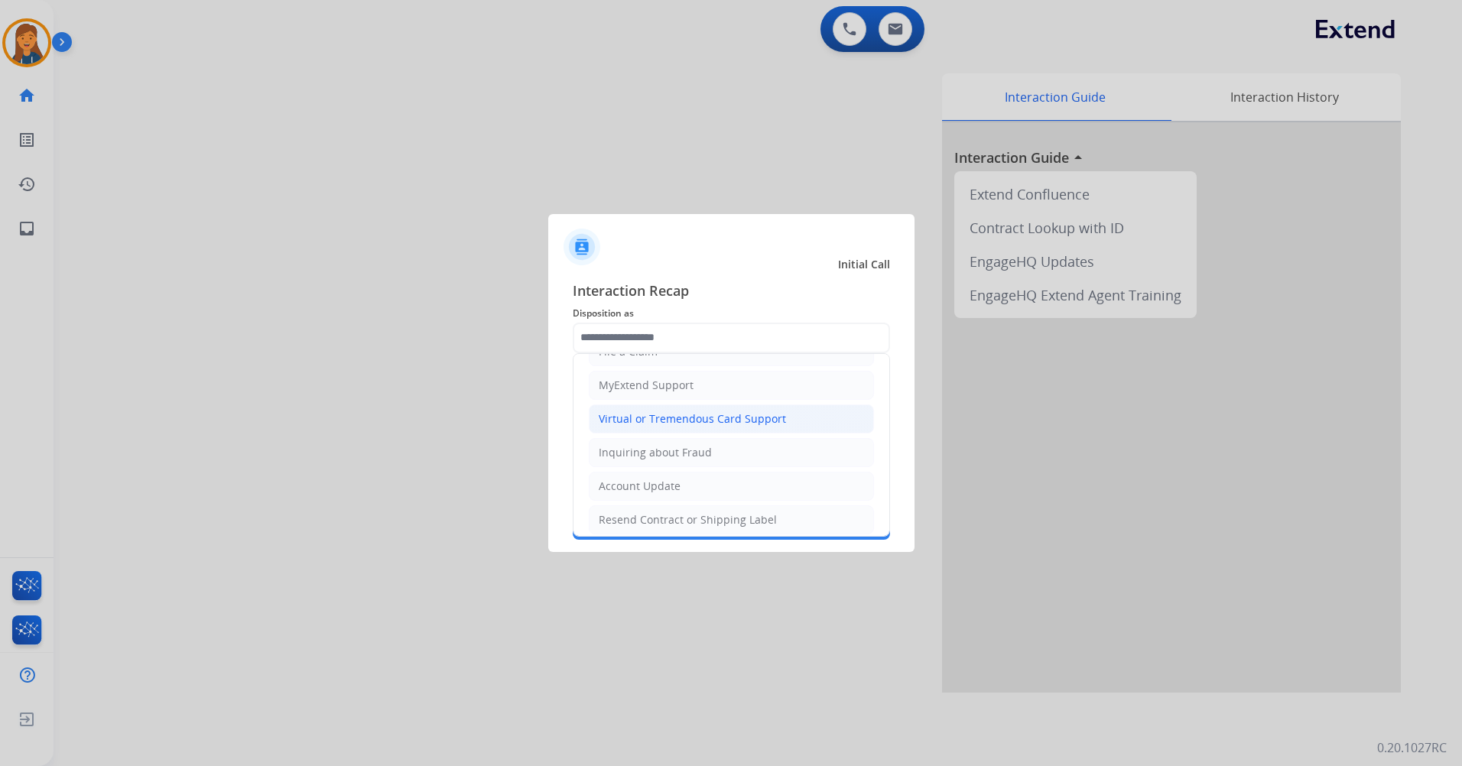
click at [676, 407] on li "Virtual or Tremendous Card Support" at bounding box center [731, 418] width 285 height 29
type input "**********"
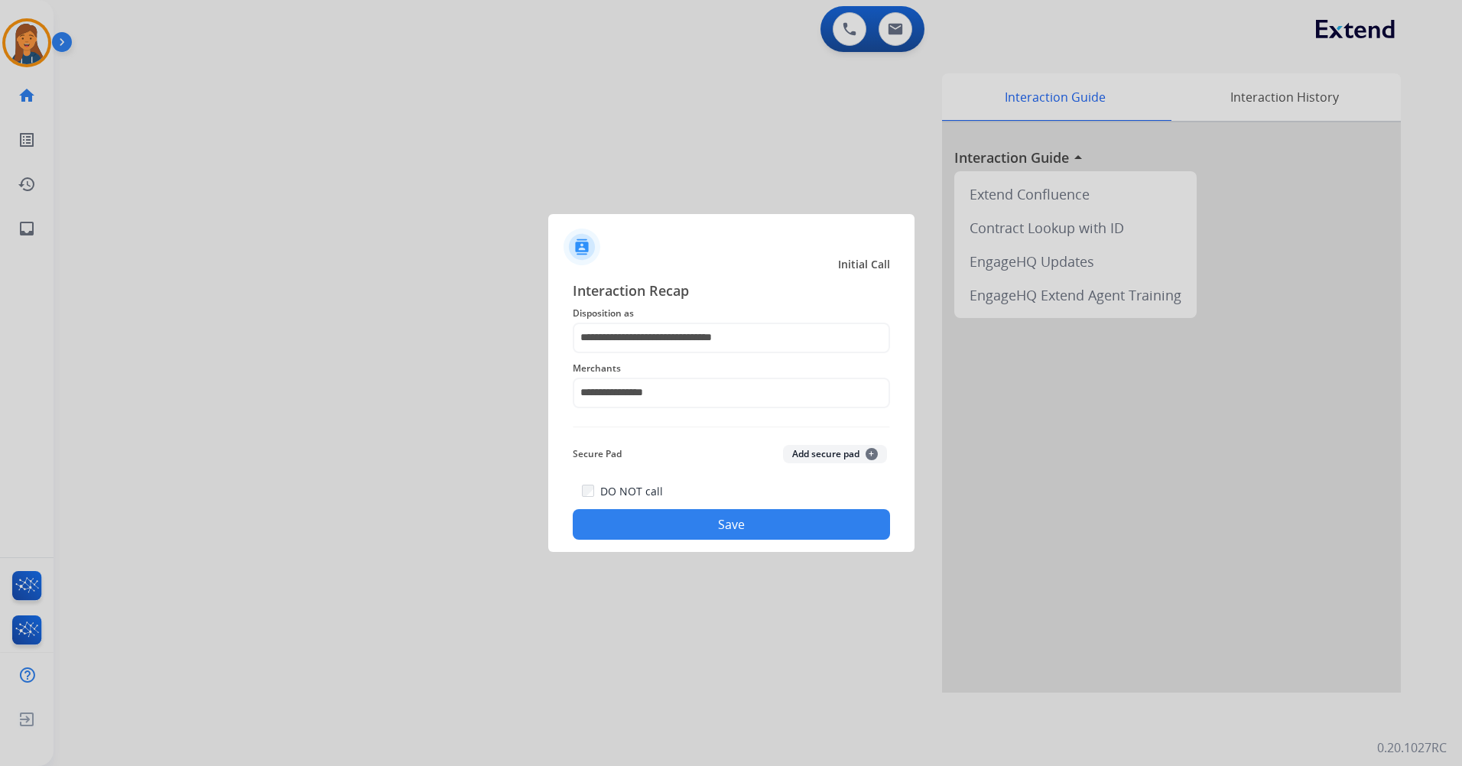
click at [699, 519] on button "Save" at bounding box center [731, 524] width 317 height 31
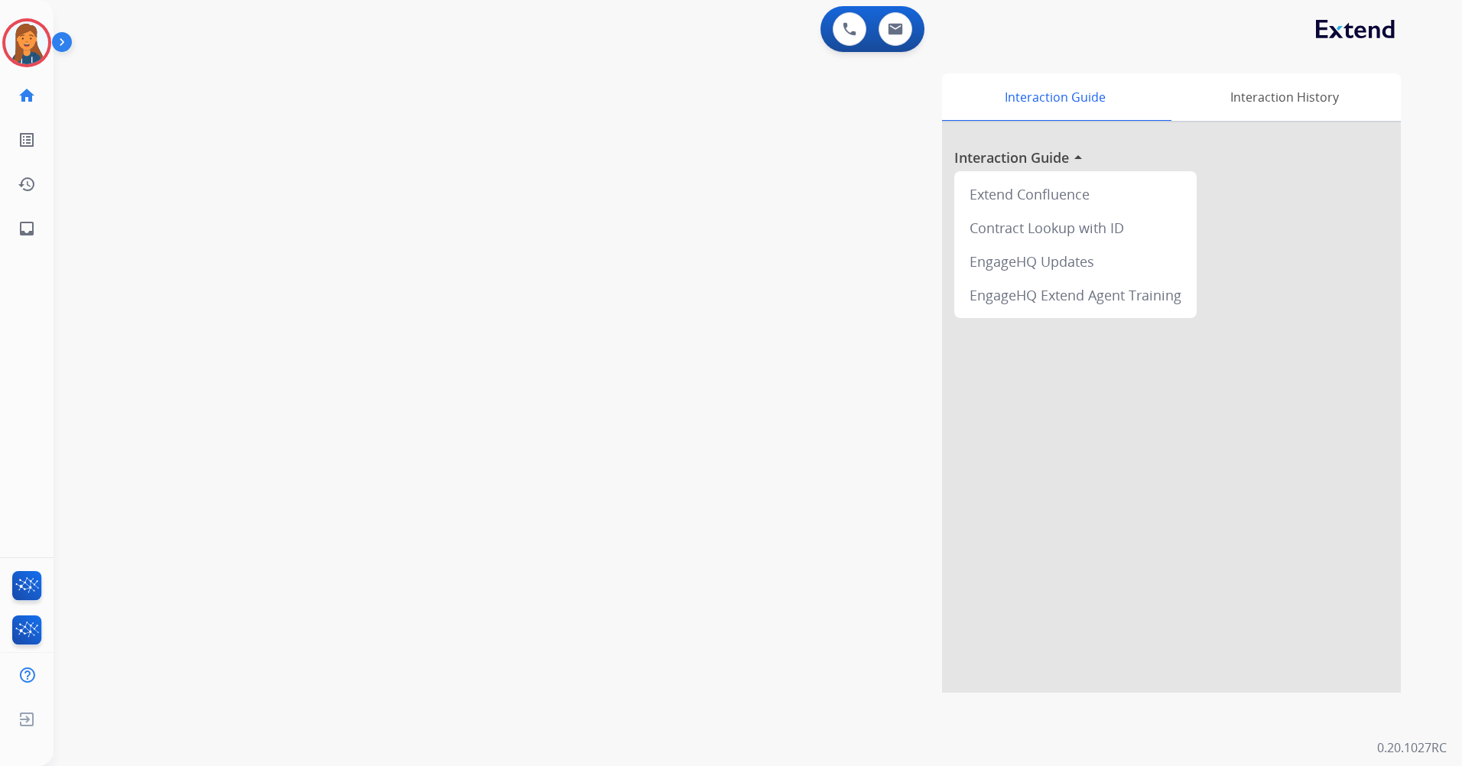
click at [17, 43] on img at bounding box center [26, 42] width 43 height 43
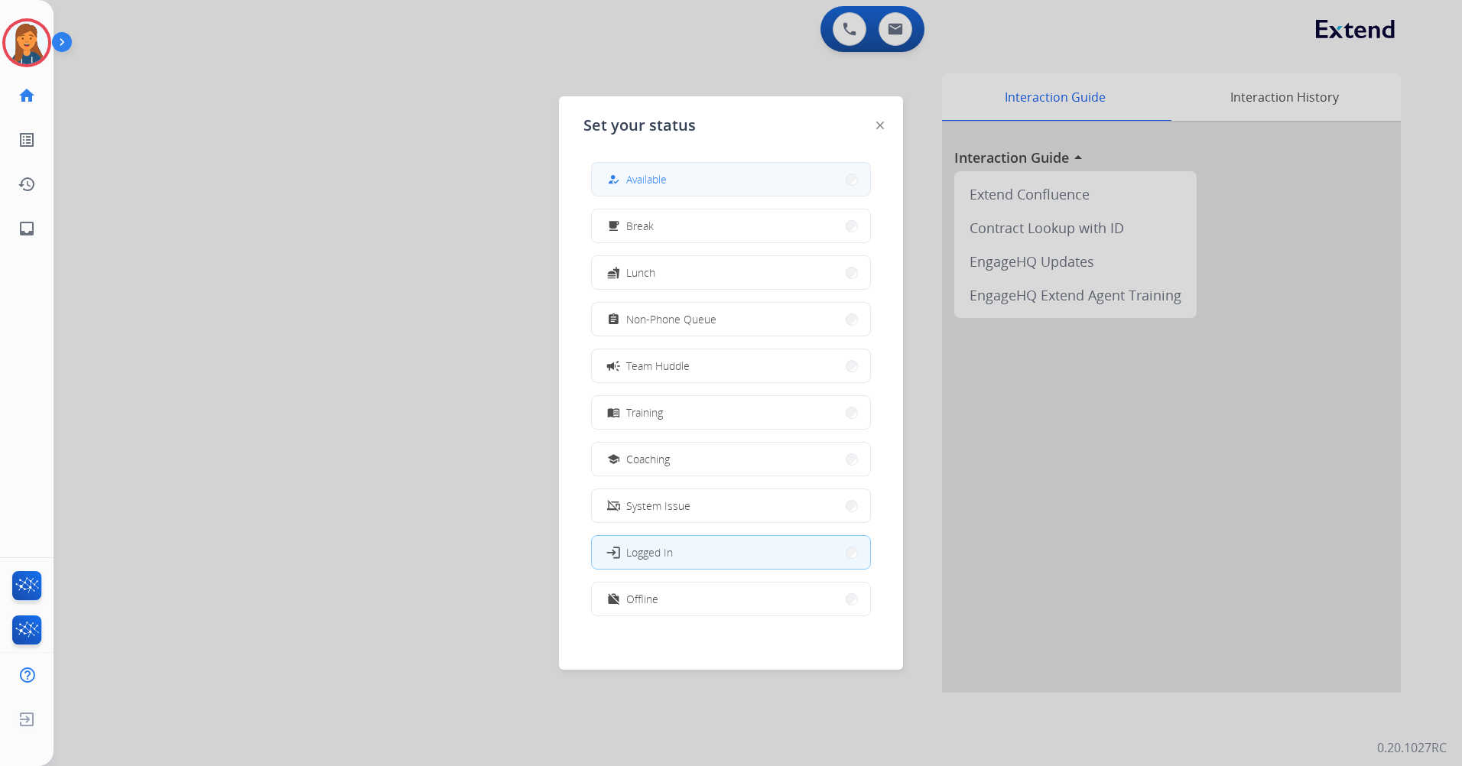
click at [615, 183] on mat-icon "how_to_reg" at bounding box center [613, 179] width 13 height 13
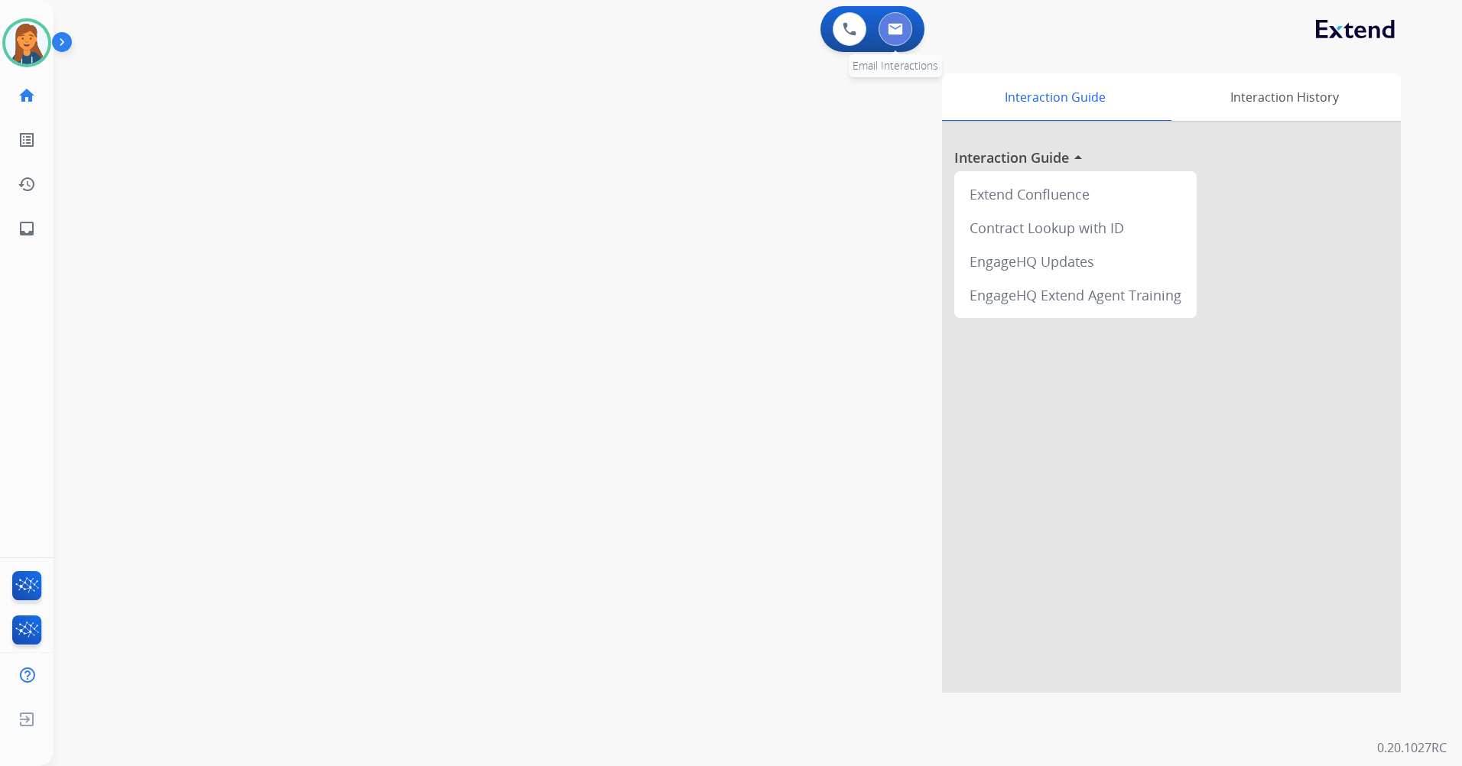
click at [888, 33] on img at bounding box center [894, 29] width 15 height 12
select select "**********"
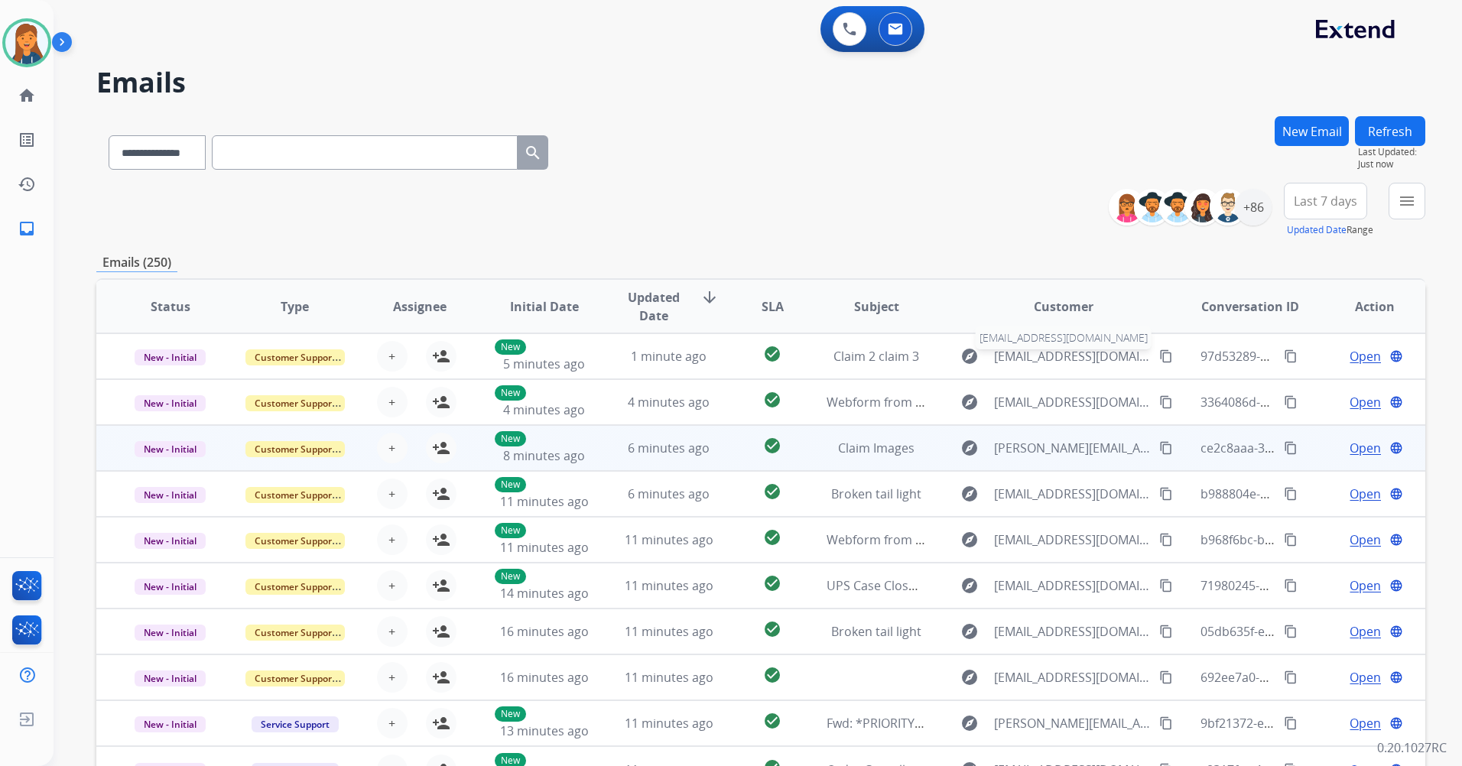
scroll to position [2, 0]
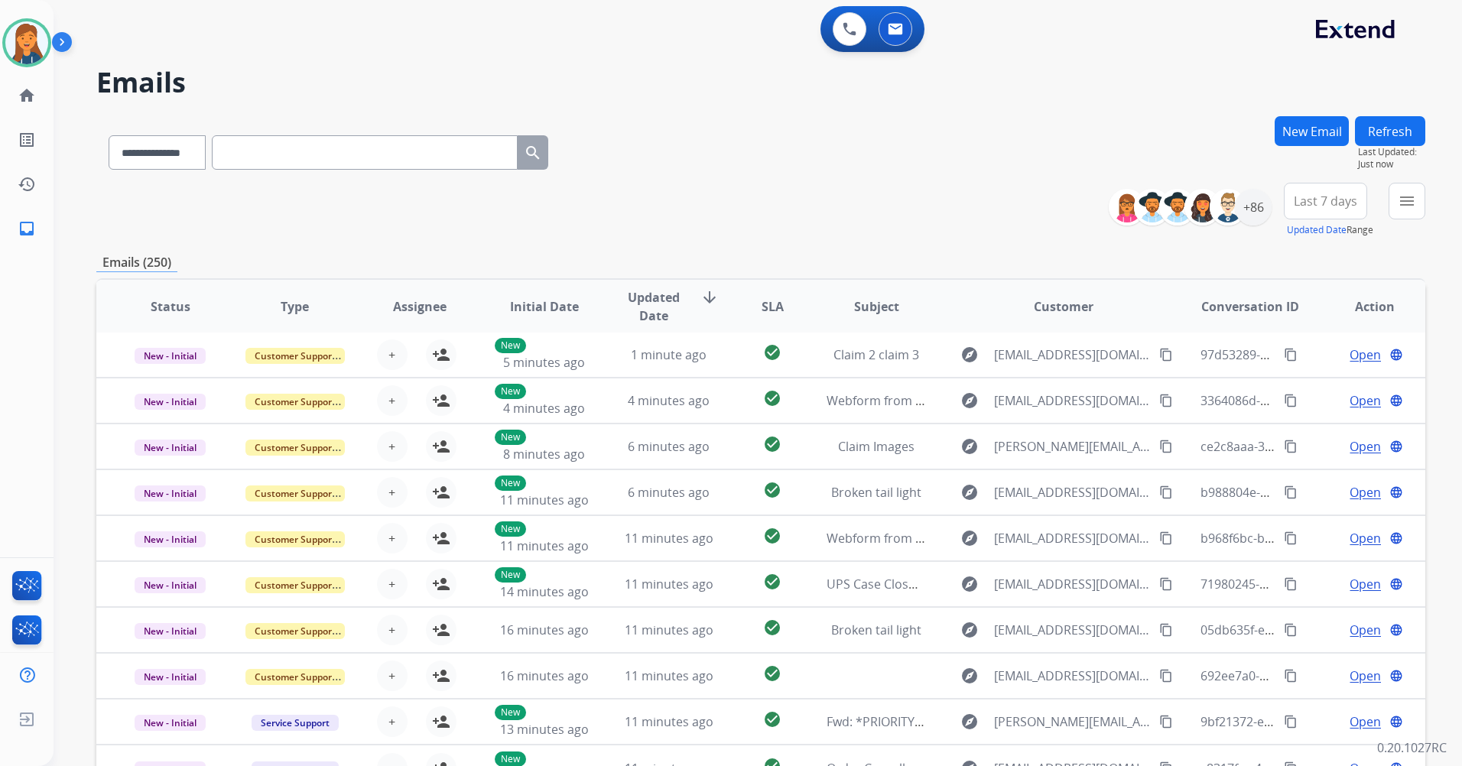
click at [1338, 204] on span "Last 7 days" at bounding box center [1324, 201] width 63 height 6
click at [1326, 391] on div "Last 90 days" at bounding box center [1320, 386] width 84 height 23
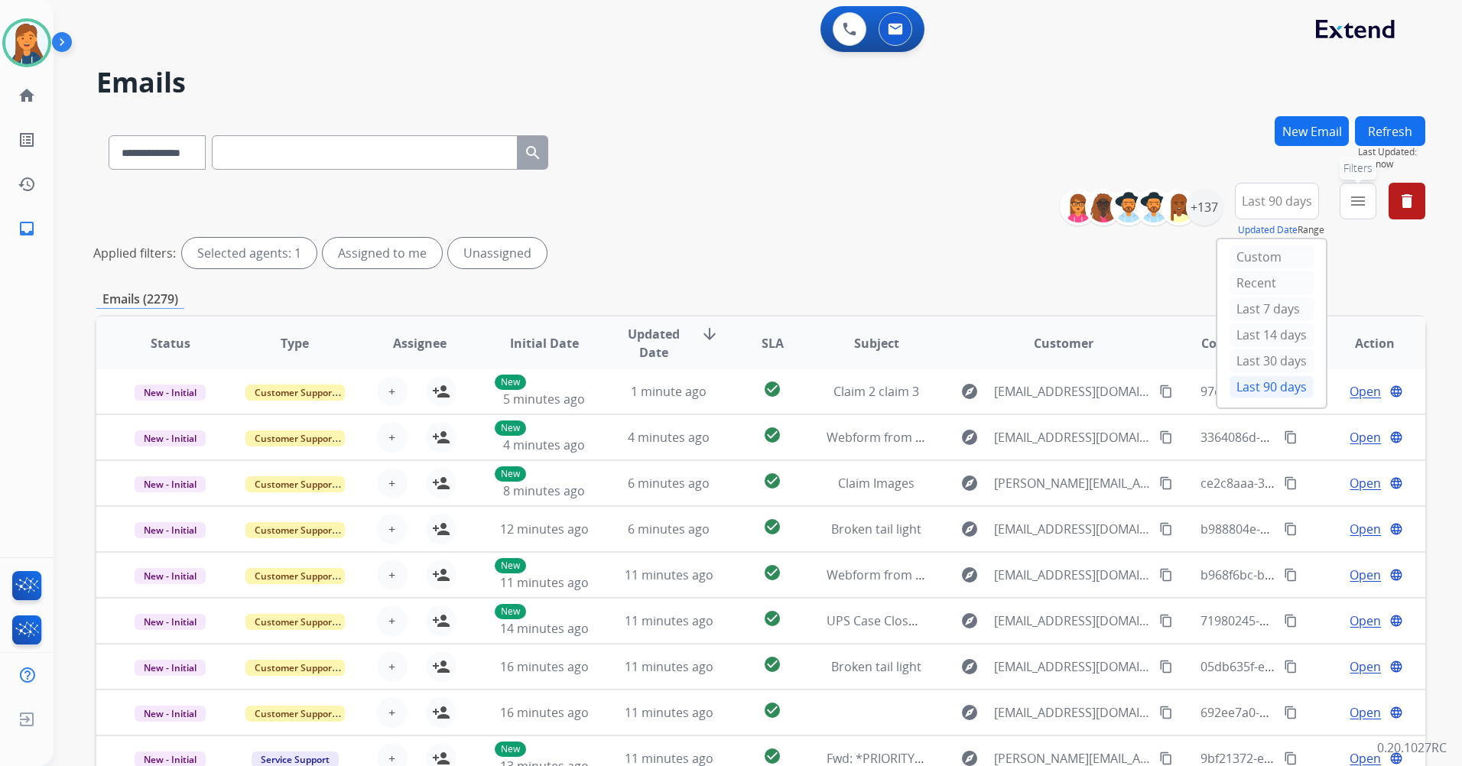
click at [1362, 204] on mat-icon "menu" at bounding box center [1357, 201] width 18 height 18
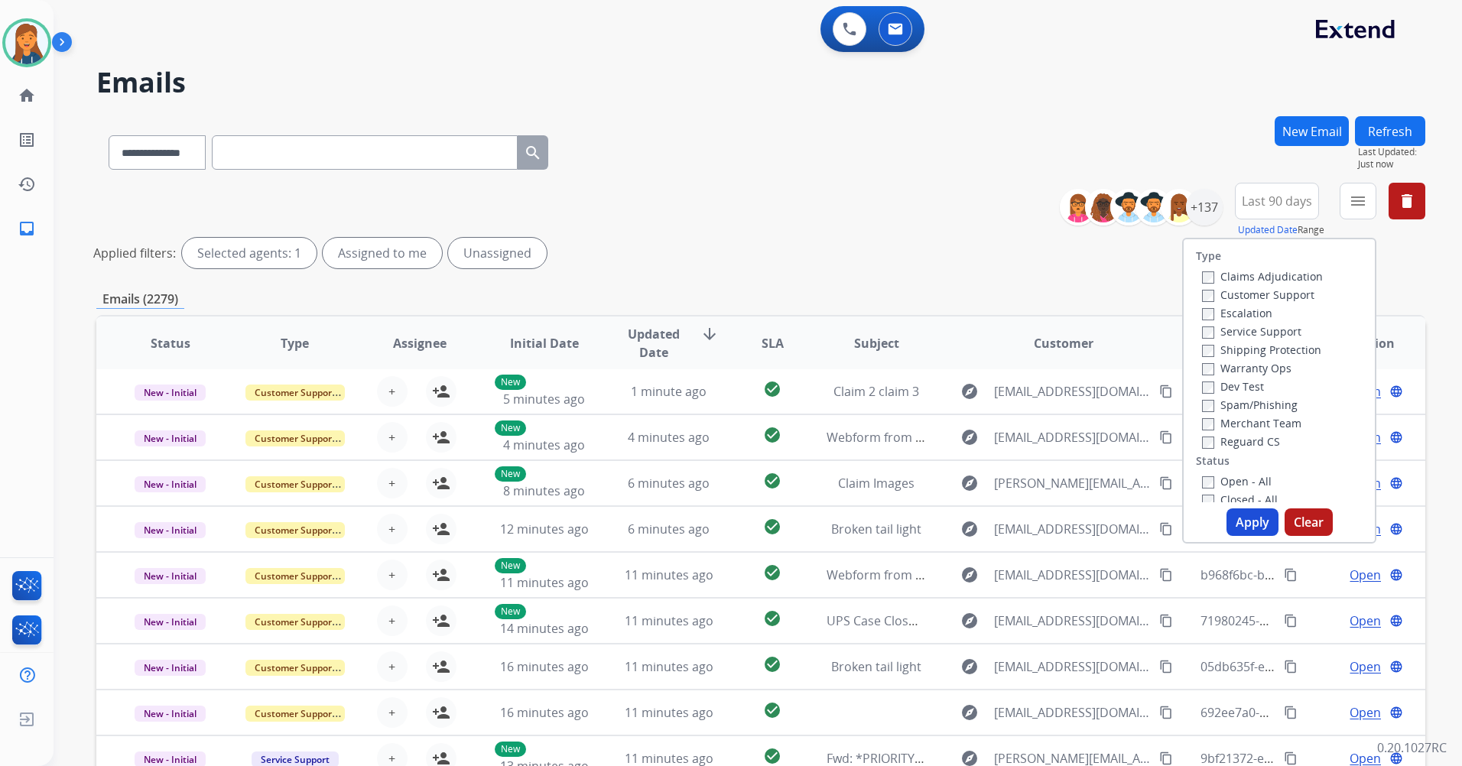
click at [1238, 296] on label "Customer Support" at bounding box center [1258, 294] width 112 height 15
click at [1234, 355] on label "Shipping Protection" at bounding box center [1261, 349] width 119 height 15
click at [1230, 440] on label "Reguard CS" at bounding box center [1241, 441] width 78 height 15
click at [1241, 479] on label "Open - All" at bounding box center [1237, 481] width 70 height 15
click at [1235, 516] on button "Apply" at bounding box center [1252, 522] width 52 height 28
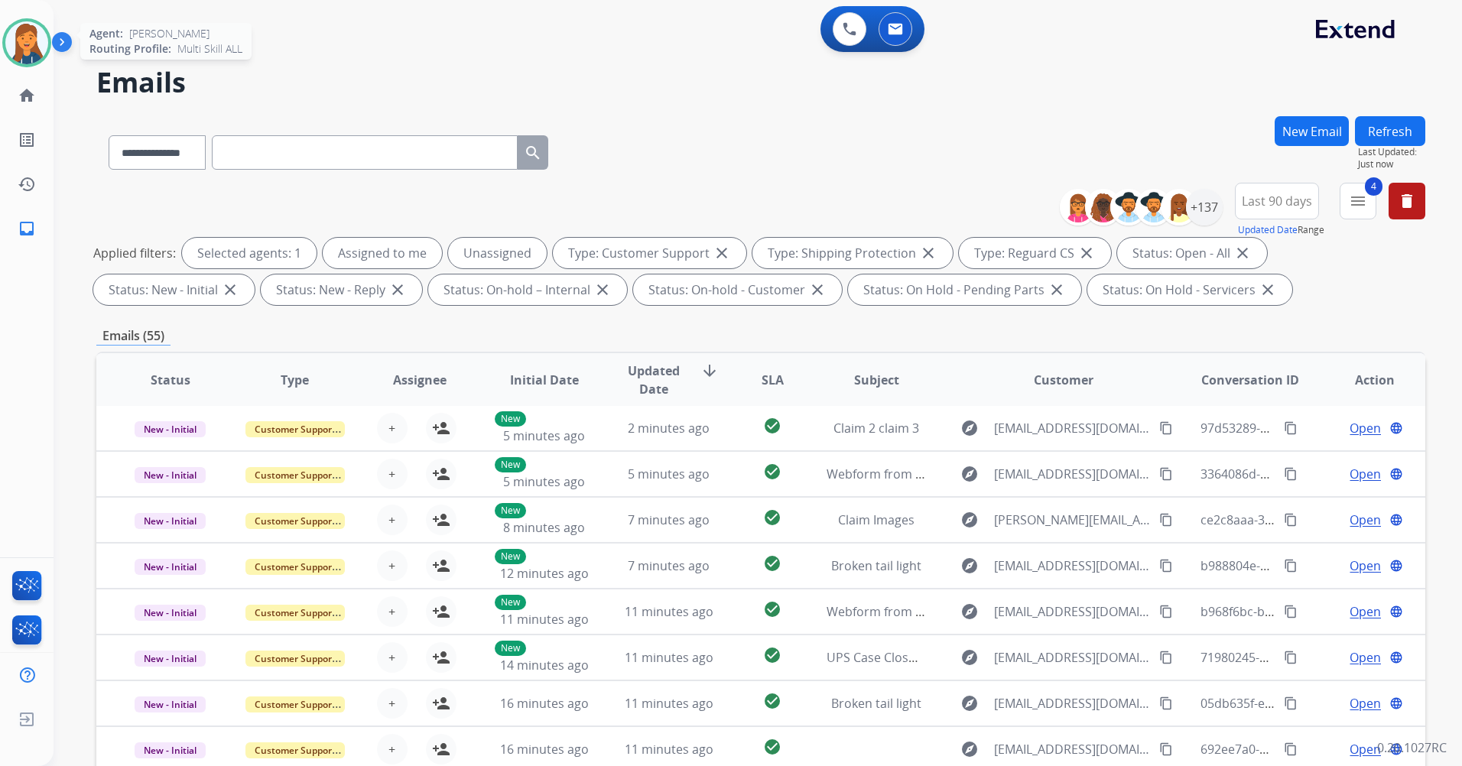
click at [10, 43] on img at bounding box center [26, 42] width 43 height 43
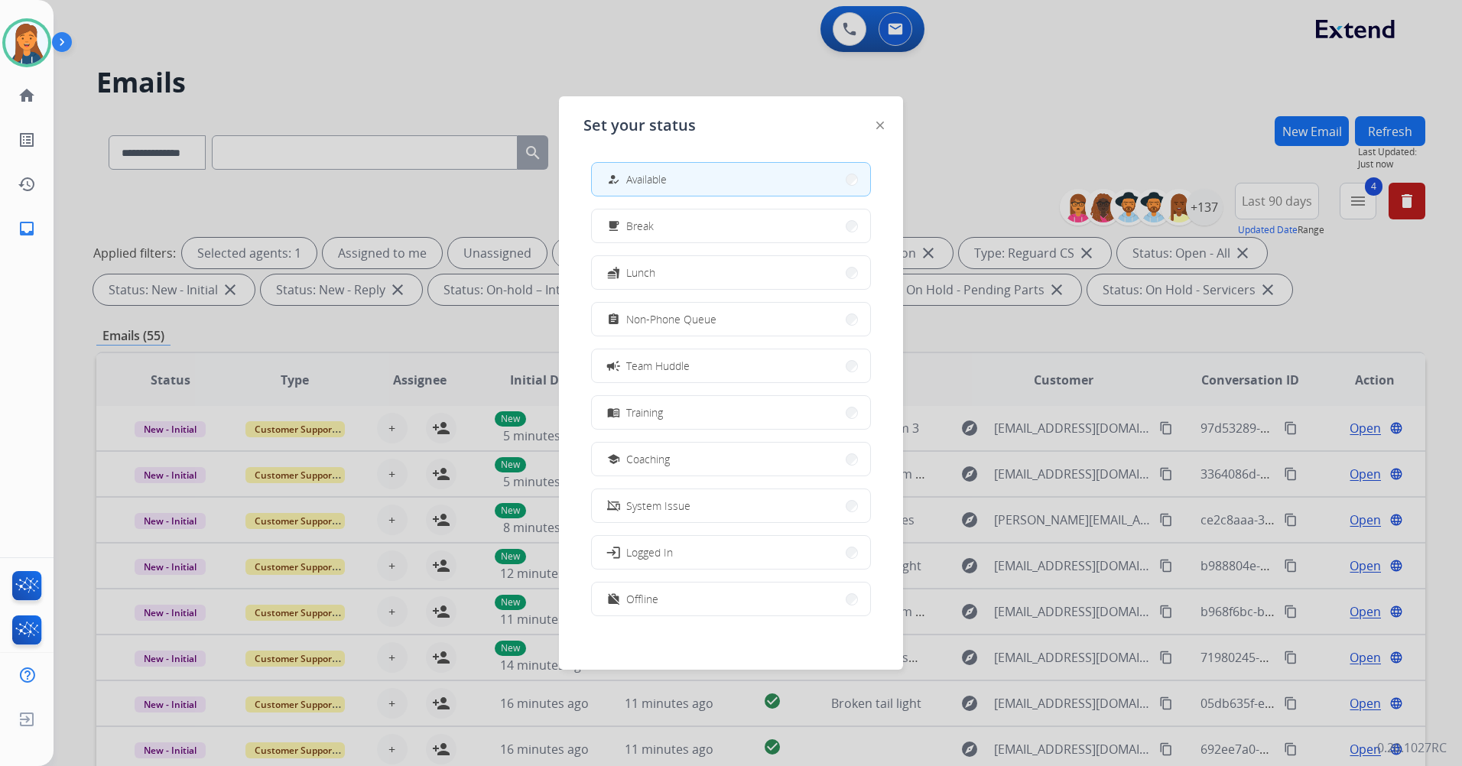
click at [720, 323] on button "assignment Non-Phone Queue" at bounding box center [731, 319] width 278 height 33
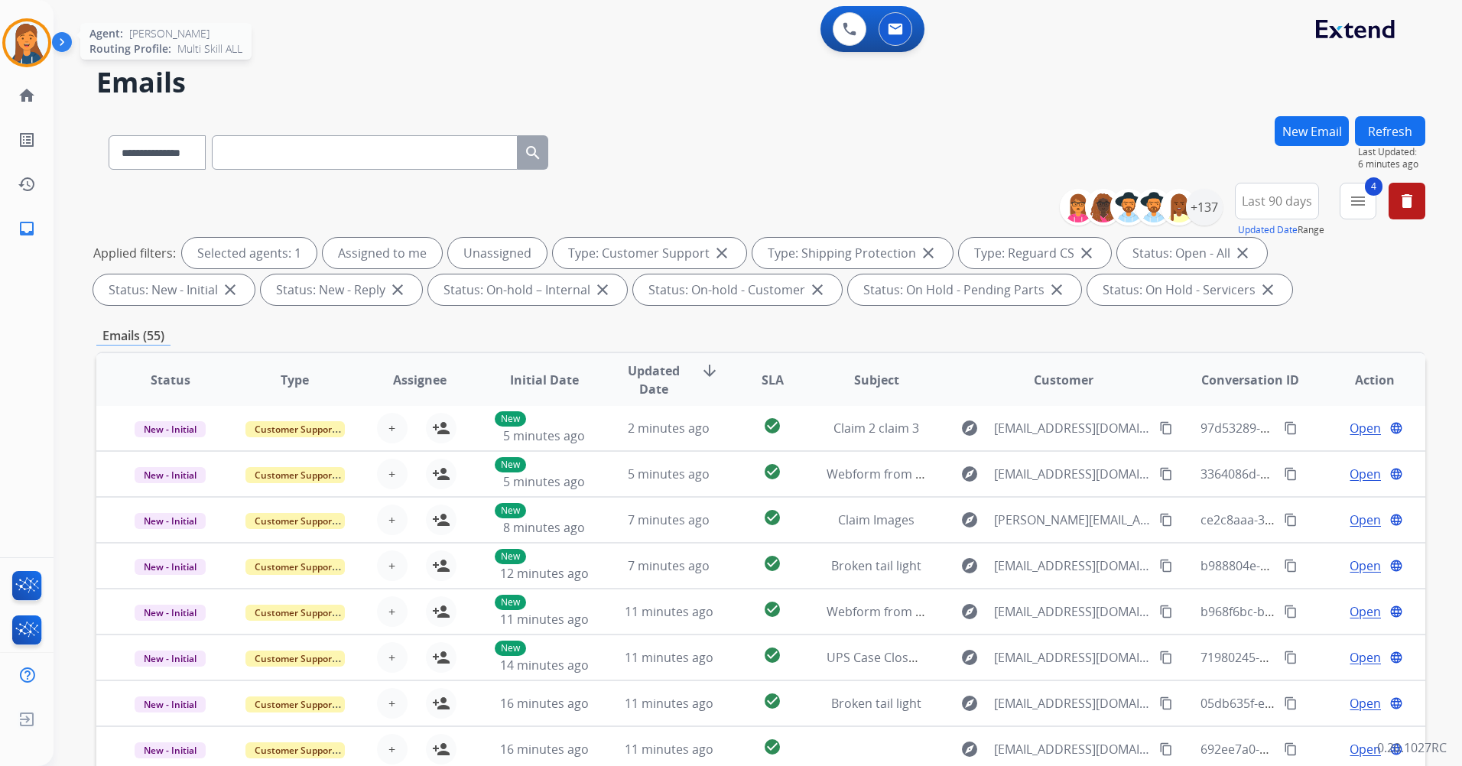
click at [28, 52] on img at bounding box center [26, 42] width 43 height 43
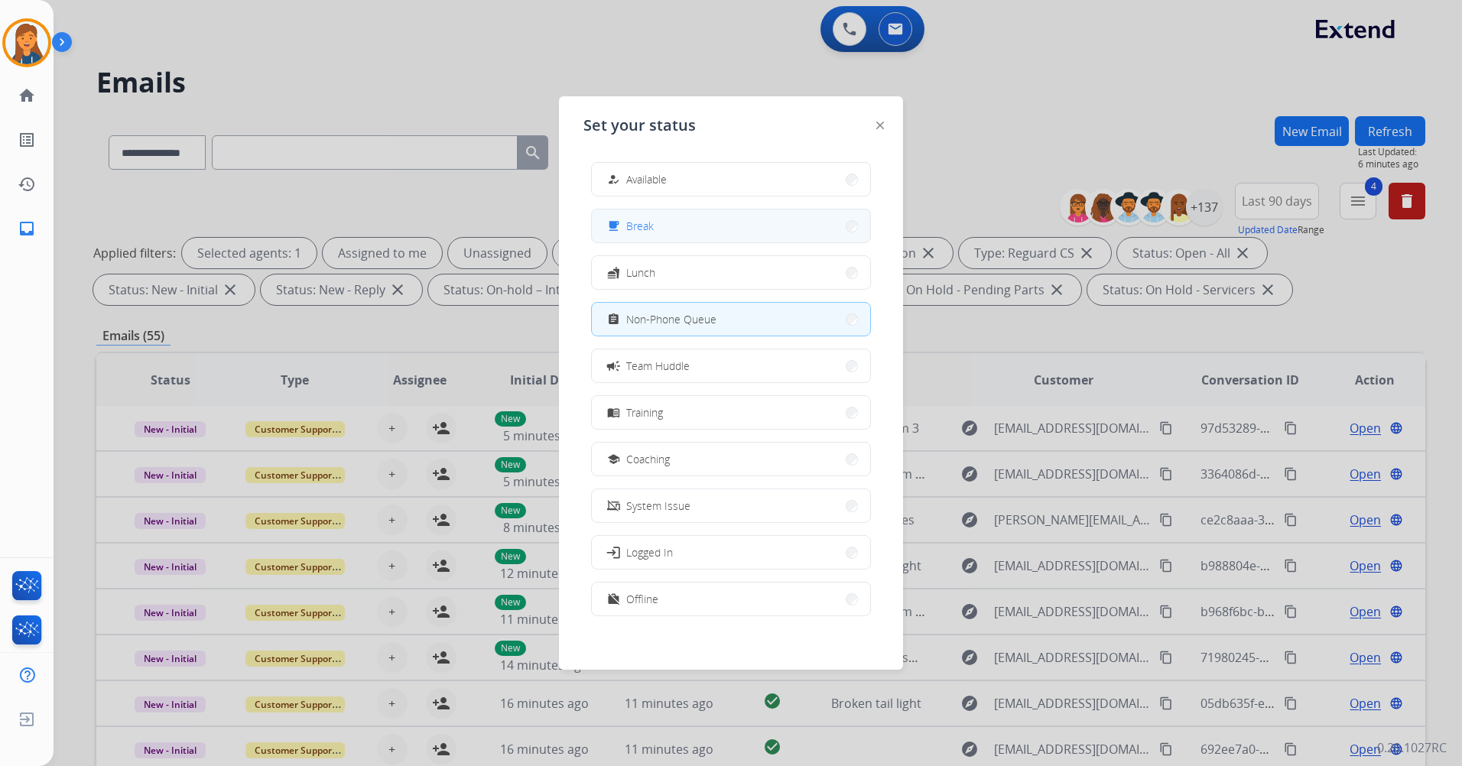
click at [651, 235] on button "free_breakfast Break" at bounding box center [731, 225] width 278 height 33
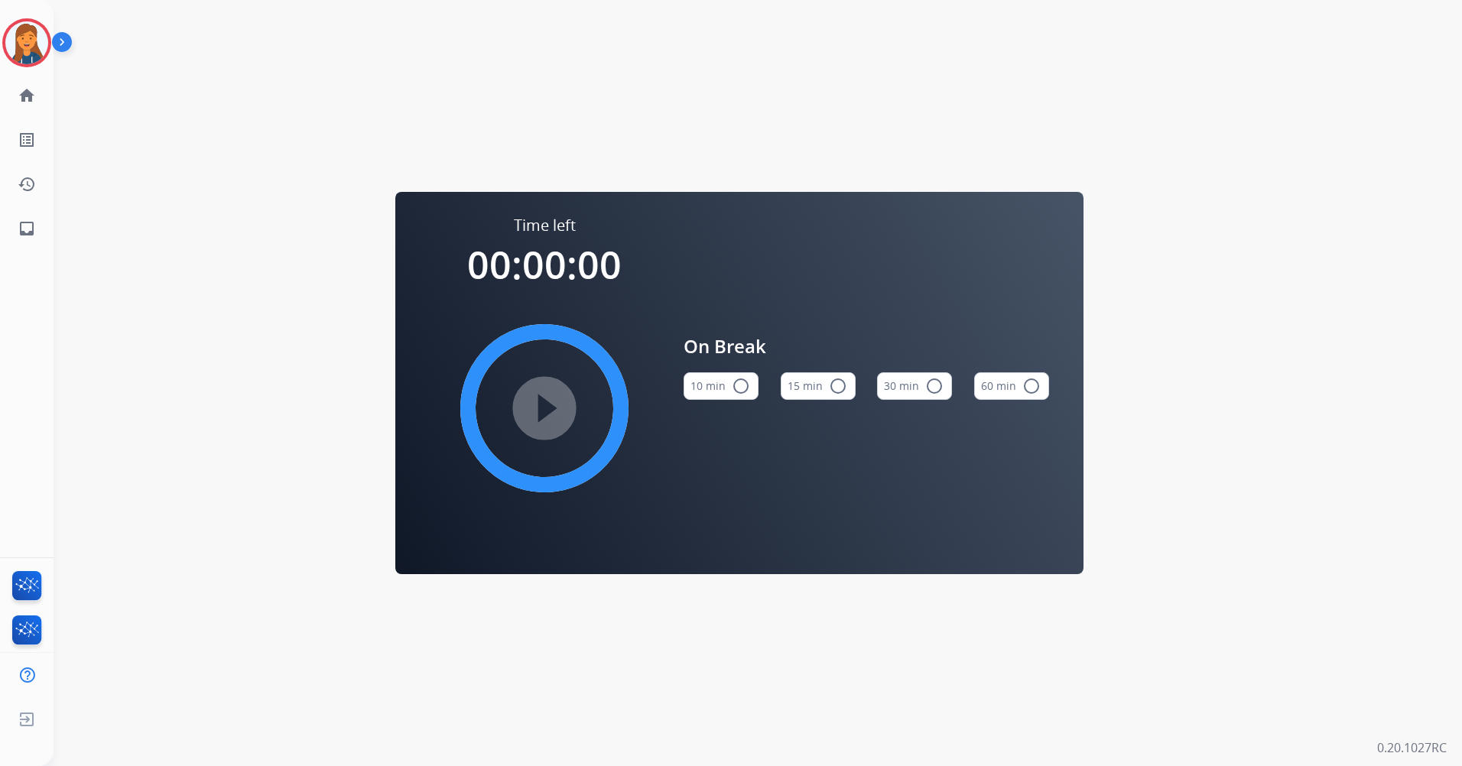
click at [801, 392] on button "15 min radio_button_unchecked" at bounding box center [817, 386] width 75 height 28
click at [547, 406] on mat-icon "play_circle_filled" at bounding box center [544, 408] width 18 height 18
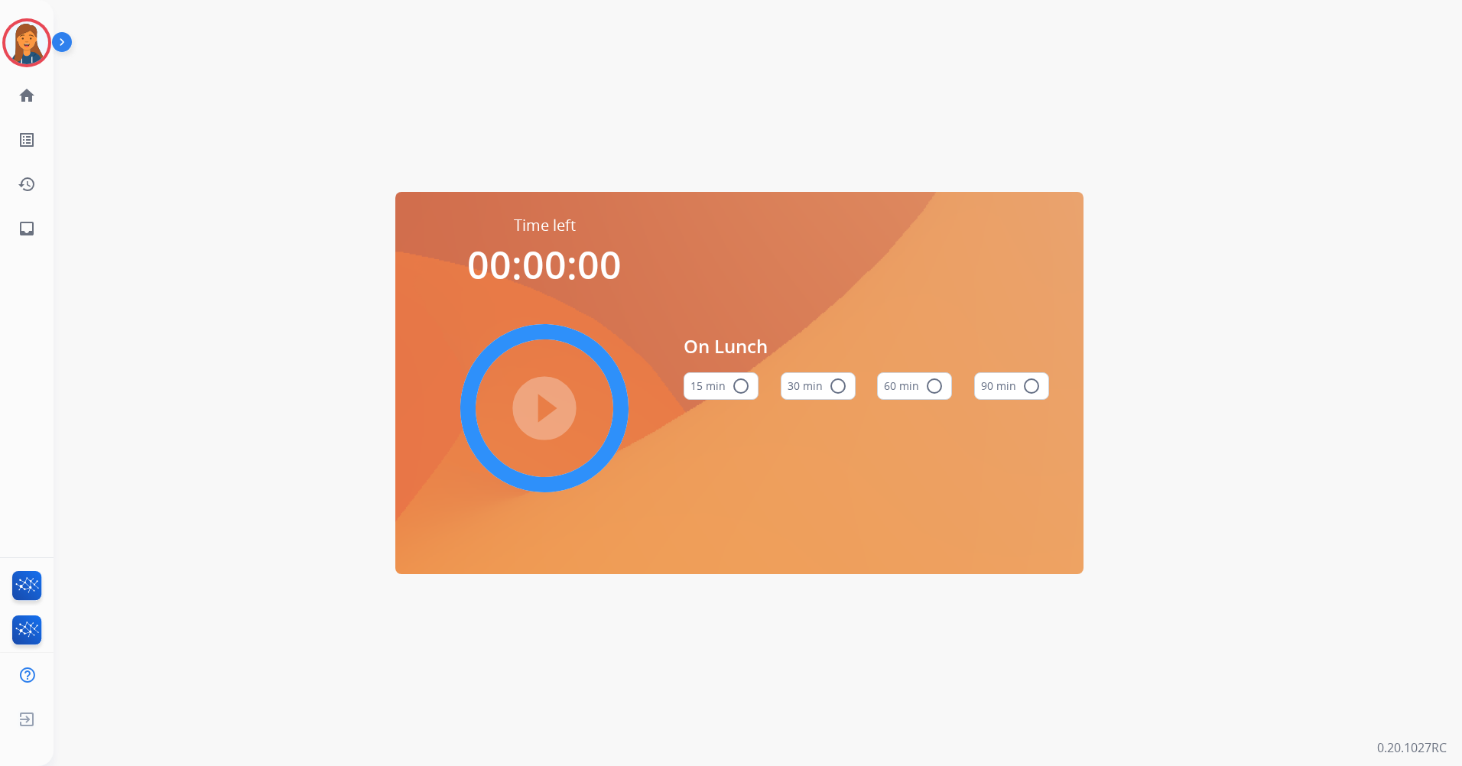
click at [17, 36] on img at bounding box center [26, 42] width 43 height 43
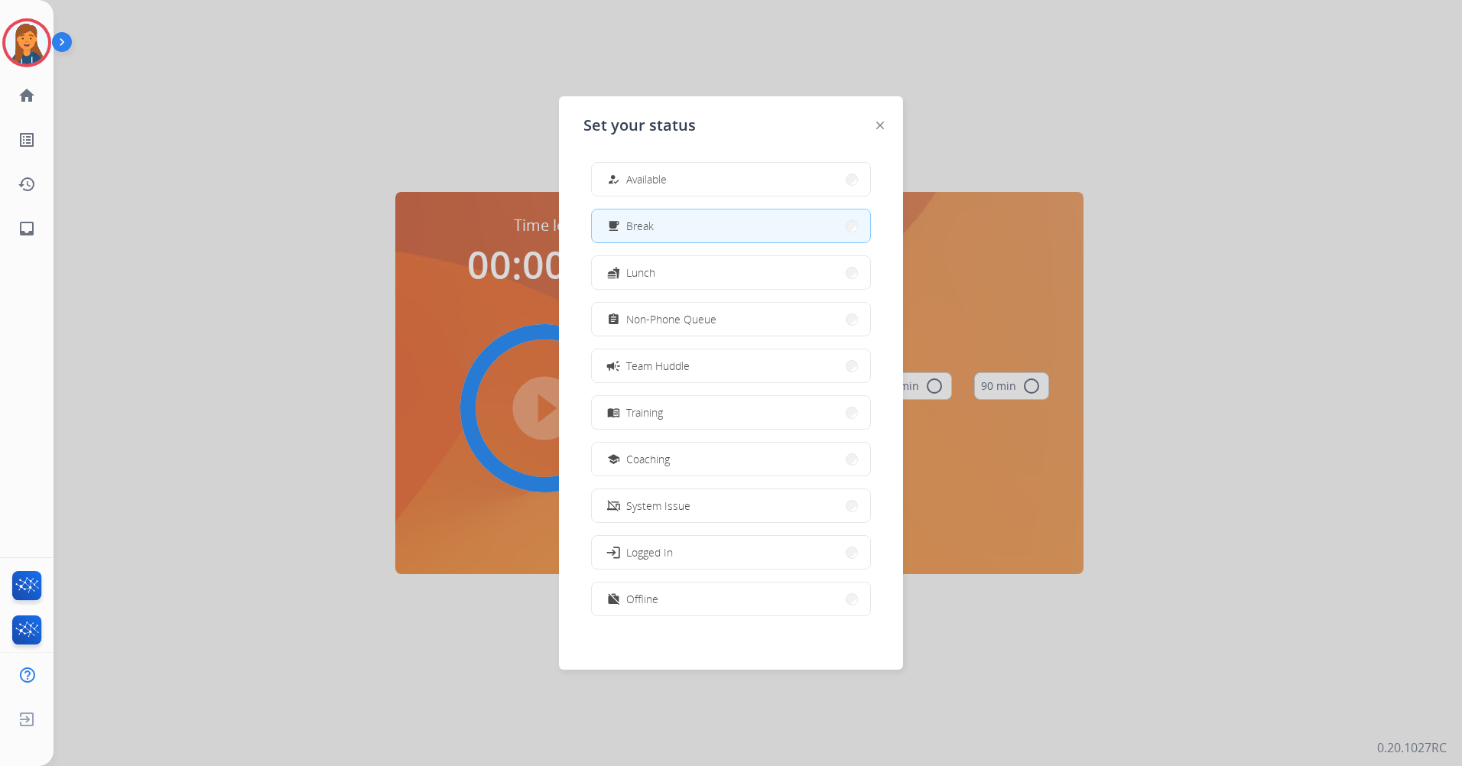
click at [646, 229] on span "Break" at bounding box center [640, 226] width 28 height 16
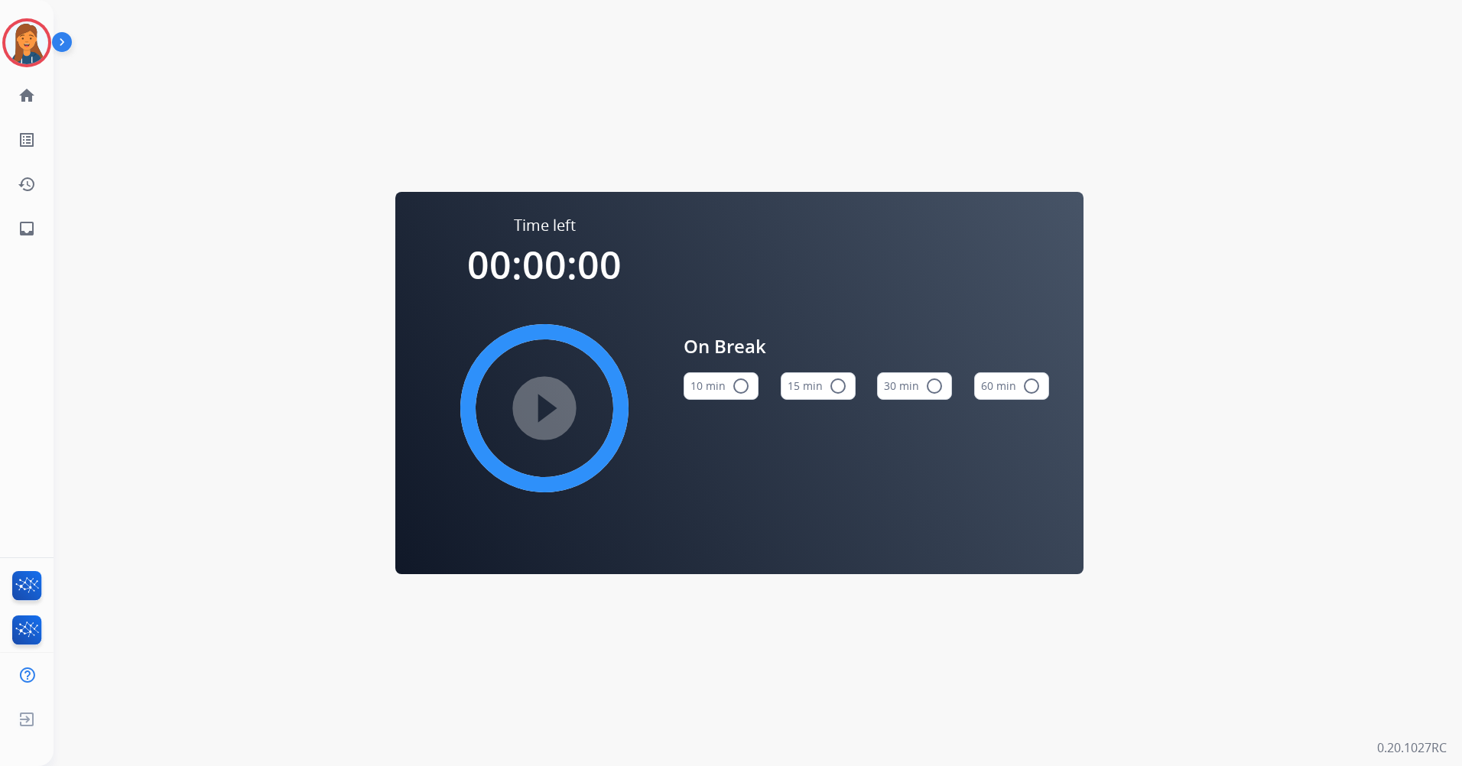
click at [257, 218] on div "Time left 00:00:00 play_circle_filled On Break 10 min radio_button_unchecked 15…" at bounding box center [739, 383] width 1371 height 766
click at [2, 41] on div "[PERSON_NAME] Break Edit Avatar Agent: [PERSON_NAME] Profile: Multi Skill ALL" at bounding box center [27, 42] width 54 height 49
click at [28, 51] on img at bounding box center [26, 42] width 43 height 43
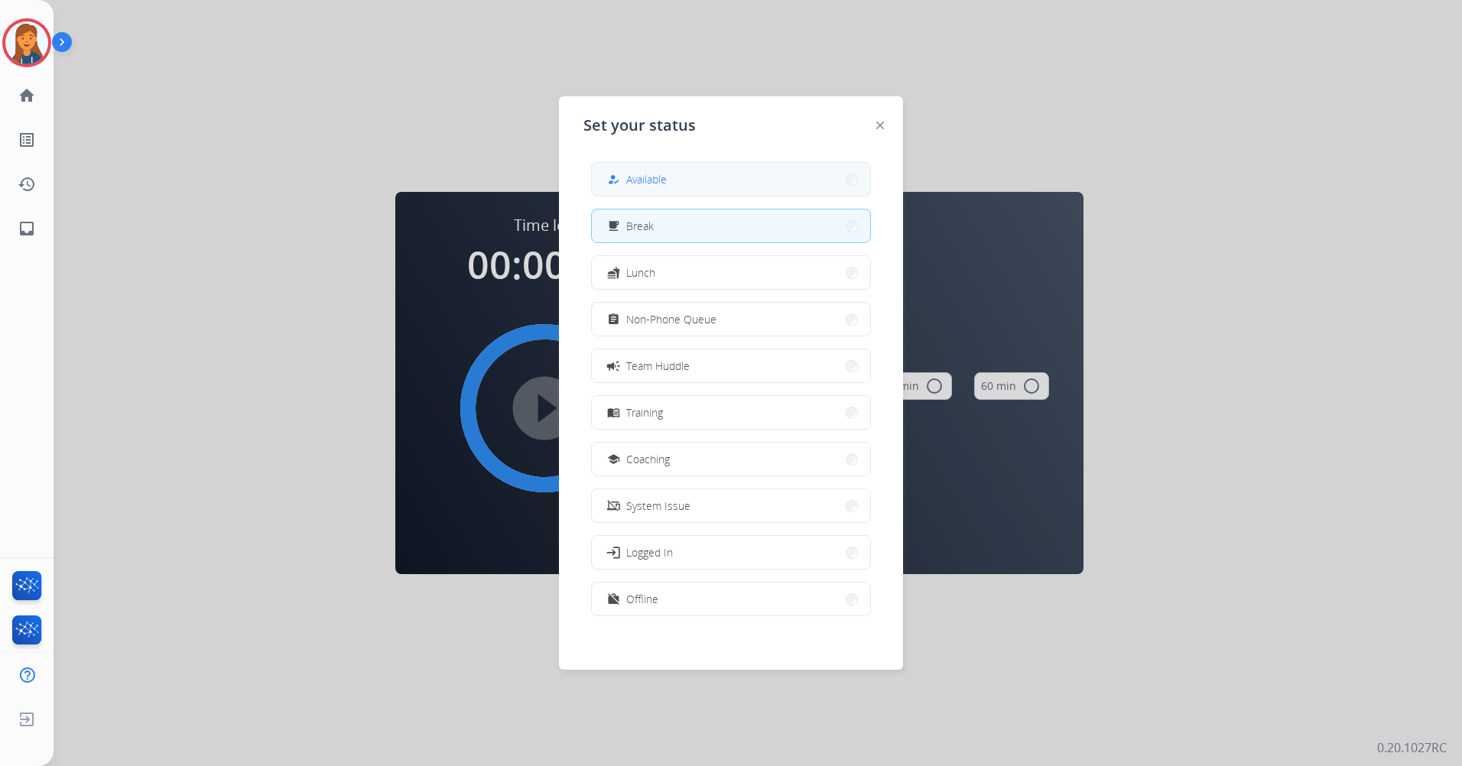
click at [654, 163] on div "how_to_reg Available" at bounding box center [731, 179] width 280 height 34
click at [638, 163] on div "how_to_reg Available" at bounding box center [731, 179] width 280 height 34
click at [728, 164] on button "how_to_reg Available" at bounding box center [731, 179] width 278 height 33
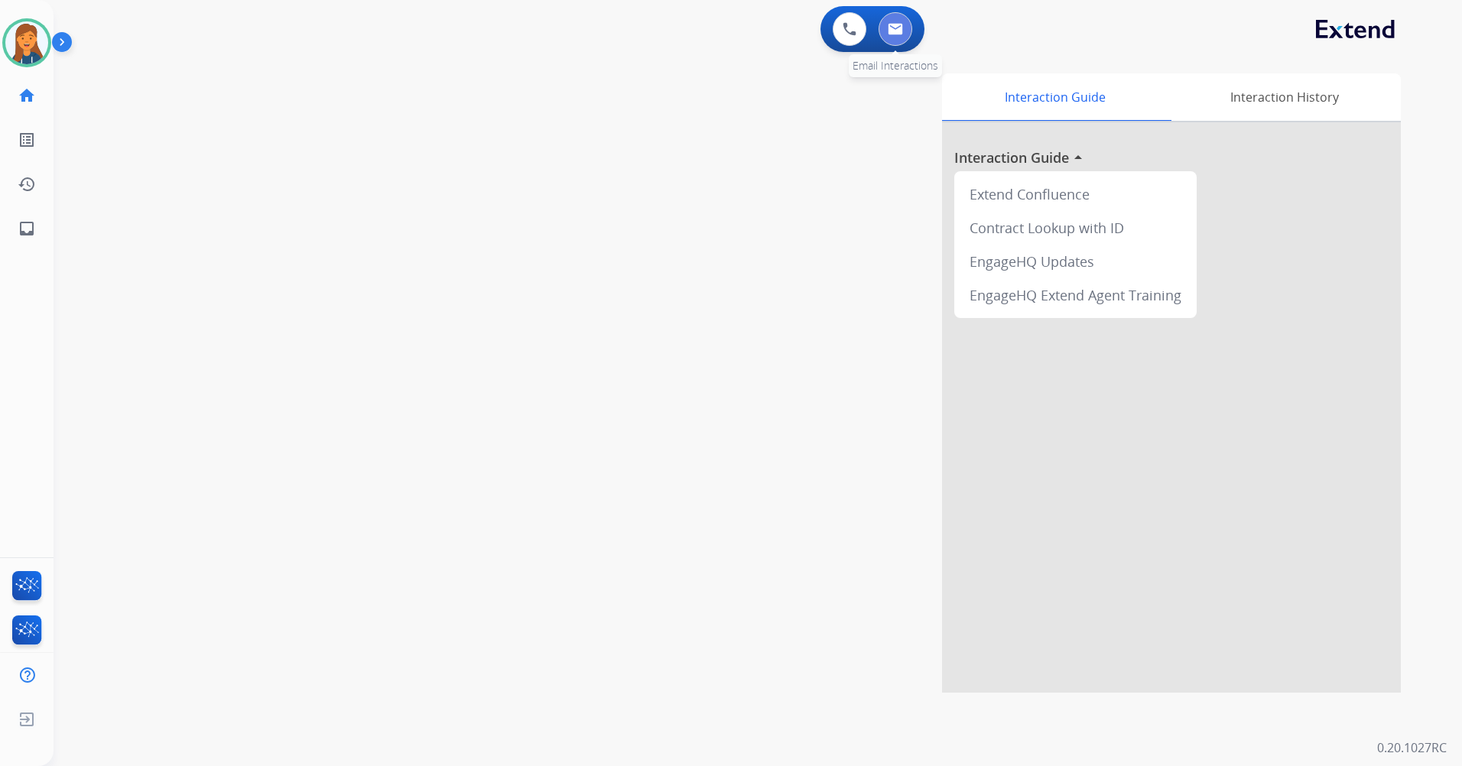
click at [887, 28] on button at bounding box center [895, 29] width 34 height 34
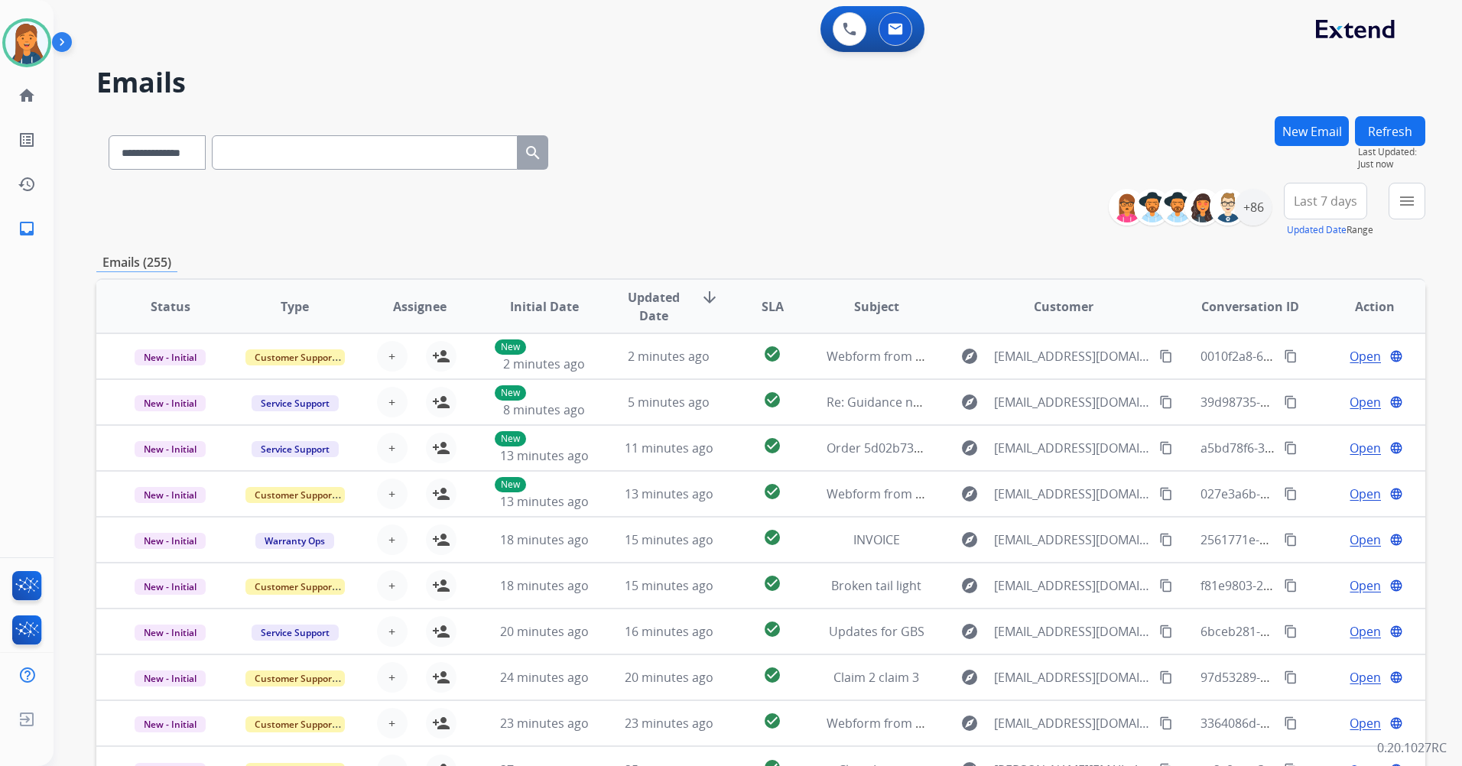
click at [1335, 204] on span "Last 7 days" at bounding box center [1324, 201] width 63 height 6
click at [1320, 390] on div "Last 90 days" at bounding box center [1320, 386] width 84 height 23
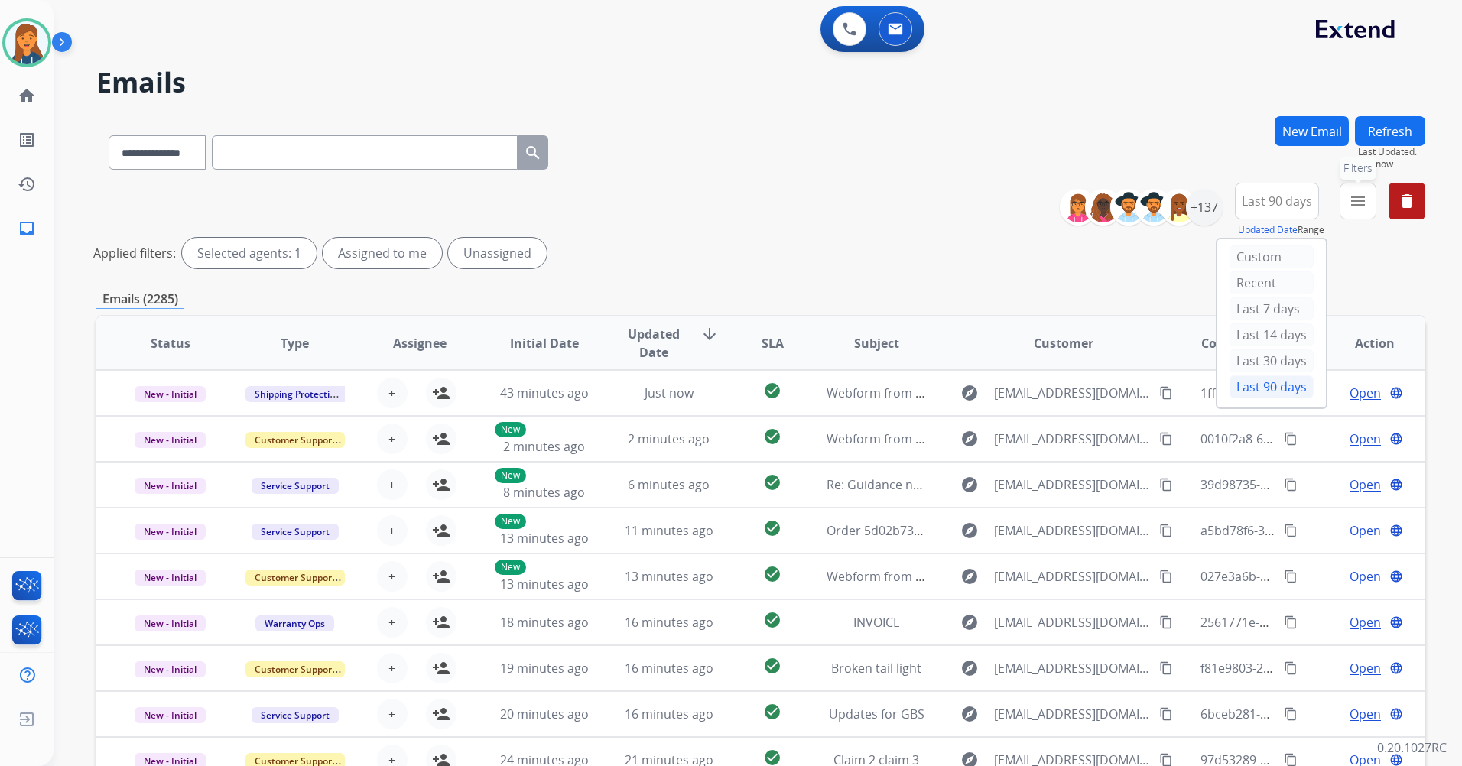
click at [1364, 207] on mat-icon "menu" at bounding box center [1357, 201] width 18 height 18
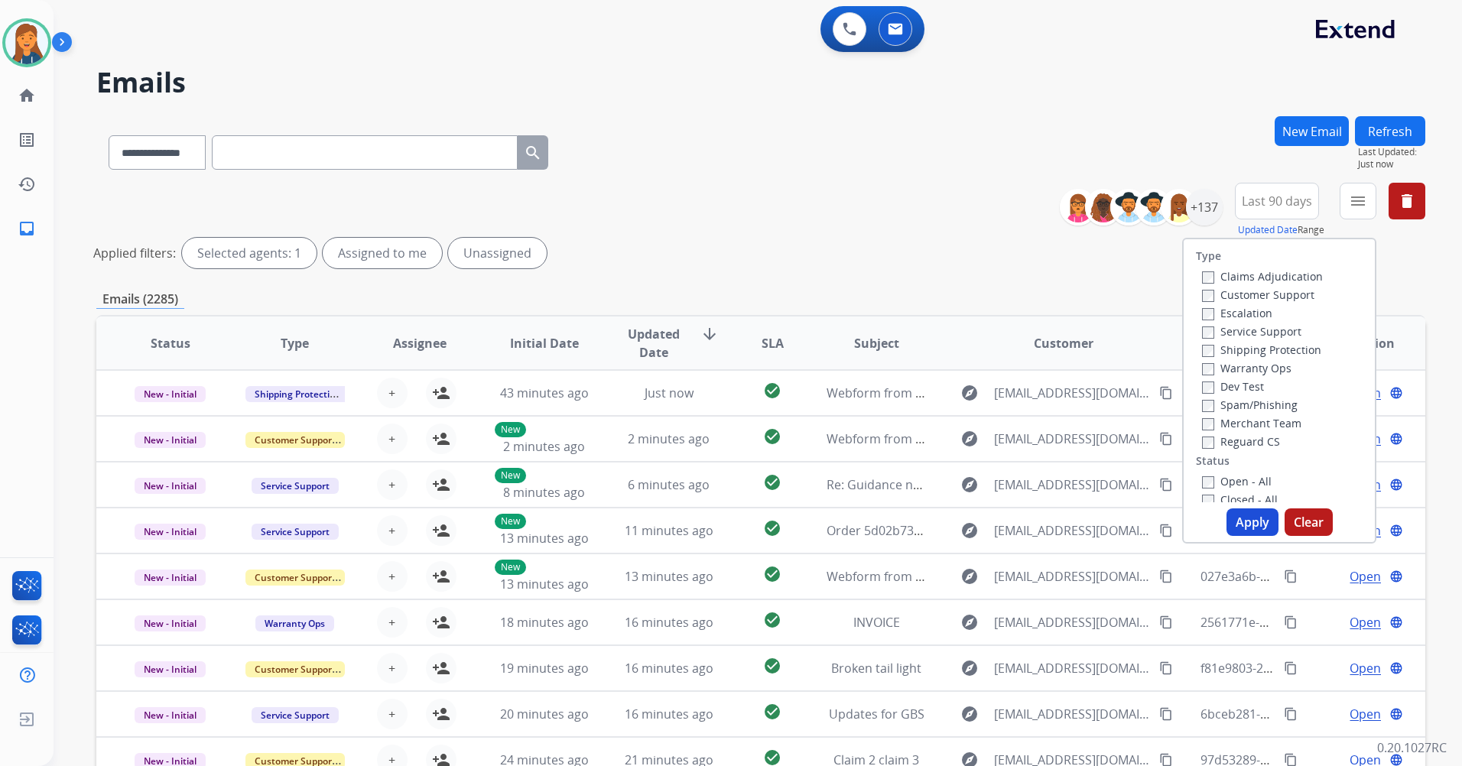
click at [1220, 300] on label "Customer Support" at bounding box center [1258, 294] width 112 height 15
click at [1219, 485] on label "Open - All" at bounding box center [1237, 481] width 70 height 15
click at [1231, 514] on button "Apply" at bounding box center [1252, 522] width 52 height 28
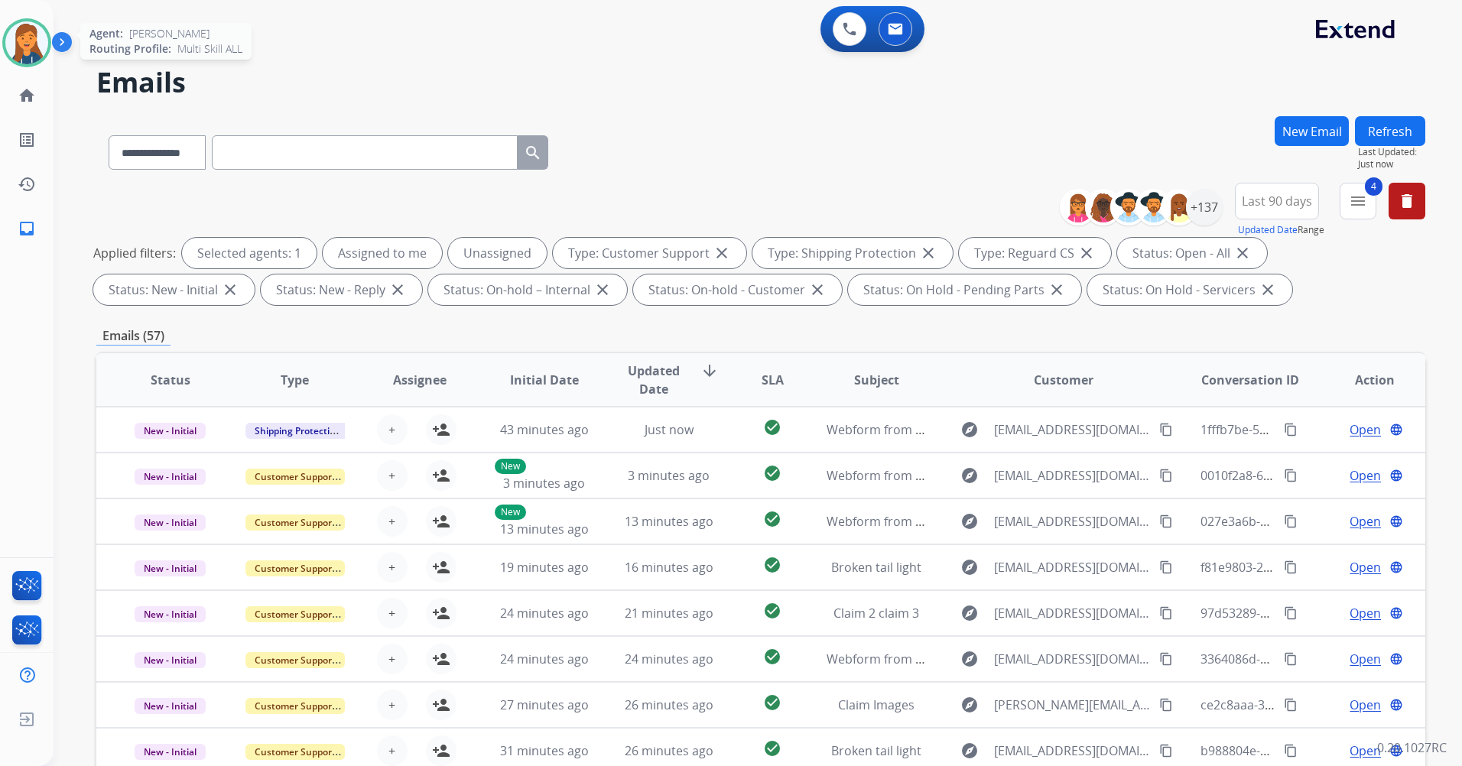
click at [18, 37] on img at bounding box center [26, 42] width 43 height 43
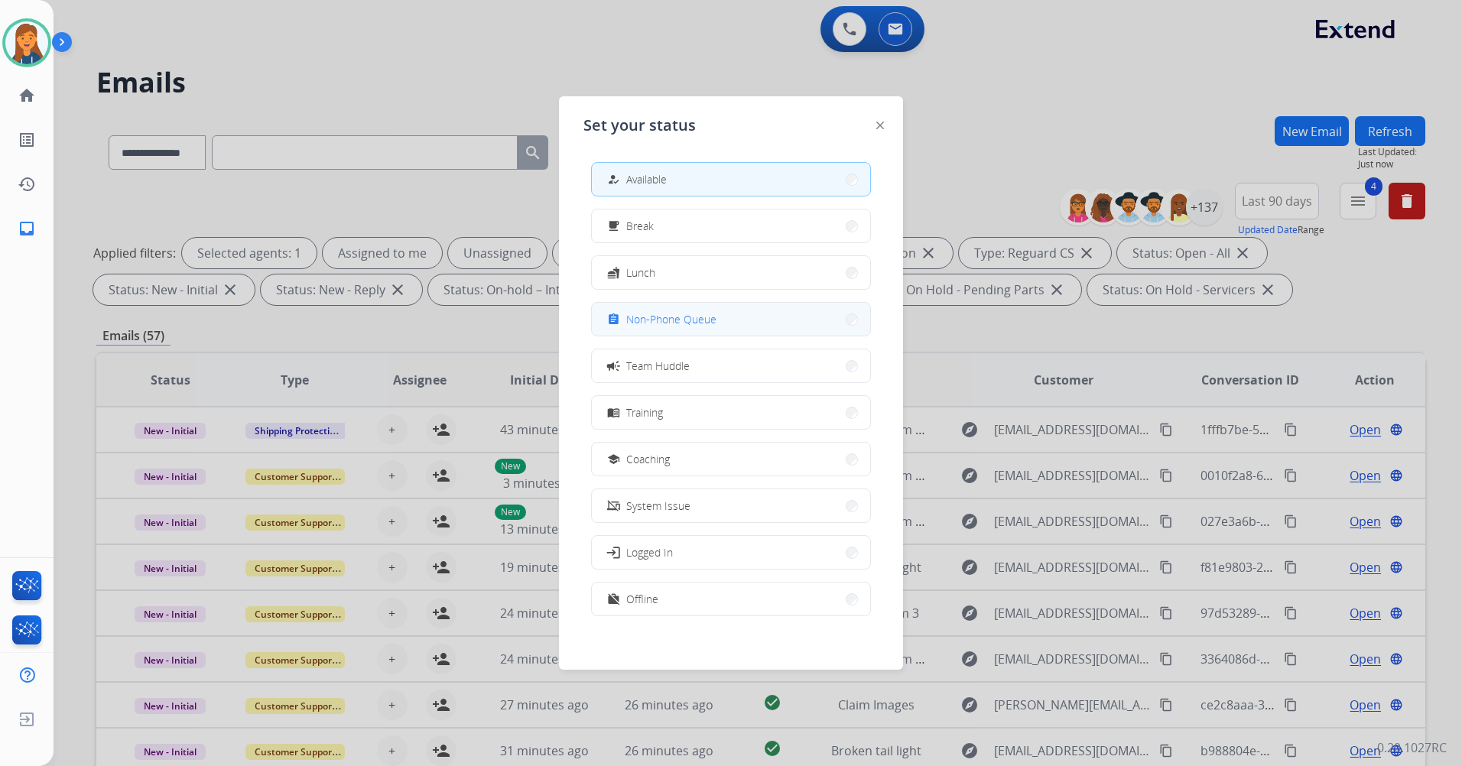
click at [675, 320] on span "Non-Phone Queue" at bounding box center [671, 319] width 90 height 16
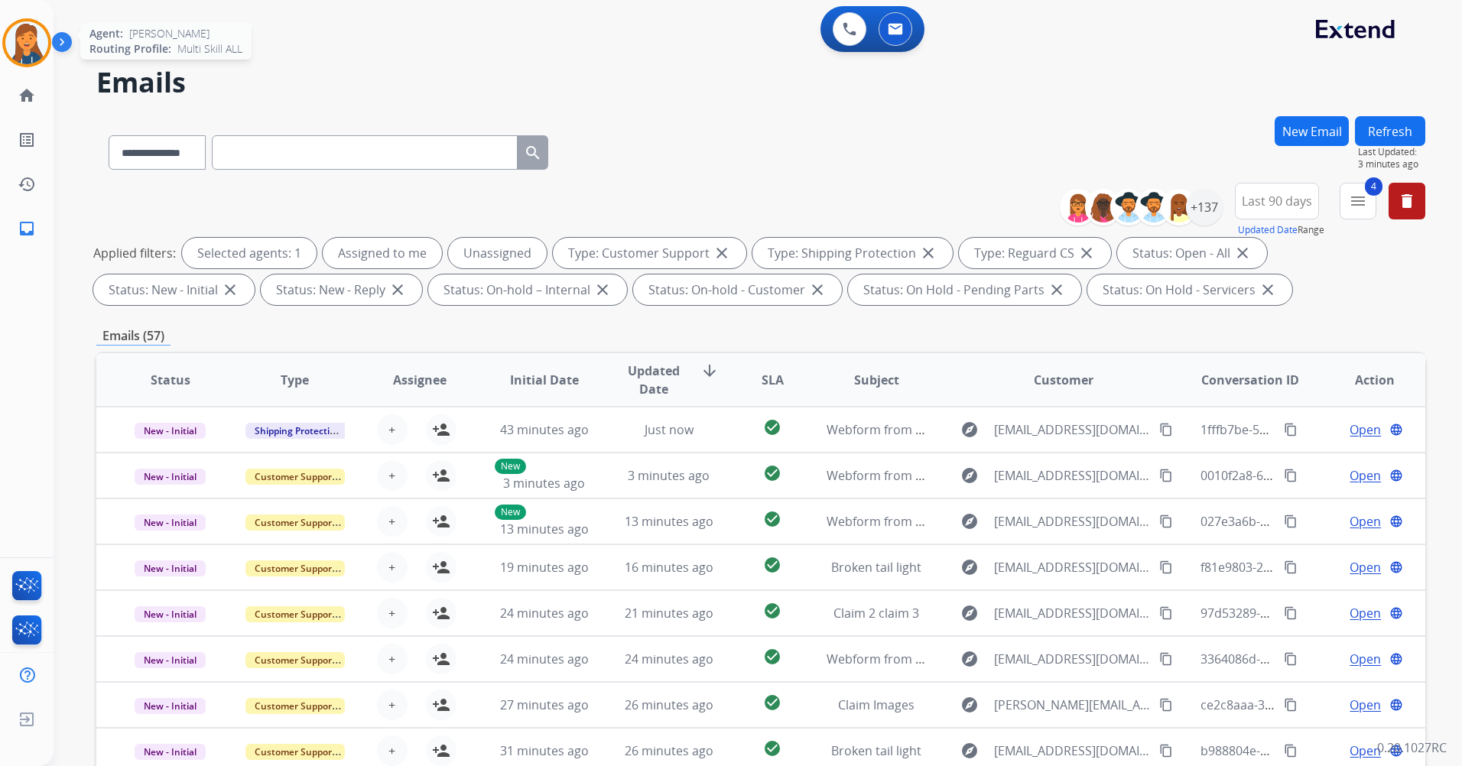
click at [35, 51] on img at bounding box center [26, 42] width 43 height 43
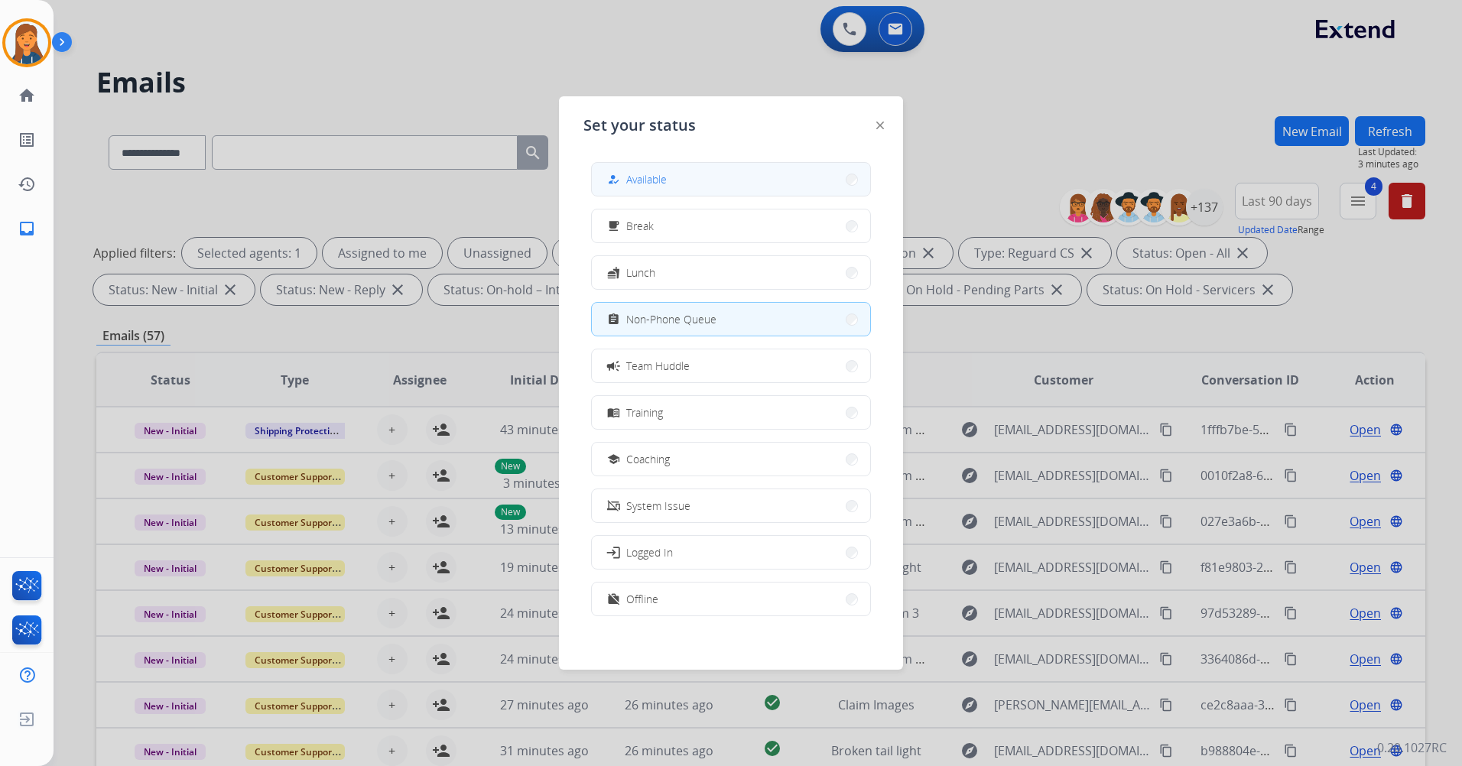
click at [722, 179] on button "how_to_reg Available" at bounding box center [731, 179] width 278 height 33
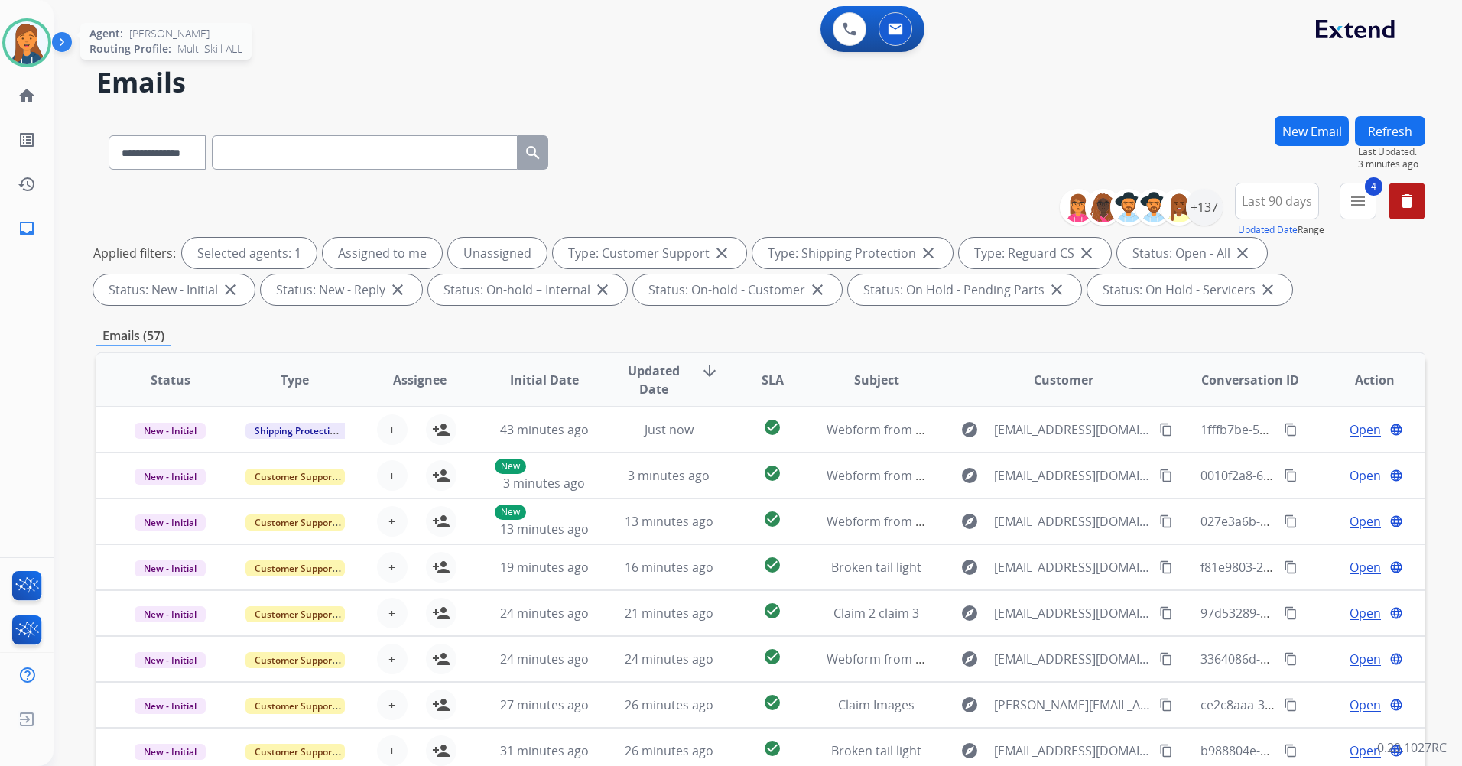
click at [25, 27] on img at bounding box center [26, 42] width 43 height 43
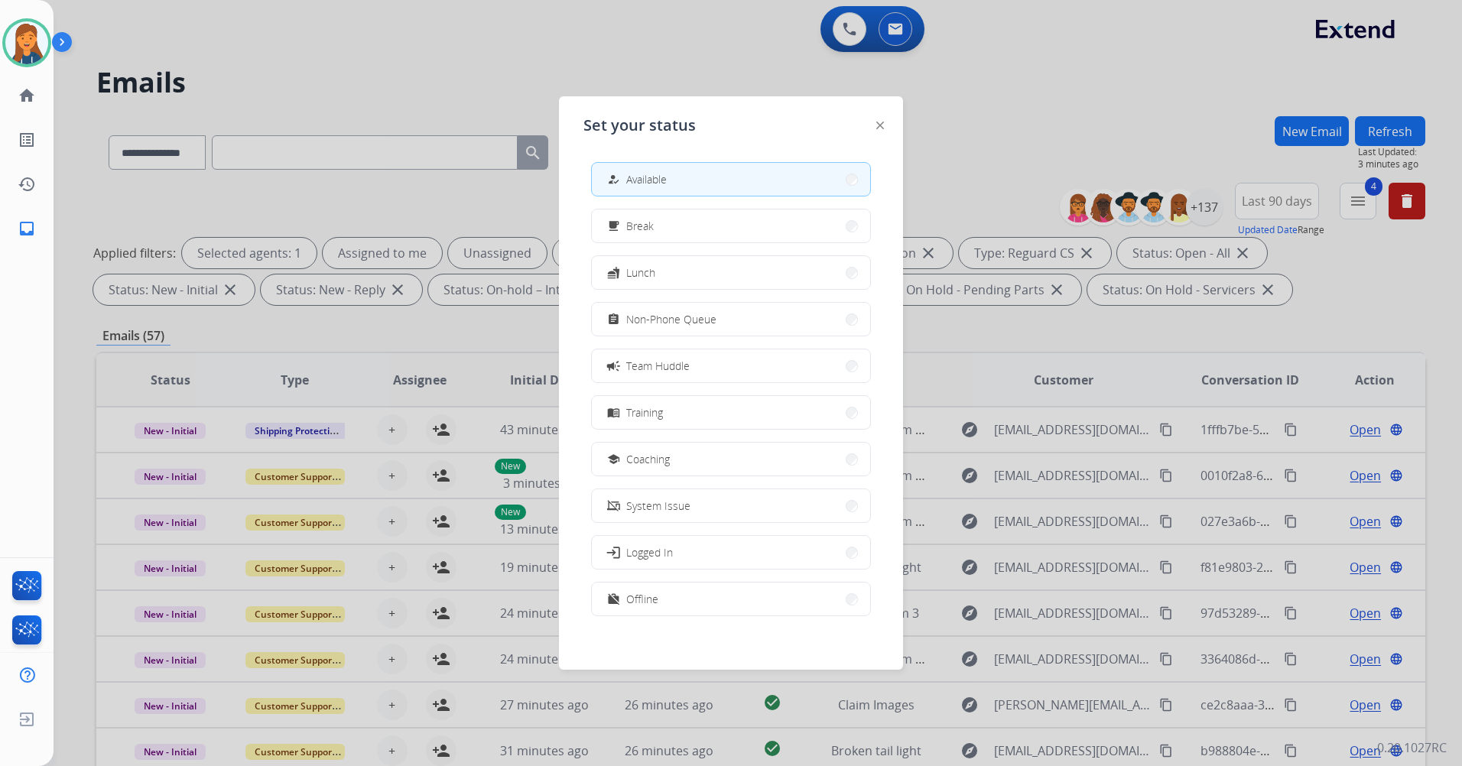
click at [711, 306] on button "assignment Non-Phone Queue" at bounding box center [731, 319] width 278 height 33
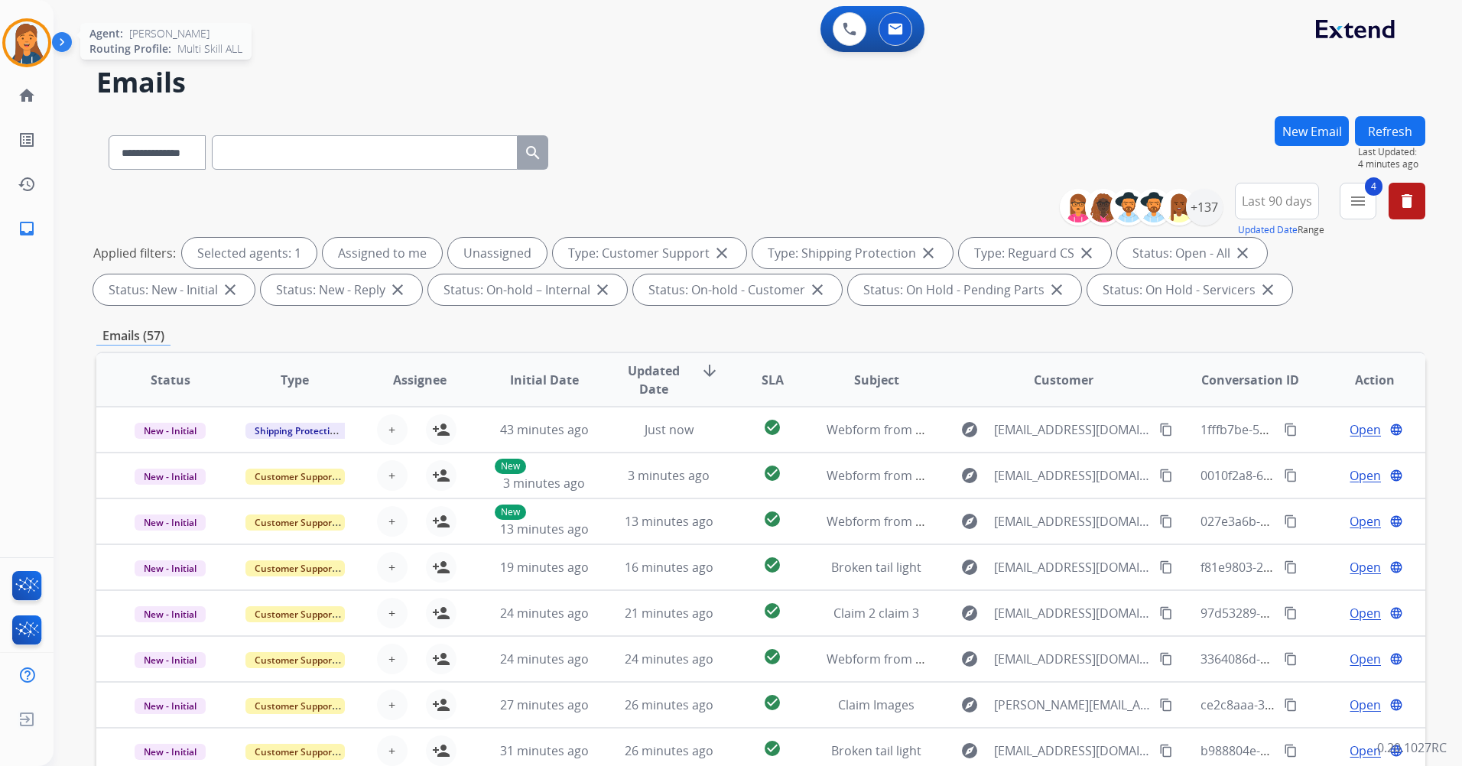
click at [15, 49] on img at bounding box center [26, 42] width 43 height 43
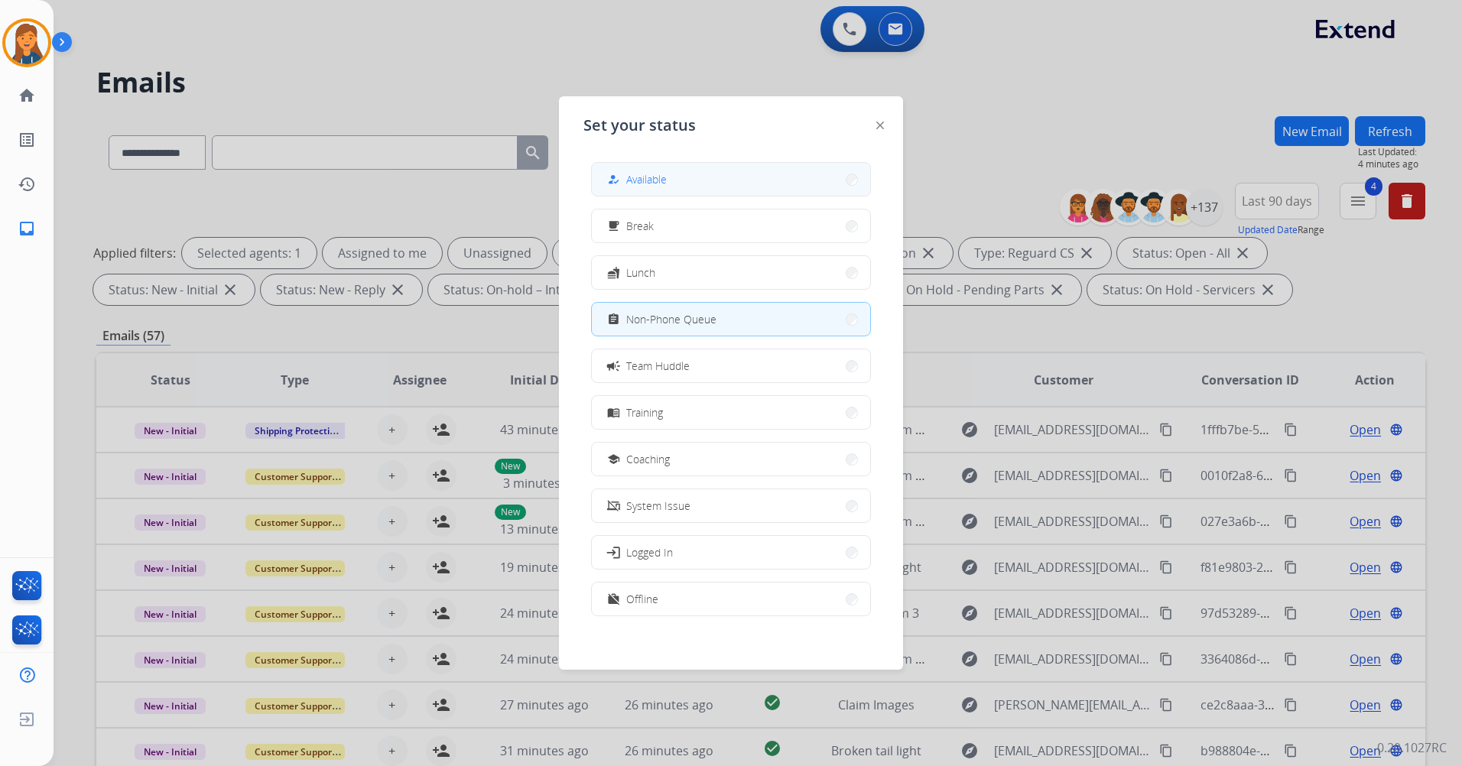
click at [593, 186] on div "how_to_reg Available" at bounding box center [731, 179] width 280 height 34
click at [699, 191] on button "how_to_reg Available" at bounding box center [731, 179] width 278 height 33
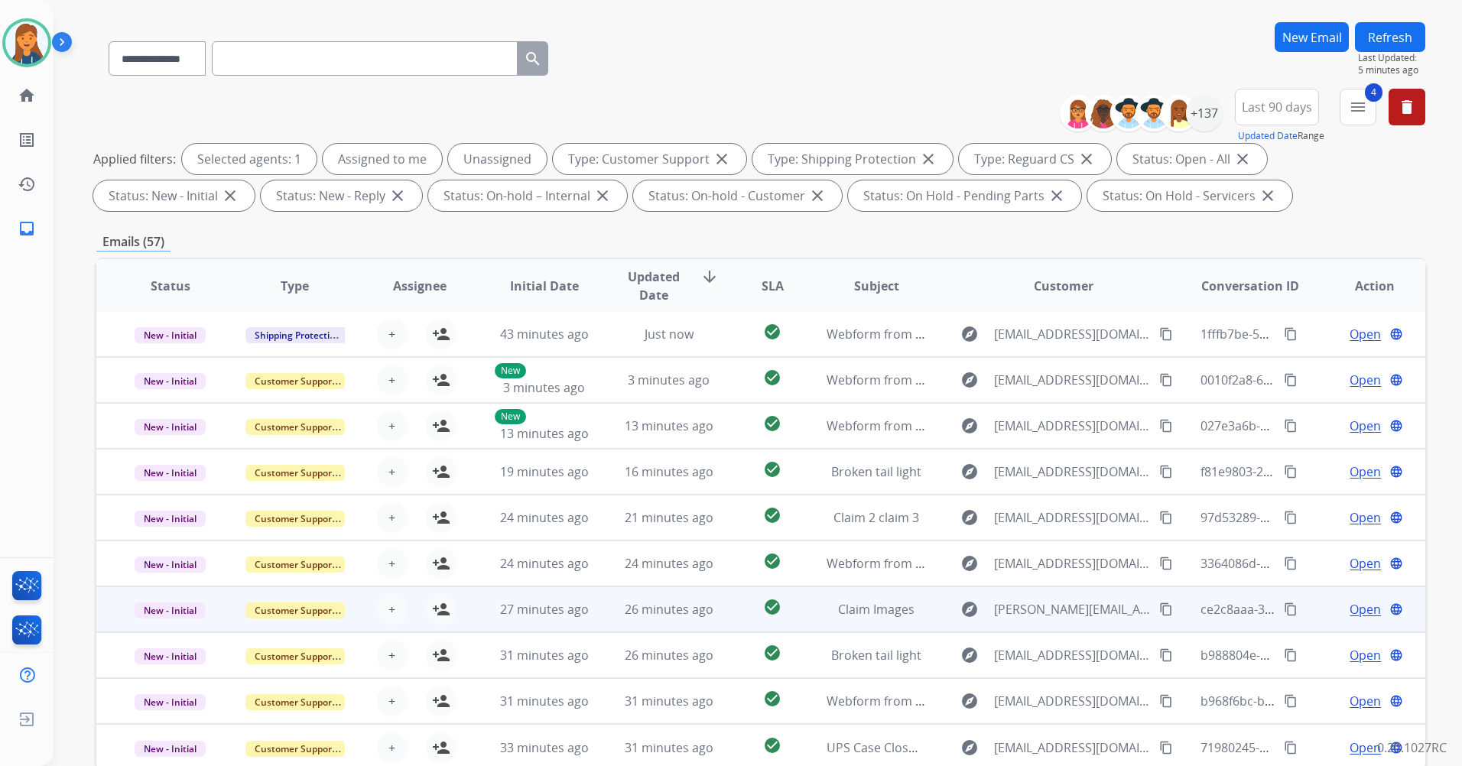
scroll to position [177, 0]
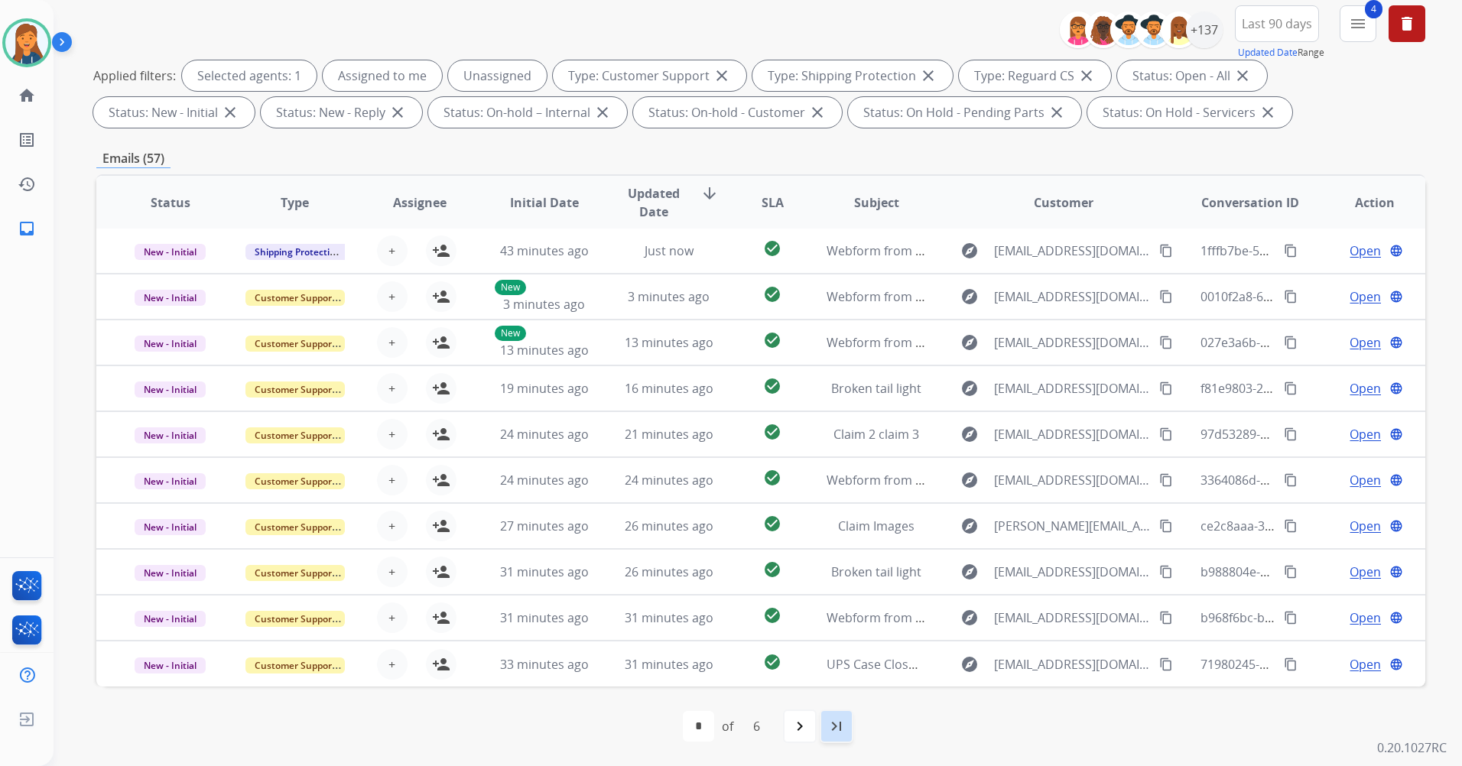
click at [829, 732] on mat-icon "last_page" at bounding box center [836, 726] width 18 height 18
select select "*"
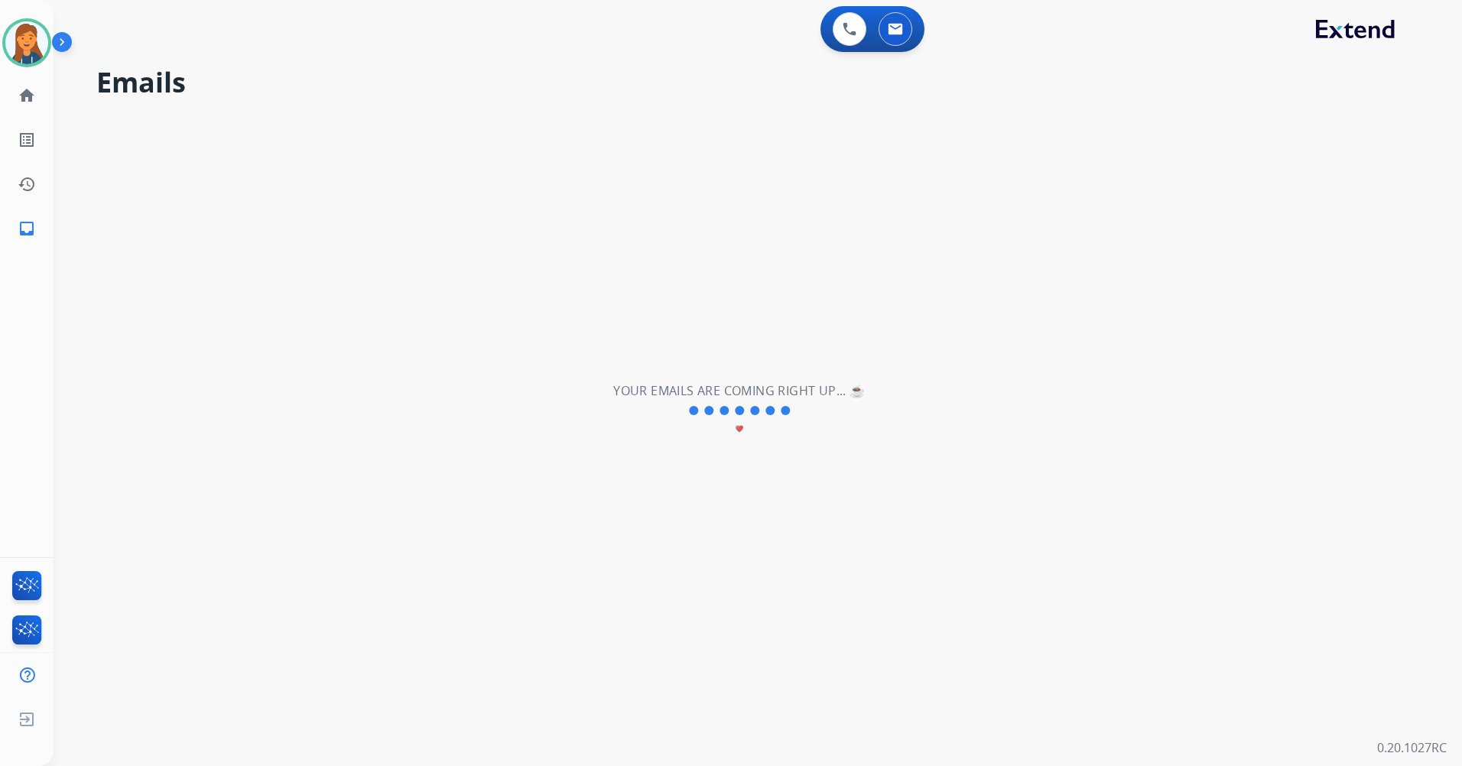
scroll to position [0, 0]
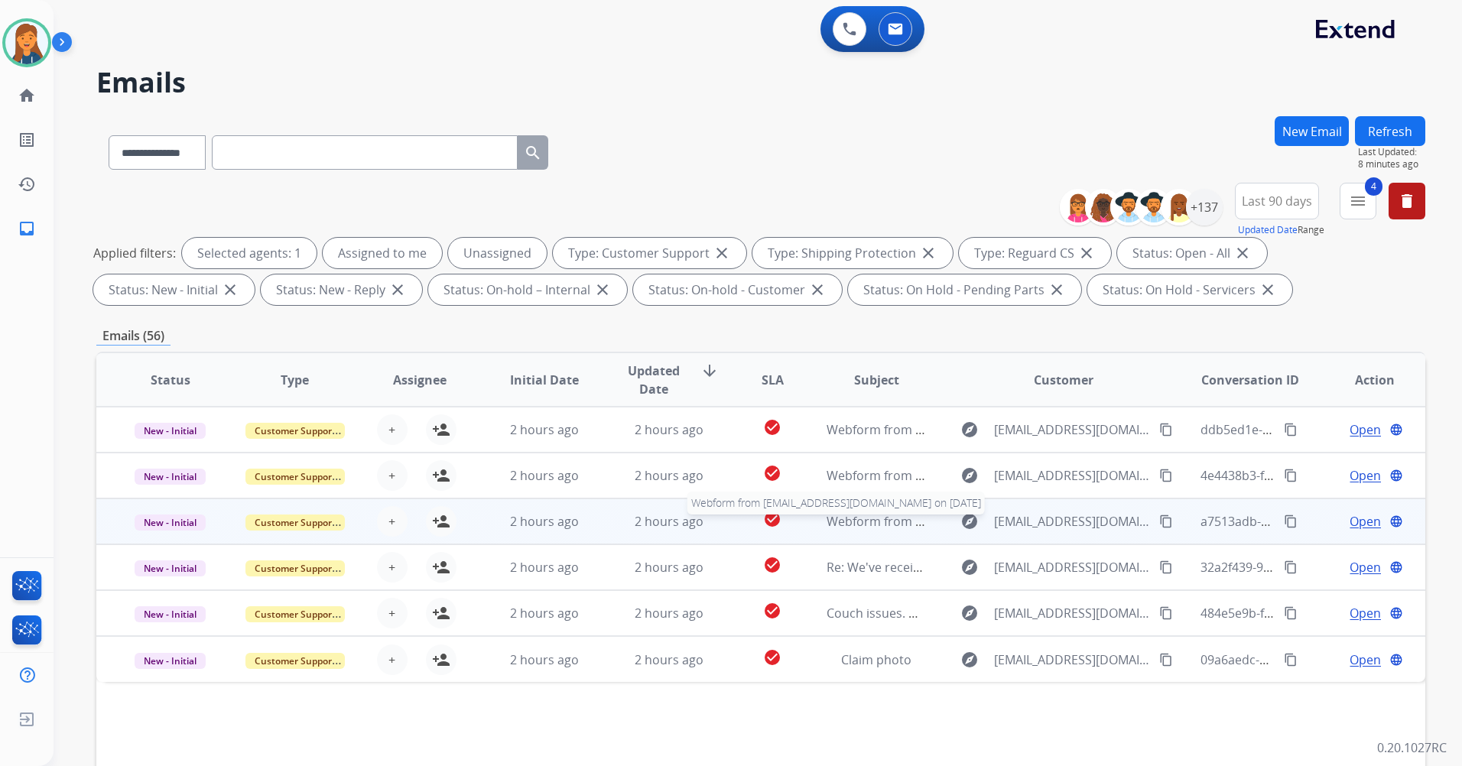
click at [850, 526] on span "Webform from huffmanj@tampabay.rr.com on 10/09/2025" at bounding box center [999, 521] width 346 height 17
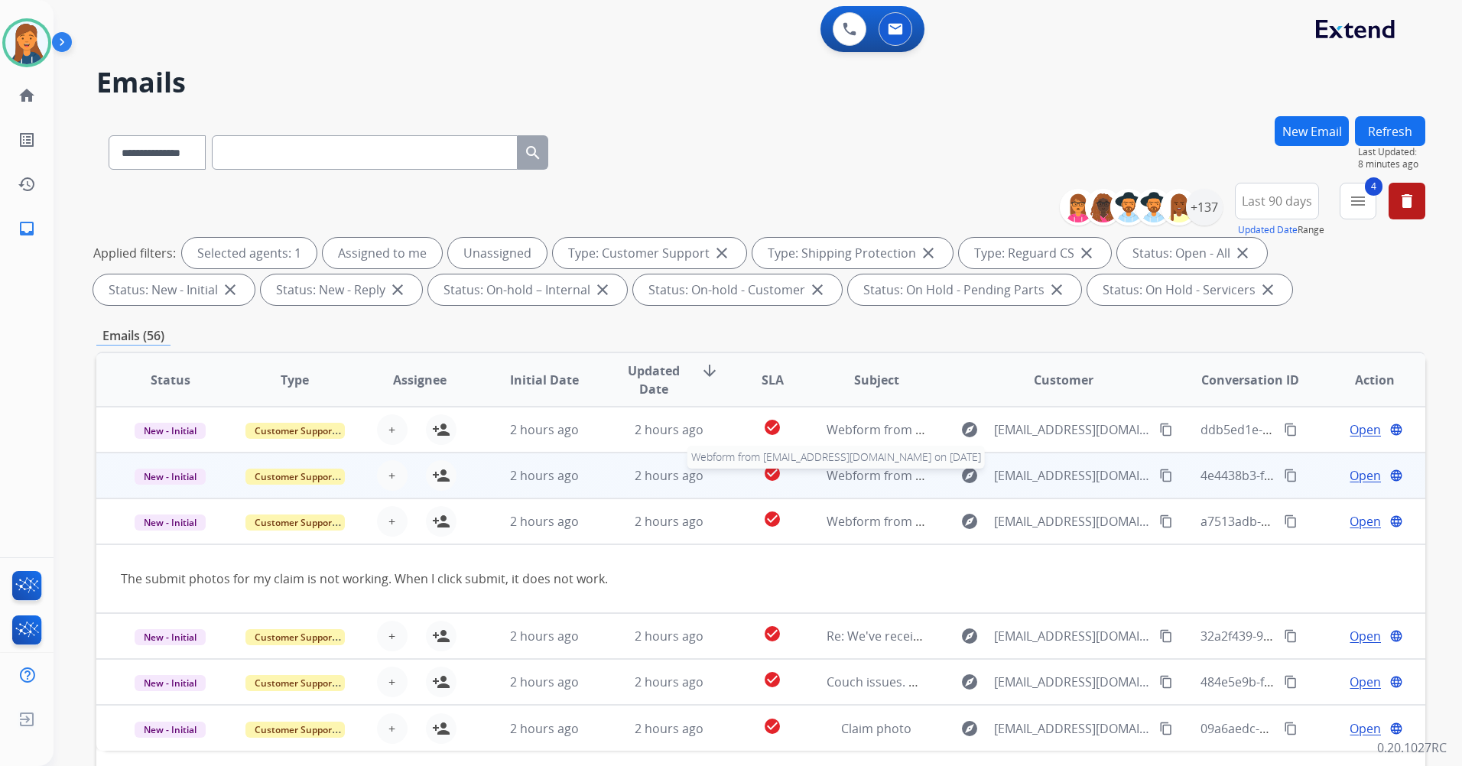
click at [891, 478] on span "Webform from amandawarnagiris@gmail.com on 10/09/2025" at bounding box center [999, 475] width 346 height 17
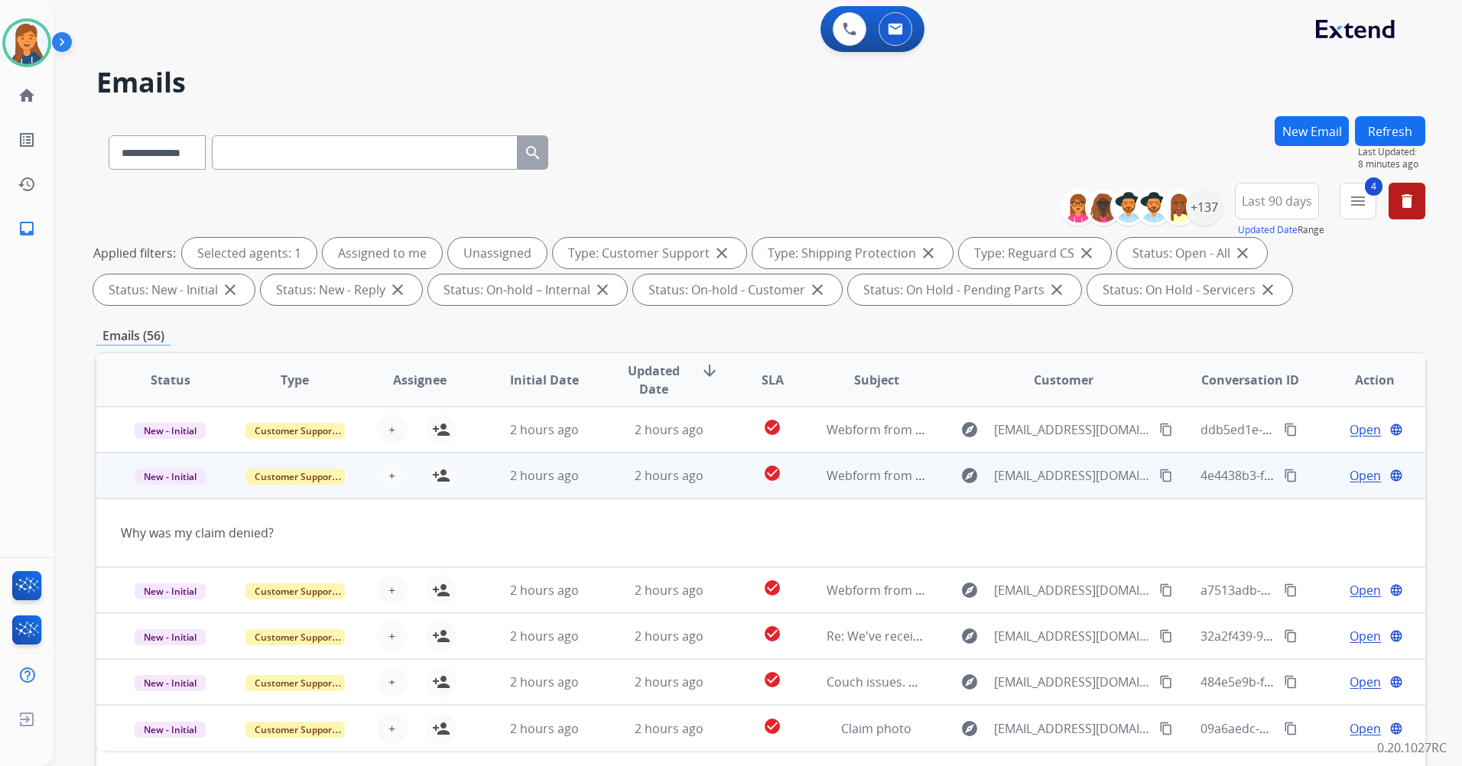
click at [1159, 480] on mat-icon "content_copy" at bounding box center [1166, 476] width 14 height 14
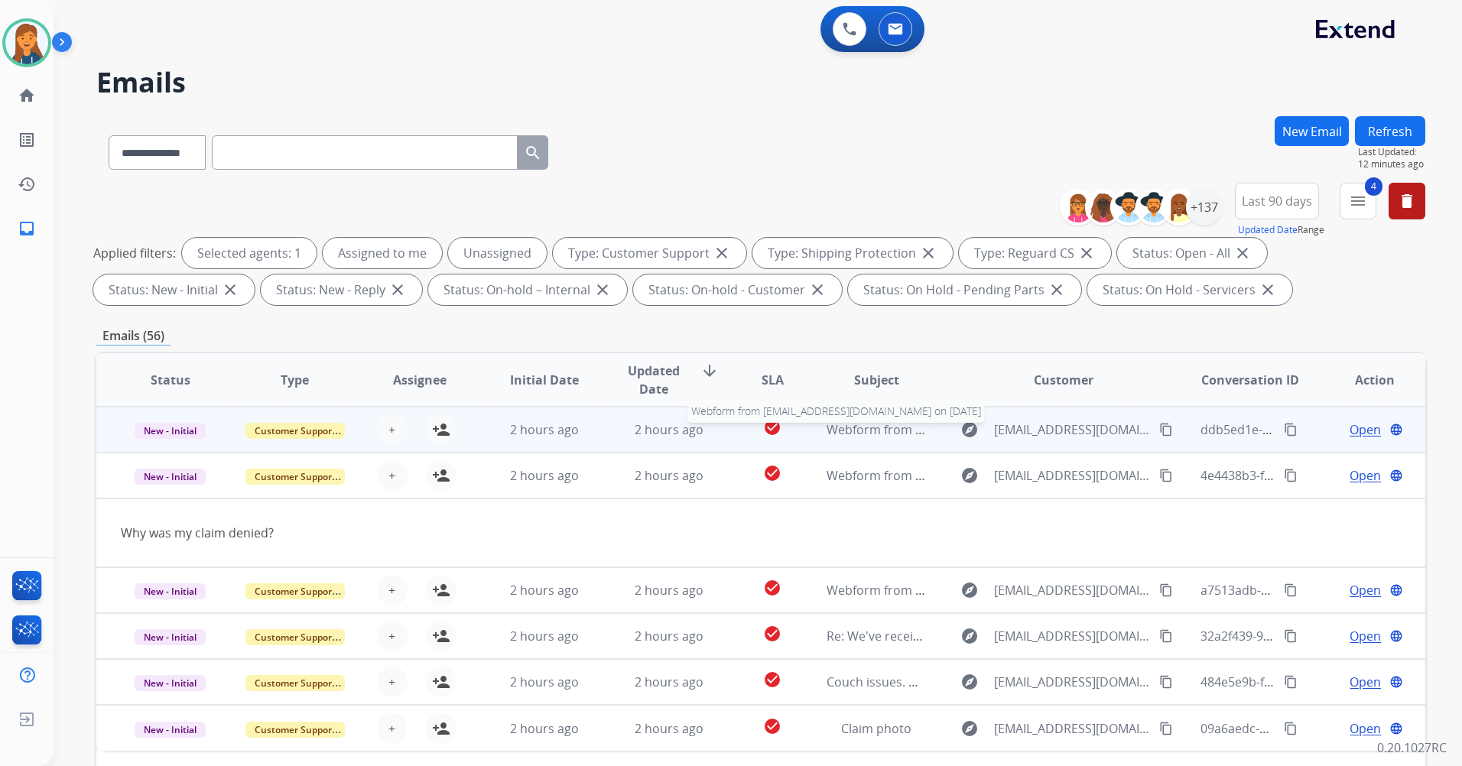
click at [893, 435] on span "Webform from cyndibarker@me.com on 10/09/2025" at bounding box center [999, 429] width 346 height 17
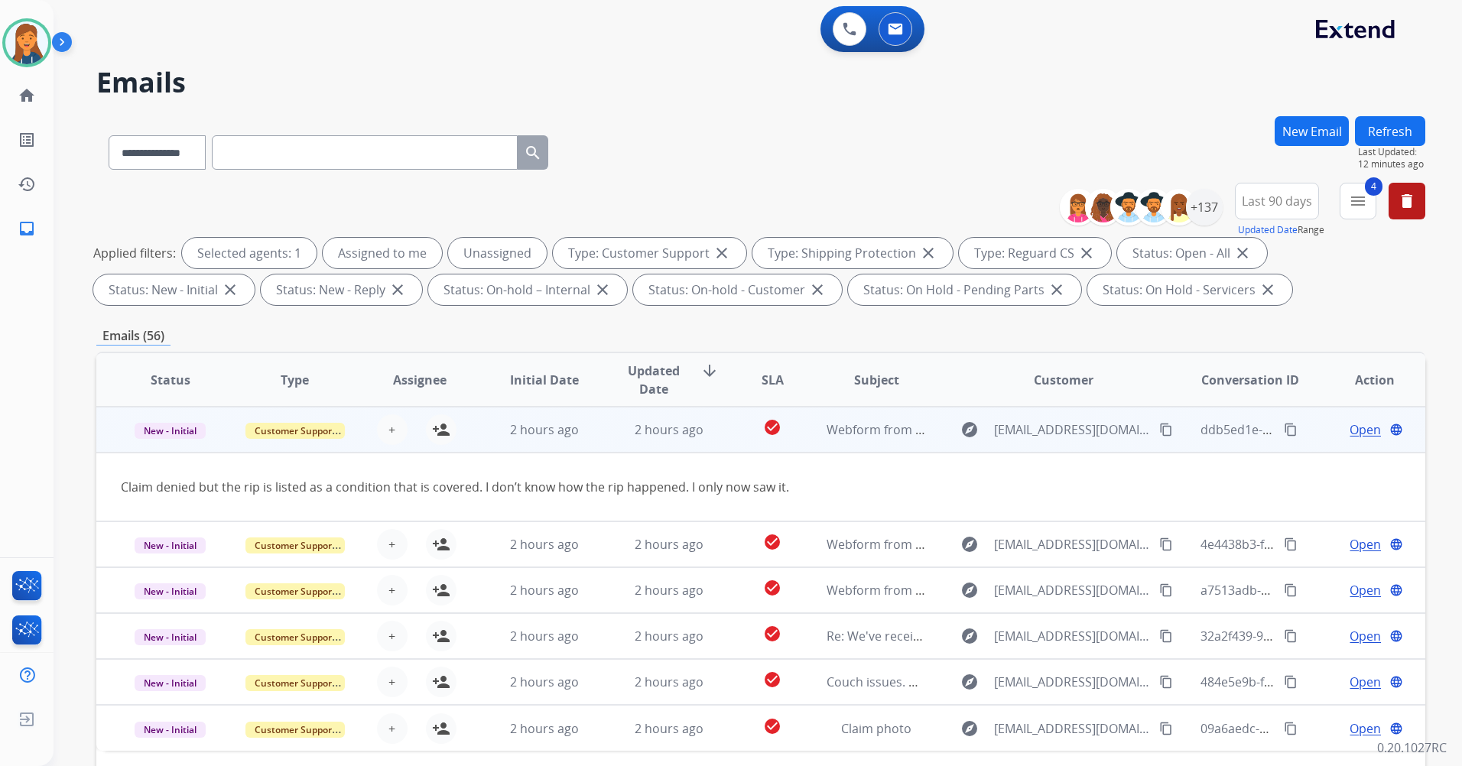
click at [1159, 431] on mat-icon "content_copy" at bounding box center [1166, 430] width 14 height 14
click at [443, 438] on mat-icon "person_add" at bounding box center [441, 429] width 18 height 18
click at [179, 433] on span "New - Initial" at bounding box center [170, 431] width 71 height 16
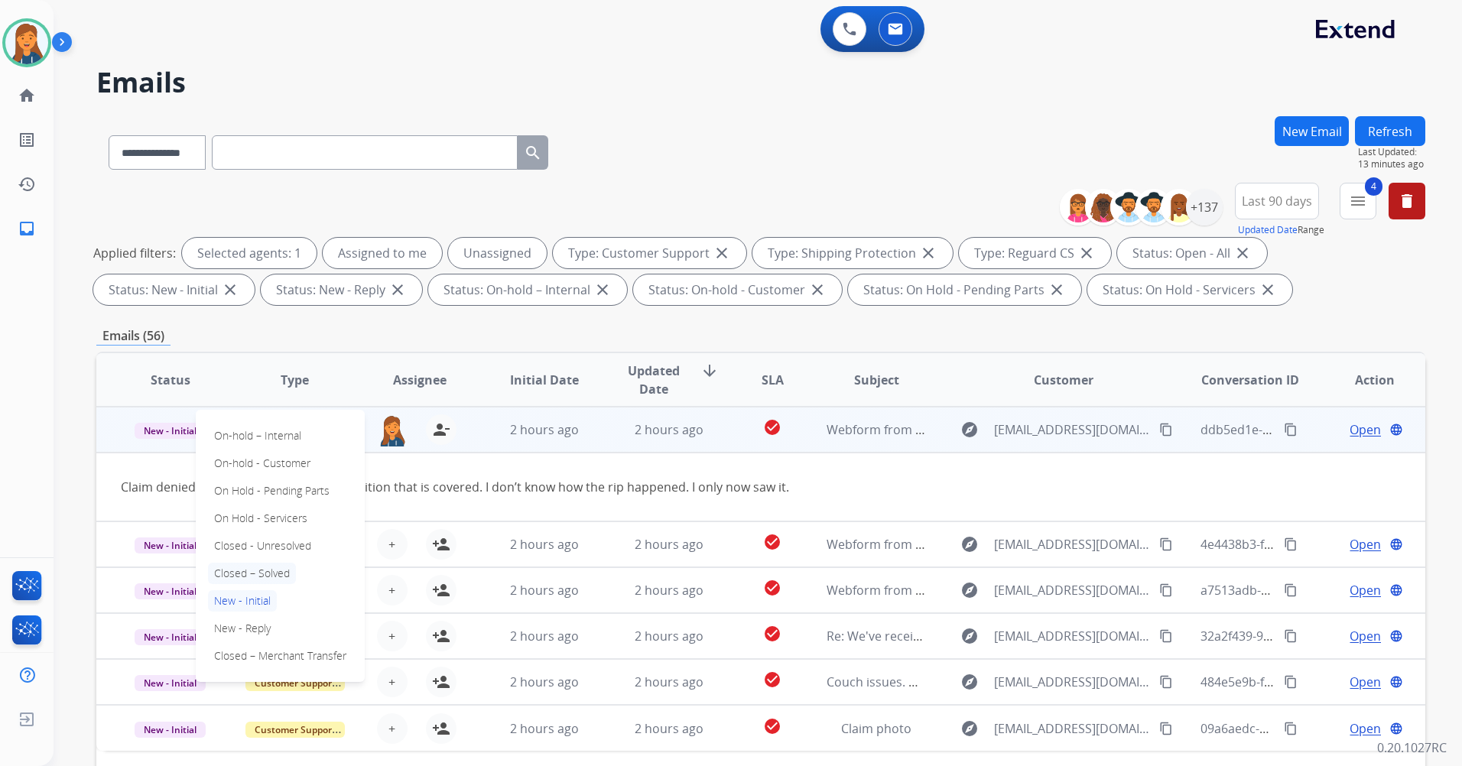
click at [270, 573] on p "Closed – Solved" at bounding box center [252, 573] width 88 height 21
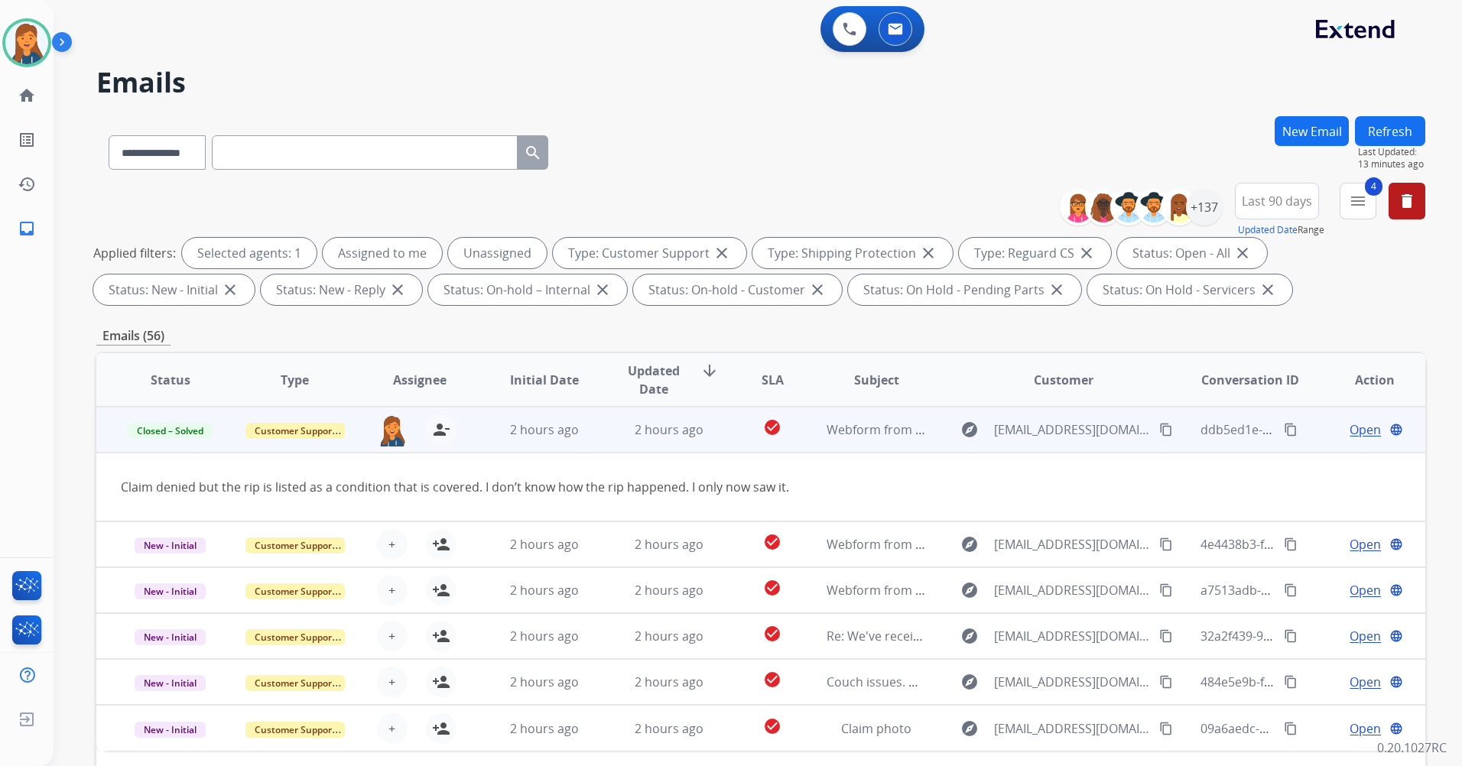
click at [1353, 431] on span "Open" at bounding box center [1364, 429] width 31 height 18
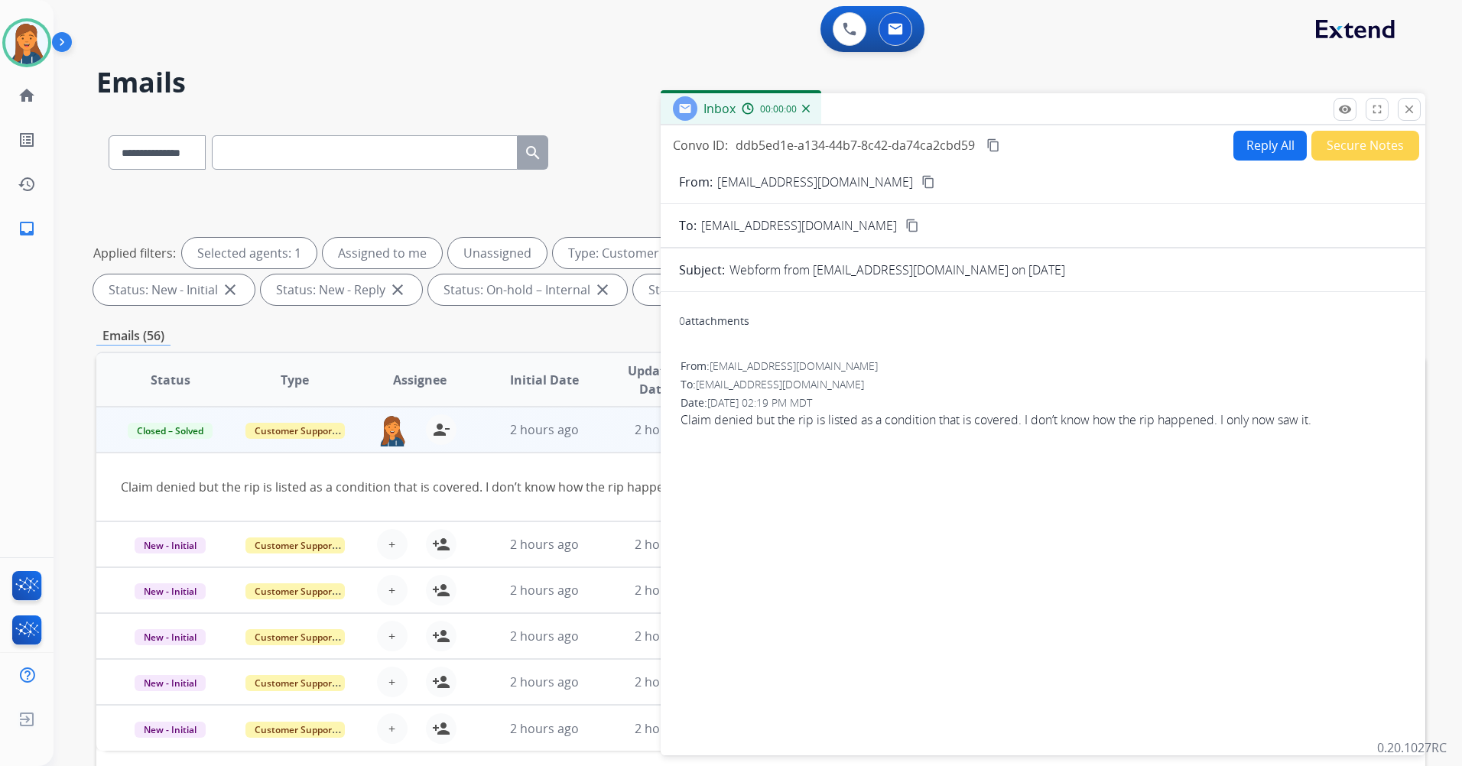
click at [1311, 154] on button "Secure Notes" at bounding box center [1365, 146] width 108 height 30
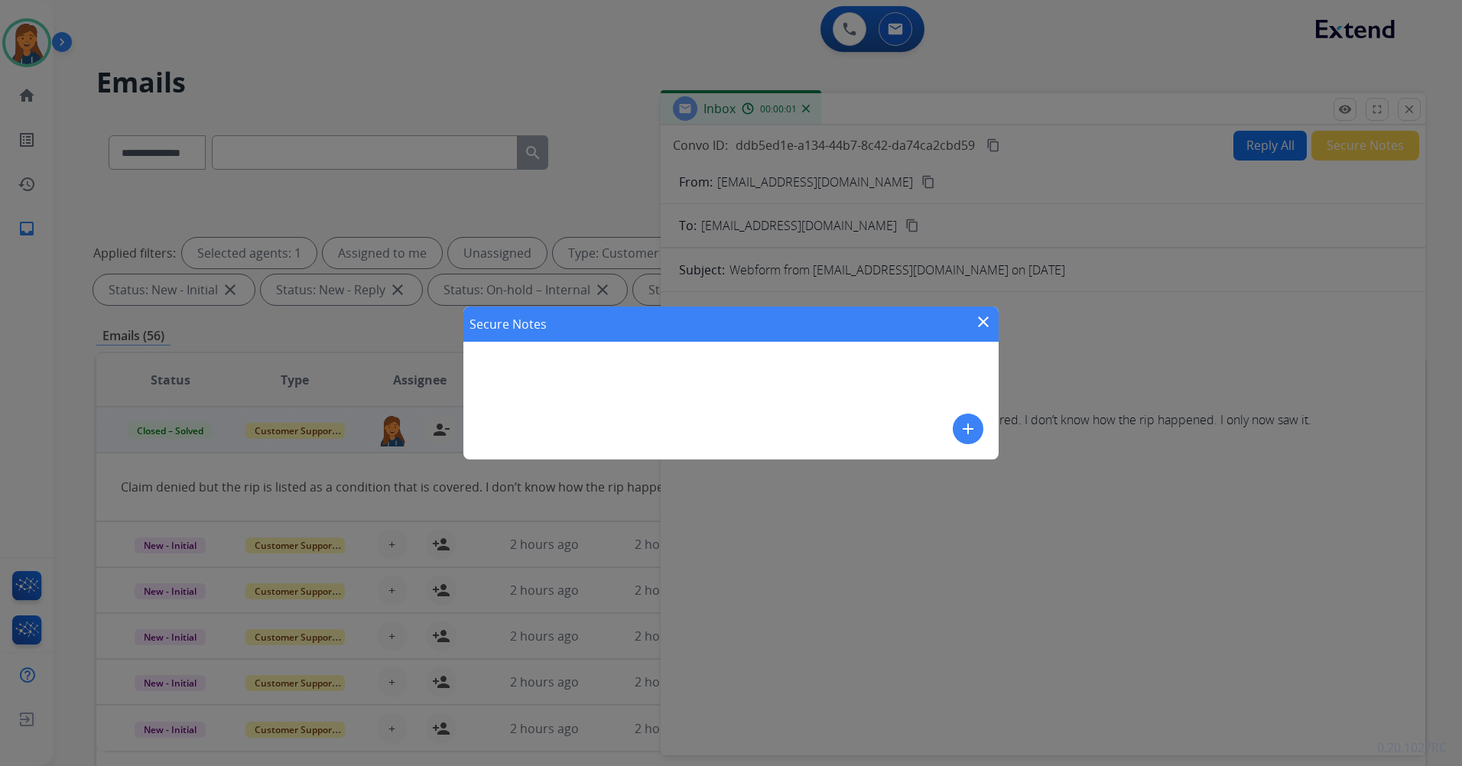
click at [975, 430] on mat-icon "add" at bounding box center [968, 429] width 18 height 18
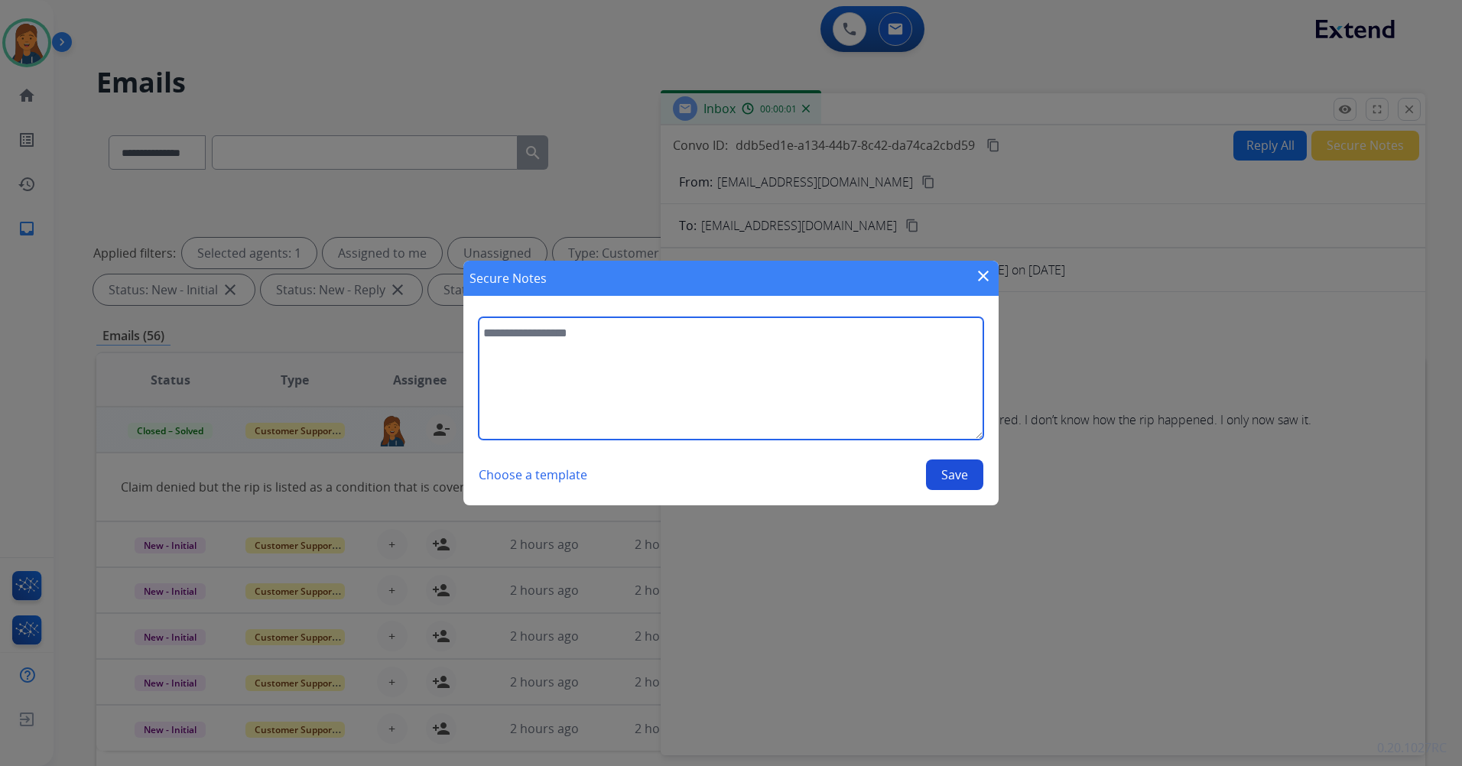
click at [840, 397] on textarea at bounding box center [731, 378] width 505 height 122
type textarea "**********"
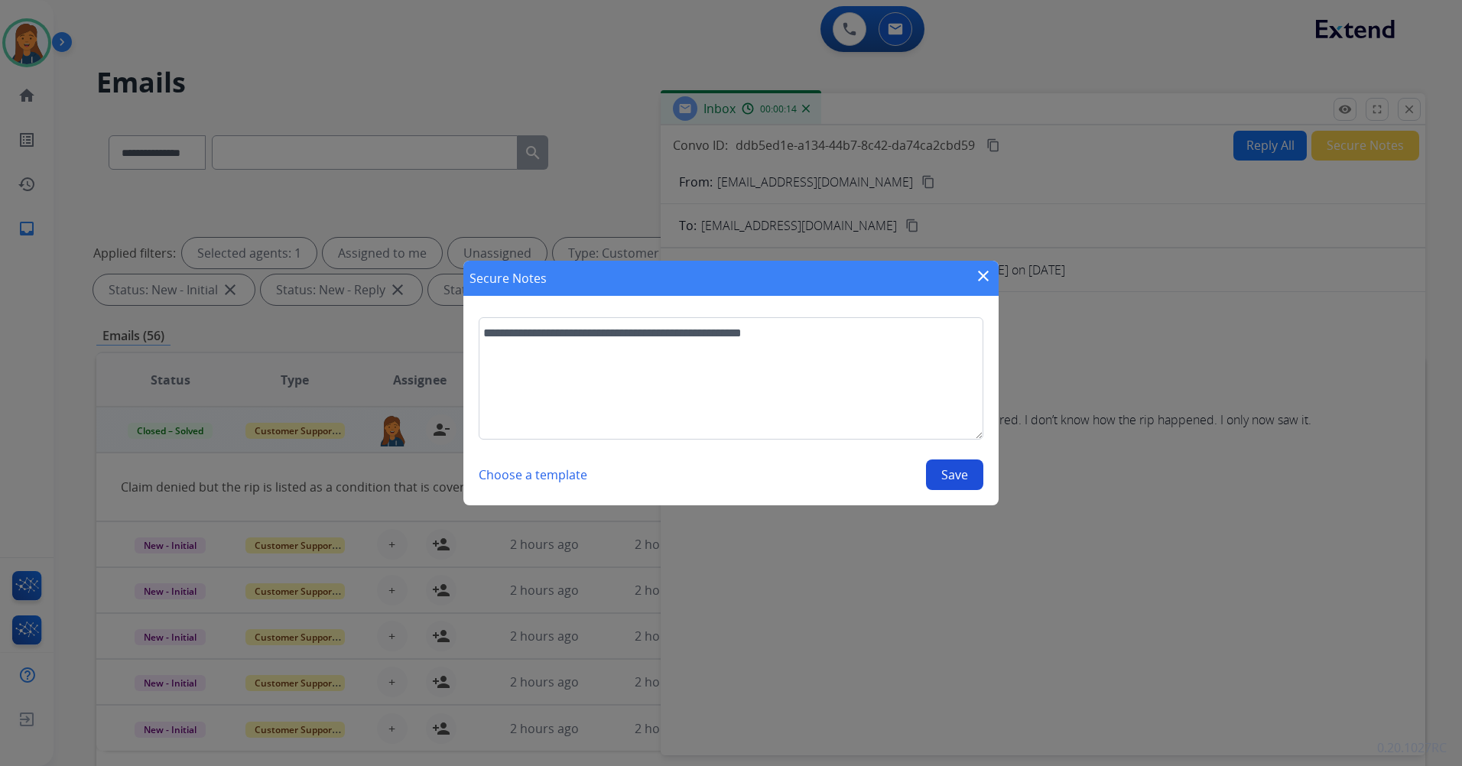
click at [948, 475] on button "Save" at bounding box center [954, 474] width 57 height 31
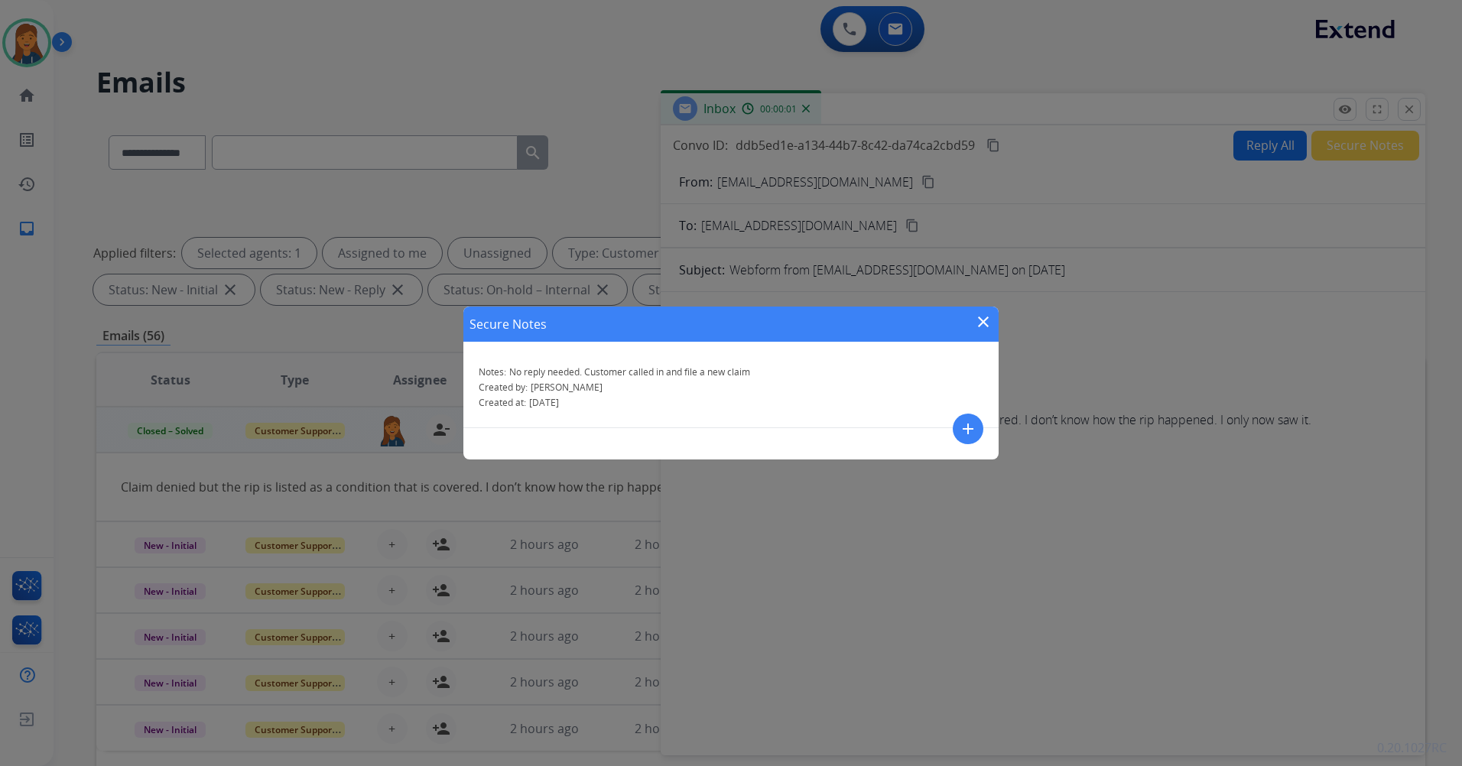
click at [987, 320] on mat-icon "close" at bounding box center [983, 322] width 18 height 18
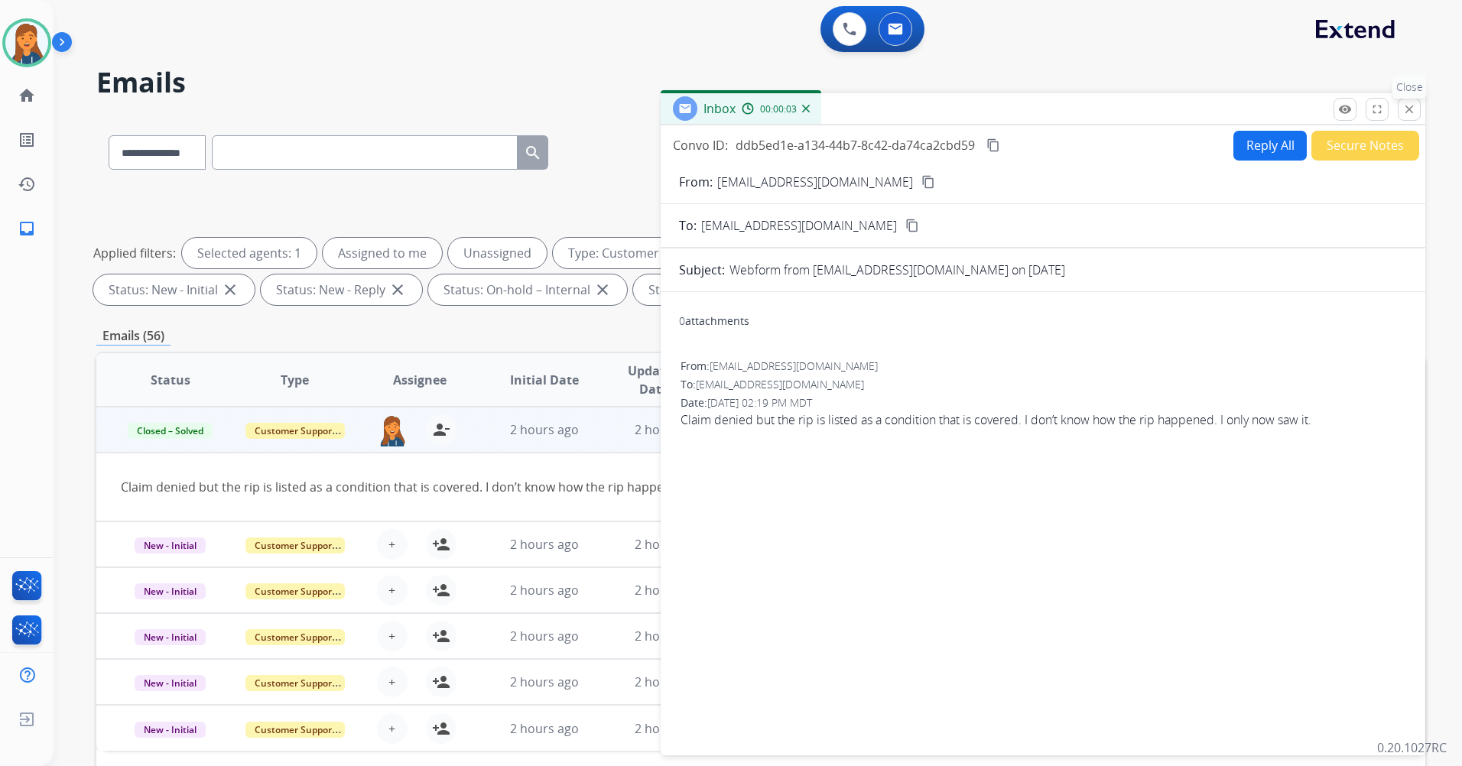
click at [1403, 111] on mat-icon "close" at bounding box center [1409, 109] width 14 height 14
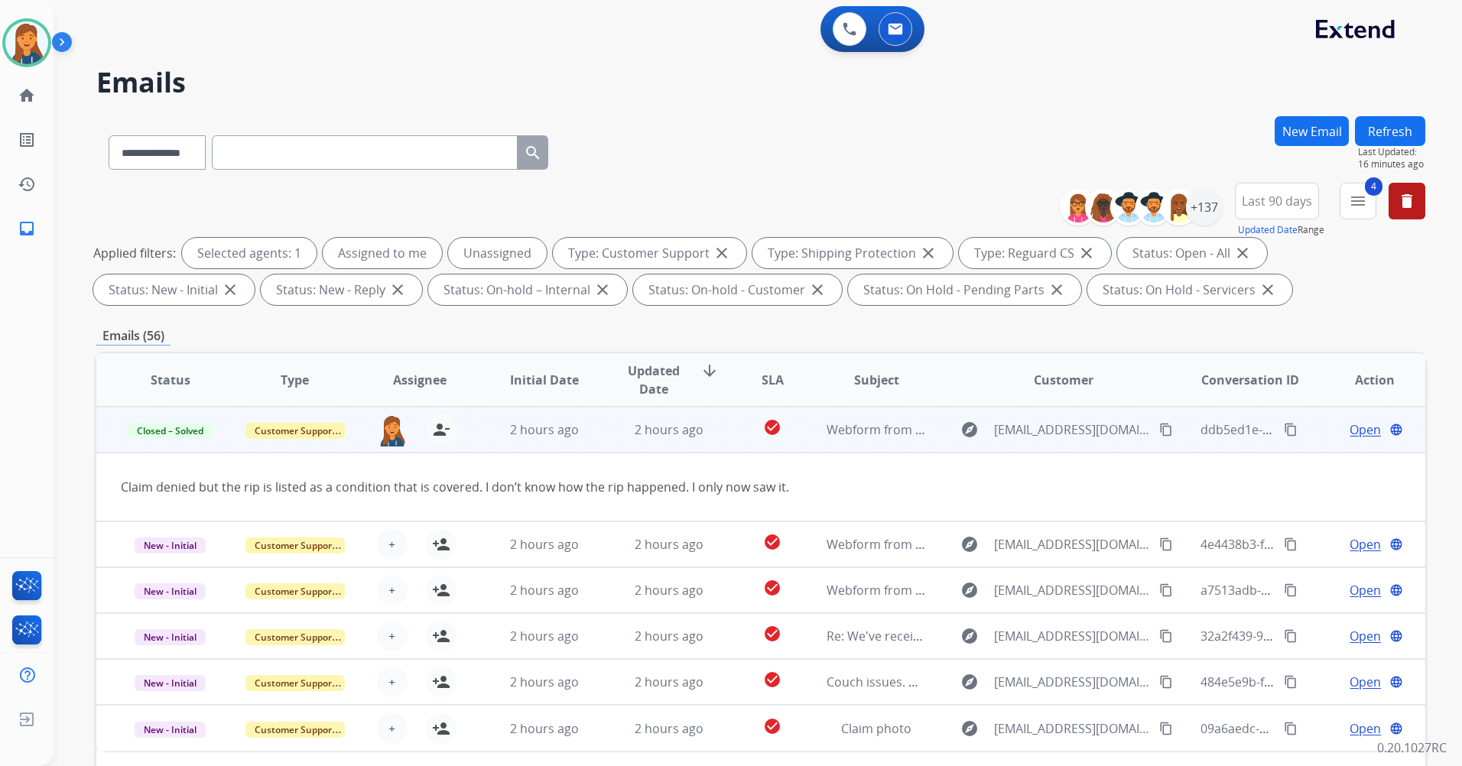
click at [1400, 131] on button "Refresh" at bounding box center [1390, 131] width 70 height 30
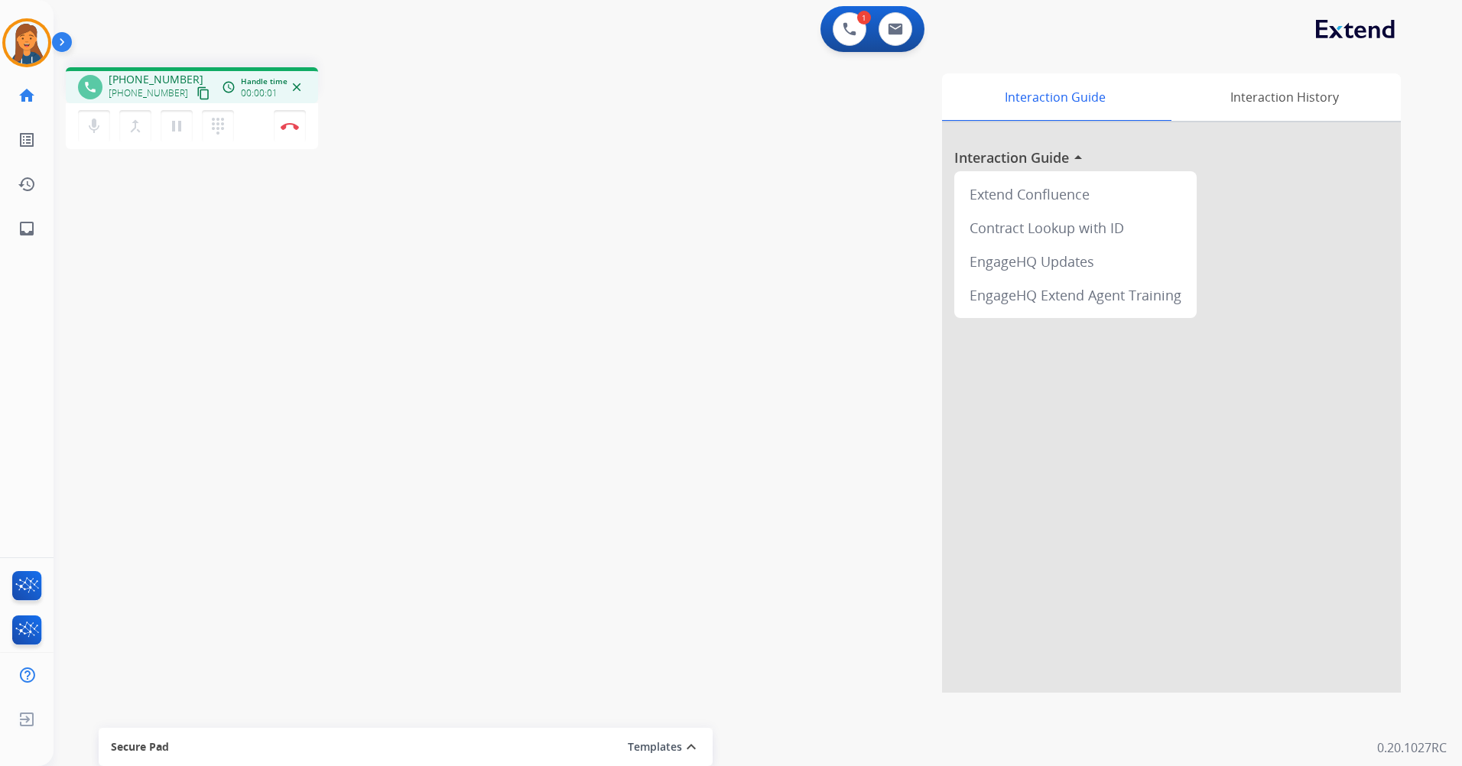
click at [196, 98] on mat-icon "content_copy" at bounding box center [203, 93] width 14 height 14
click at [180, 125] on mat-icon "pause" at bounding box center [176, 126] width 18 height 18
click at [173, 122] on mat-icon "play_arrow" at bounding box center [176, 126] width 18 height 18
click at [294, 122] on img at bounding box center [290, 126] width 18 height 8
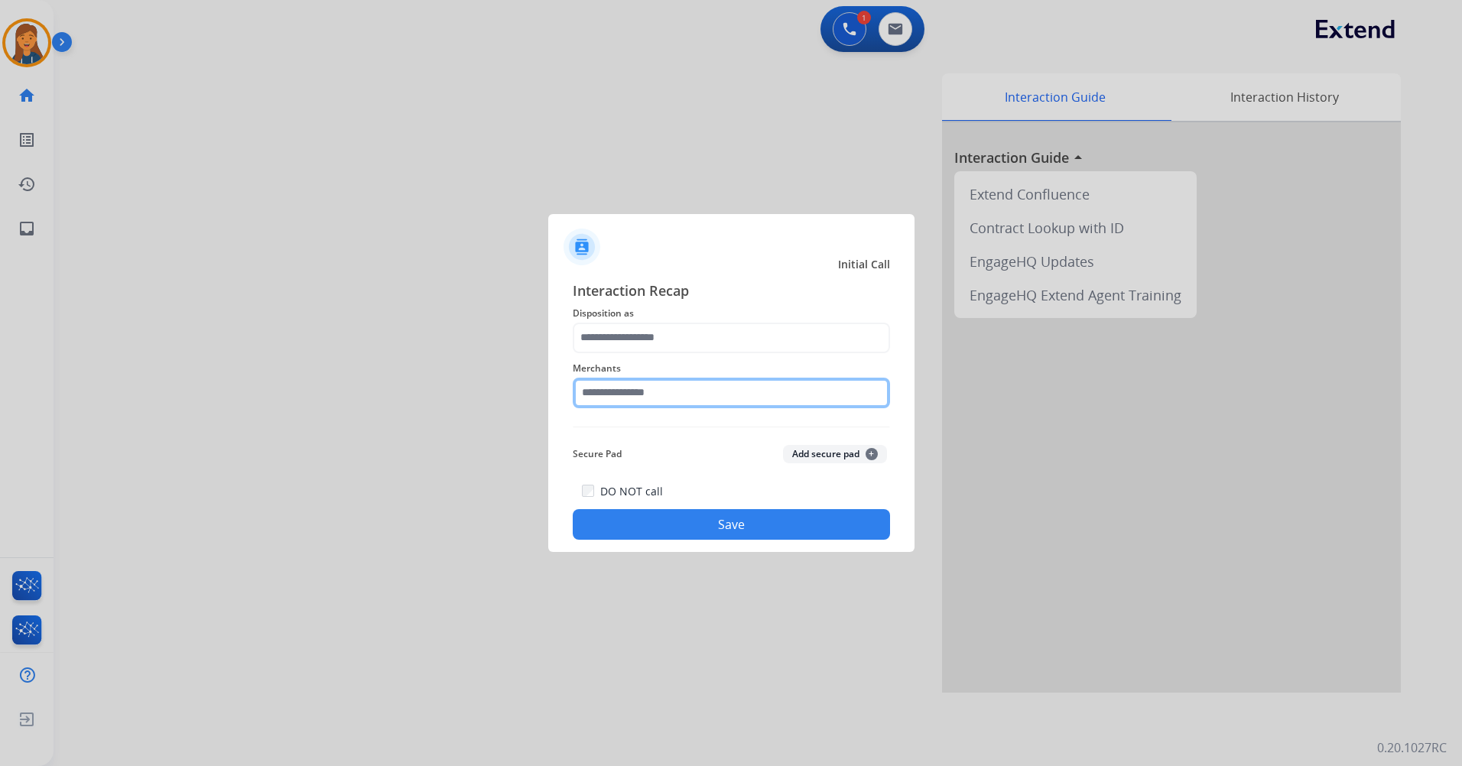
click at [646, 388] on input "text" at bounding box center [731, 393] width 317 height 31
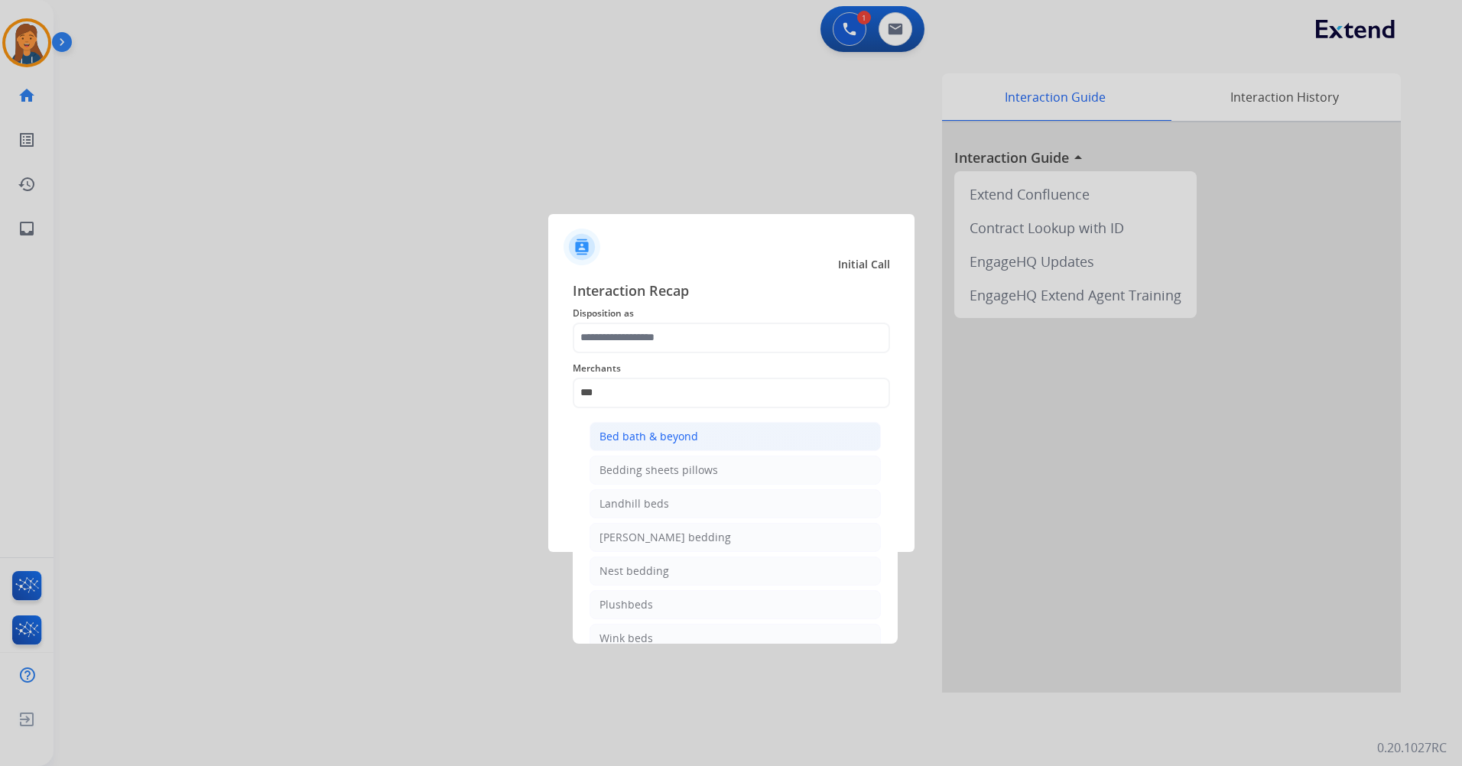
click at [645, 430] on div "Bed bath & beyond" at bounding box center [648, 436] width 99 height 15
type input "**********"
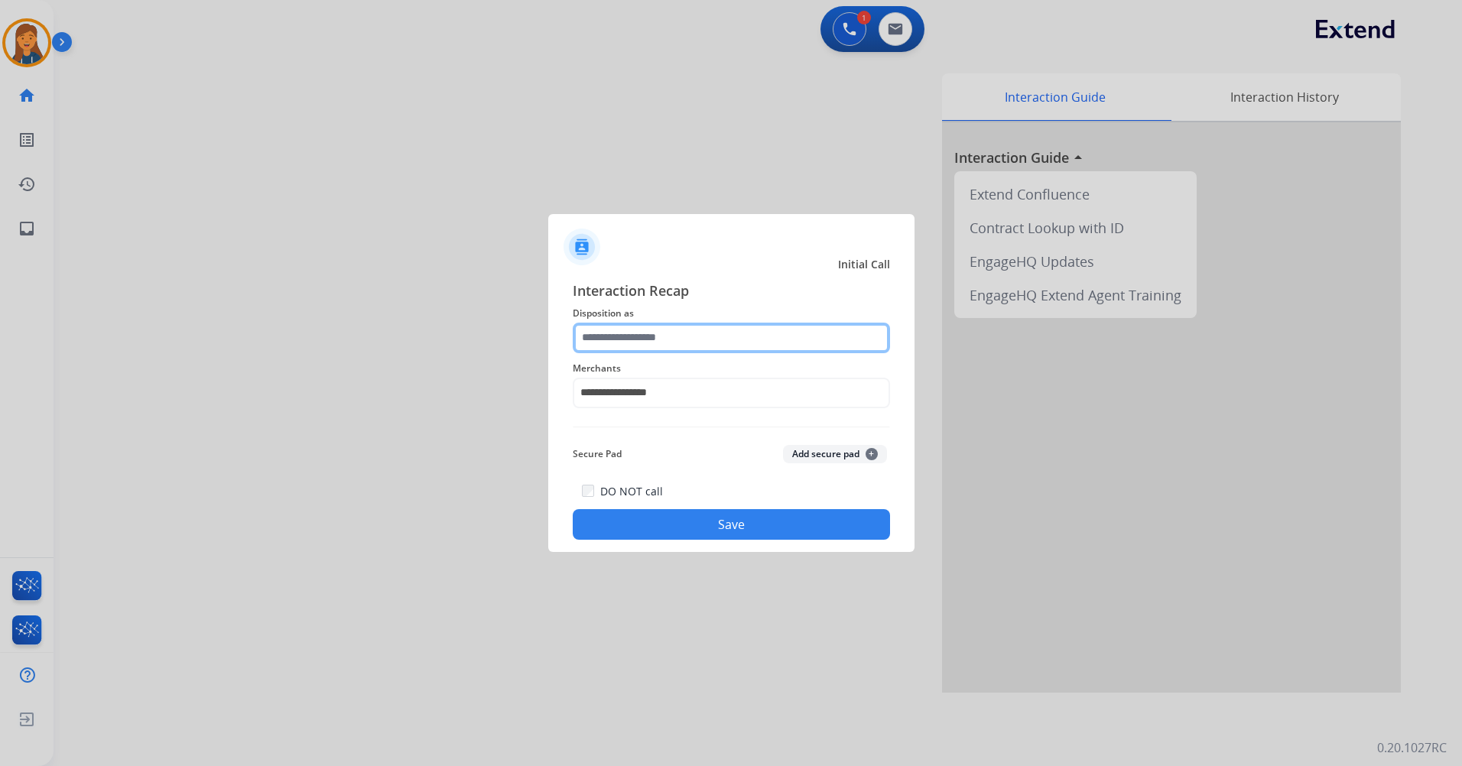
click at [636, 337] on input "text" at bounding box center [731, 338] width 317 height 31
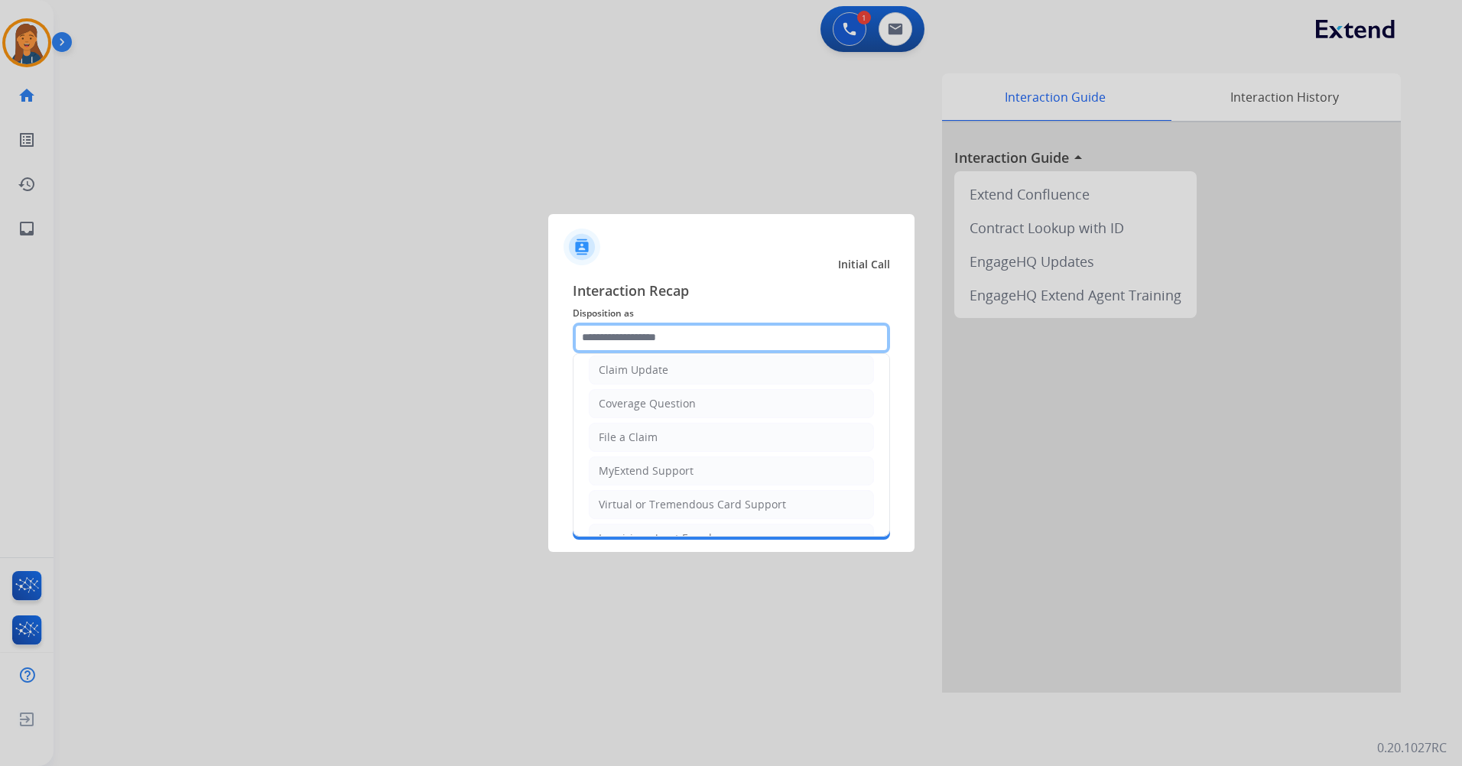
scroll to position [153, 0]
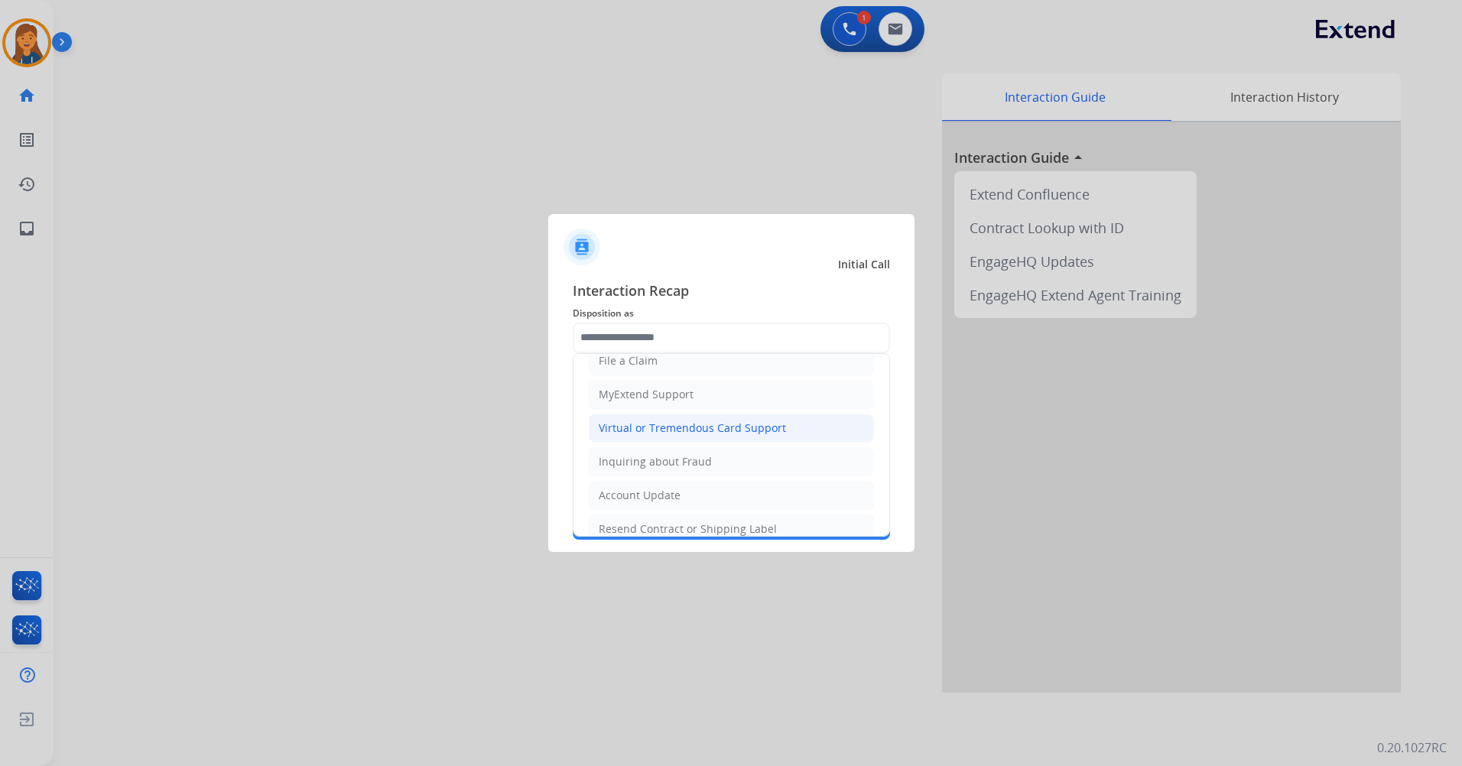
click at [629, 434] on div "Virtual or Tremendous Card Support" at bounding box center [692, 427] width 187 height 15
type input "**********"
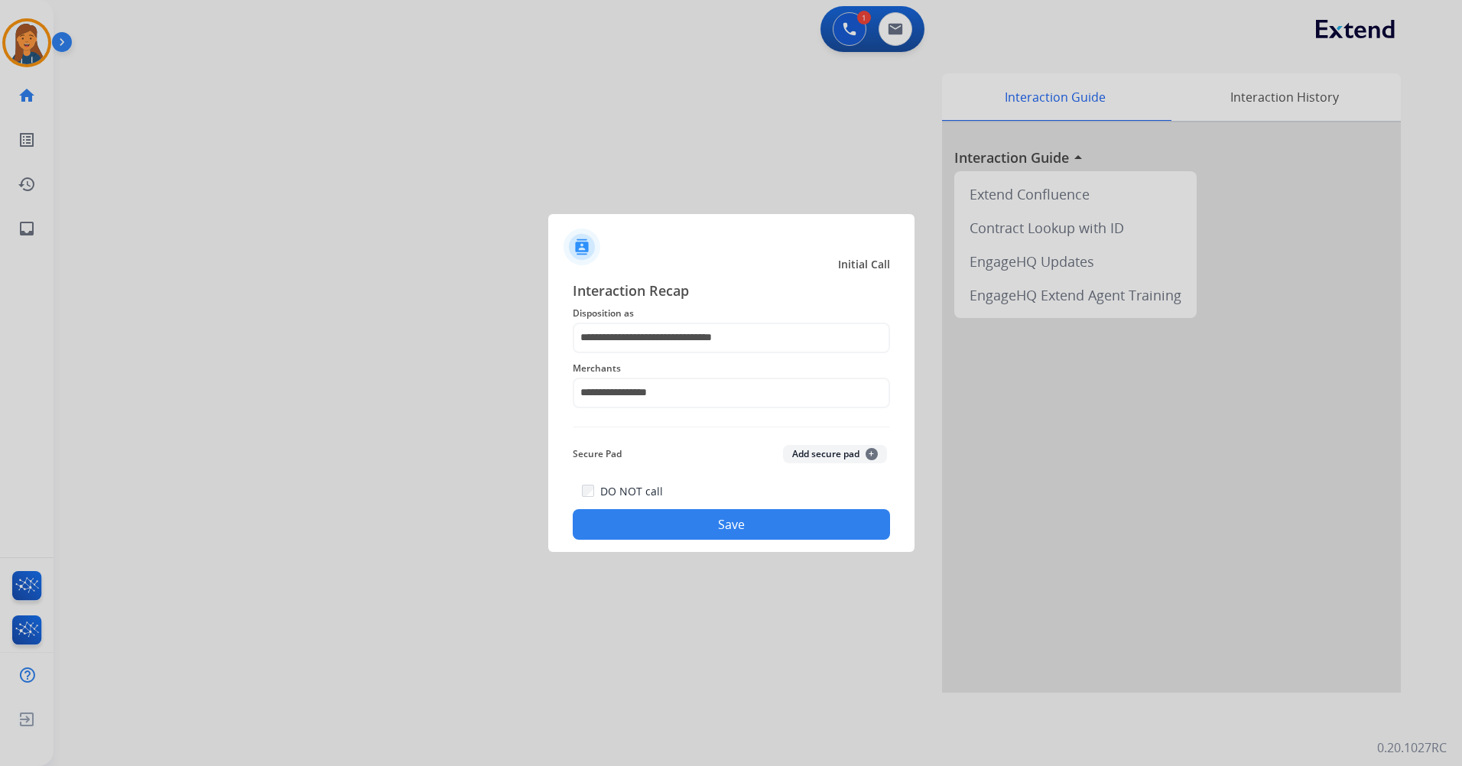
click at [688, 523] on button "Save" at bounding box center [731, 524] width 317 height 31
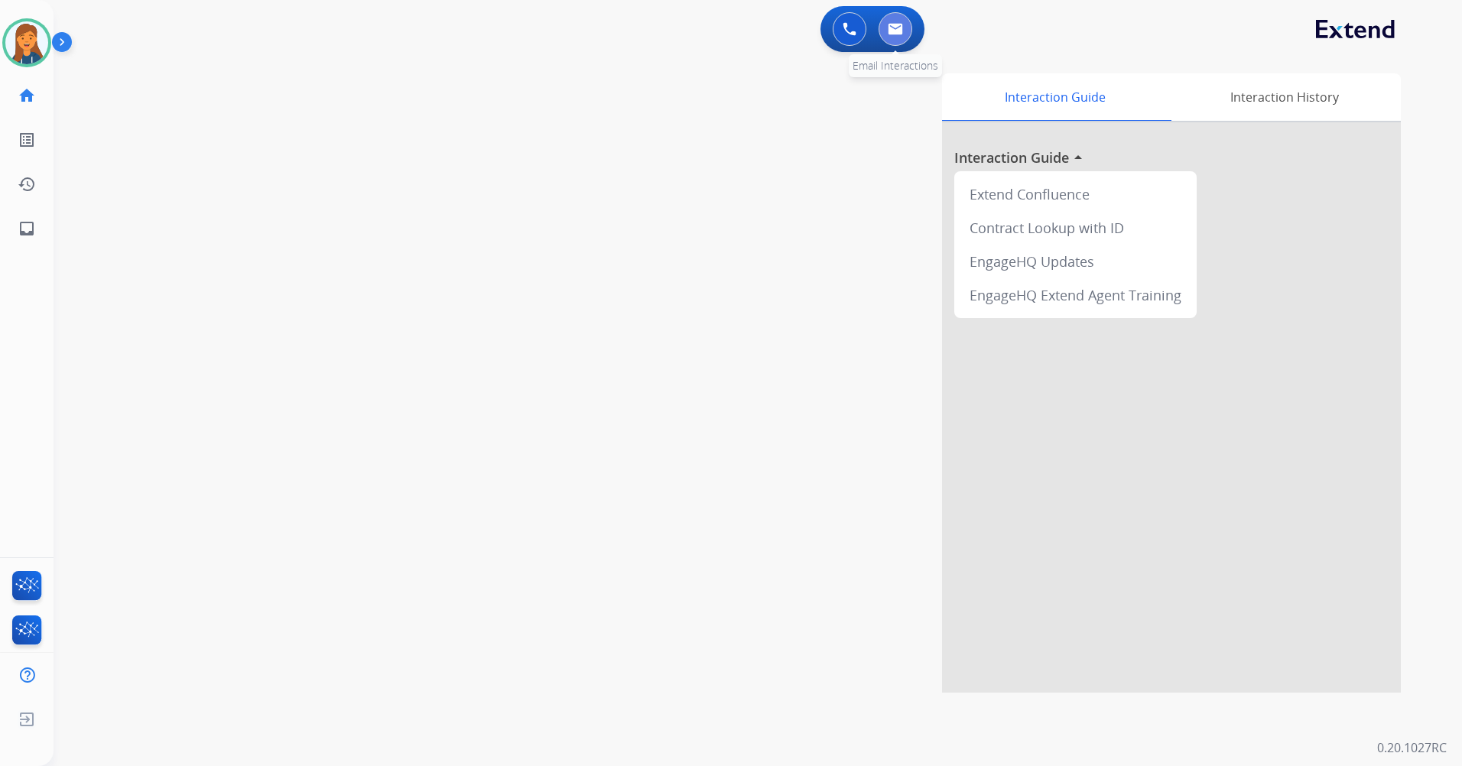
click at [888, 24] on img at bounding box center [894, 29] width 15 height 12
select select "**********"
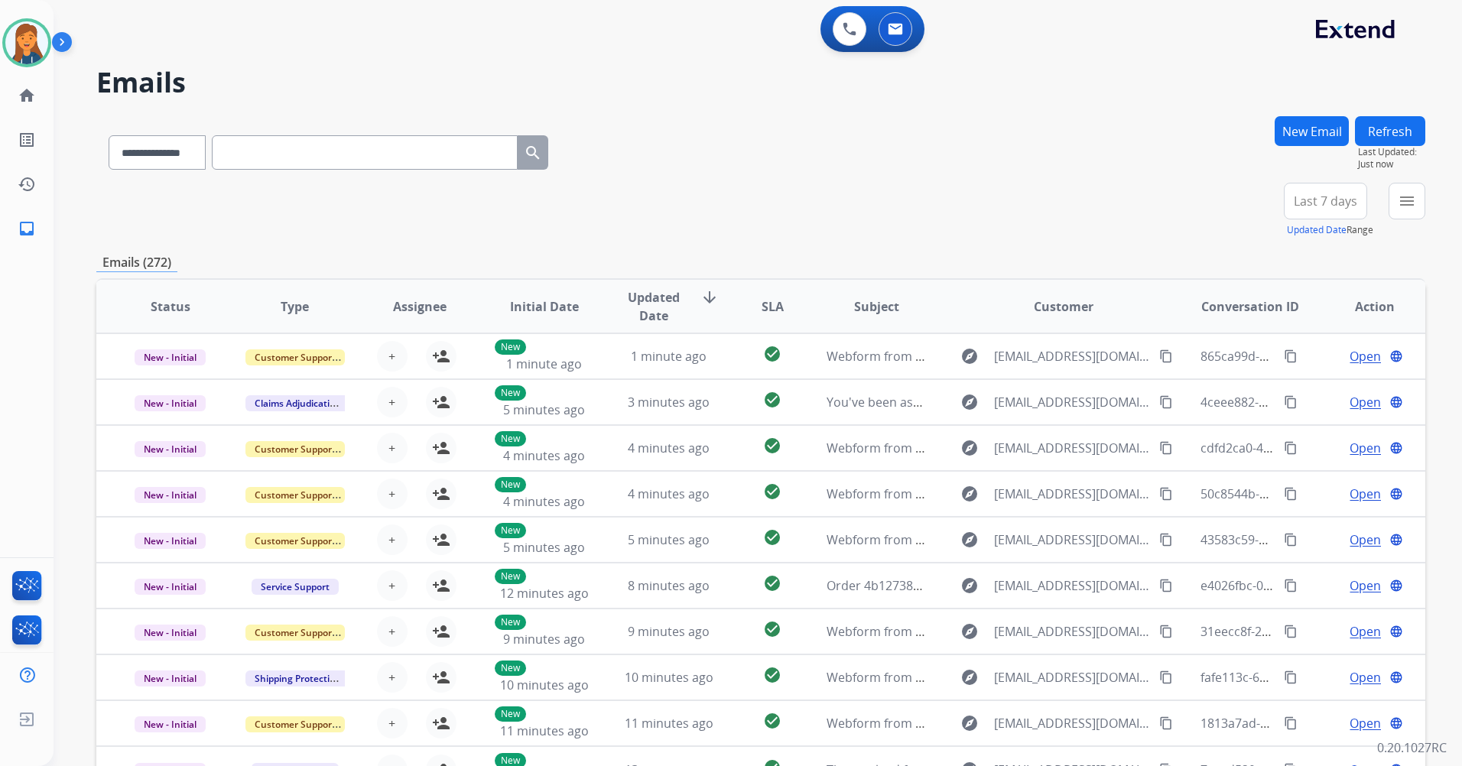
click at [1341, 203] on span "Last 7 days" at bounding box center [1324, 201] width 63 height 6
click at [1313, 392] on div "Last 90 days" at bounding box center [1320, 386] width 84 height 23
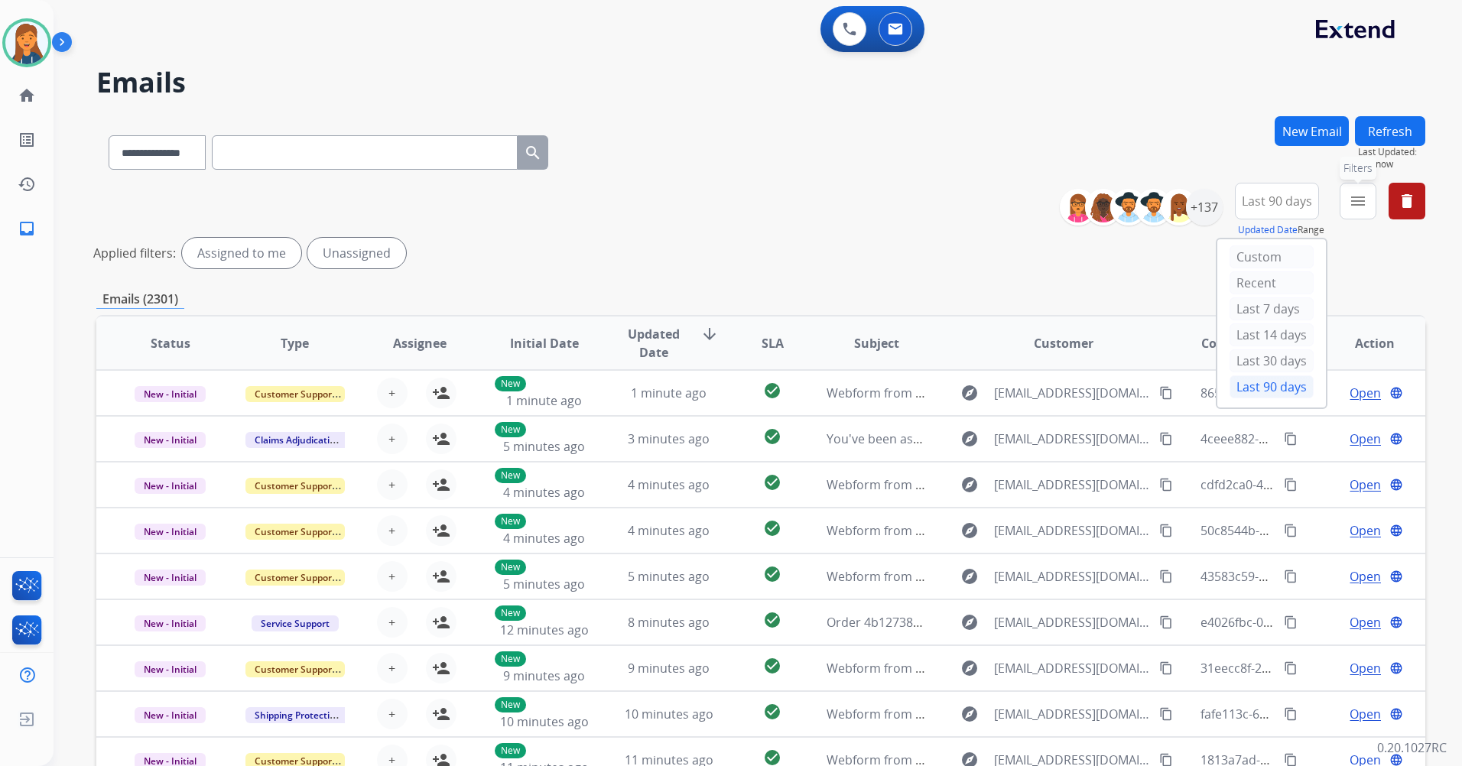
click at [1351, 190] on button "menu Filters" at bounding box center [1357, 201] width 37 height 37
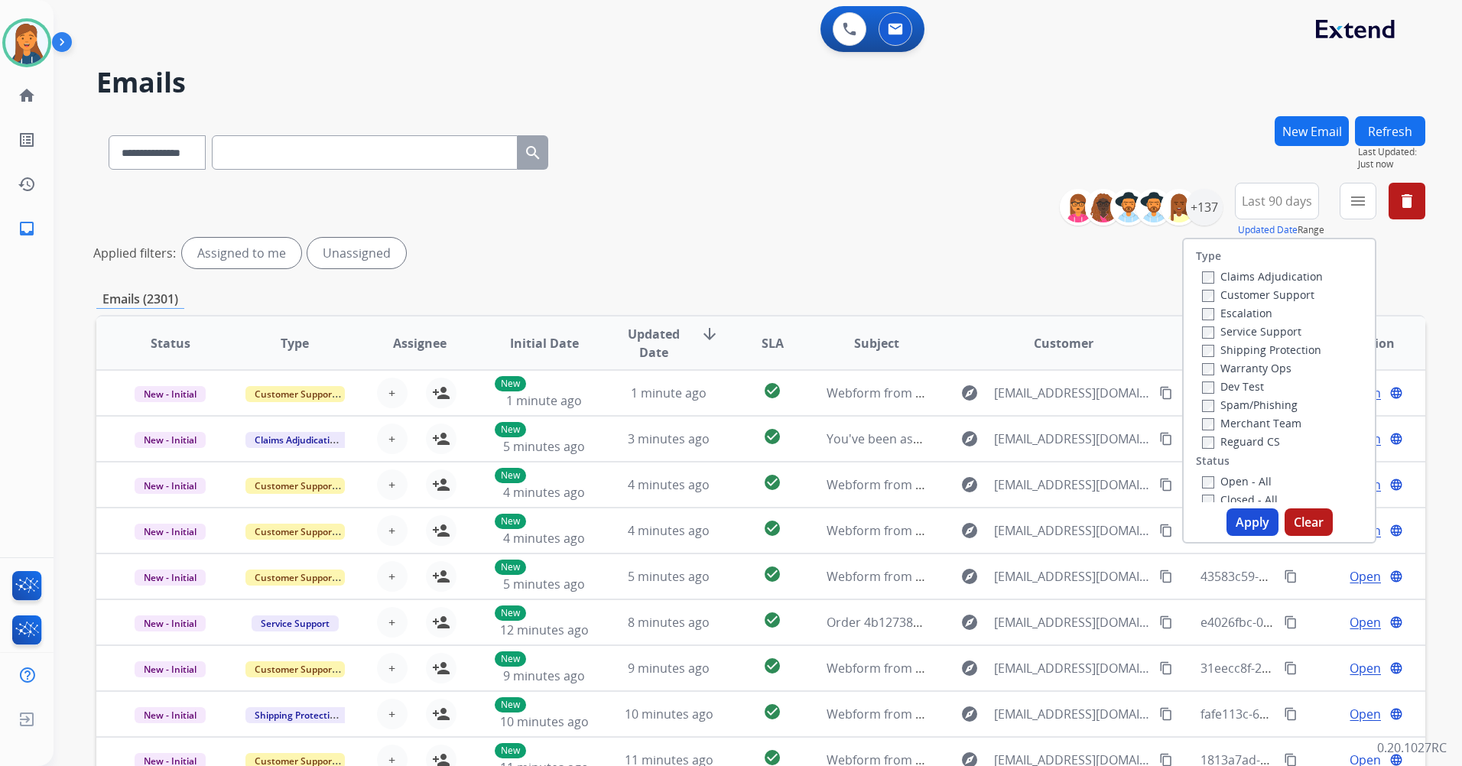
click at [1259, 300] on label "Customer Support" at bounding box center [1258, 294] width 112 height 15
click at [1246, 347] on label "Shipping Protection" at bounding box center [1261, 349] width 119 height 15
click at [1232, 445] on label "Reguard CS" at bounding box center [1241, 441] width 78 height 15
click at [1225, 478] on label "Open - All" at bounding box center [1237, 481] width 70 height 15
click at [1267, 523] on button "Apply" at bounding box center [1252, 522] width 52 height 28
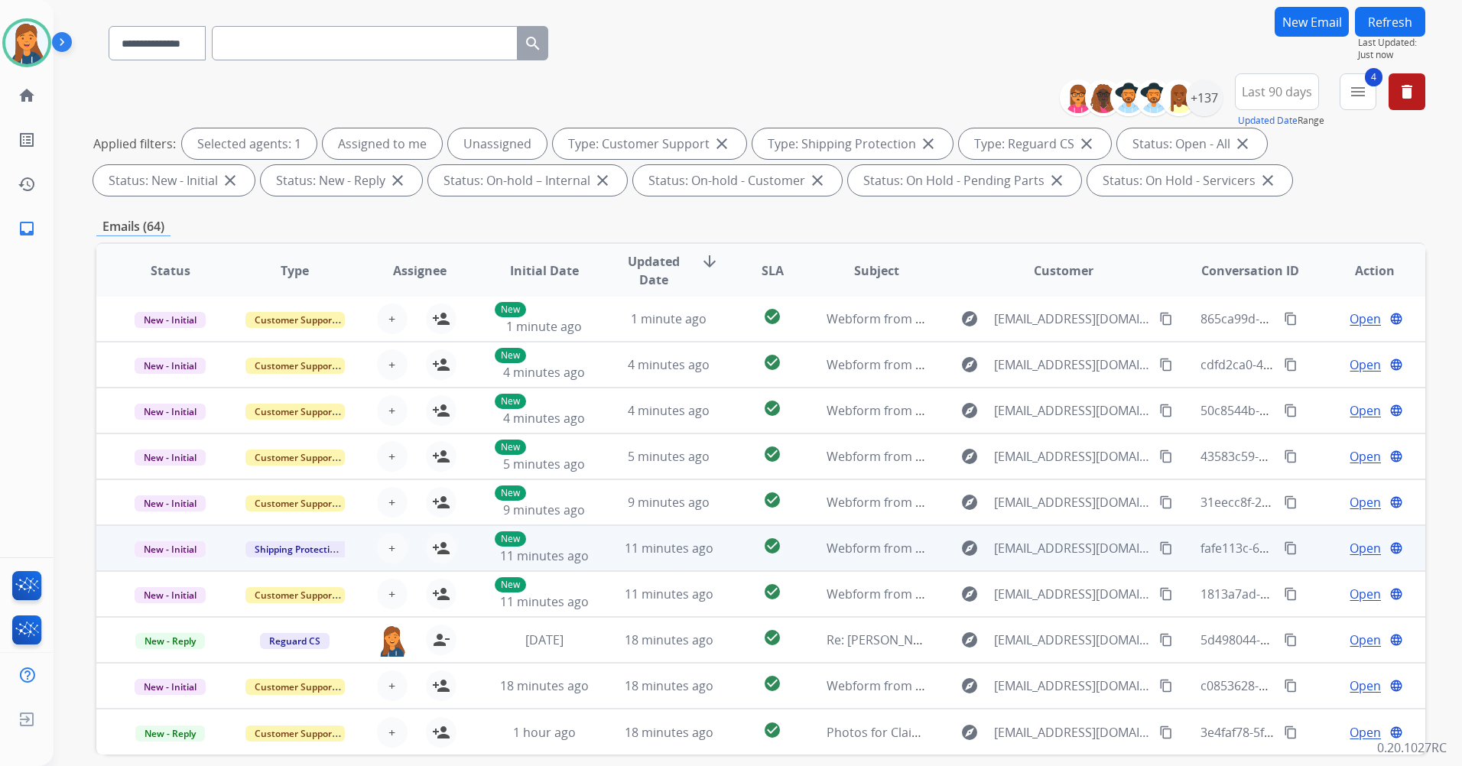
scroll to position [177, 0]
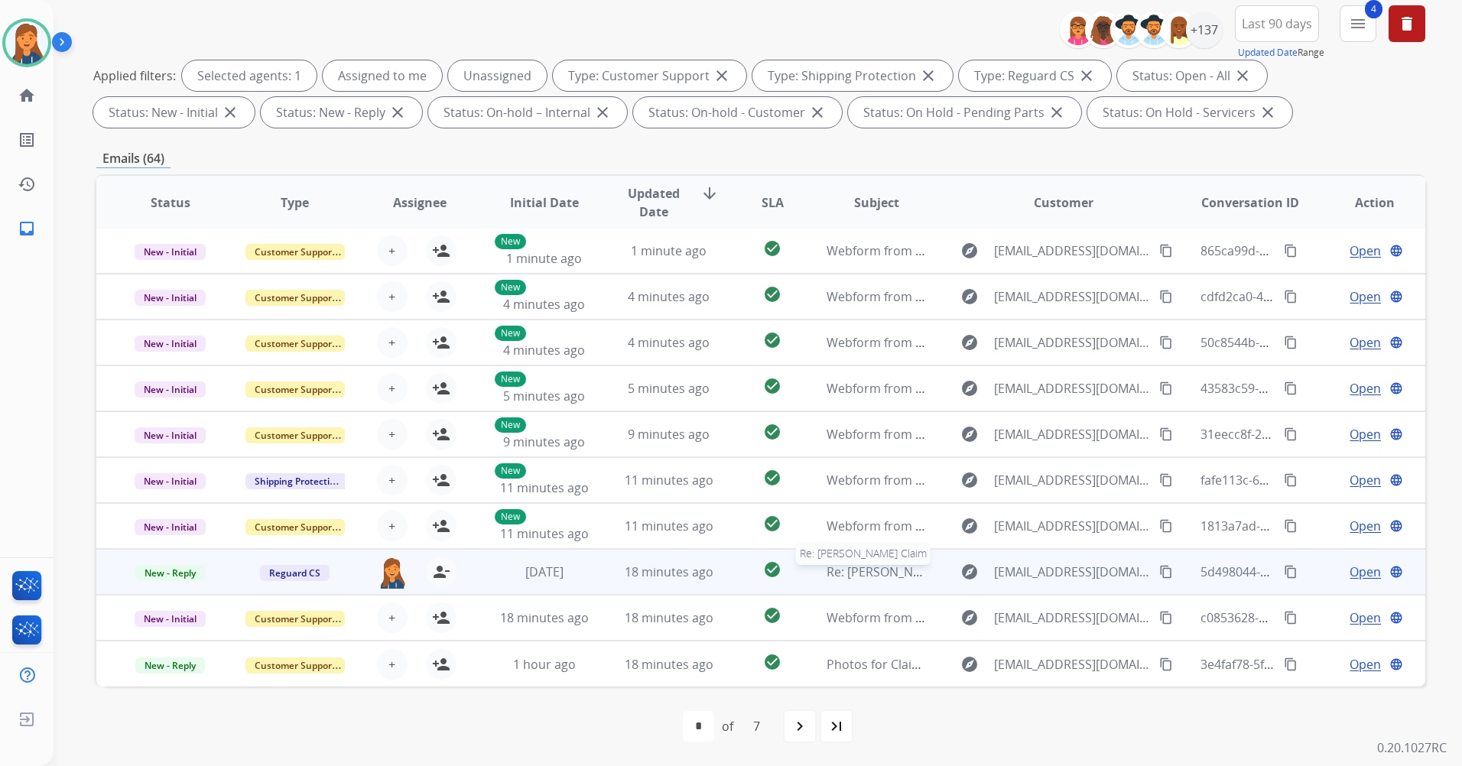
click at [856, 576] on span "Re: [PERSON_NAME] Claim" at bounding box center [901, 571] width 151 height 17
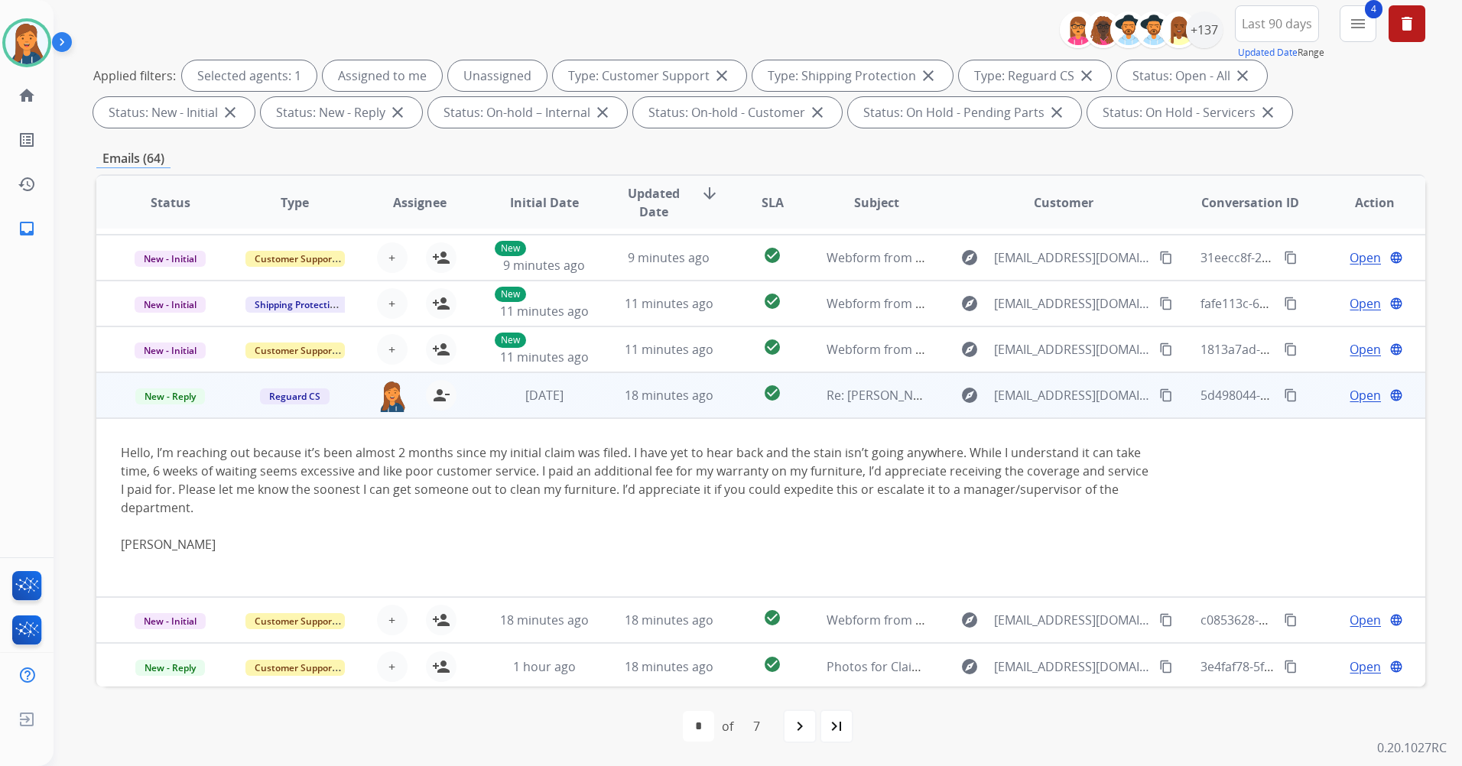
scroll to position [180, 0]
click at [1159, 394] on mat-icon "content_copy" at bounding box center [1166, 393] width 14 height 14
click at [1358, 394] on span "Open" at bounding box center [1364, 393] width 31 height 18
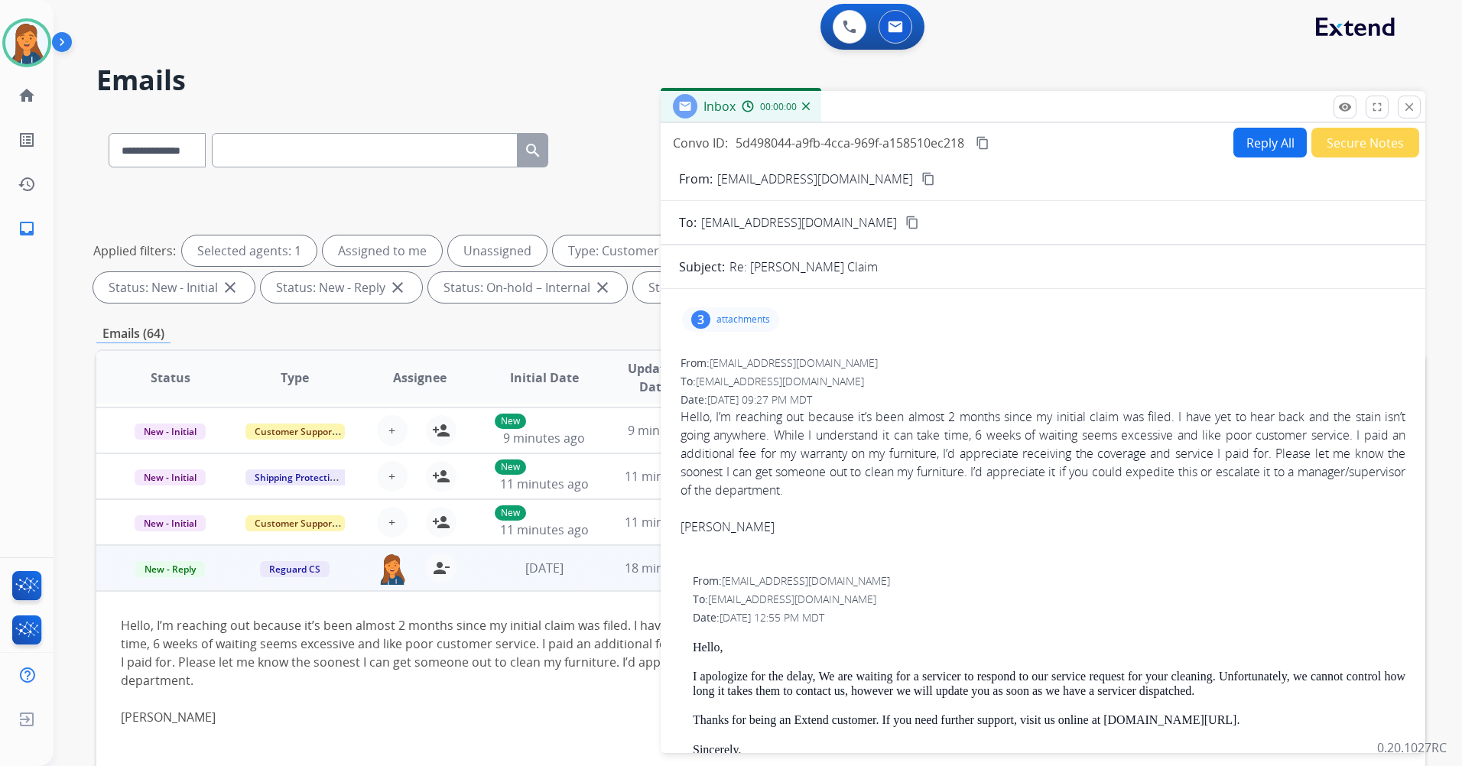
scroll to position [0, 0]
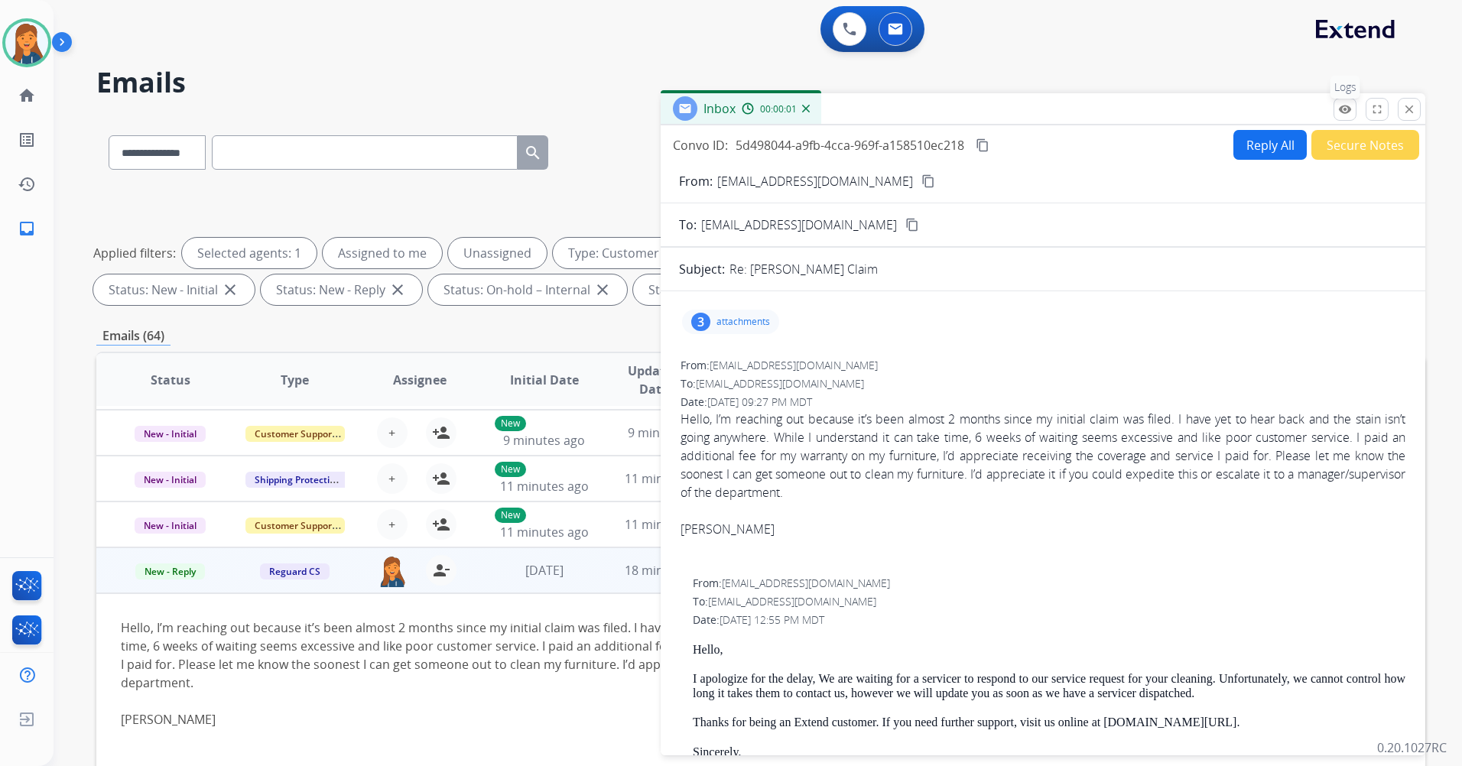
click at [1343, 113] on mat-icon "remove_red_eye" at bounding box center [1345, 109] width 14 height 14
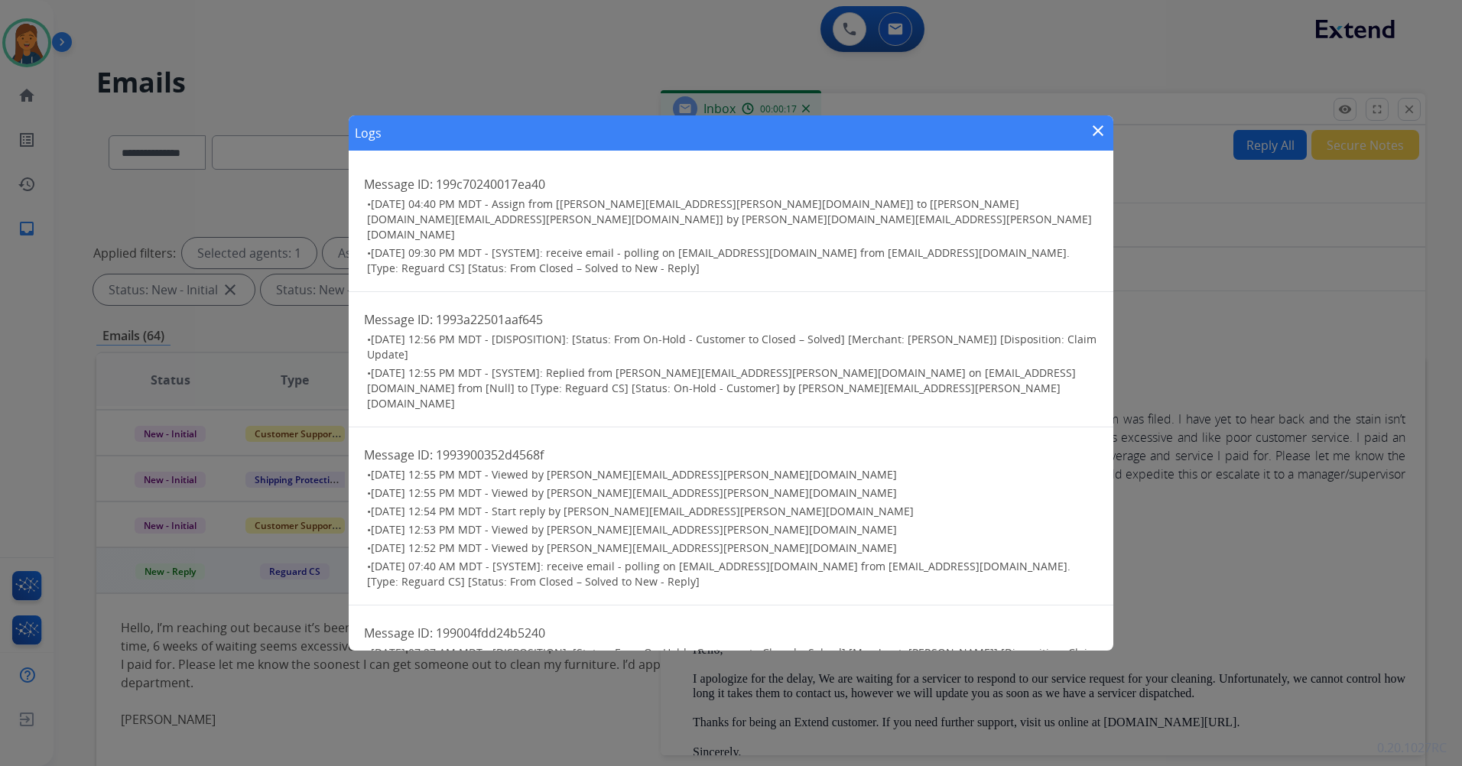
click at [1101, 126] on mat-icon "close" at bounding box center [1098, 131] width 18 height 18
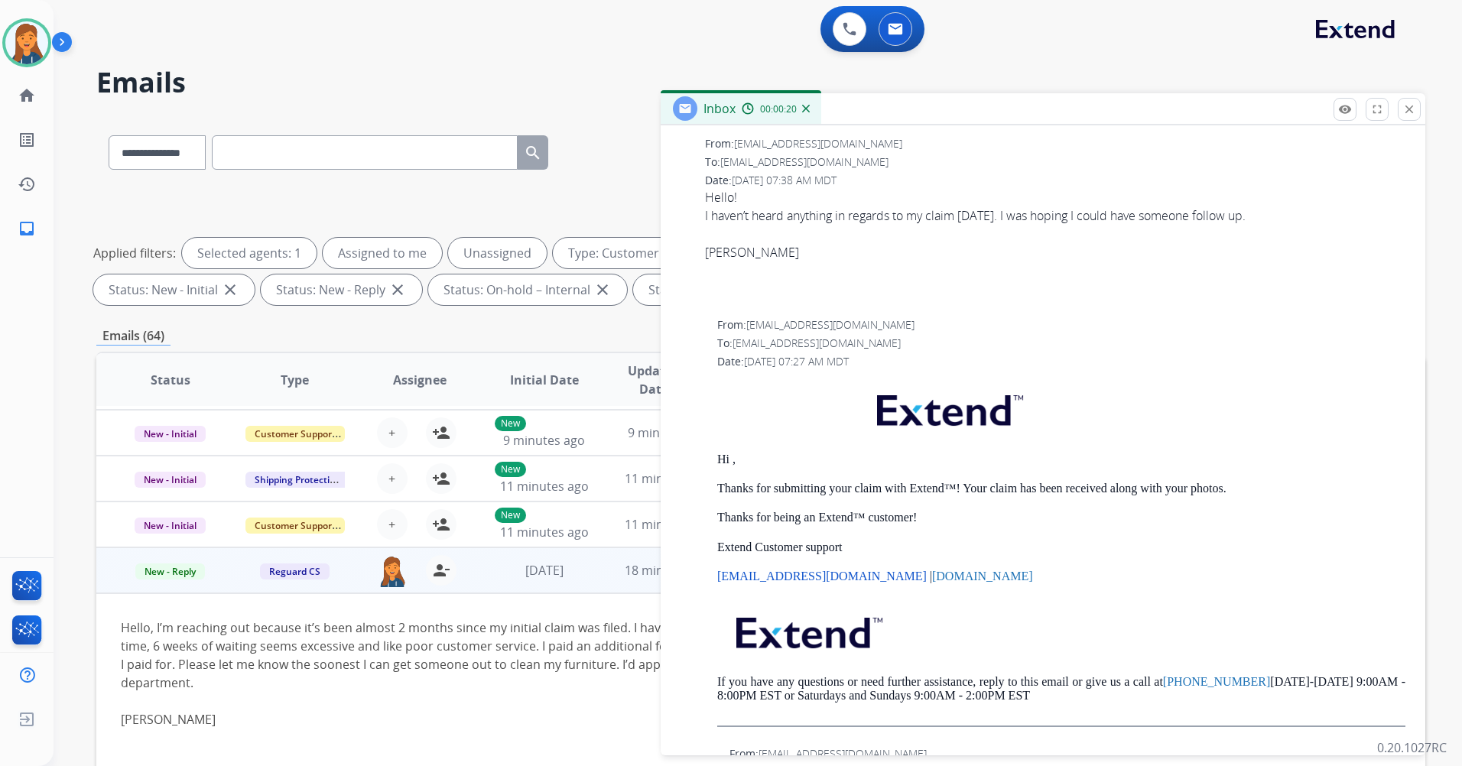
scroll to position [917, 0]
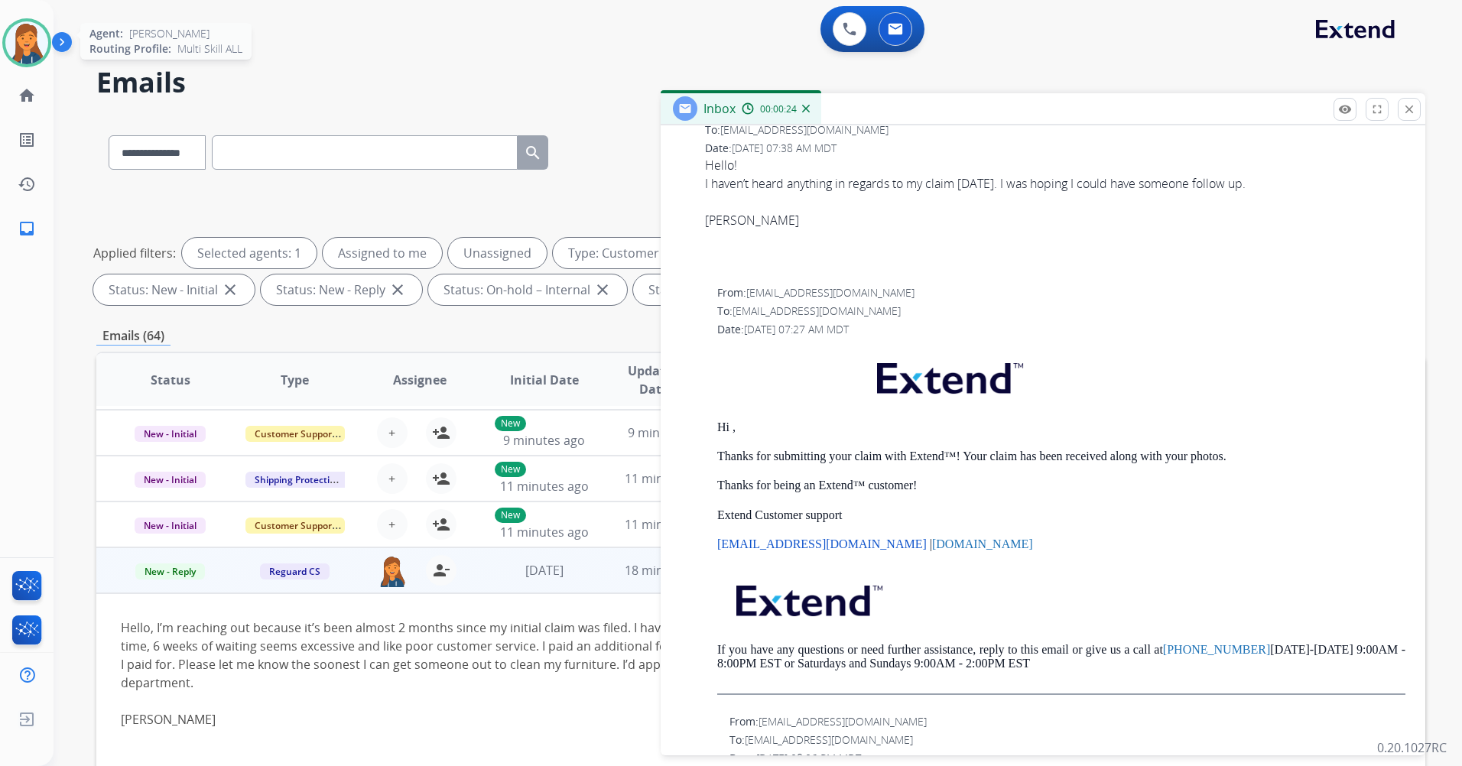
click at [18, 48] on img at bounding box center [26, 42] width 43 height 43
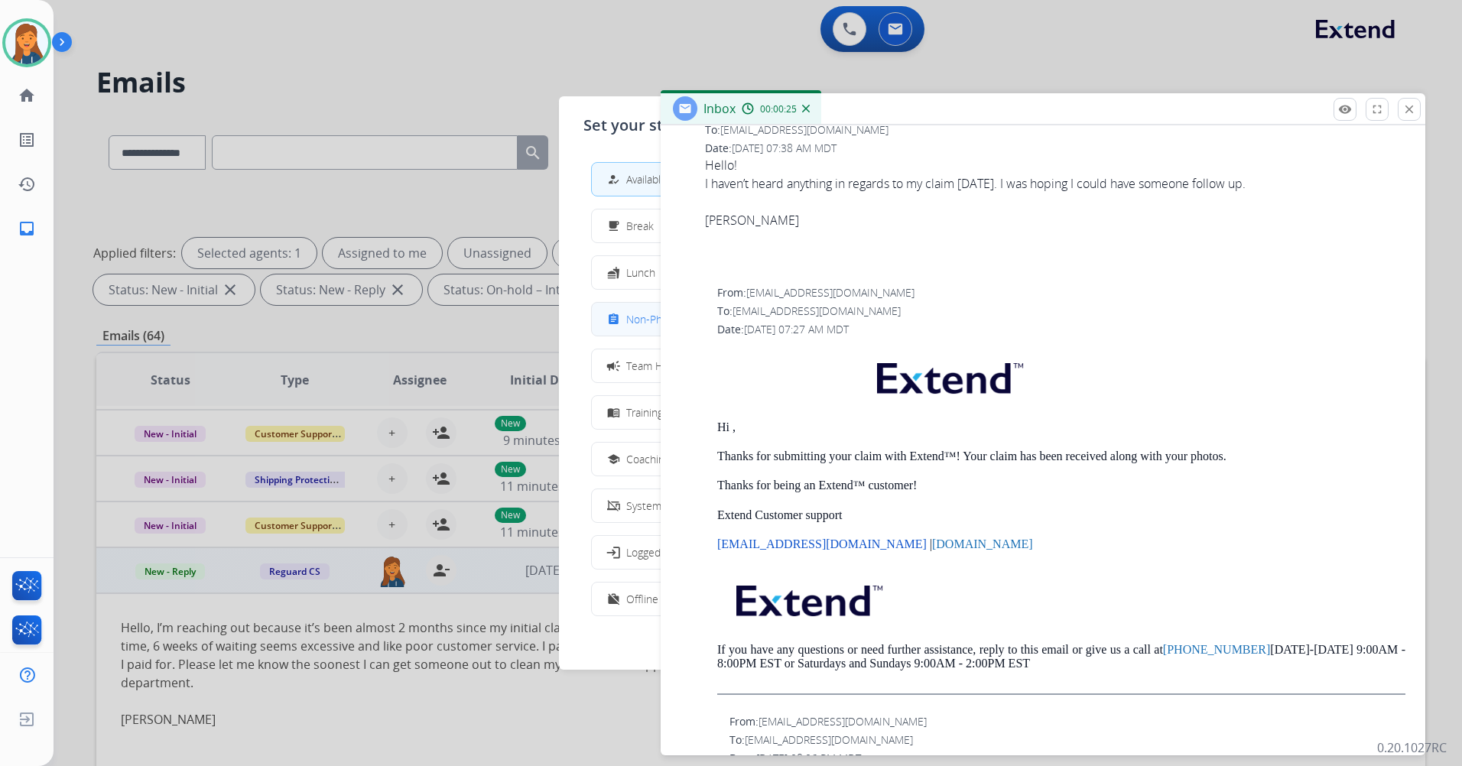
click at [615, 329] on button "assignment Non-Phone Queue" at bounding box center [731, 319] width 278 height 33
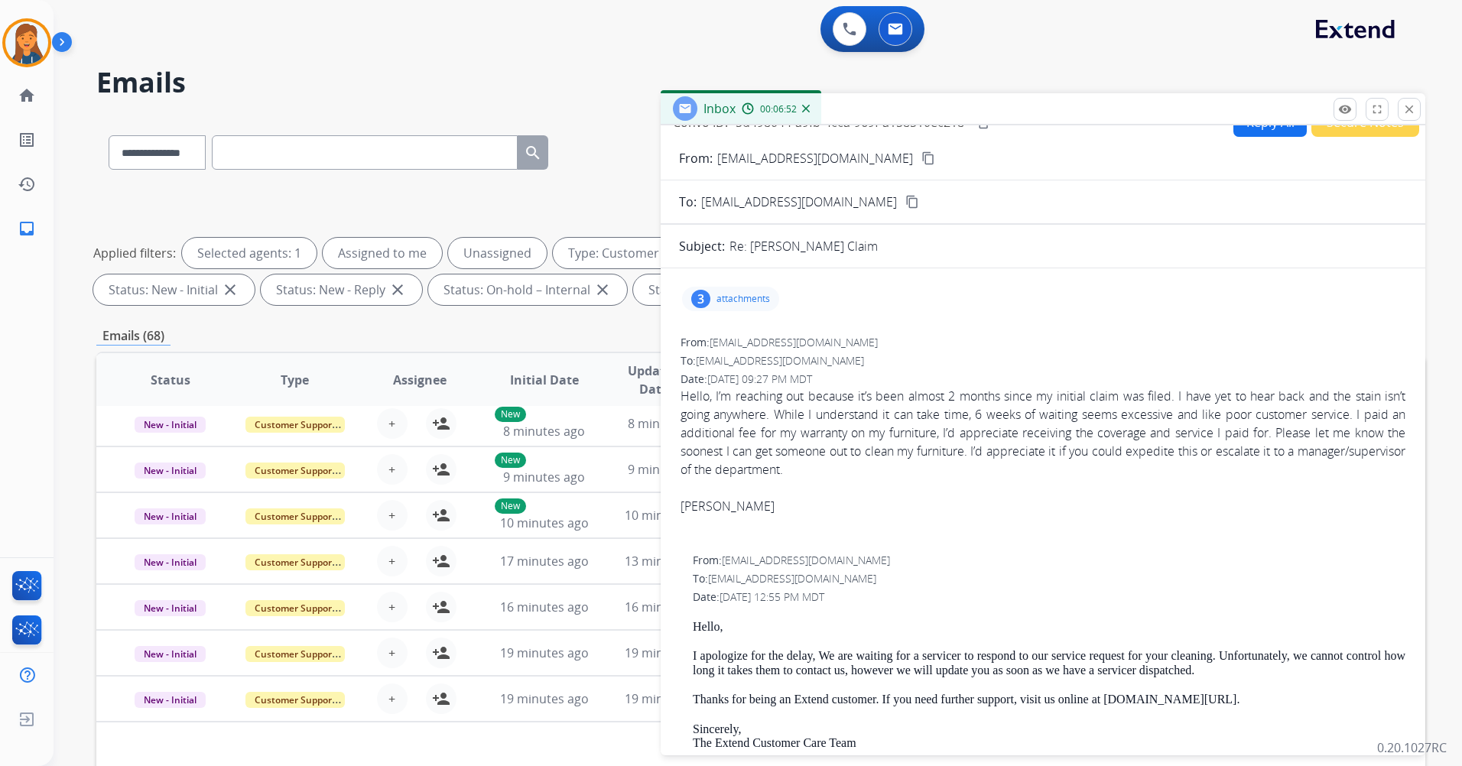
scroll to position [0, 0]
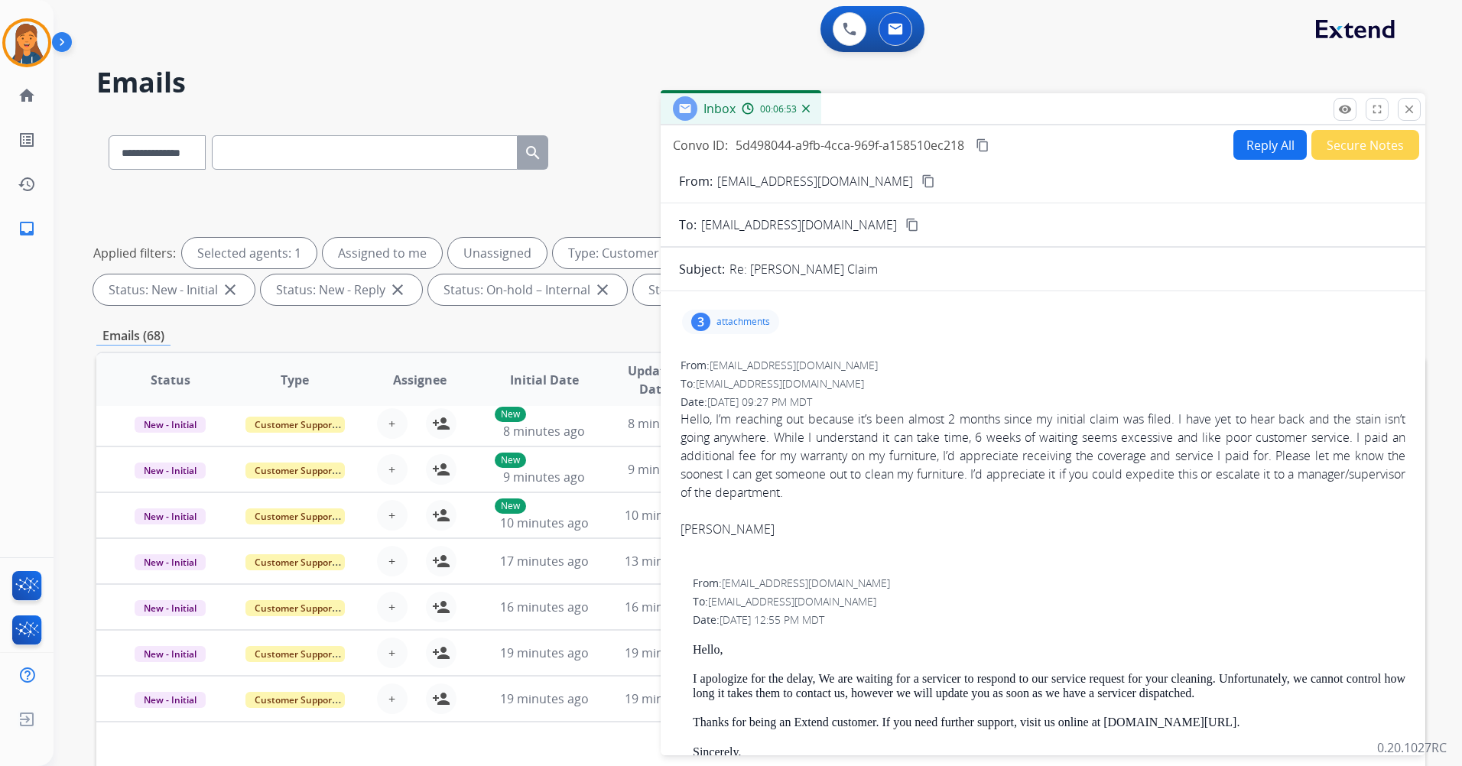
click at [1233, 141] on button "Reply All" at bounding box center [1269, 145] width 73 height 30
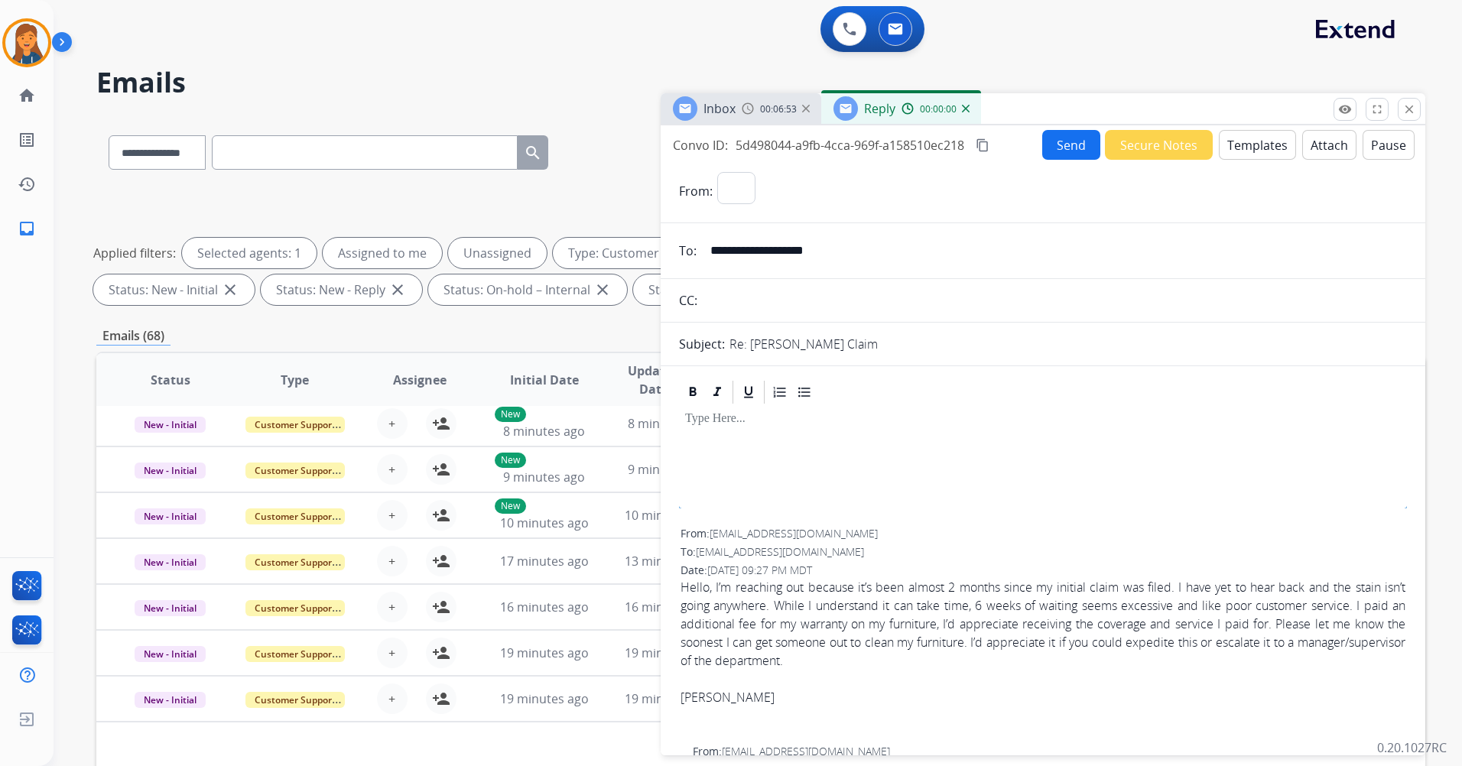
select select "**********"
click at [1245, 145] on button "Templates" at bounding box center [1256, 145] width 77 height 30
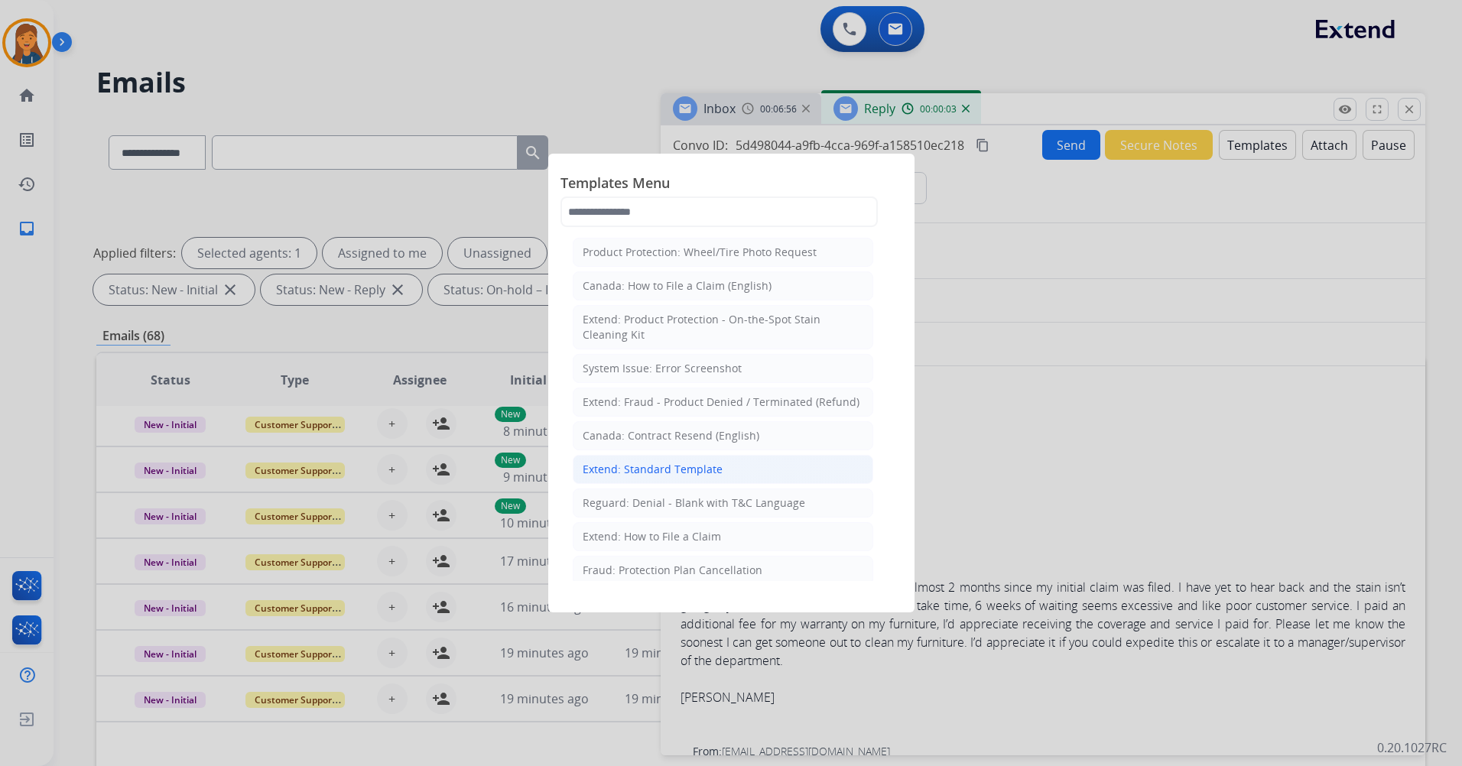
click at [637, 478] on li "Extend: Standard Template" at bounding box center [723, 469] width 300 height 29
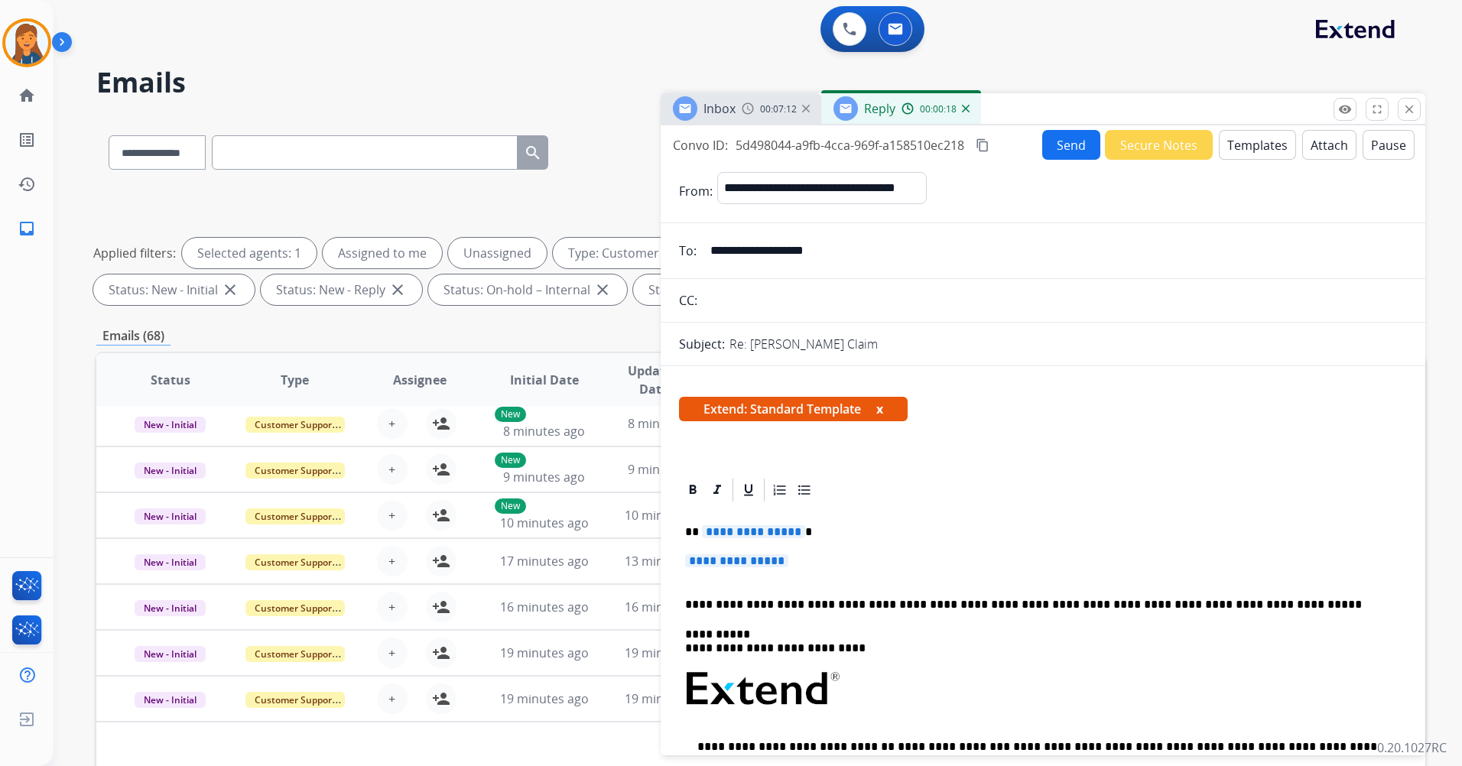
click at [1234, 145] on button "Templates" at bounding box center [1256, 145] width 77 height 30
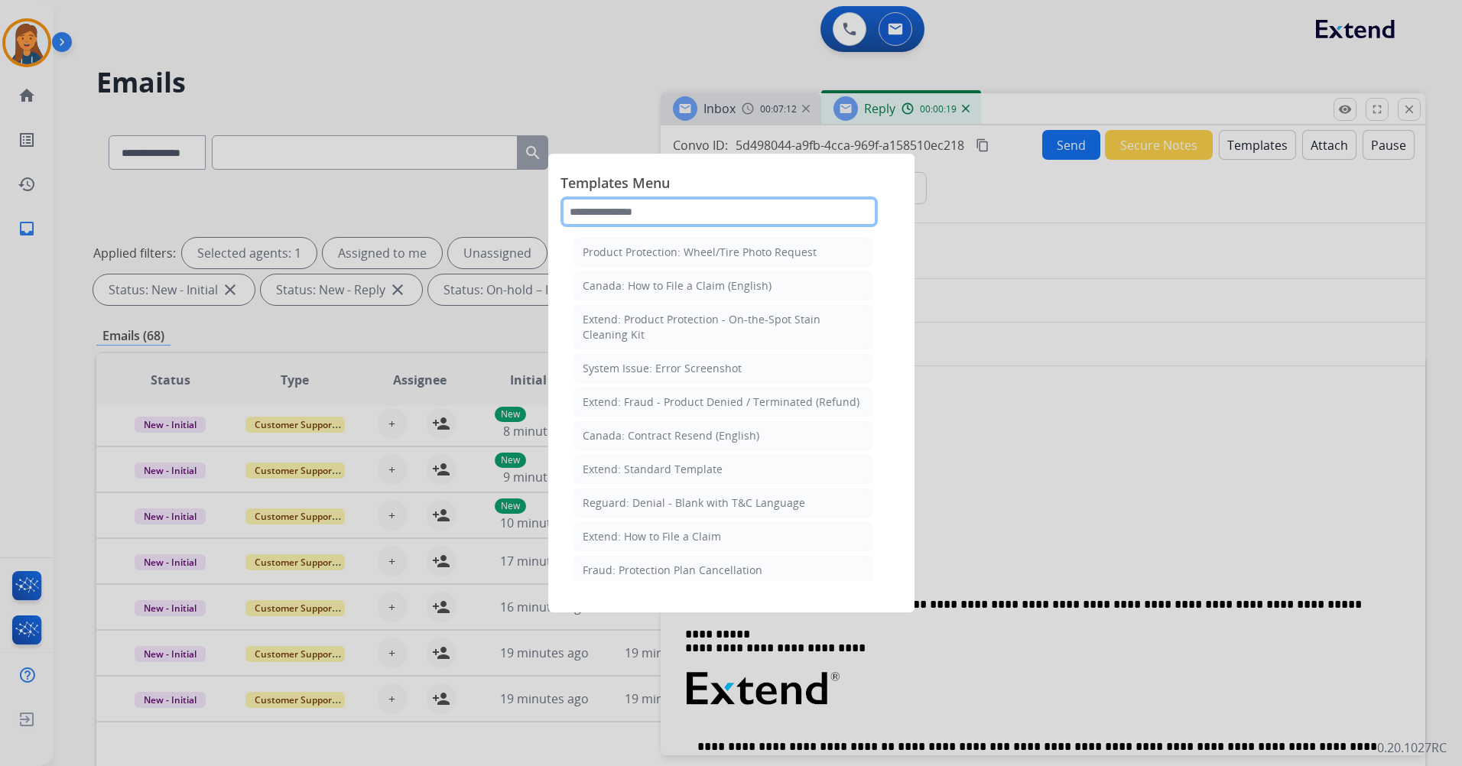
click at [693, 210] on input "text" at bounding box center [718, 211] width 317 height 31
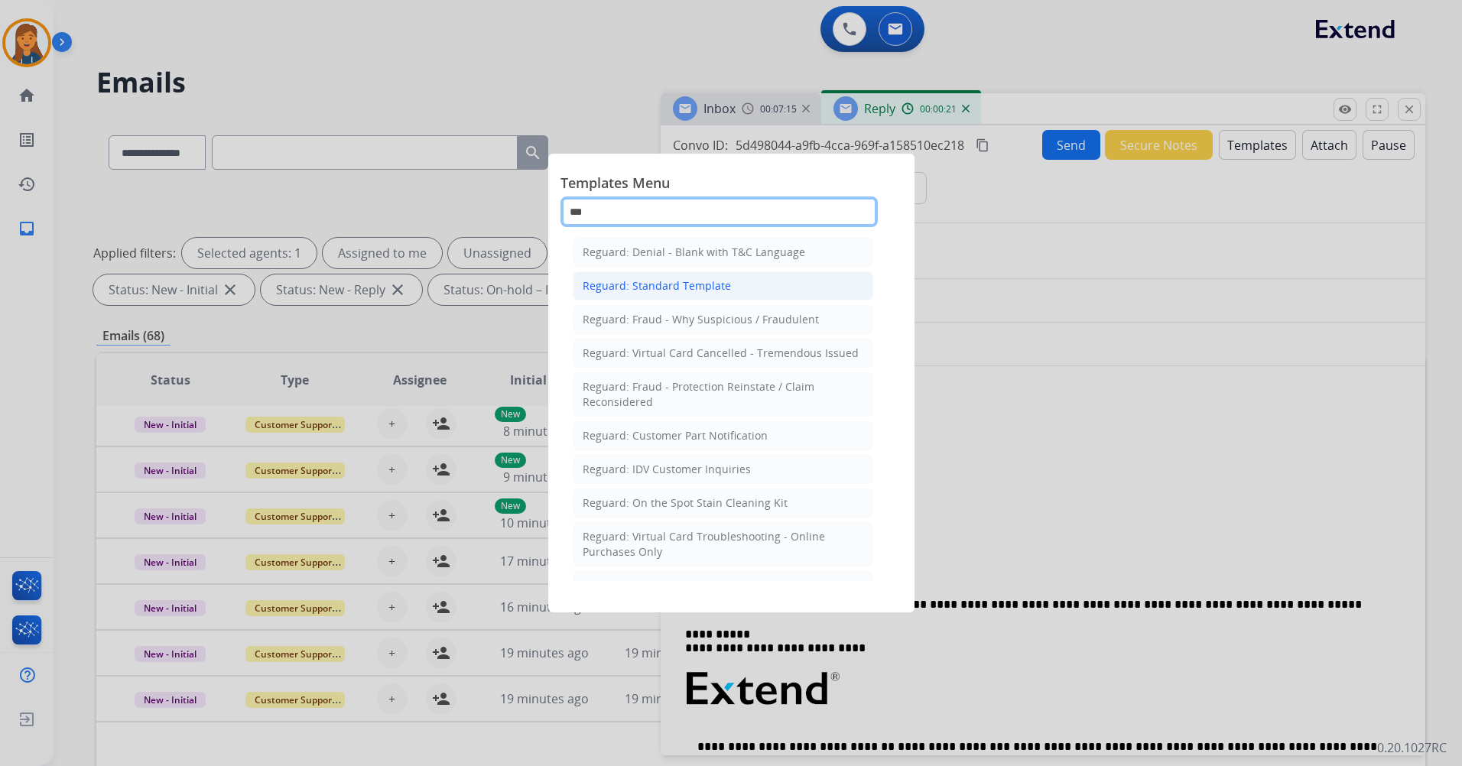
type input "***"
click at [664, 278] on li "Reguard: Standard Template" at bounding box center [723, 285] width 300 height 29
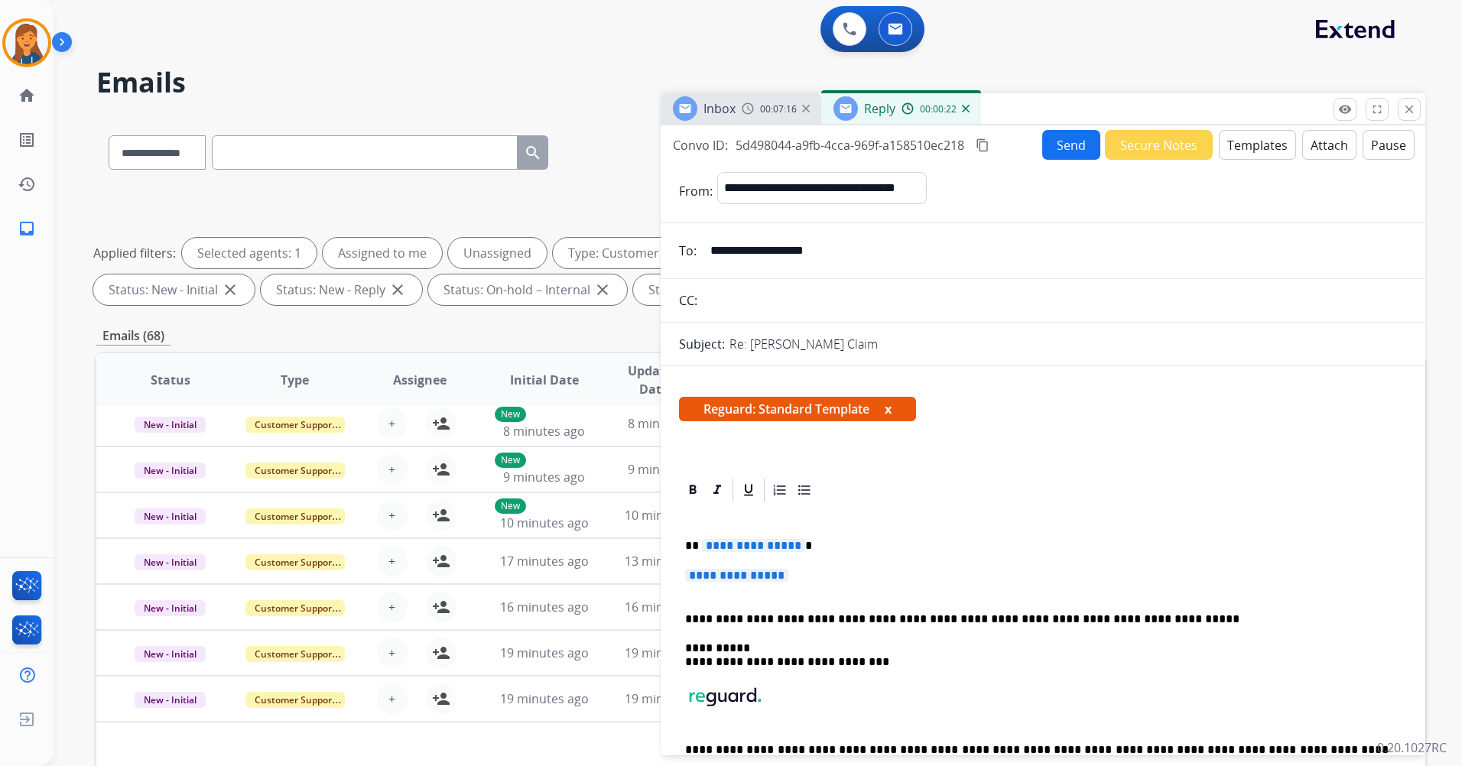
click at [766, 550] on span "**********" at bounding box center [753, 545] width 103 height 13
click at [696, 573] on span "**********" at bounding box center [736, 575] width 103 height 13
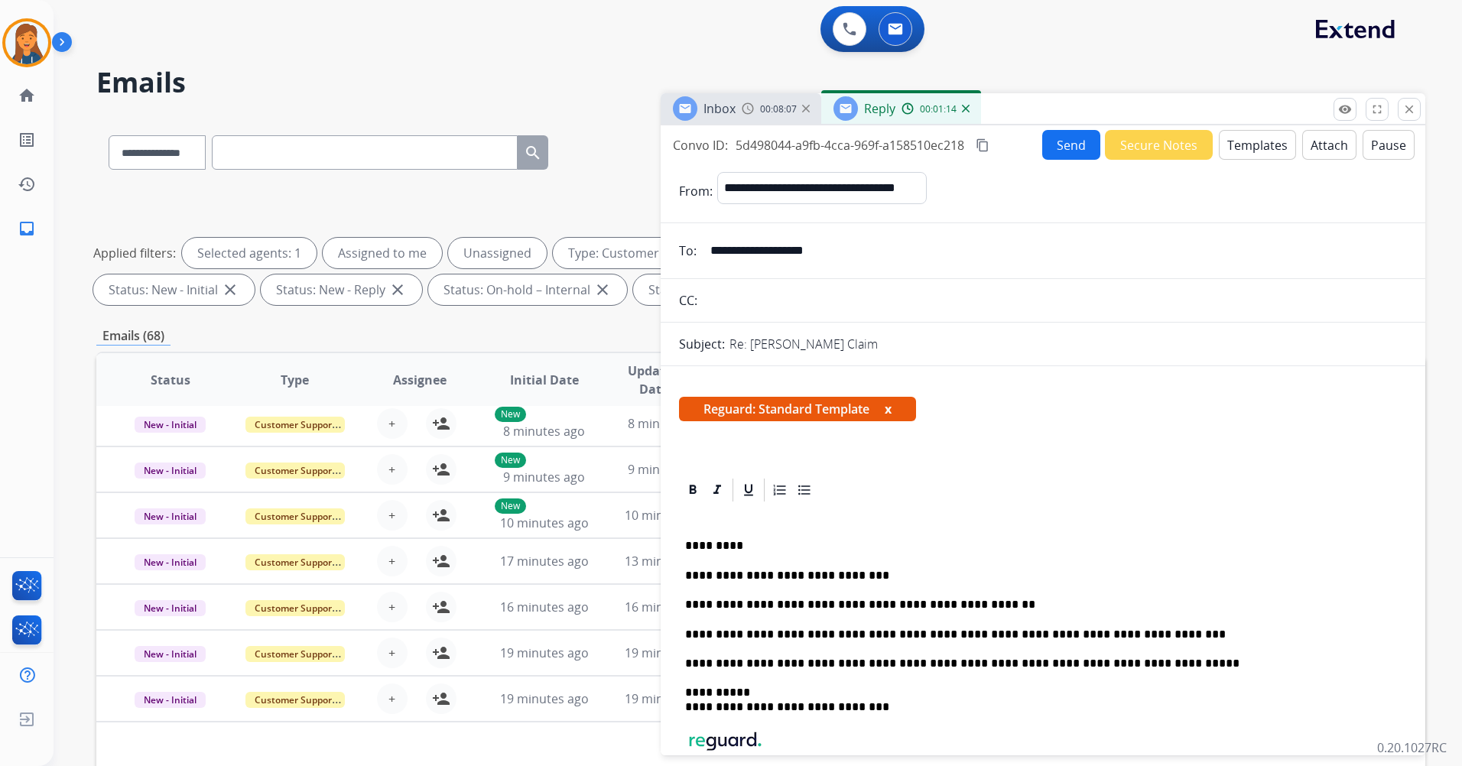
click at [981, 141] on mat-icon "content_copy" at bounding box center [982, 145] width 14 height 14
click at [1075, 142] on button "Send" at bounding box center [1071, 145] width 58 height 30
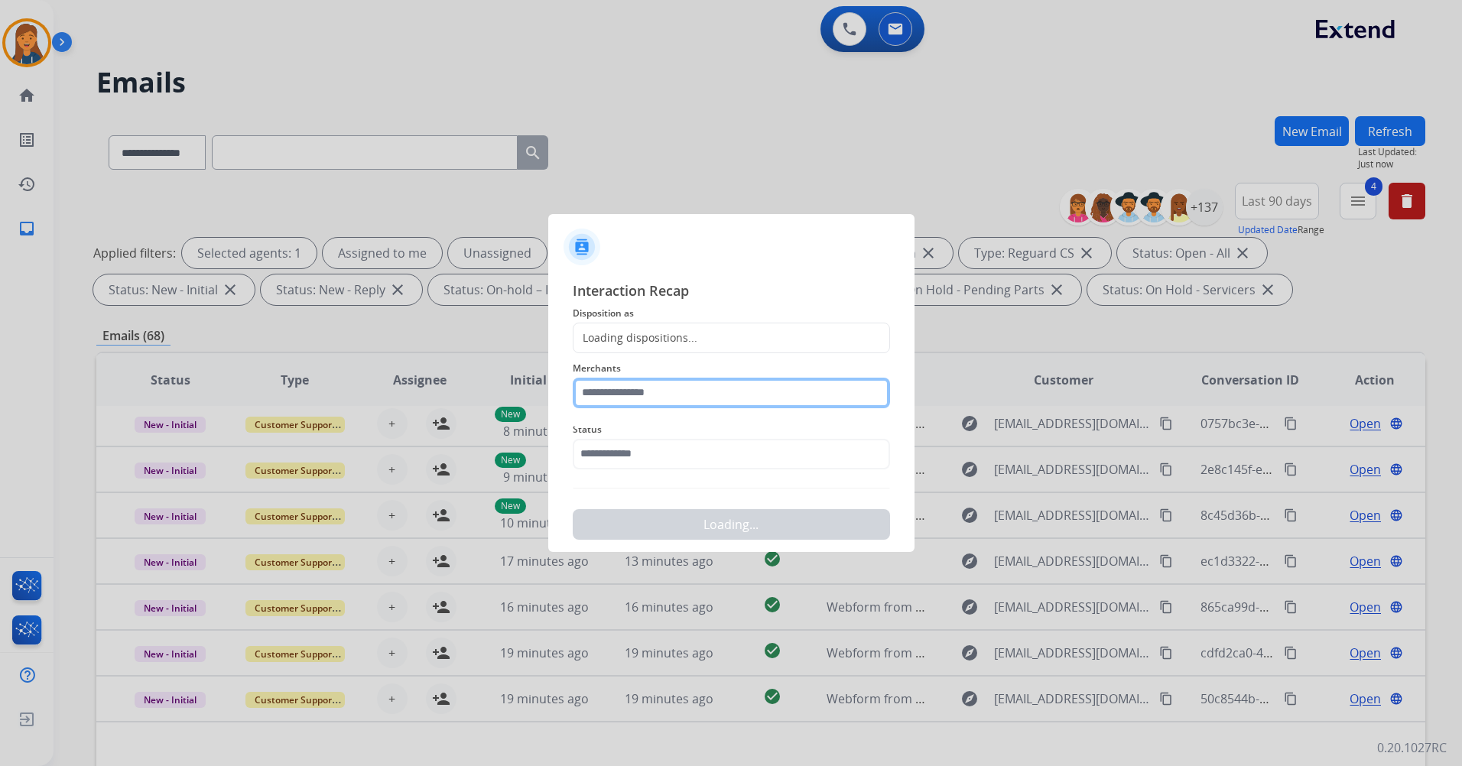
drag, startPoint x: 667, startPoint y: 400, endPoint x: 649, endPoint y: 404, distance: 18.7
click at [649, 404] on input "text" at bounding box center [731, 393] width 317 height 31
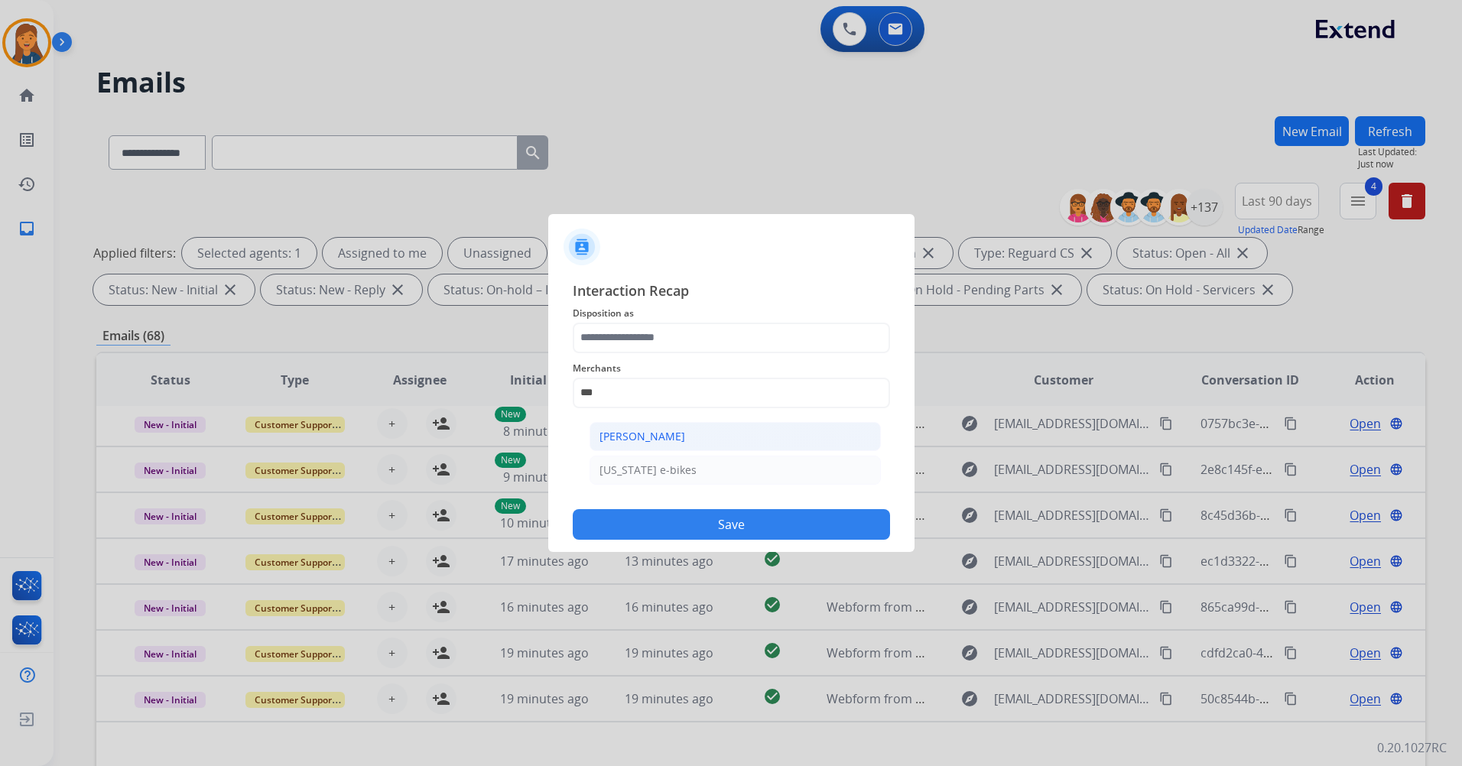
click at [608, 440] on div "[PERSON_NAME]" at bounding box center [642, 436] width 86 height 15
type input "**********"
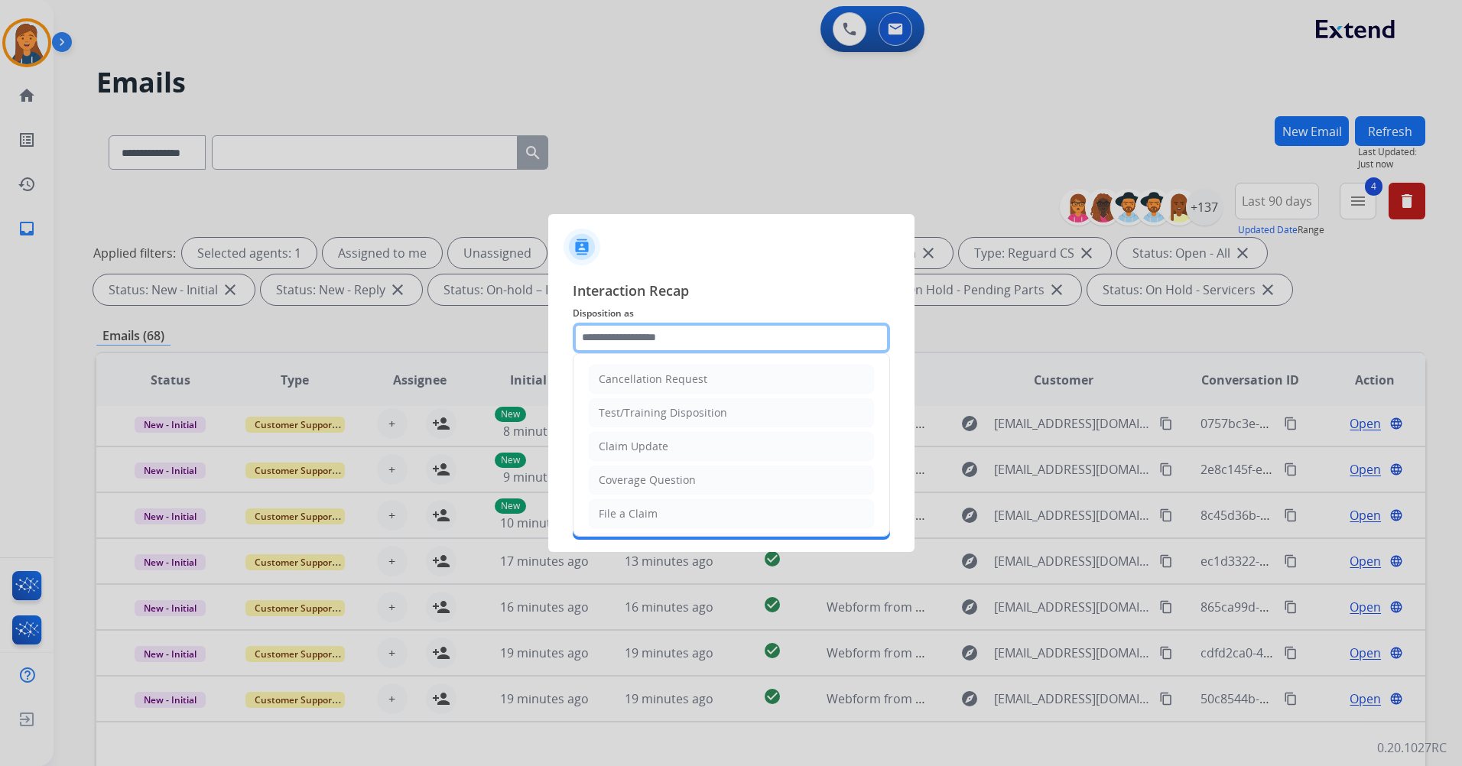
click at [593, 347] on input "text" at bounding box center [731, 338] width 317 height 31
drag, startPoint x: 625, startPoint y: 481, endPoint x: 622, endPoint y: 469, distance: 12.4
click at [624, 481] on div "Other" at bounding box center [614, 476] width 30 height 15
type input "*****"
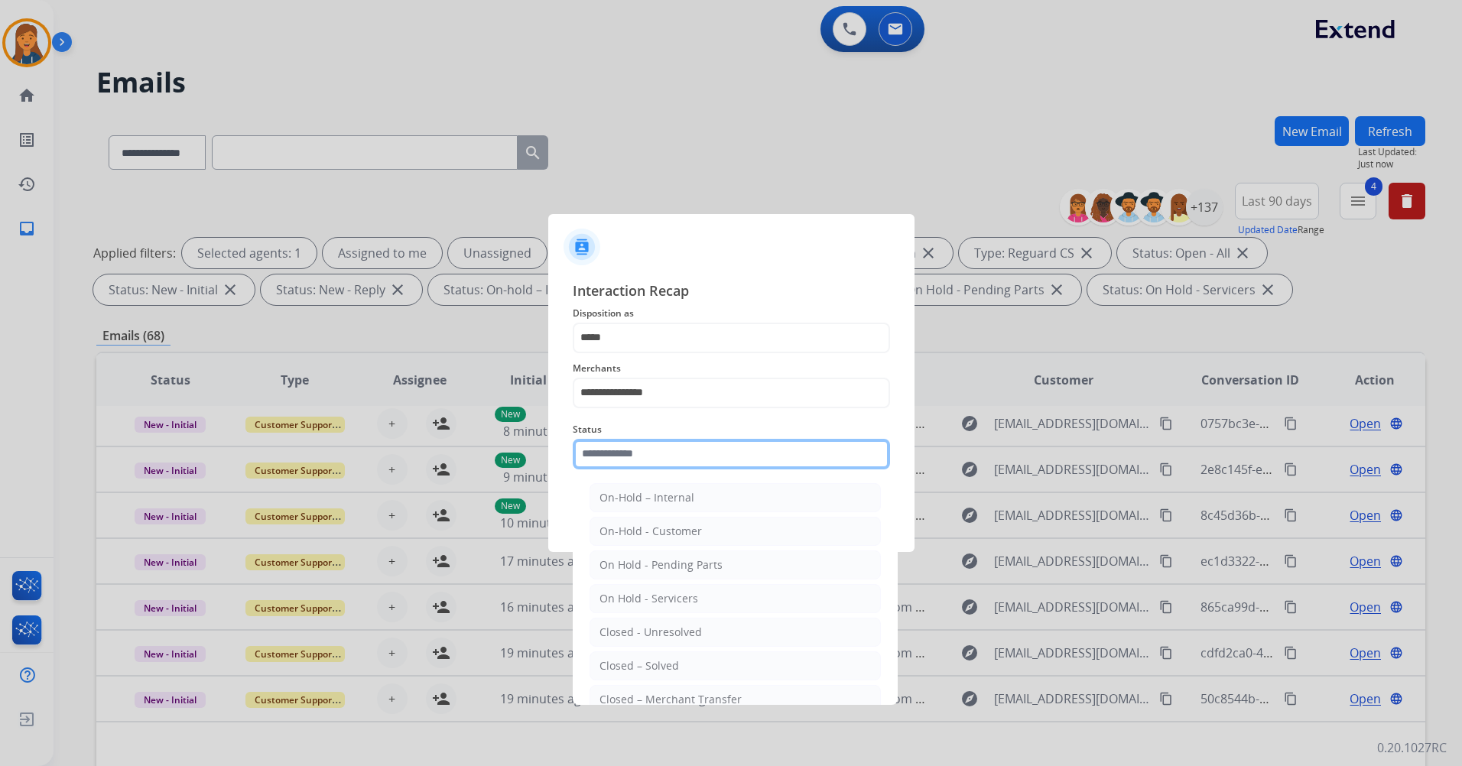
click at [622, 450] on input "text" at bounding box center [731, 454] width 317 height 31
drag, startPoint x: 625, startPoint y: 667, endPoint x: 613, endPoint y: 648, distance: 21.6
click at [625, 667] on div "Closed – Solved" at bounding box center [638, 665] width 79 height 15
type input "**********"
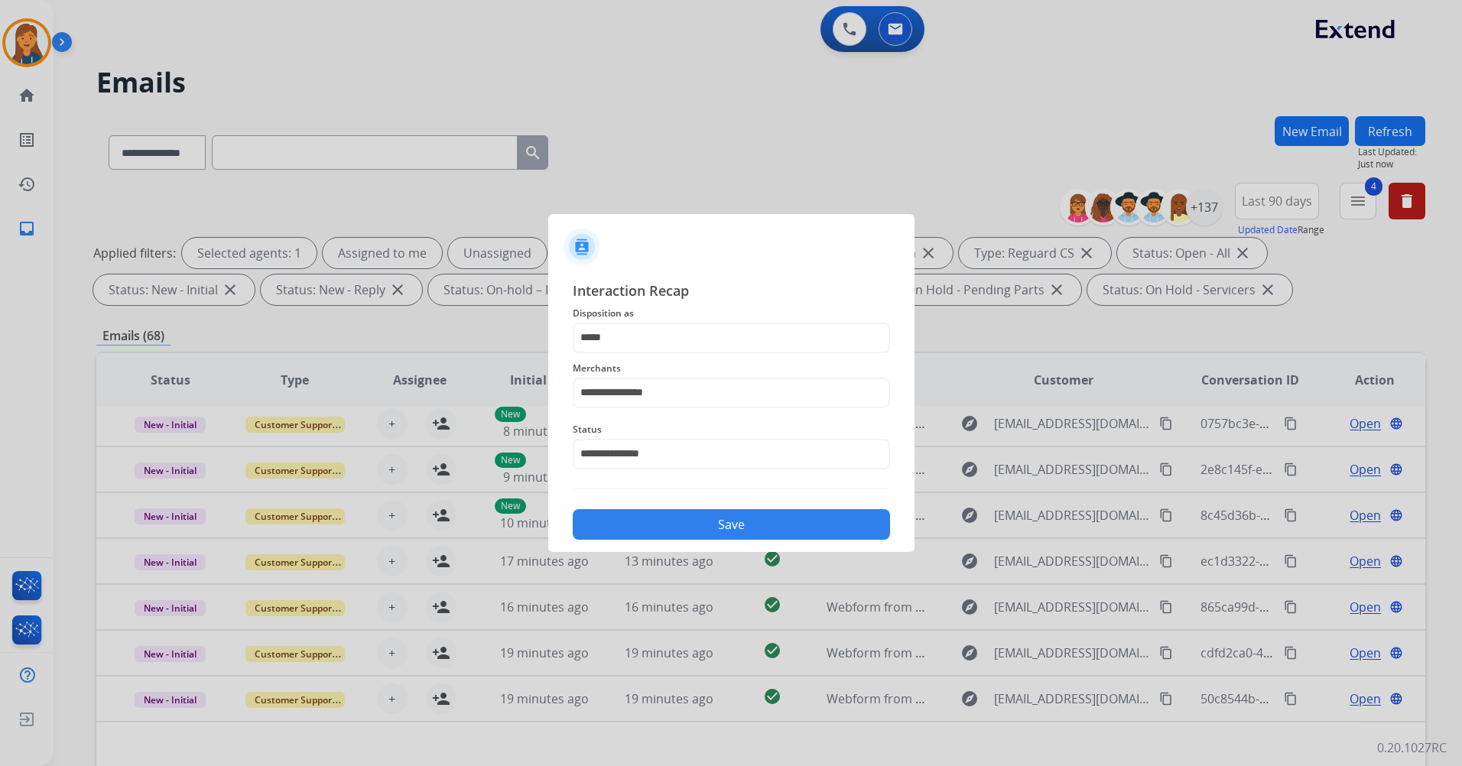
click at [619, 533] on button "Save" at bounding box center [731, 524] width 317 height 31
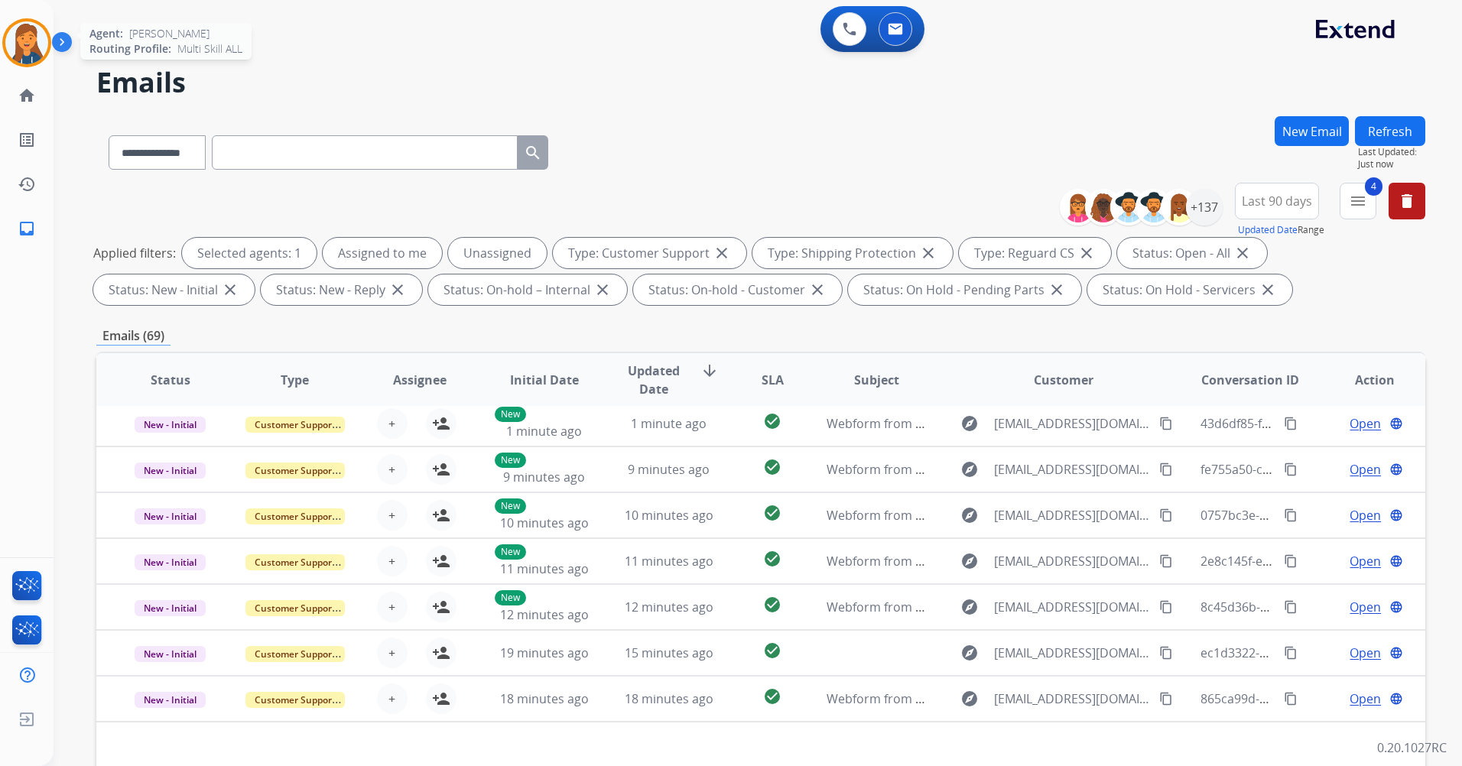
click at [47, 49] on div at bounding box center [26, 42] width 49 height 49
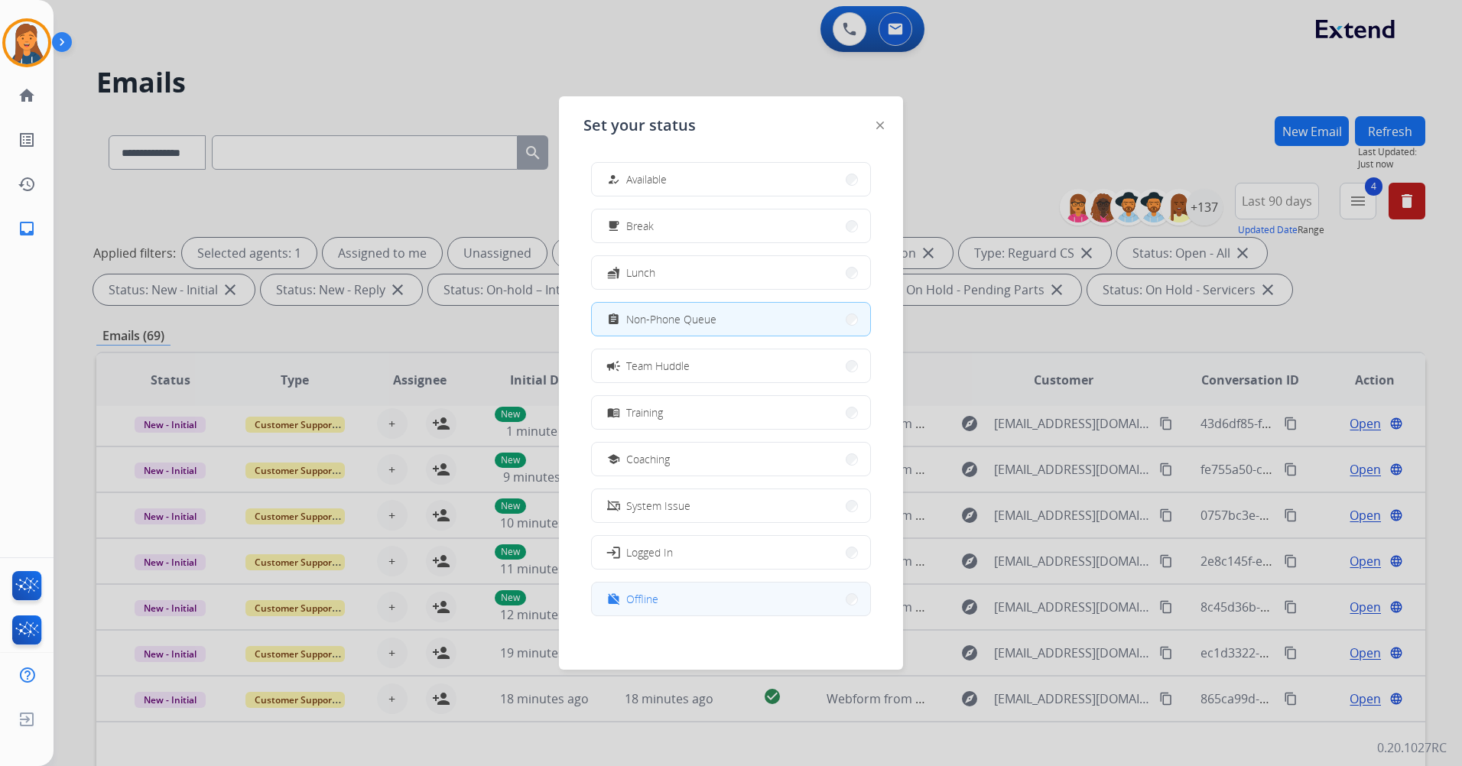
click at [616, 592] on div "work_off" at bounding box center [615, 599] width 22 height 18
